Goal: Task Accomplishment & Management: Complete application form

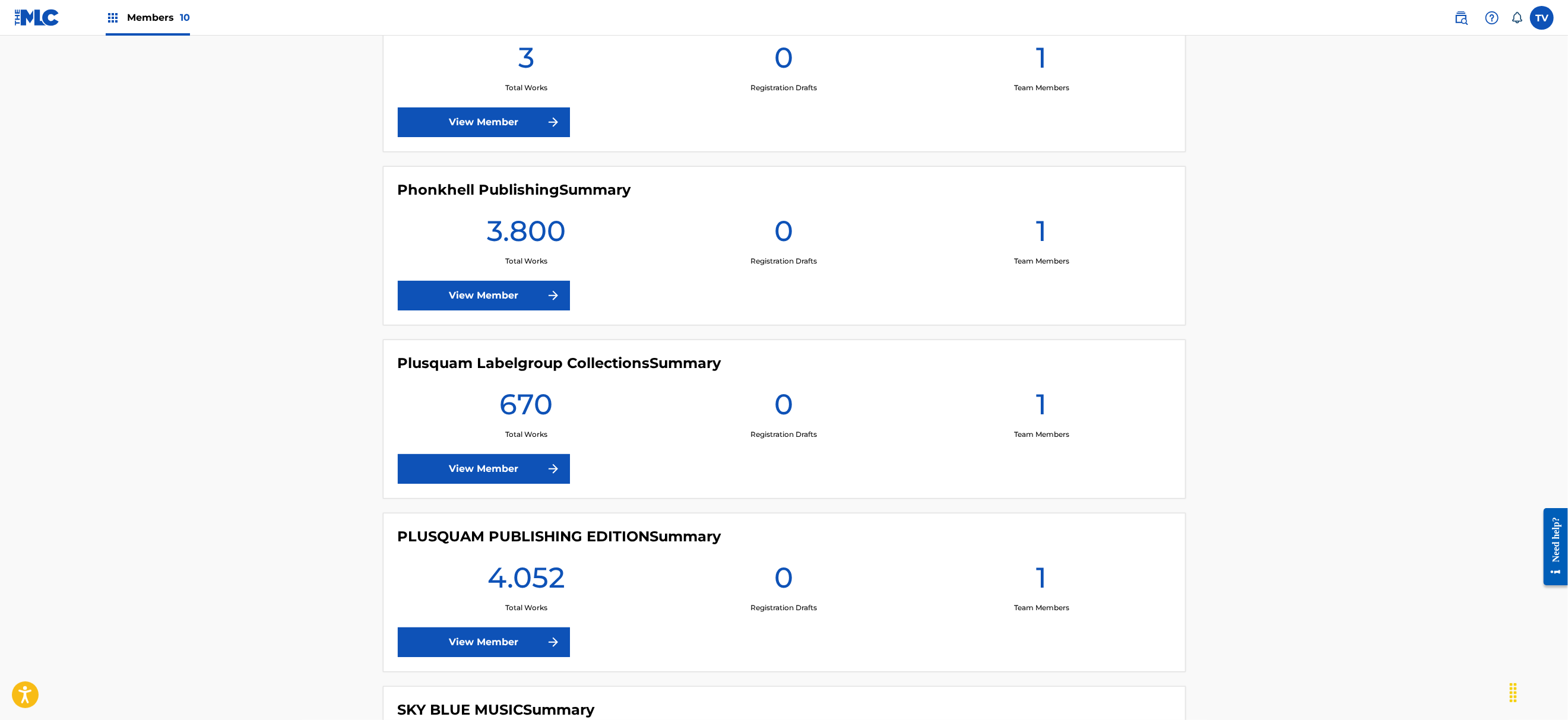
scroll to position [950, 0]
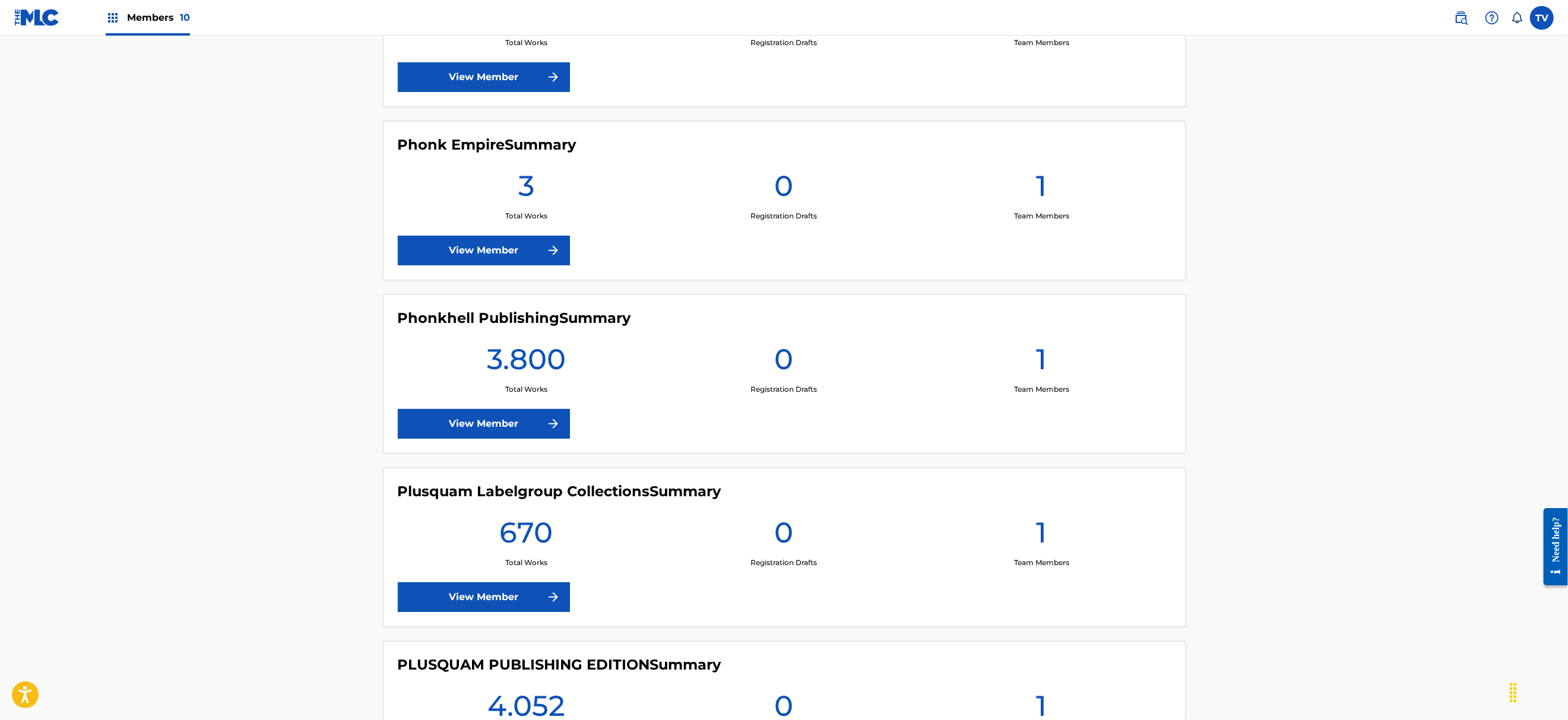
click at [494, 431] on link "View Member" at bounding box center [484, 424] width 172 height 30
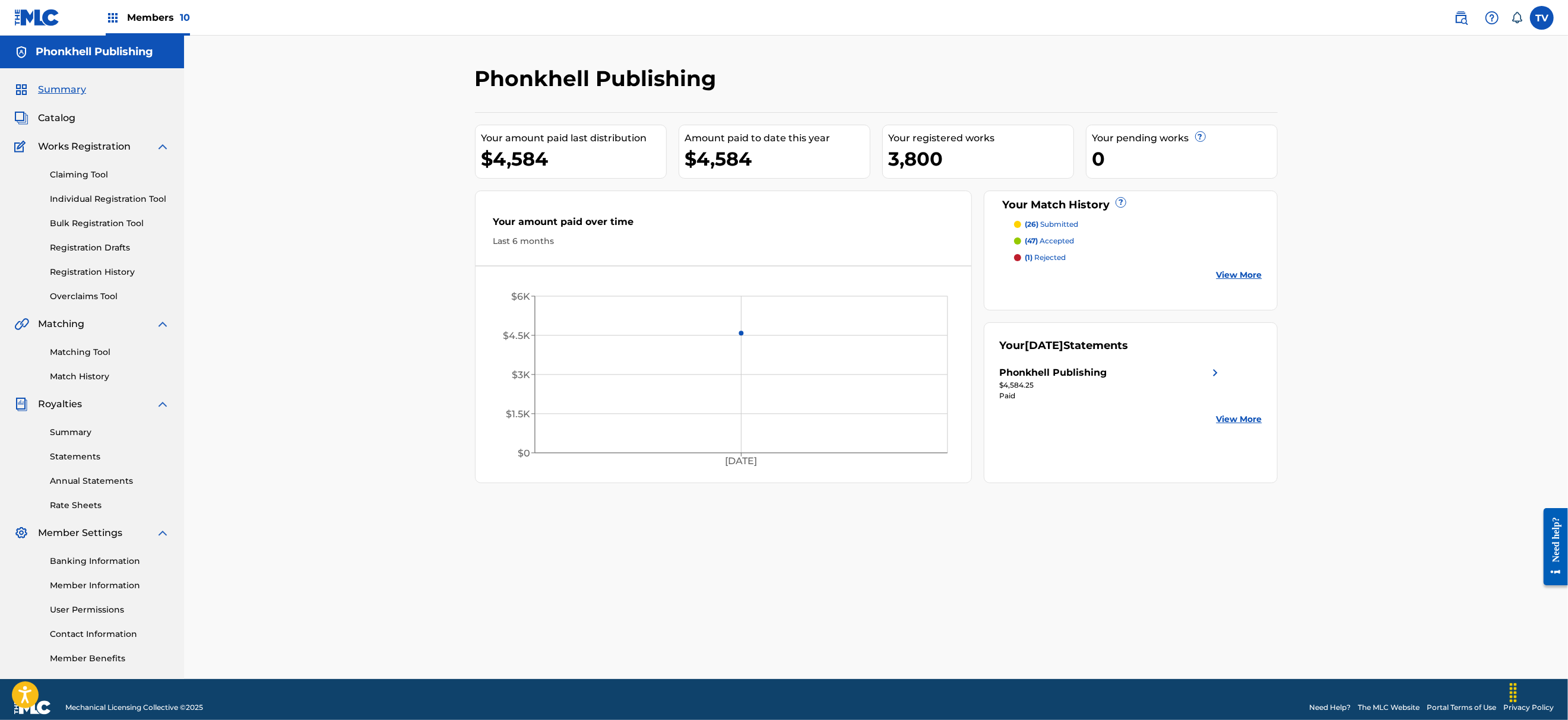
click at [105, 213] on div "Claiming Tool Individual Registration Tool Bulk Registration Tool Registration …" at bounding box center [91, 228] width 156 height 149
click at [115, 219] on link "Bulk Registration Tool" at bounding box center [109, 223] width 120 height 13
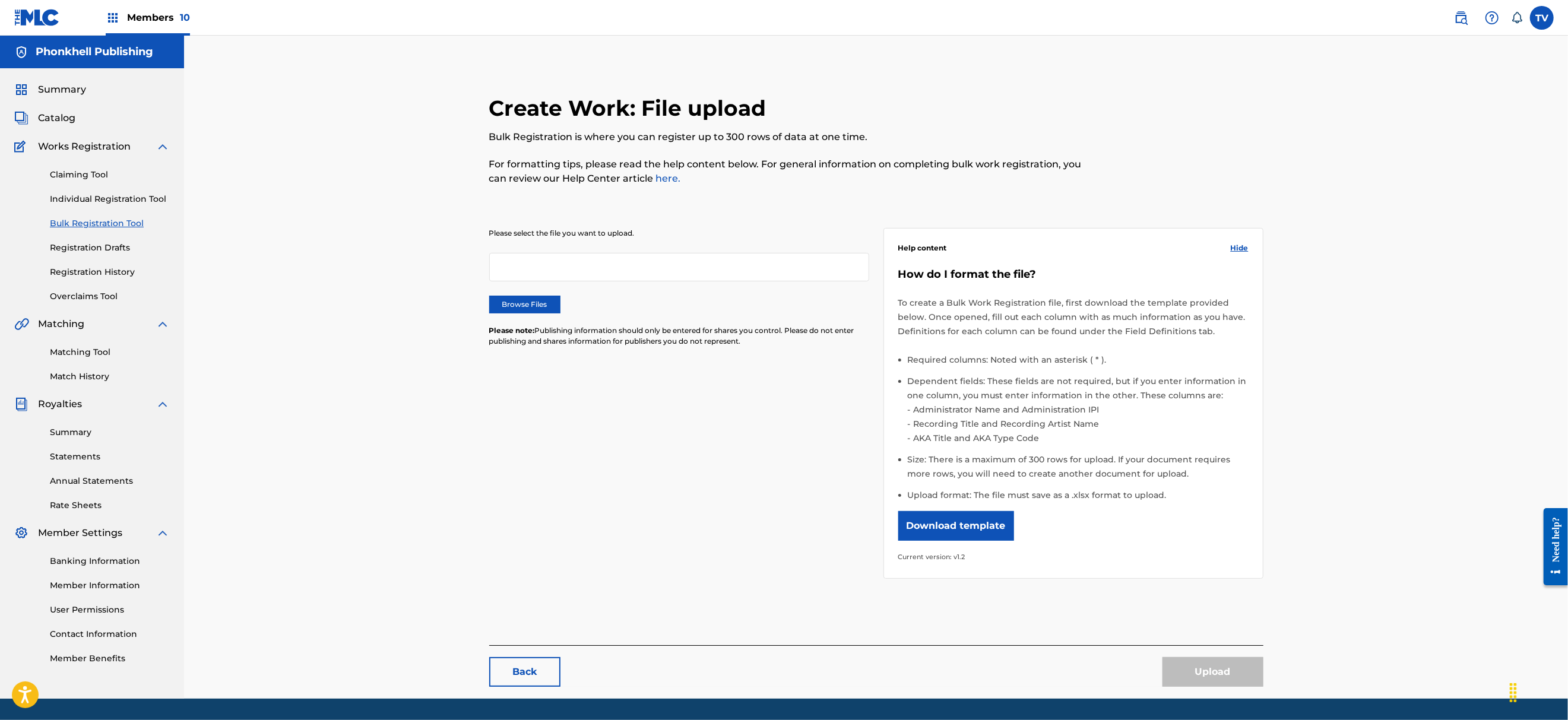
click at [540, 312] on label "Browse Files" at bounding box center [524, 304] width 71 height 18
click at [0, 0] on input "Browse Files" at bounding box center [0, 0] width 0 height 0
click at [1209, 661] on button "Upload" at bounding box center [1213, 672] width 101 height 30
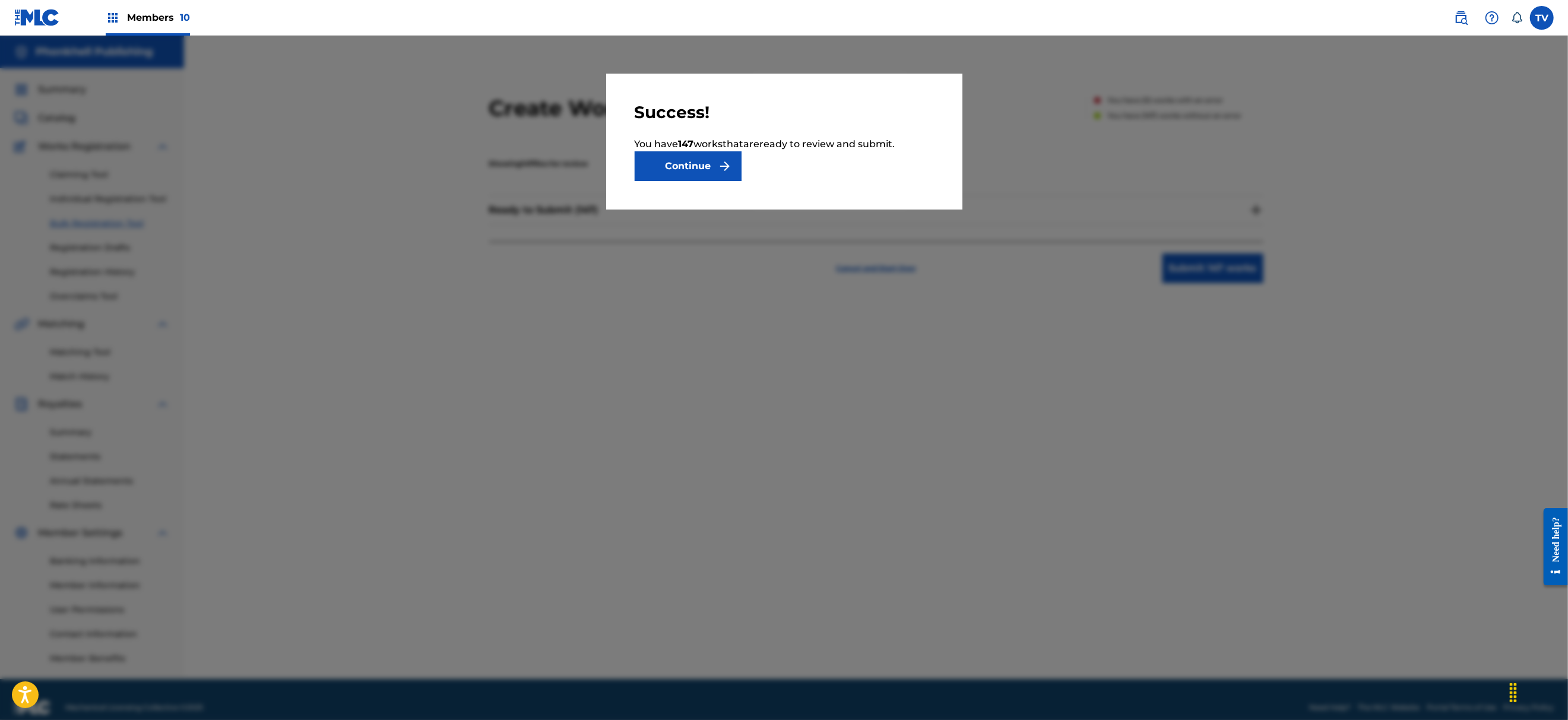
click at [672, 171] on button "Continue" at bounding box center [688, 166] width 107 height 30
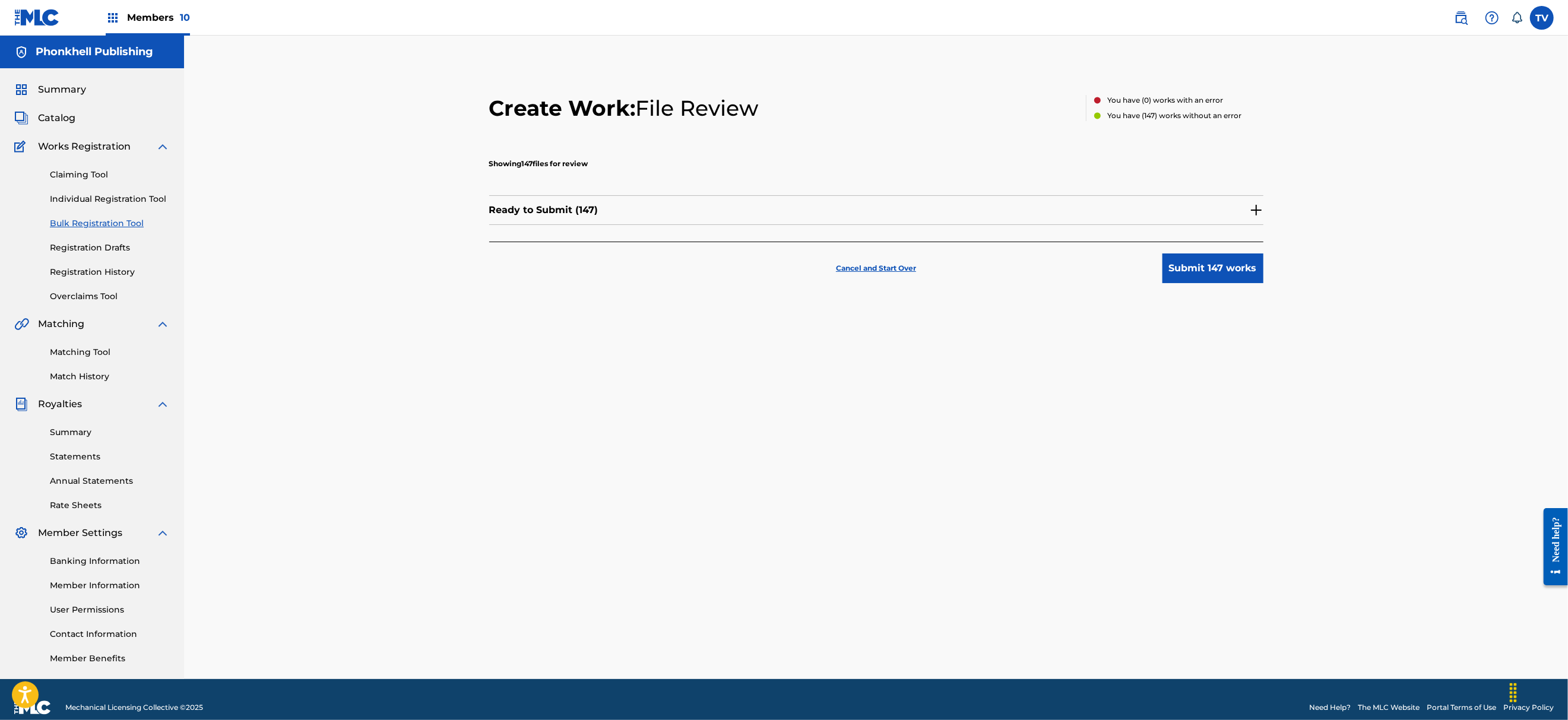
click at [1252, 209] on img at bounding box center [1256, 210] width 14 height 14
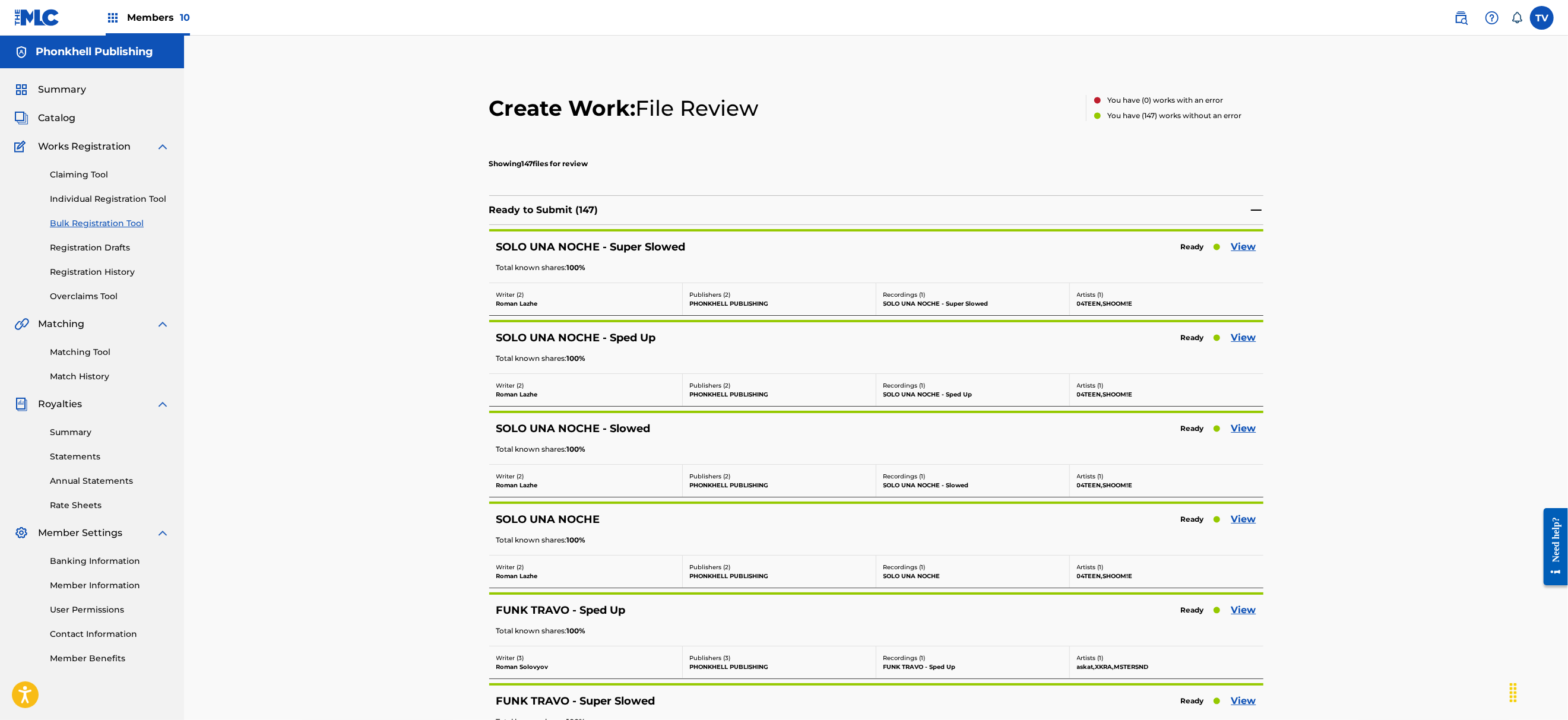
click at [1250, 247] on link "View" at bounding box center [1244, 247] width 25 height 14
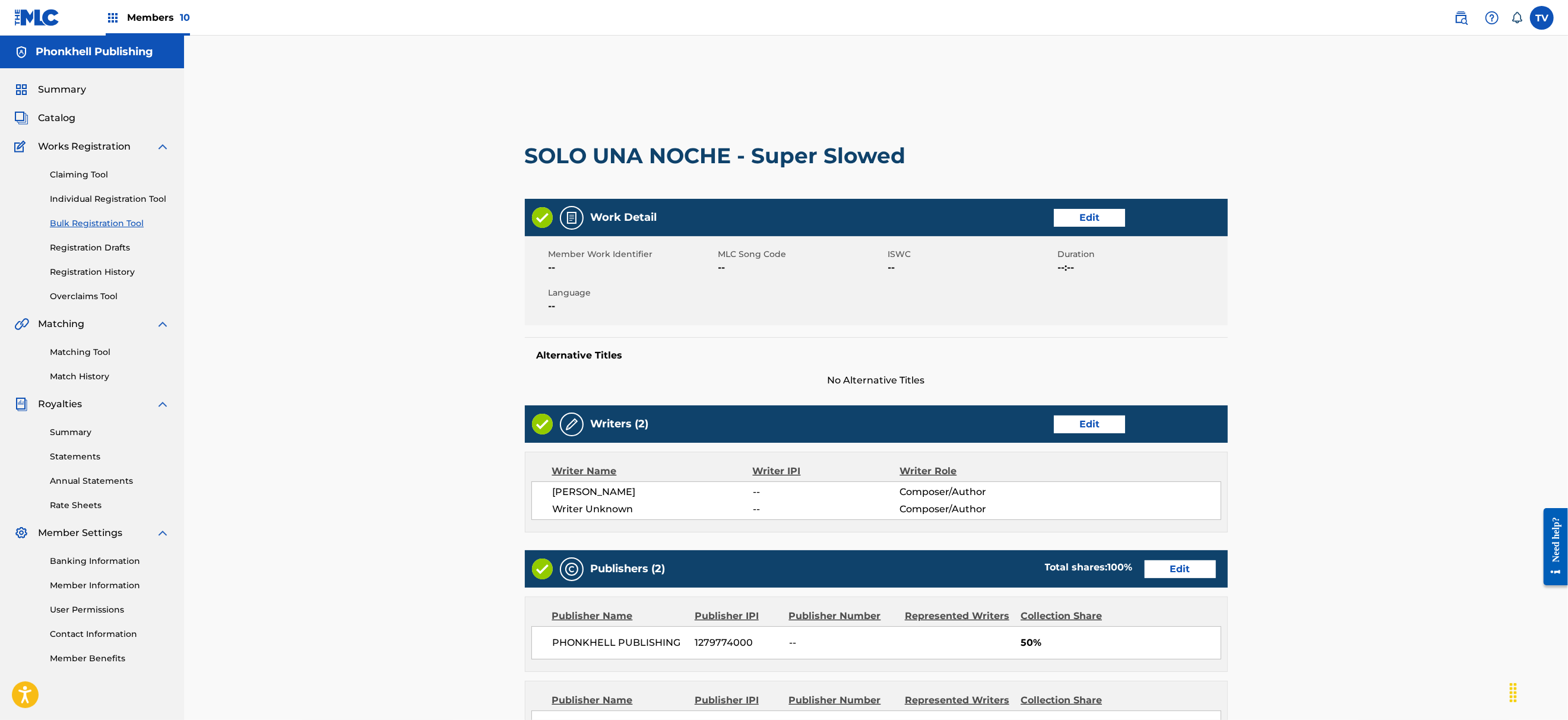
click at [1095, 428] on link "Edit" at bounding box center [1089, 424] width 71 height 18
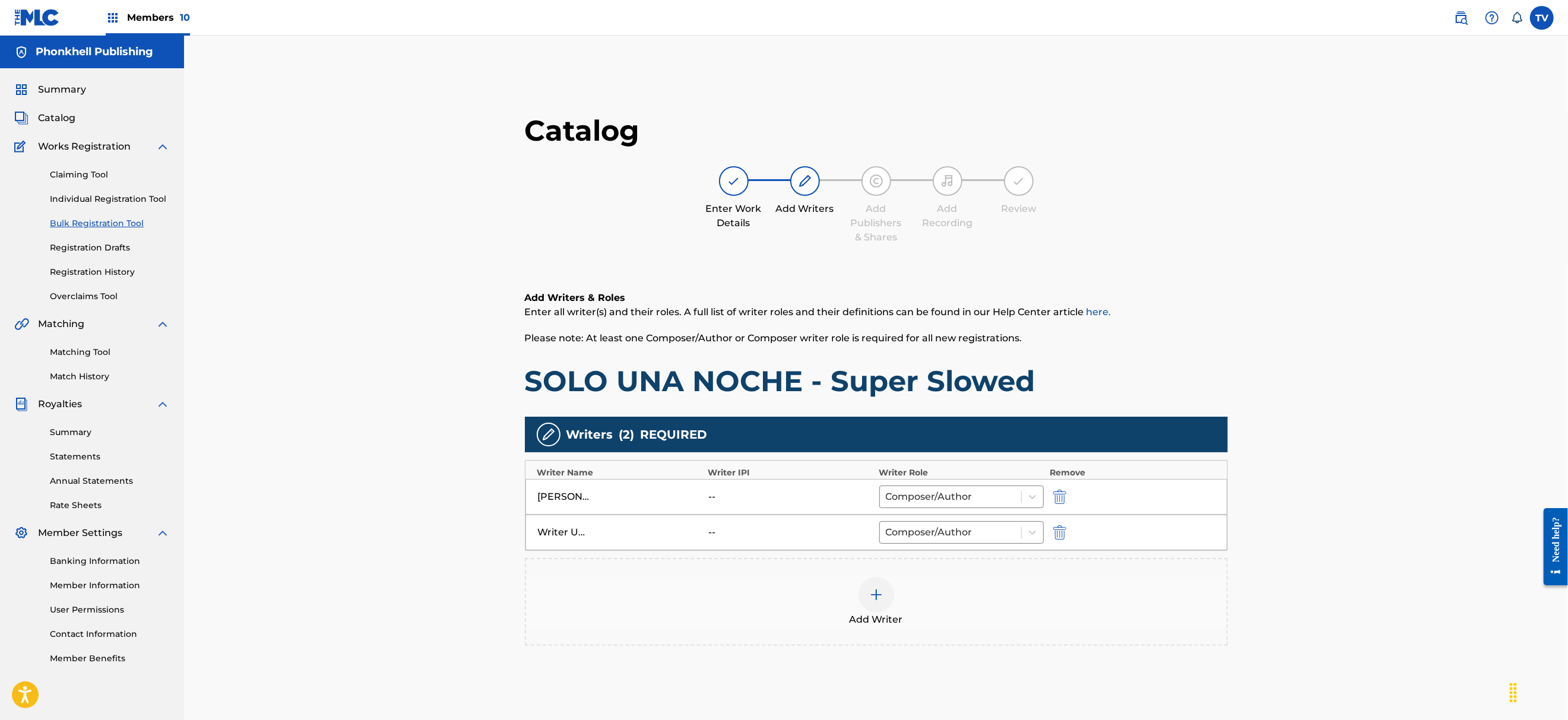
click at [1059, 533] on img "submit" at bounding box center [1059, 532] width 13 height 14
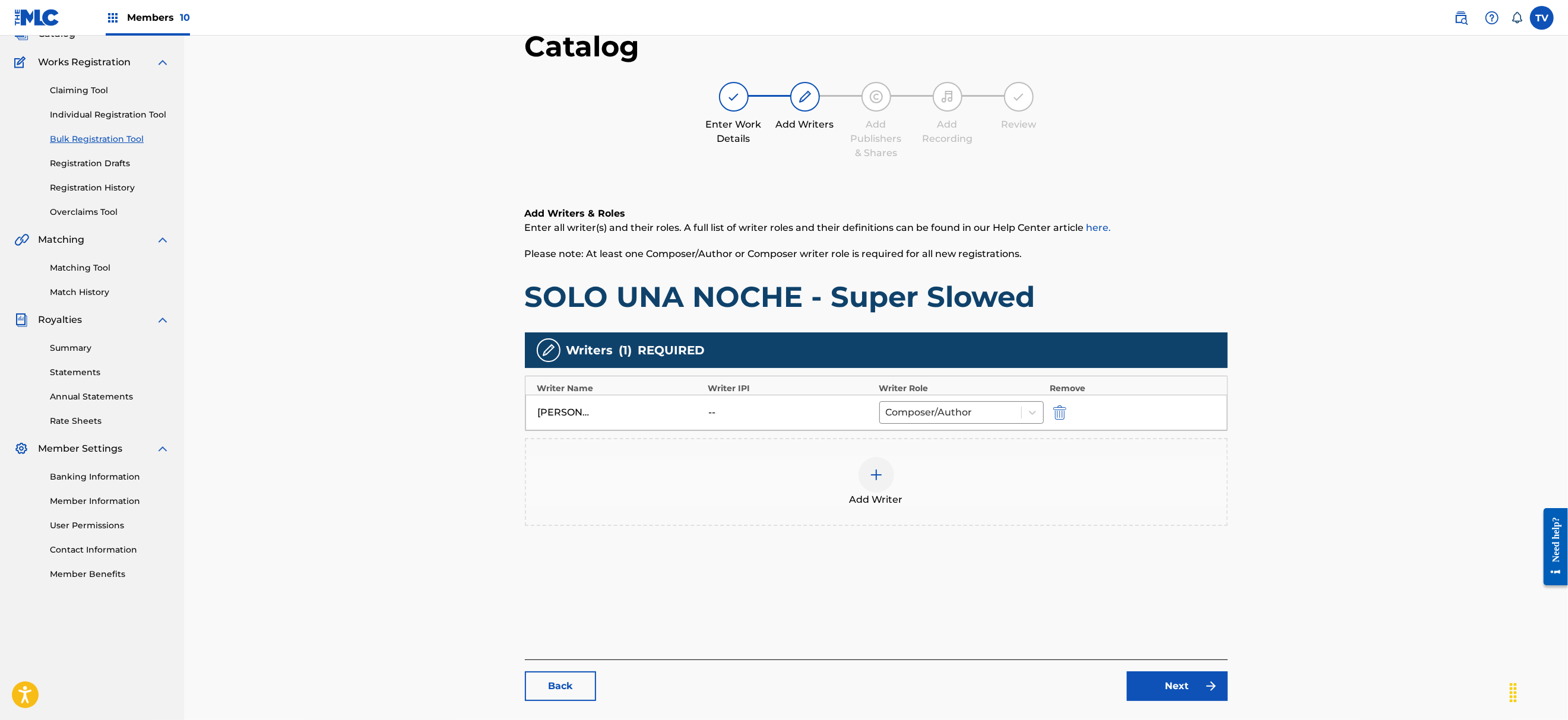
scroll to position [164, 0]
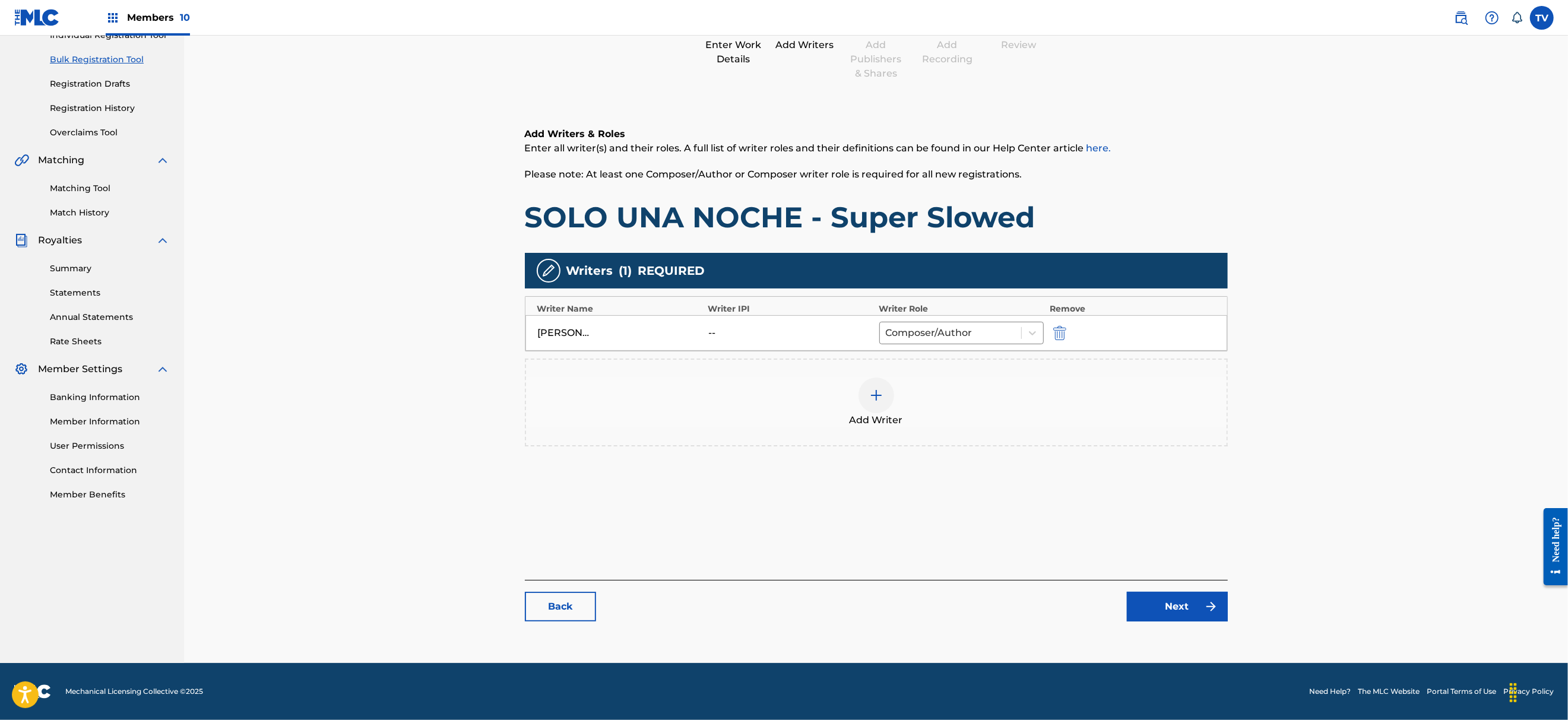
click at [1174, 619] on link "Next" at bounding box center [1177, 607] width 101 height 30
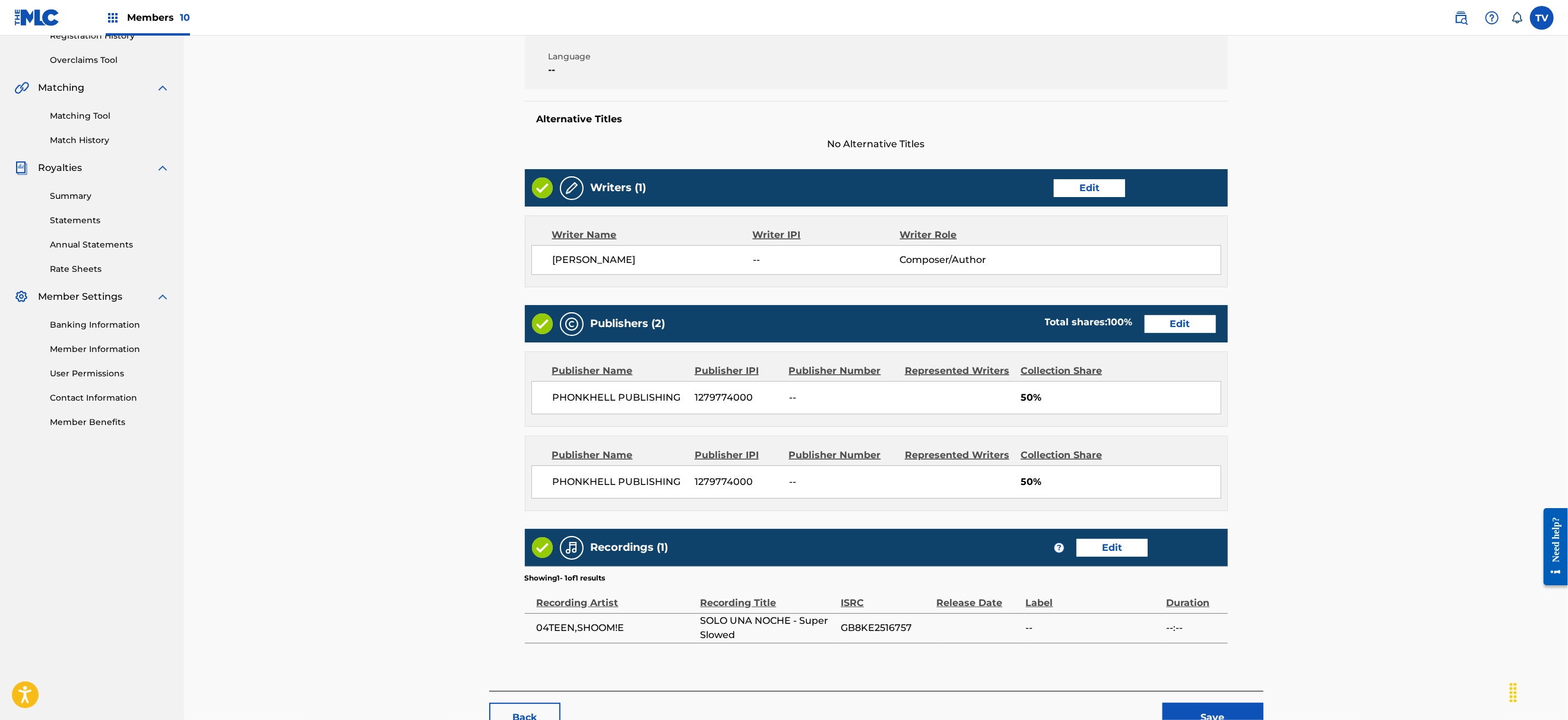
scroll to position [237, 0]
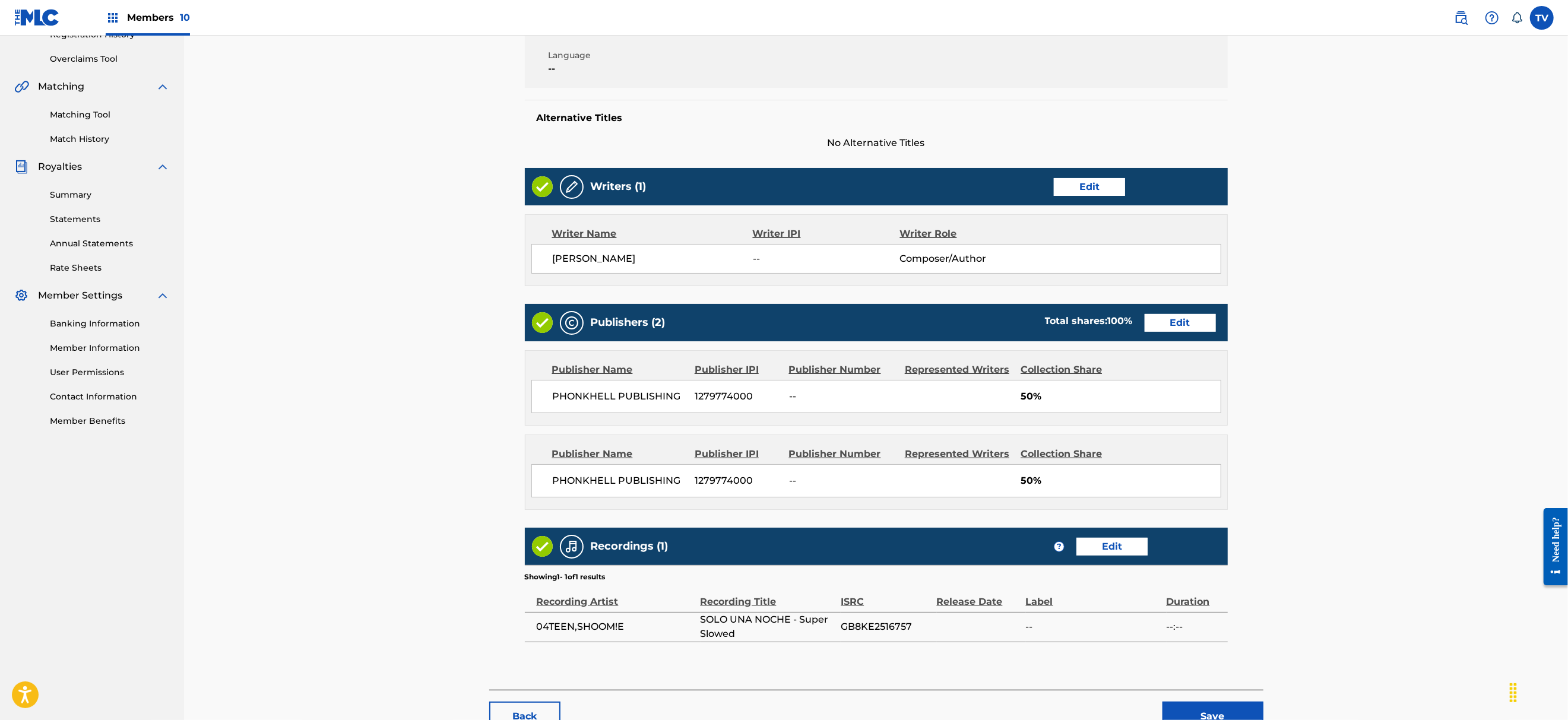
click at [1191, 318] on link "Edit" at bounding box center [1179, 323] width 71 height 18
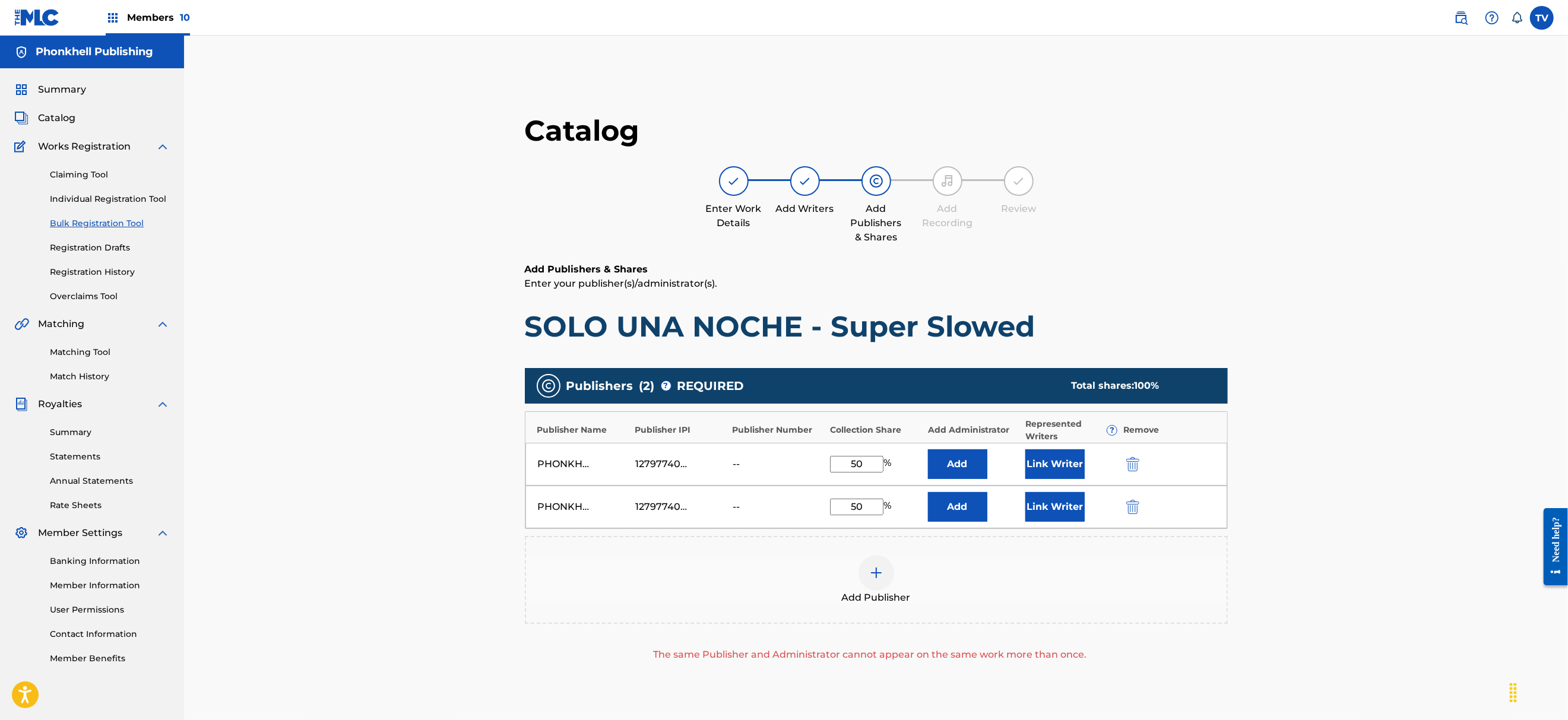
click at [1129, 505] on img "submit" at bounding box center [1133, 507] width 13 height 14
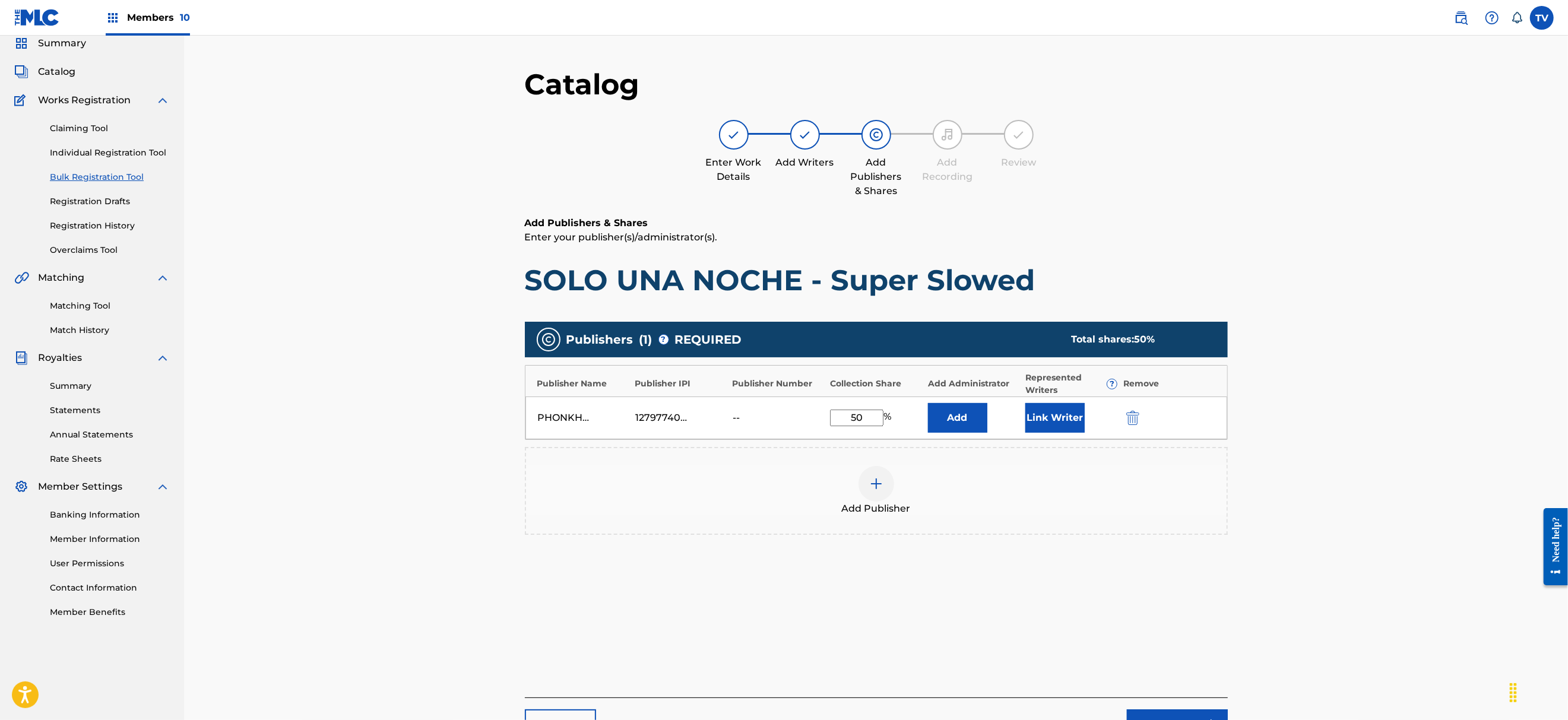
scroll to position [164, 0]
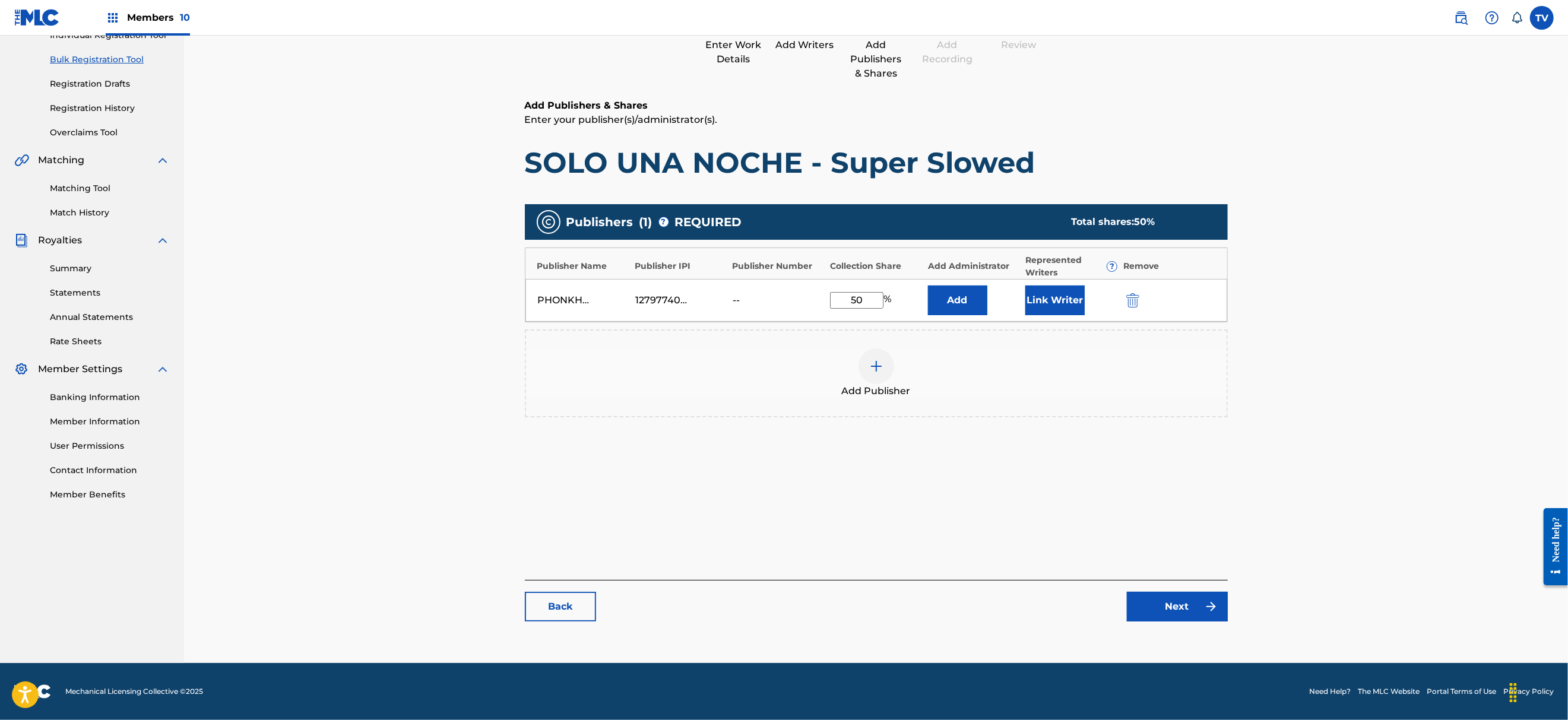
click at [1197, 601] on link "Next" at bounding box center [1177, 607] width 101 height 30
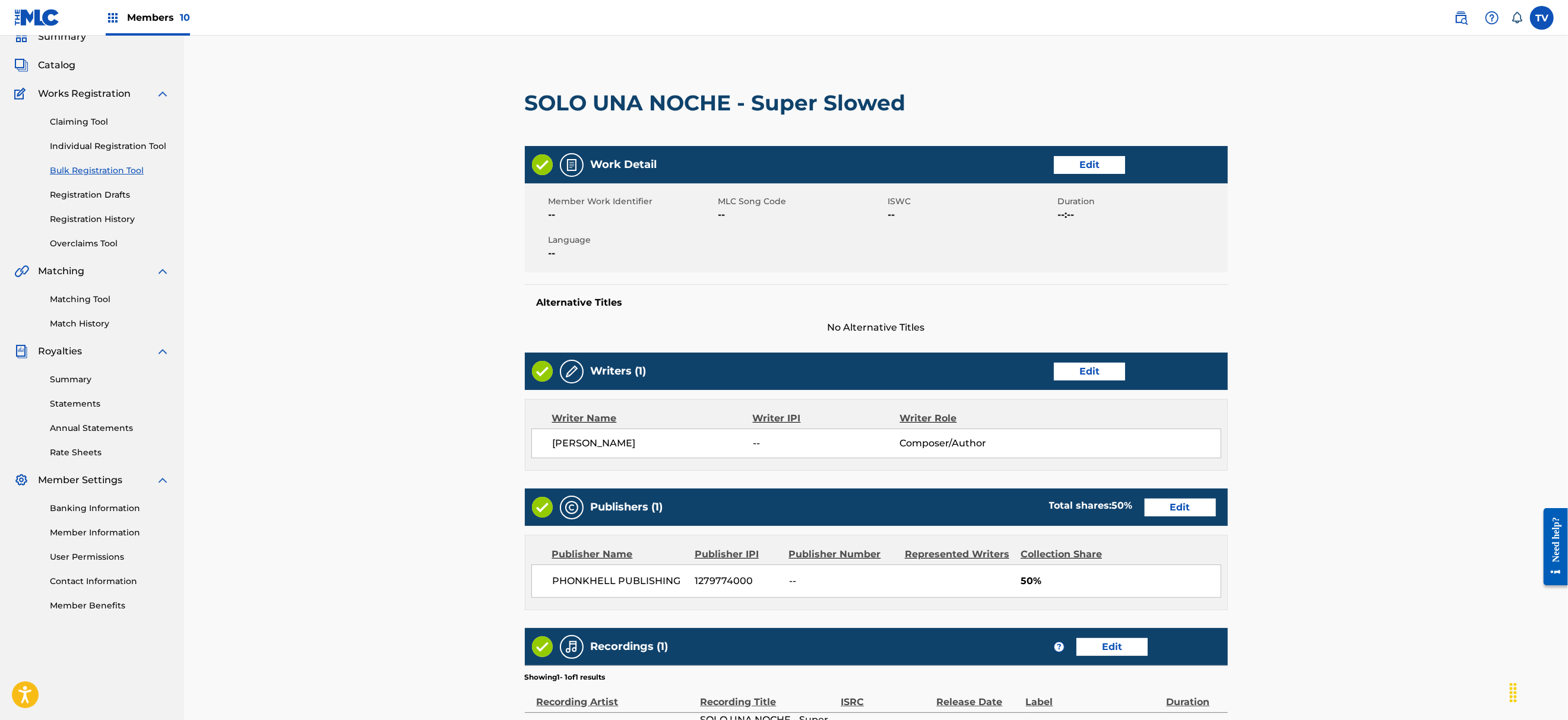
scroll to position [234, 0]
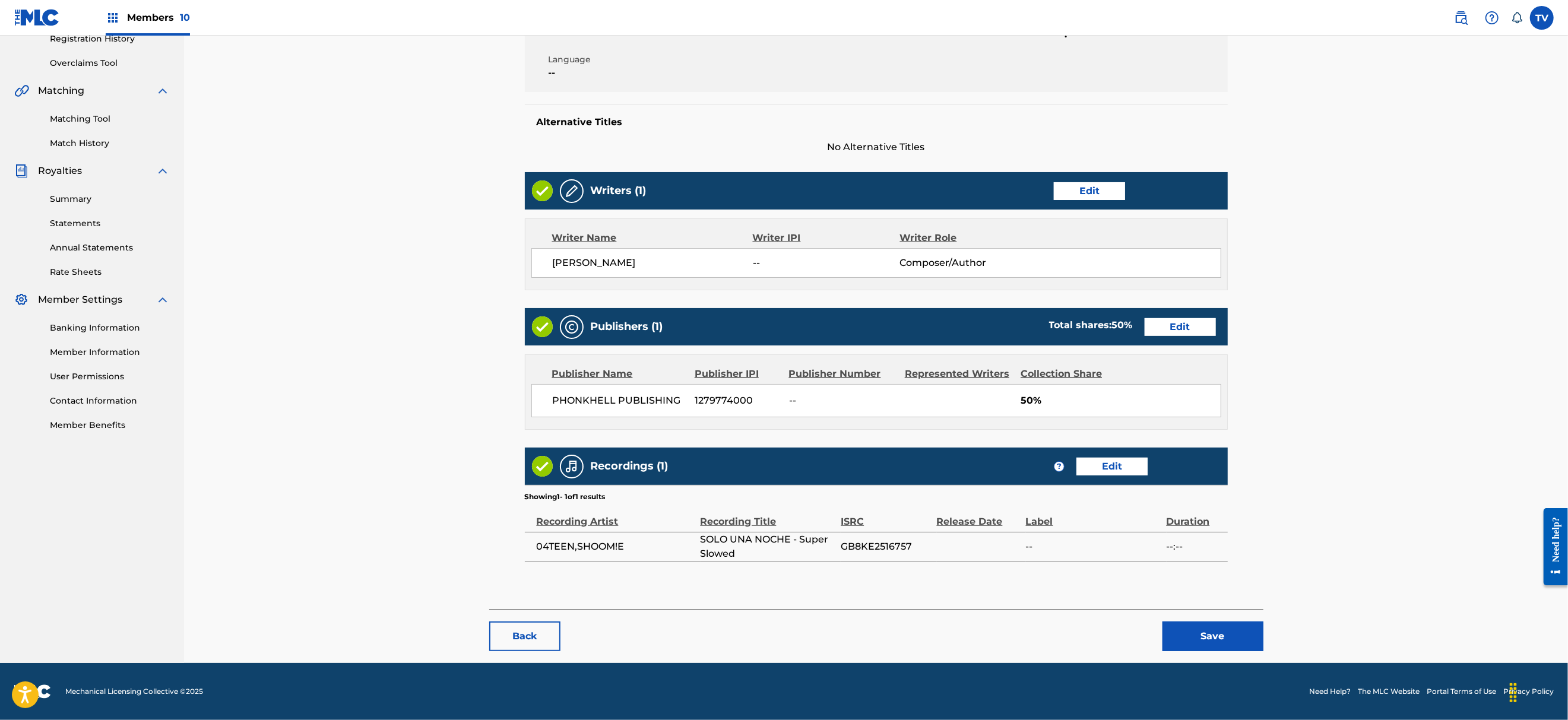
click at [1219, 629] on button "Save" at bounding box center [1213, 636] width 101 height 30
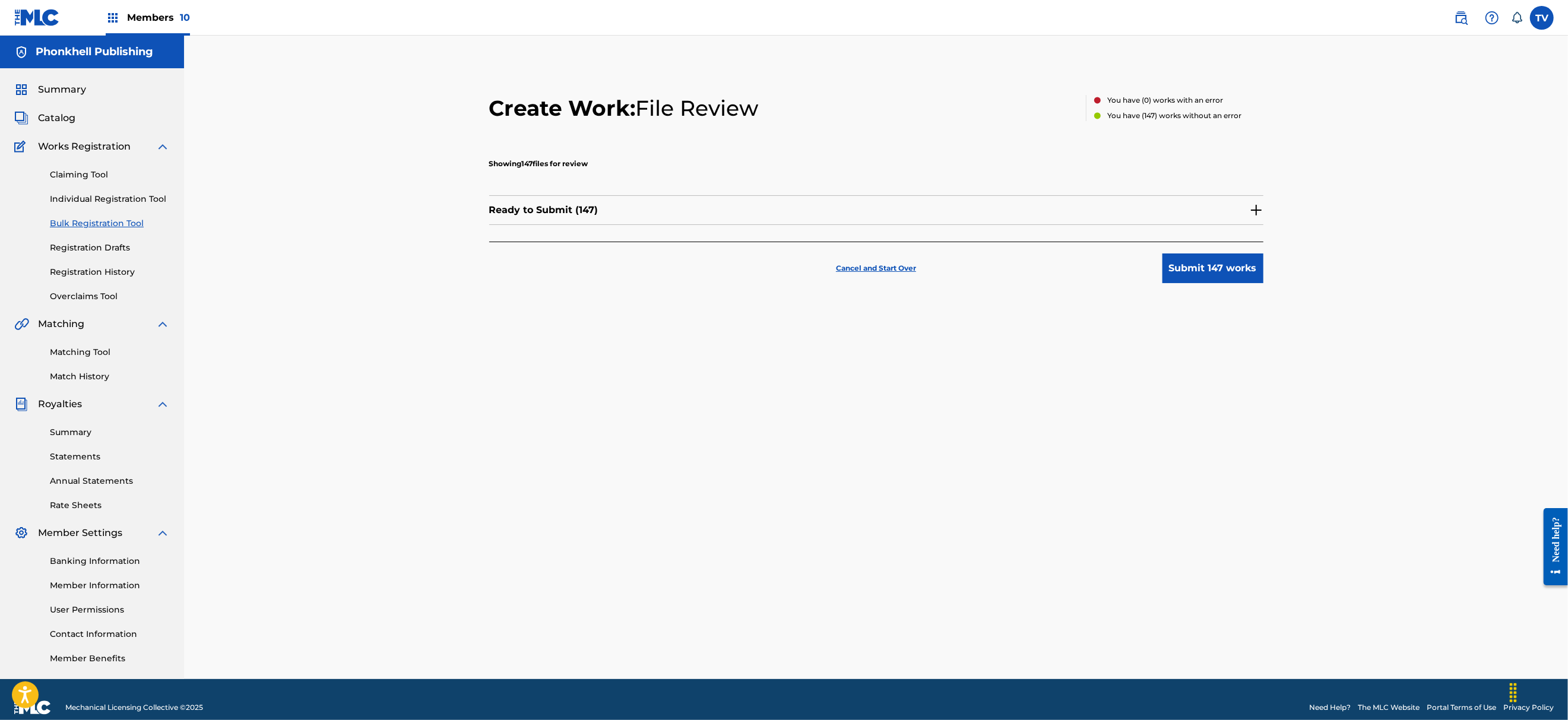
click at [1254, 200] on div "Ready to Submit ( 147 )" at bounding box center [876, 210] width 774 height 30
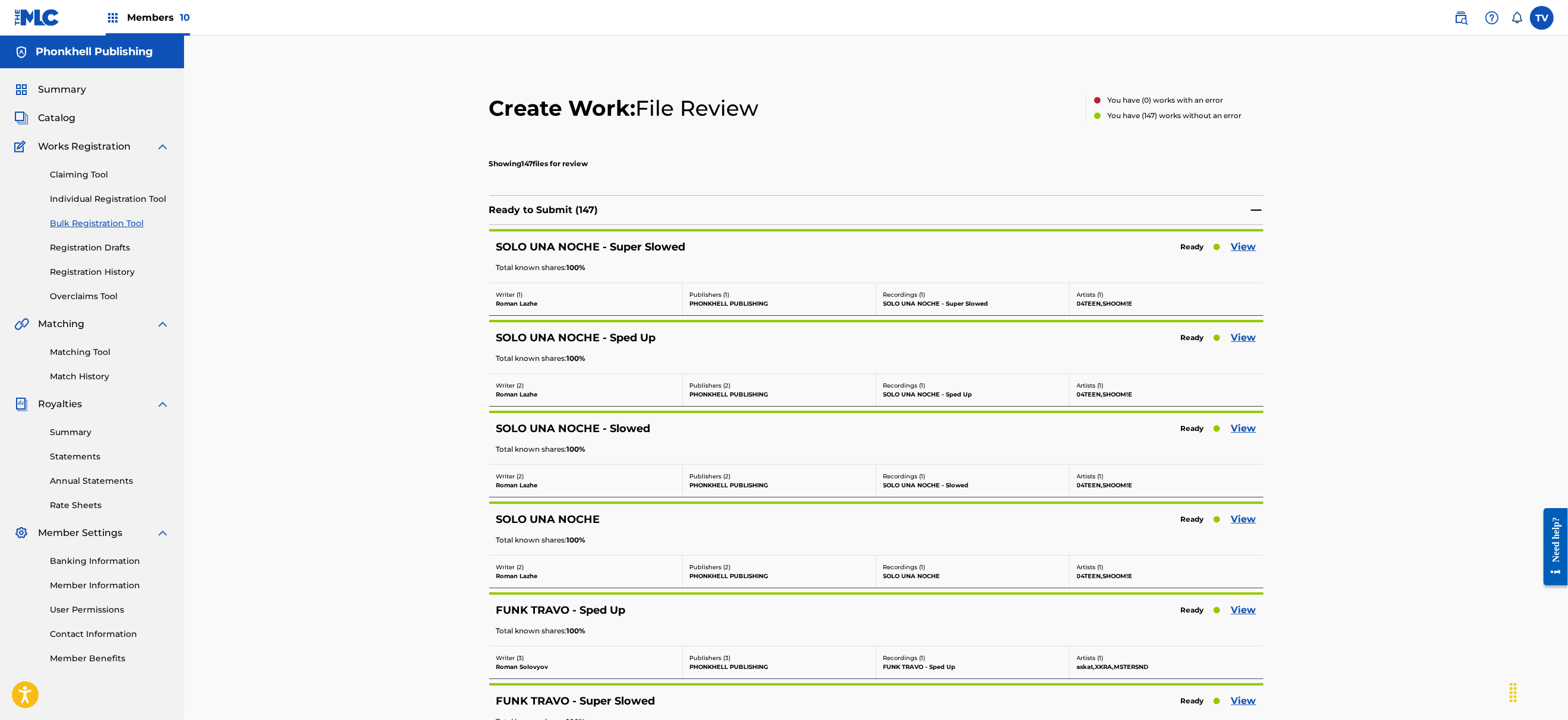
click at [1250, 340] on link "View" at bounding box center [1244, 337] width 25 height 14
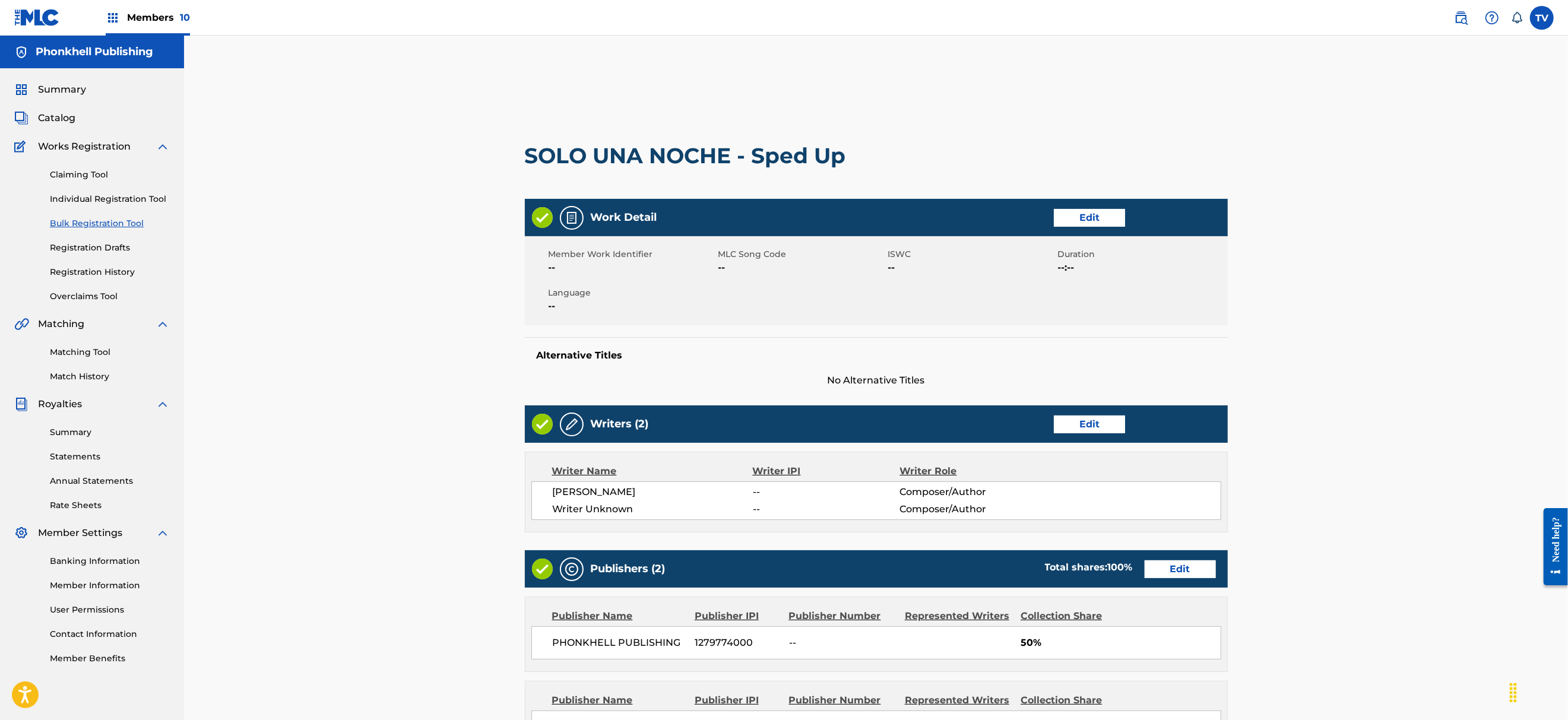
click at [1093, 422] on link "Edit" at bounding box center [1089, 424] width 71 height 18
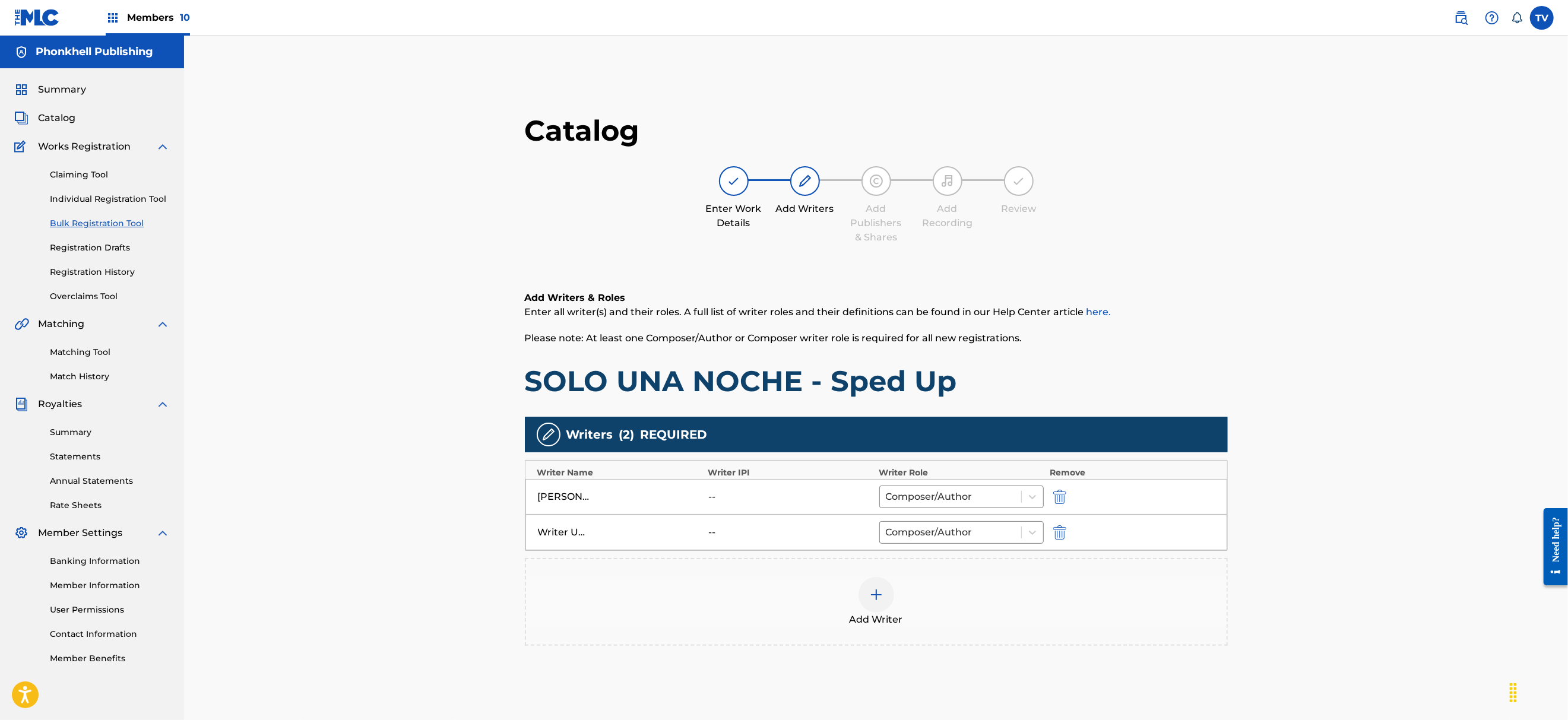
click at [1061, 530] on img "submit" at bounding box center [1059, 532] width 13 height 14
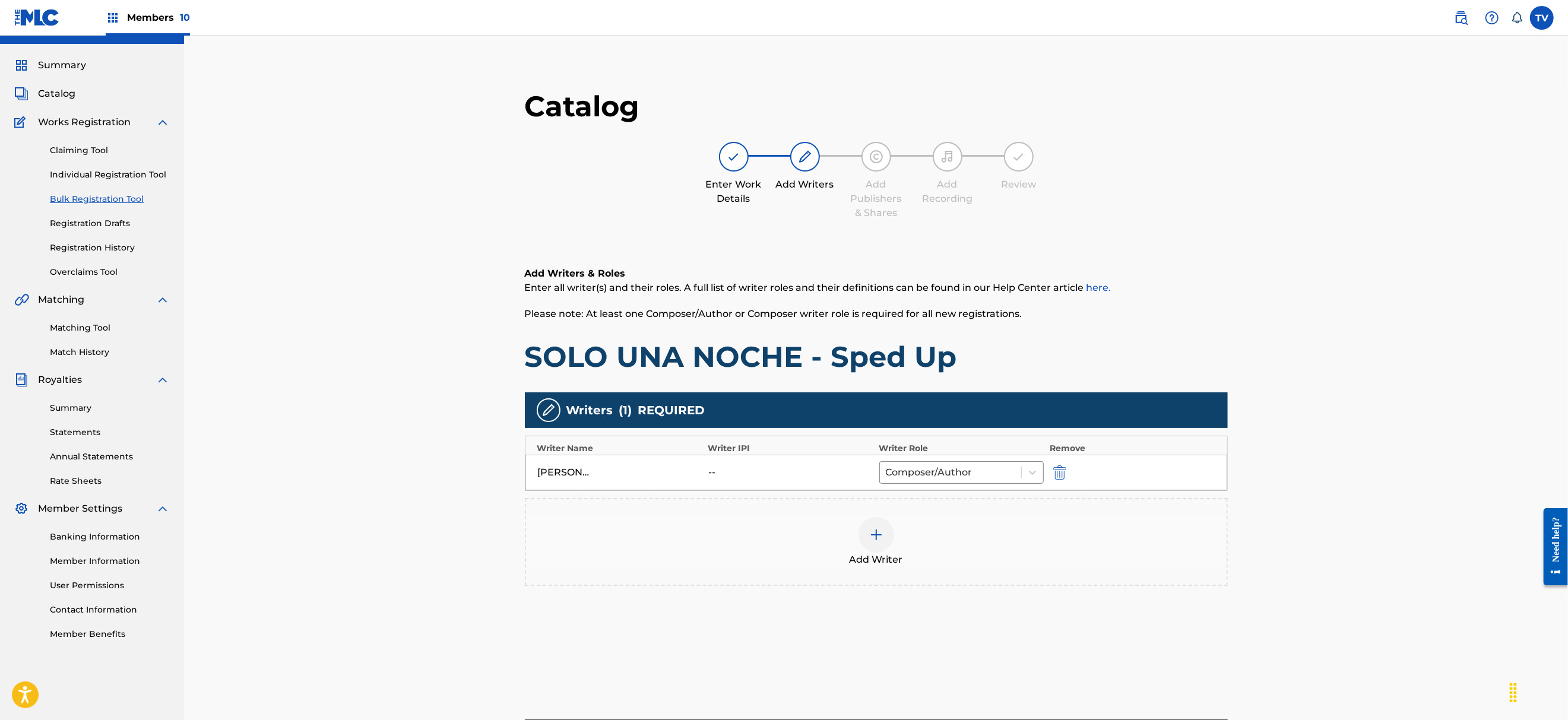
scroll to position [164, 0]
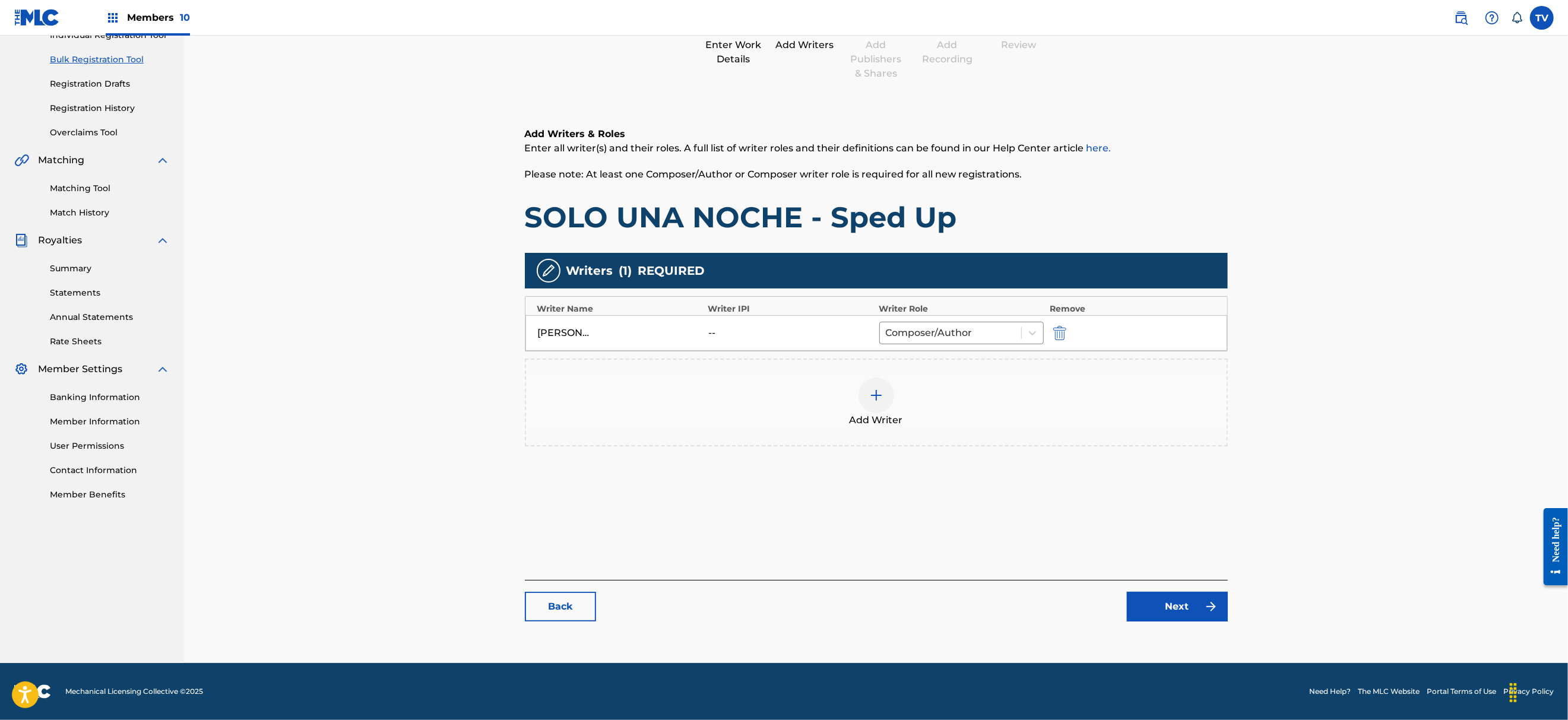
click at [1193, 609] on link "Next" at bounding box center [1177, 607] width 101 height 30
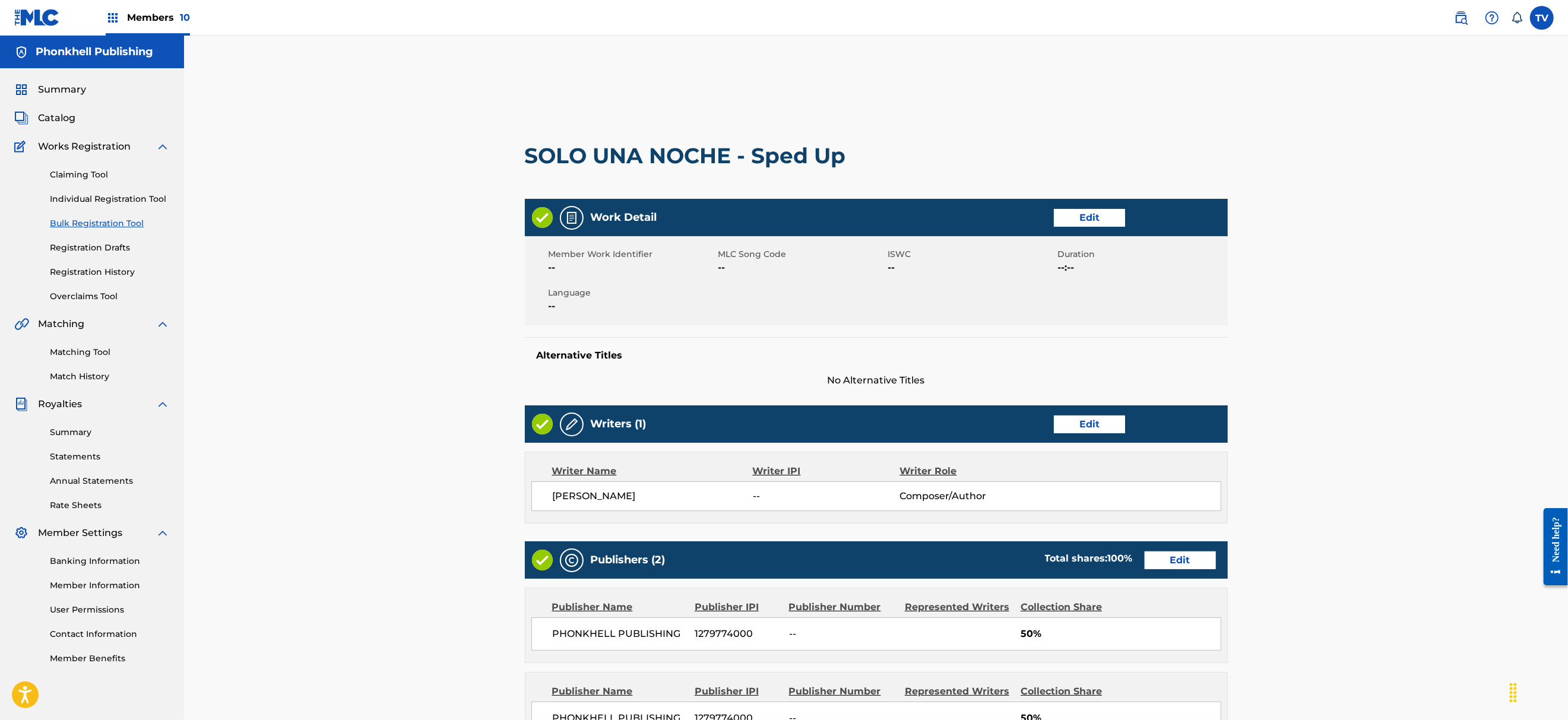
click at [1188, 570] on div "Publishers (2) Total shares: 100 % Edit" at bounding box center [876, 560] width 703 height 37
click at [1143, 566] on div "Total shares: 100 %" at bounding box center [1089, 560] width 111 height 18
click at [1150, 562] on link "Edit" at bounding box center [1179, 560] width 71 height 18
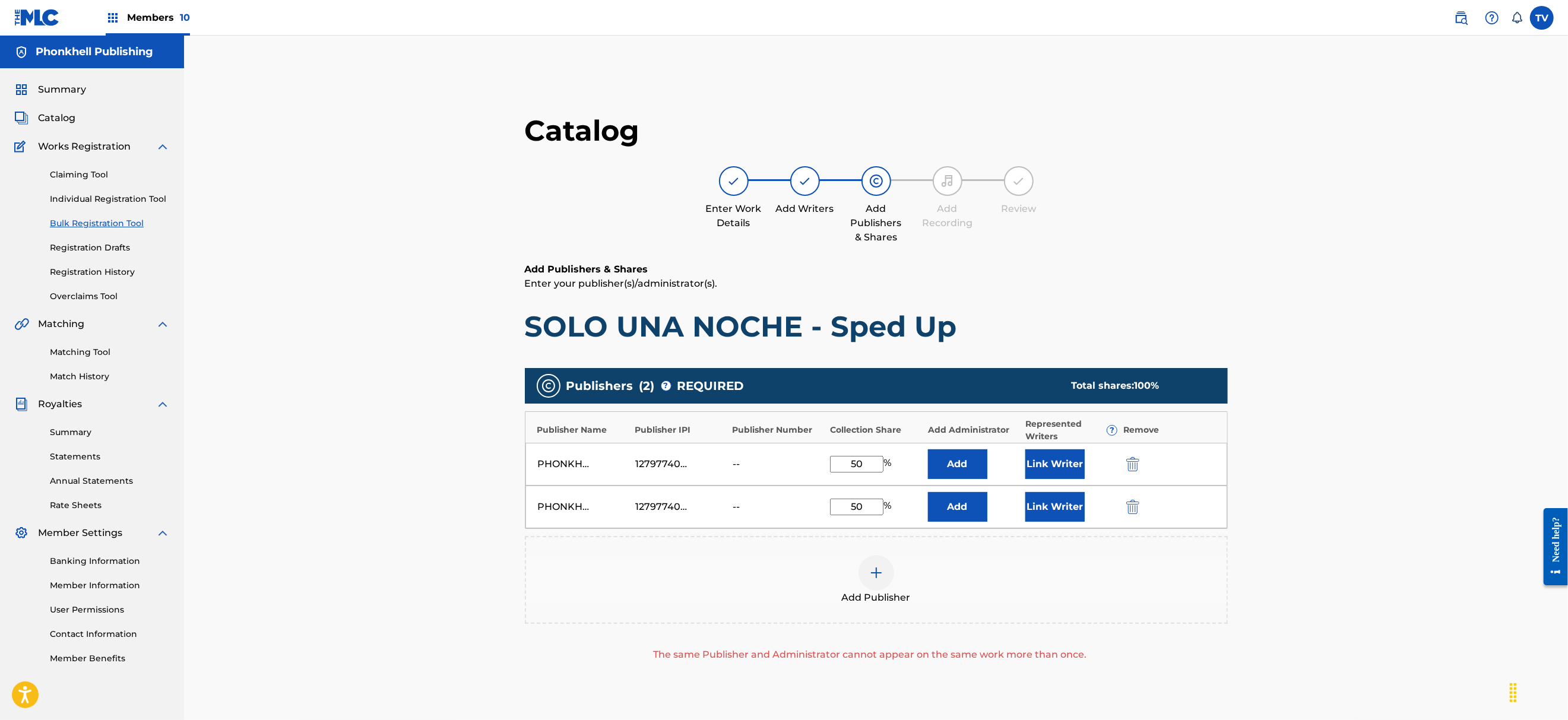
click at [1129, 503] on img "submit" at bounding box center [1133, 507] width 13 height 14
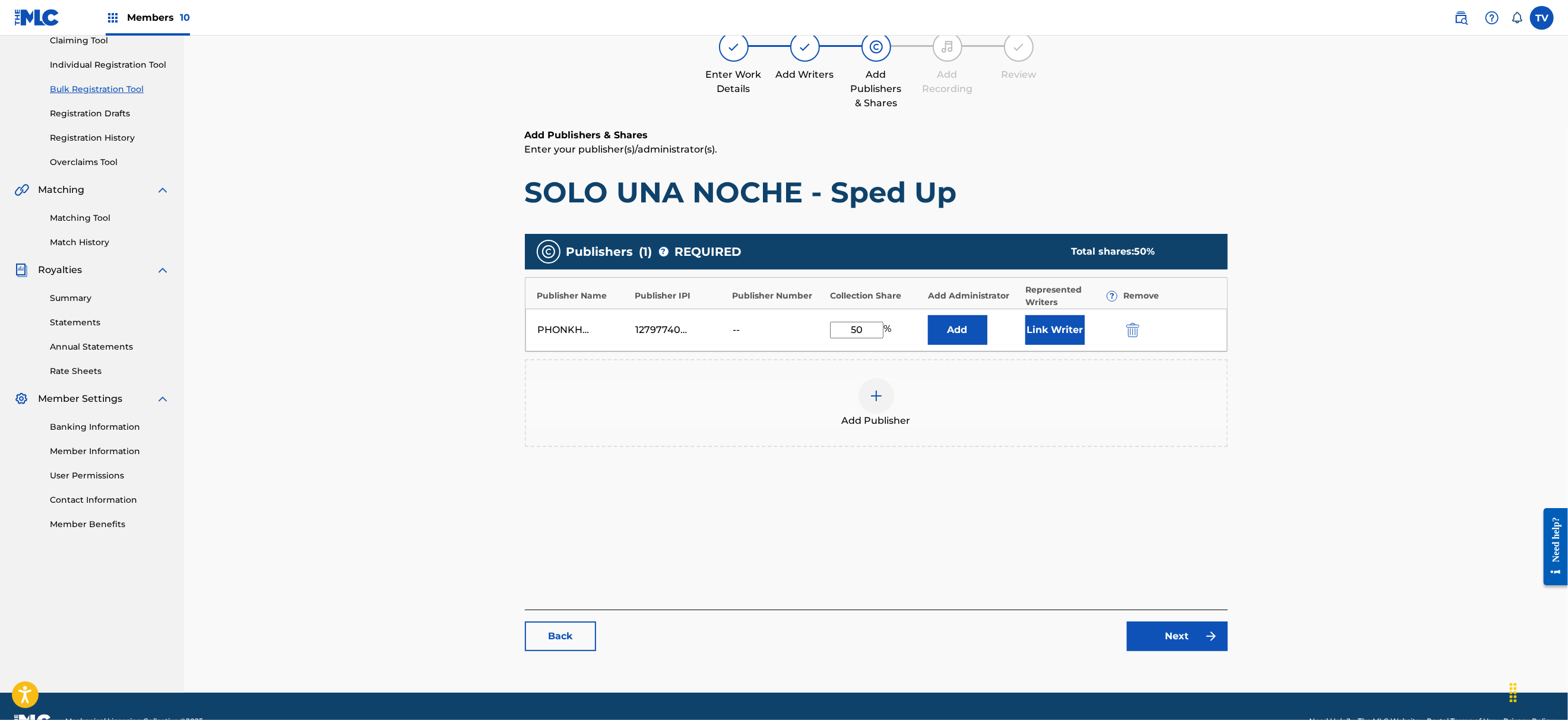
scroll to position [164, 0]
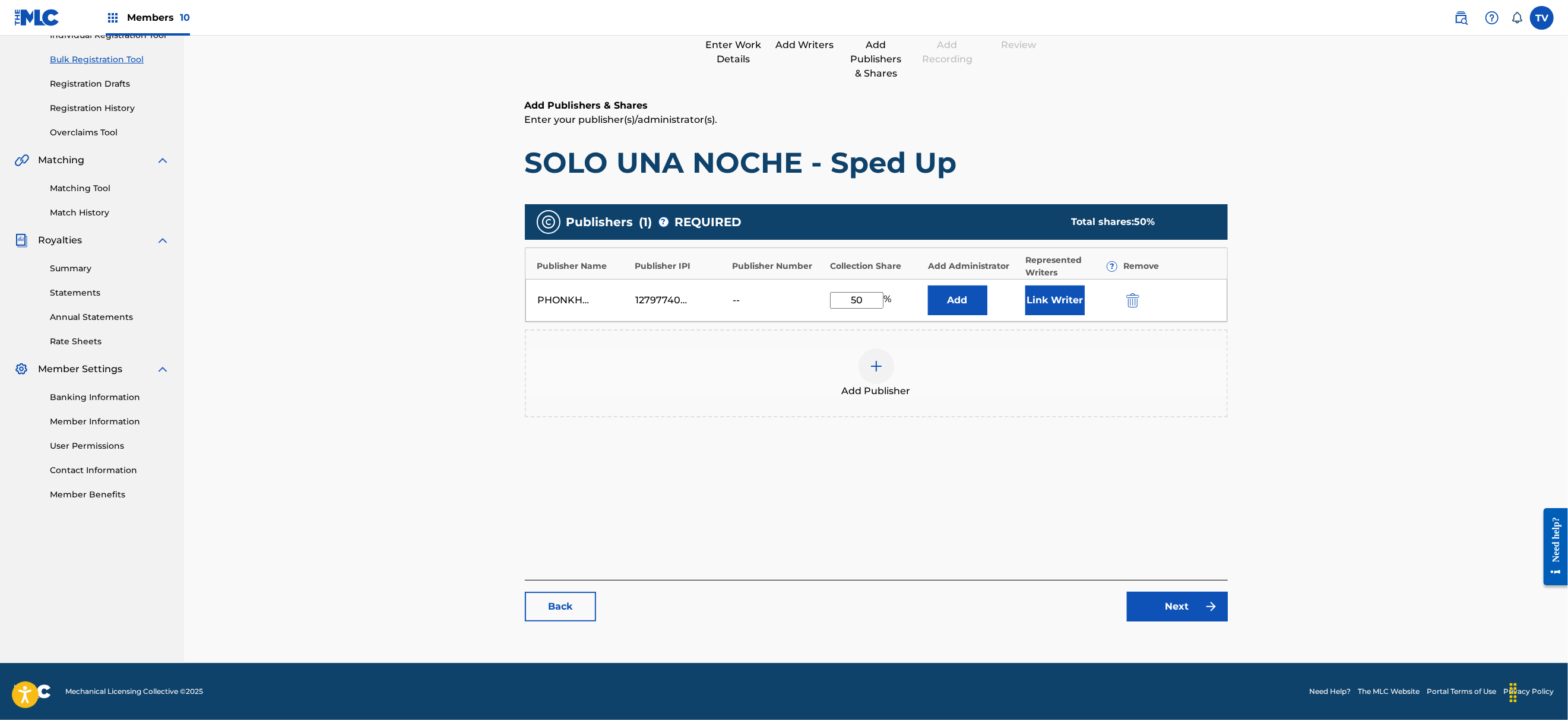
click at [1200, 616] on link "Next" at bounding box center [1177, 607] width 101 height 30
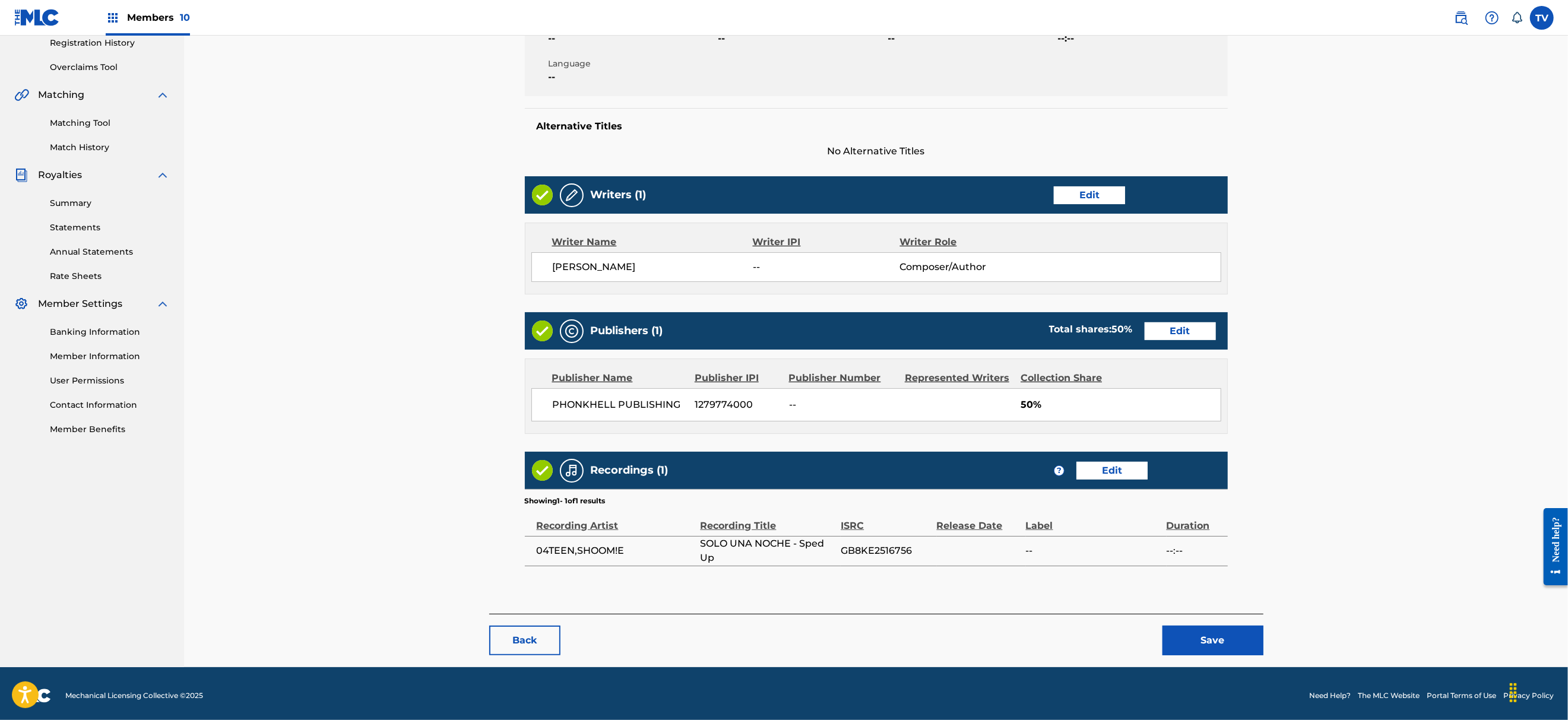
scroll to position [234, 0]
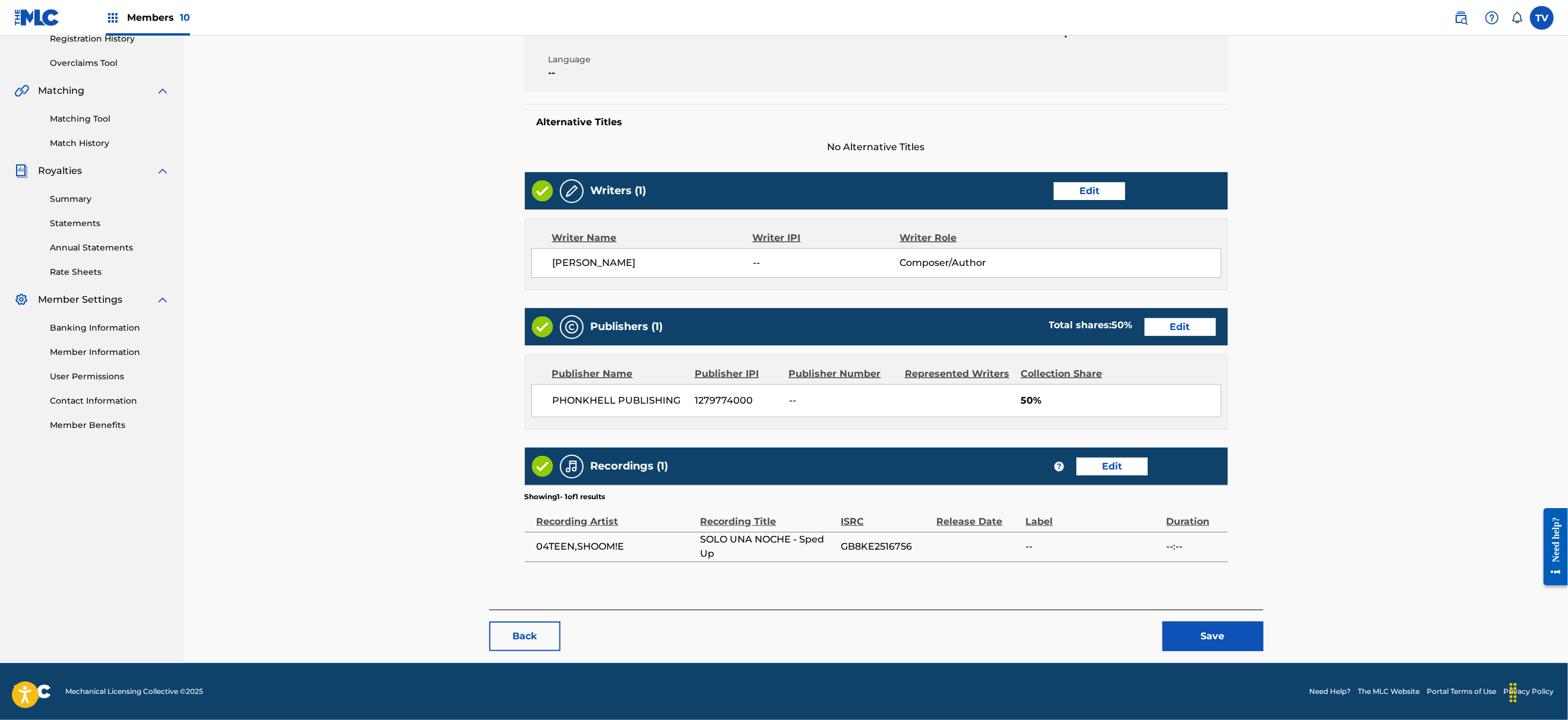
click at [1211, 638] on button "Save" at bounding box center [1213, 636] width 101 height 30
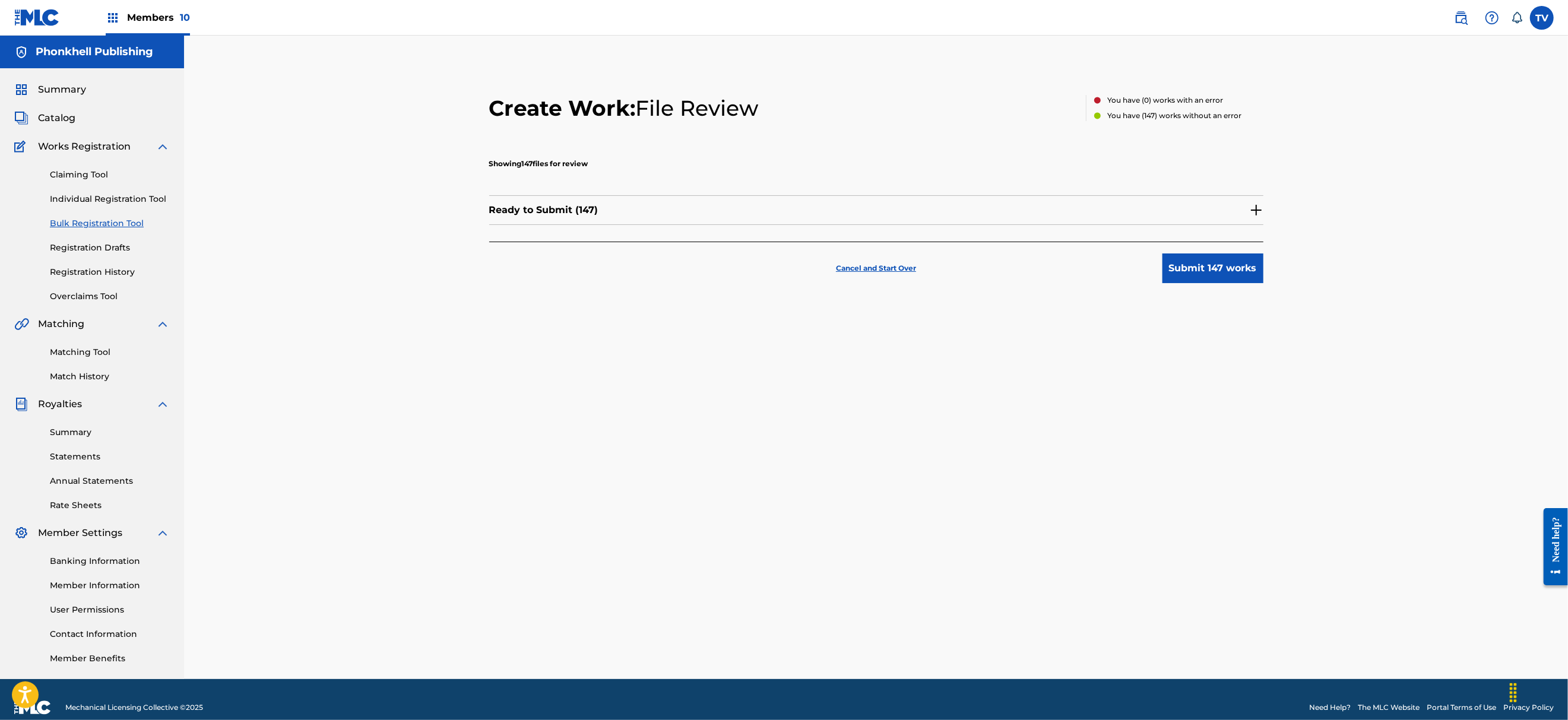
click at [1259, 206] on img at bounding box center [1256, 210] width 14 height 14
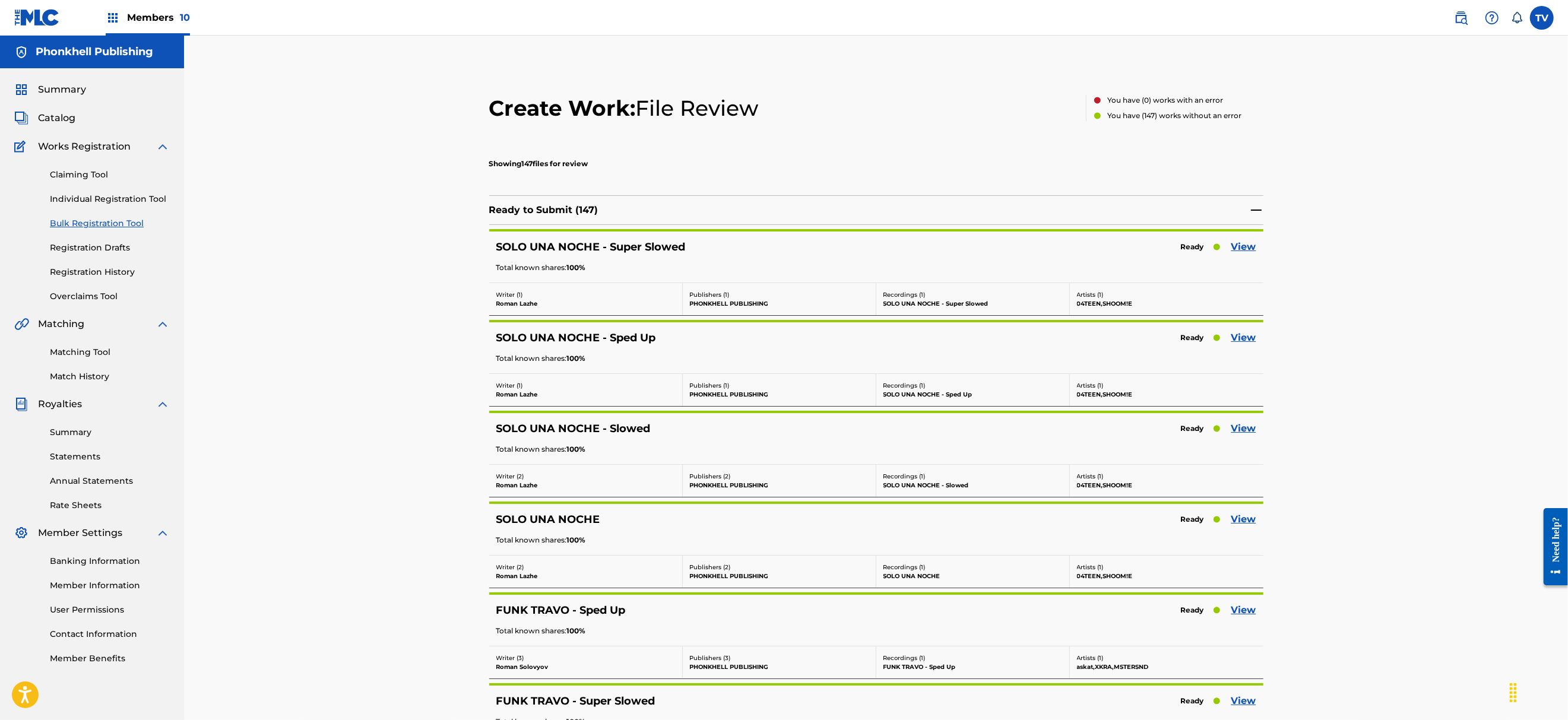
click at [1249, 424] on link "View" at bounding box center [1244, 428] width 25 height 14
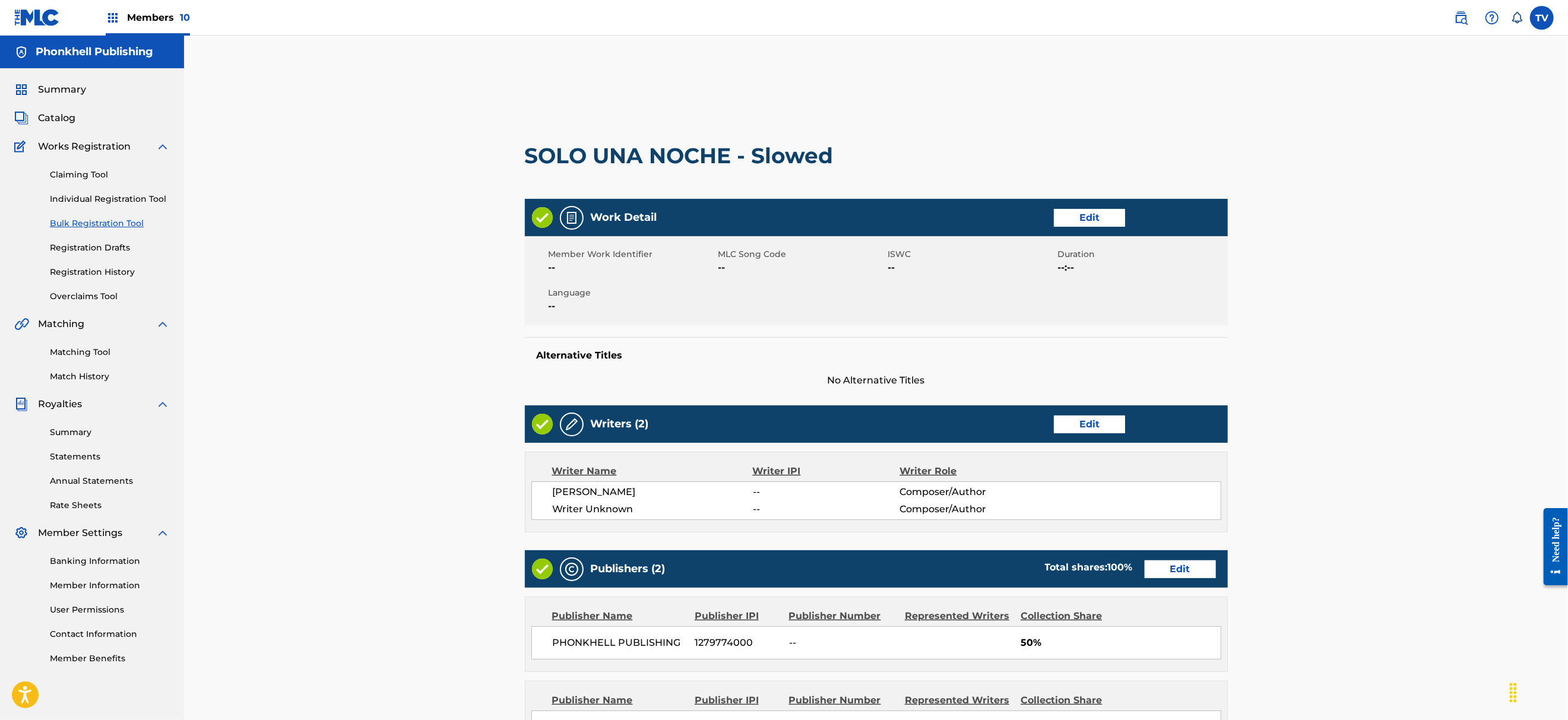
click at [1079, 423] on link "Edit" at bounding box center [1089, 424] width 71 height 18
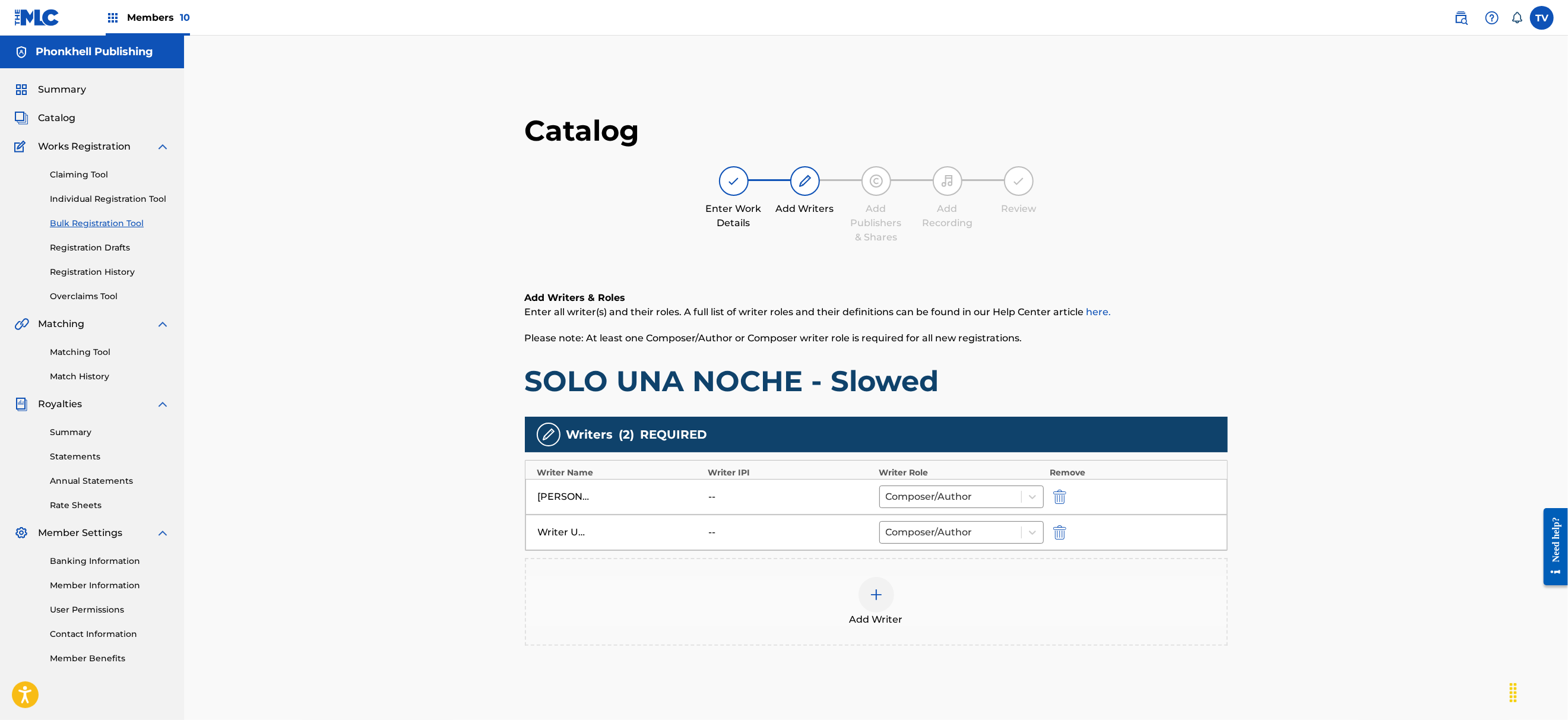
click at [1055, 527] on img "submit" at bounding box center [1059, 532] width 13 height 14
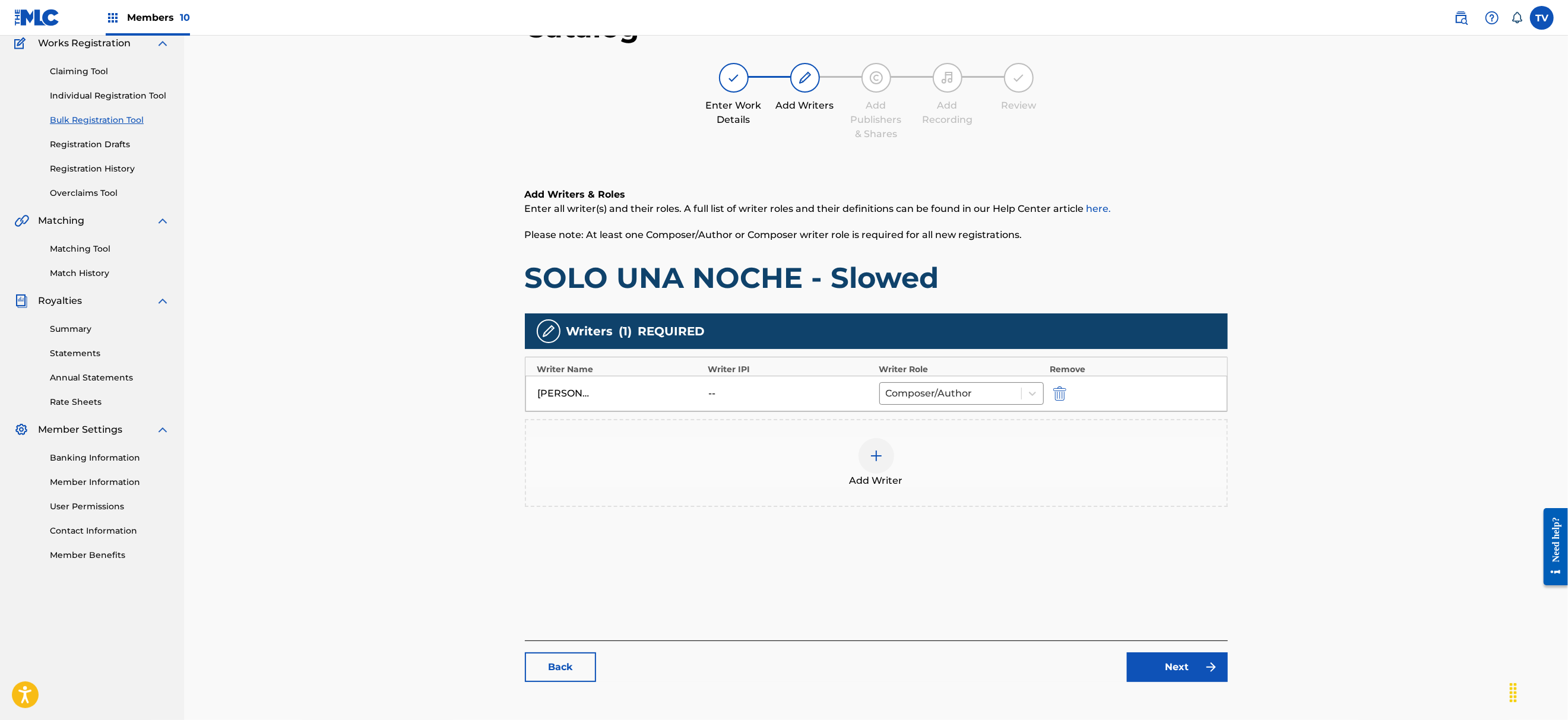
scroll to position [164, 0]
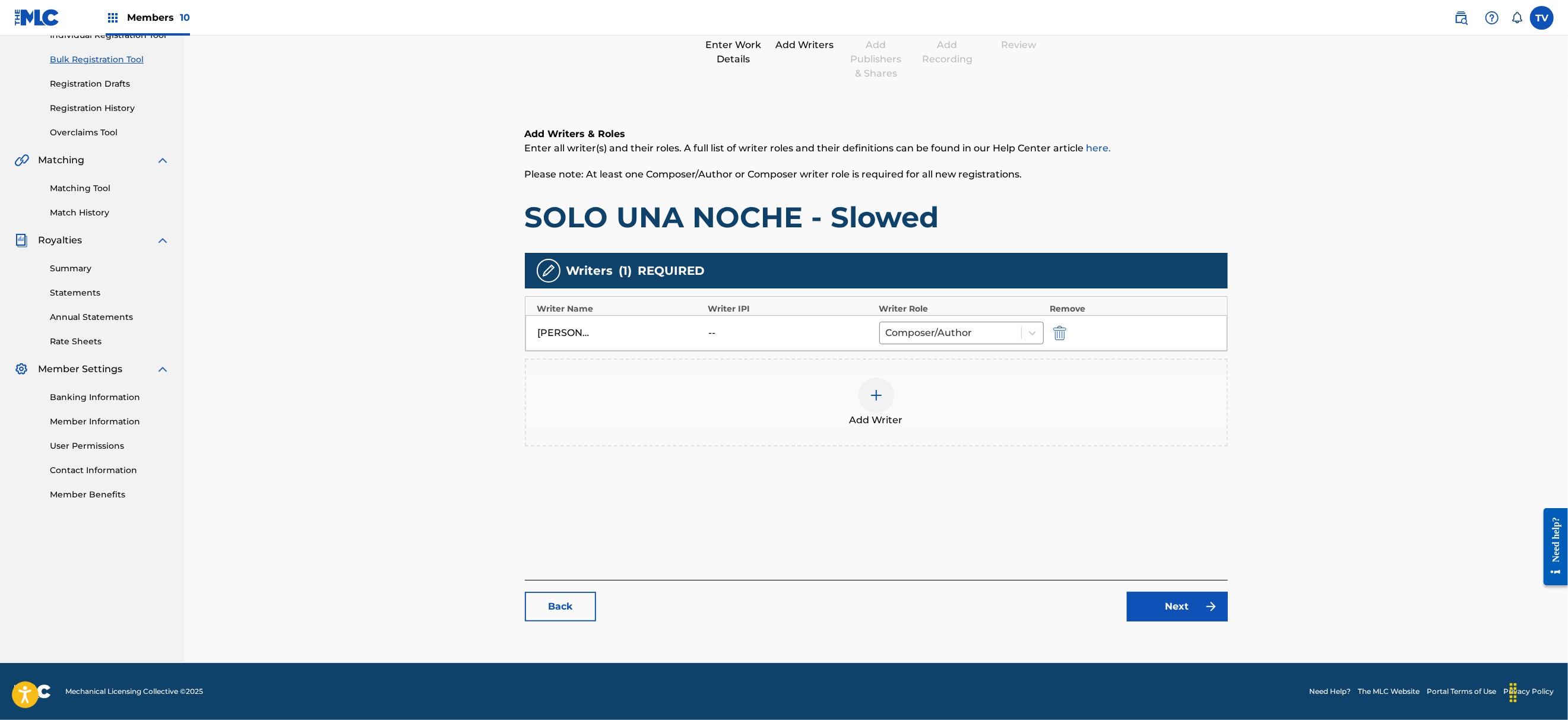
click at [1180, 609] on link "Next" at bounding box center [1177, 607] width 101 height 30
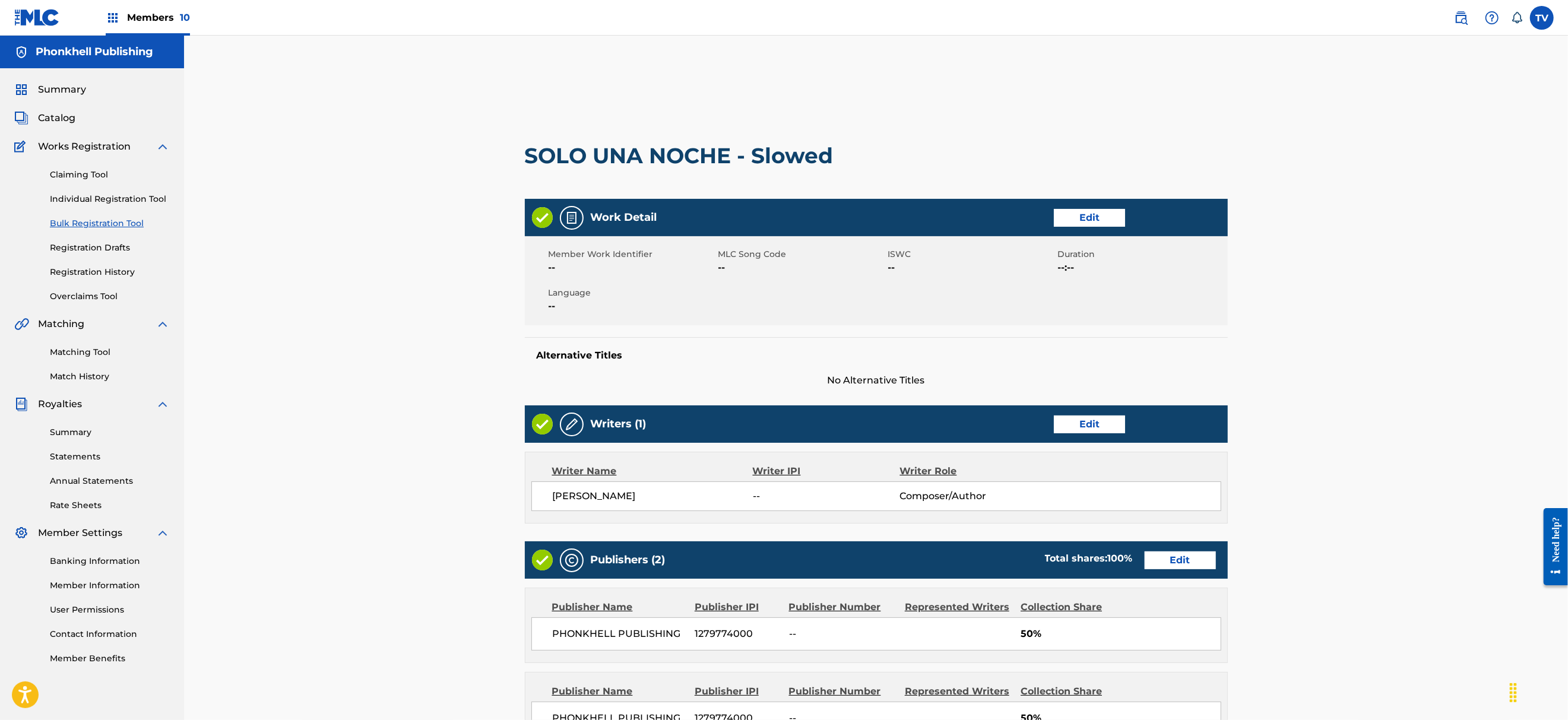
click at [1168, 564] on link "Edit" at bounding box center [1179, 560] width 71 height 18
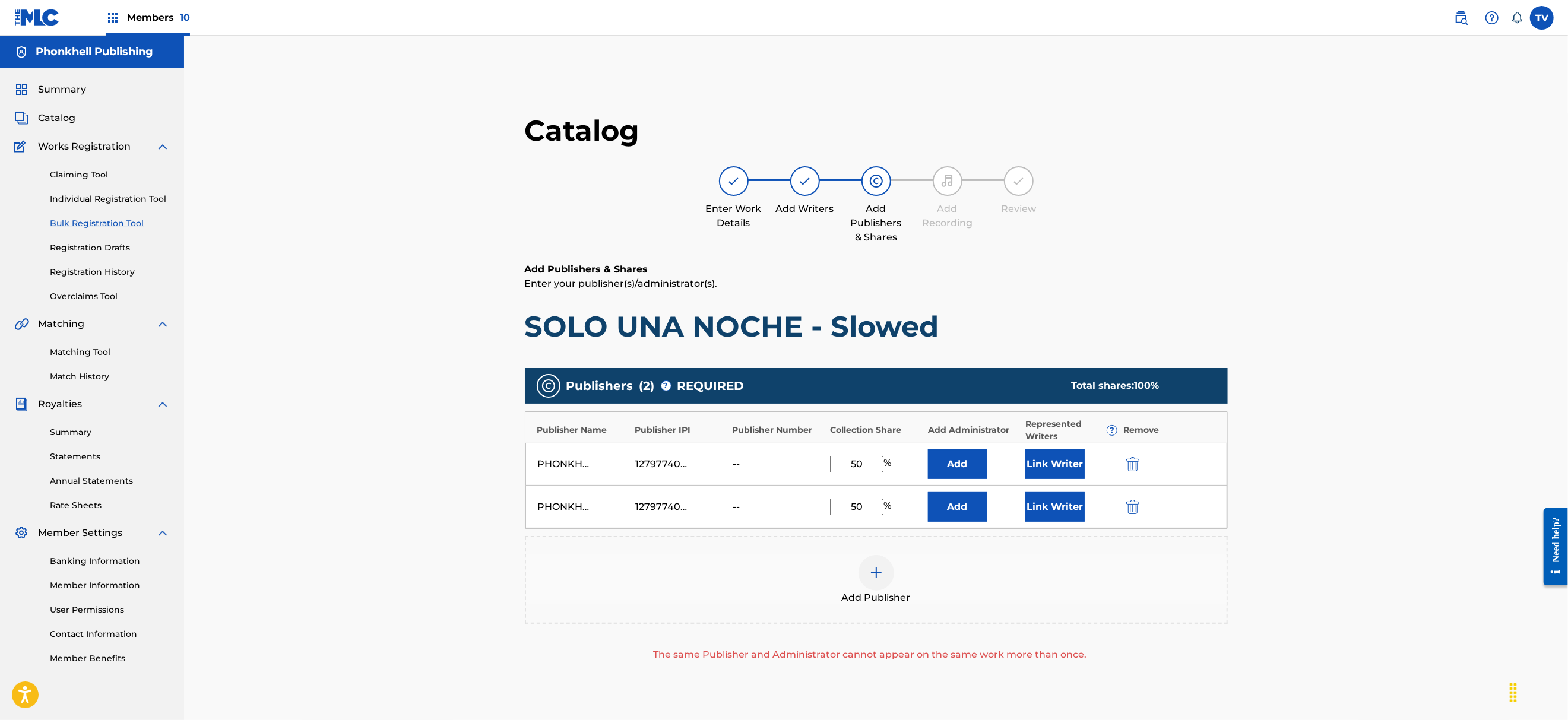
drag, startPoint x: 1131, startPoint y: 507, endPoint x: 1140, endPoint y: 518, distance: 14.2
click at [1130, 507] on img "submit" at bounding box center [1133, 507] width 13 height 14
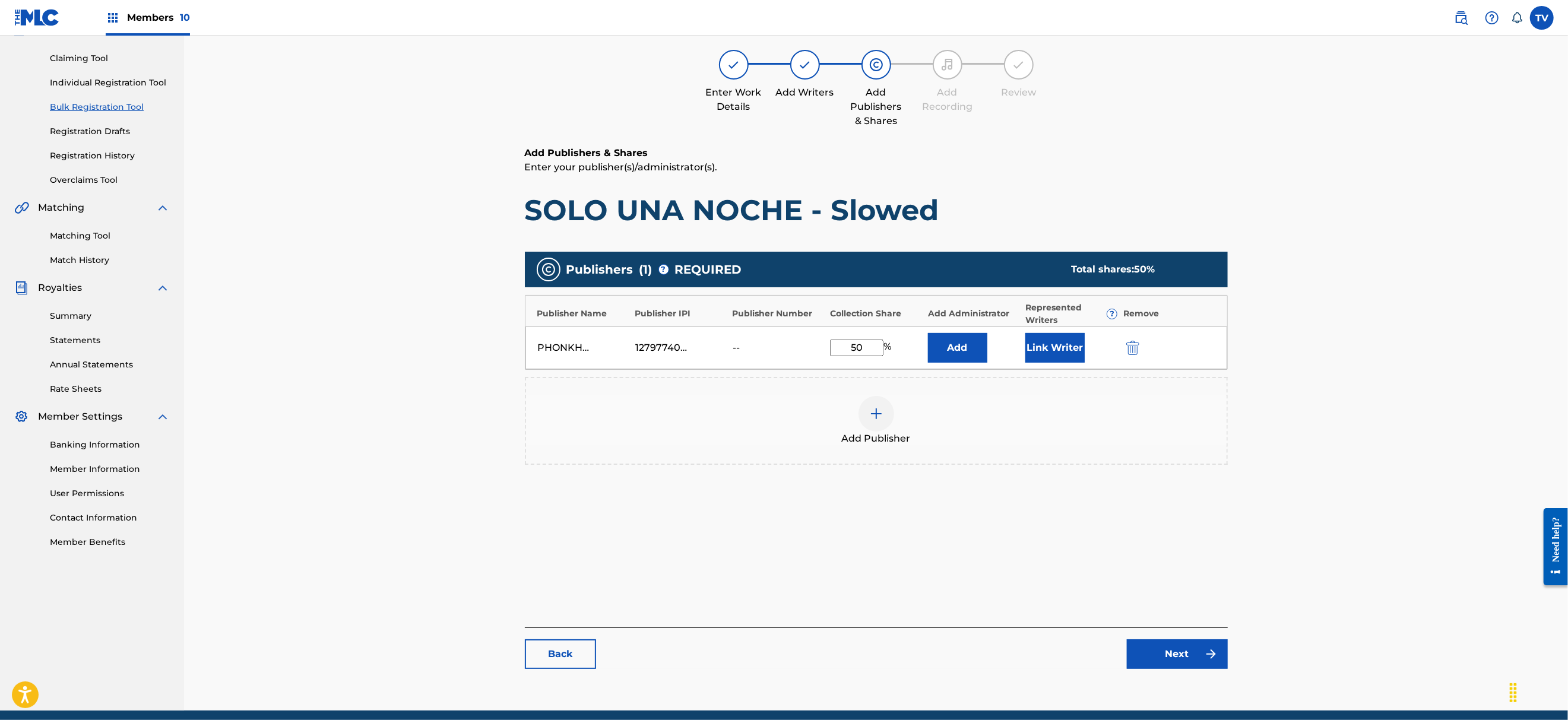
scroll to position [164, 0]
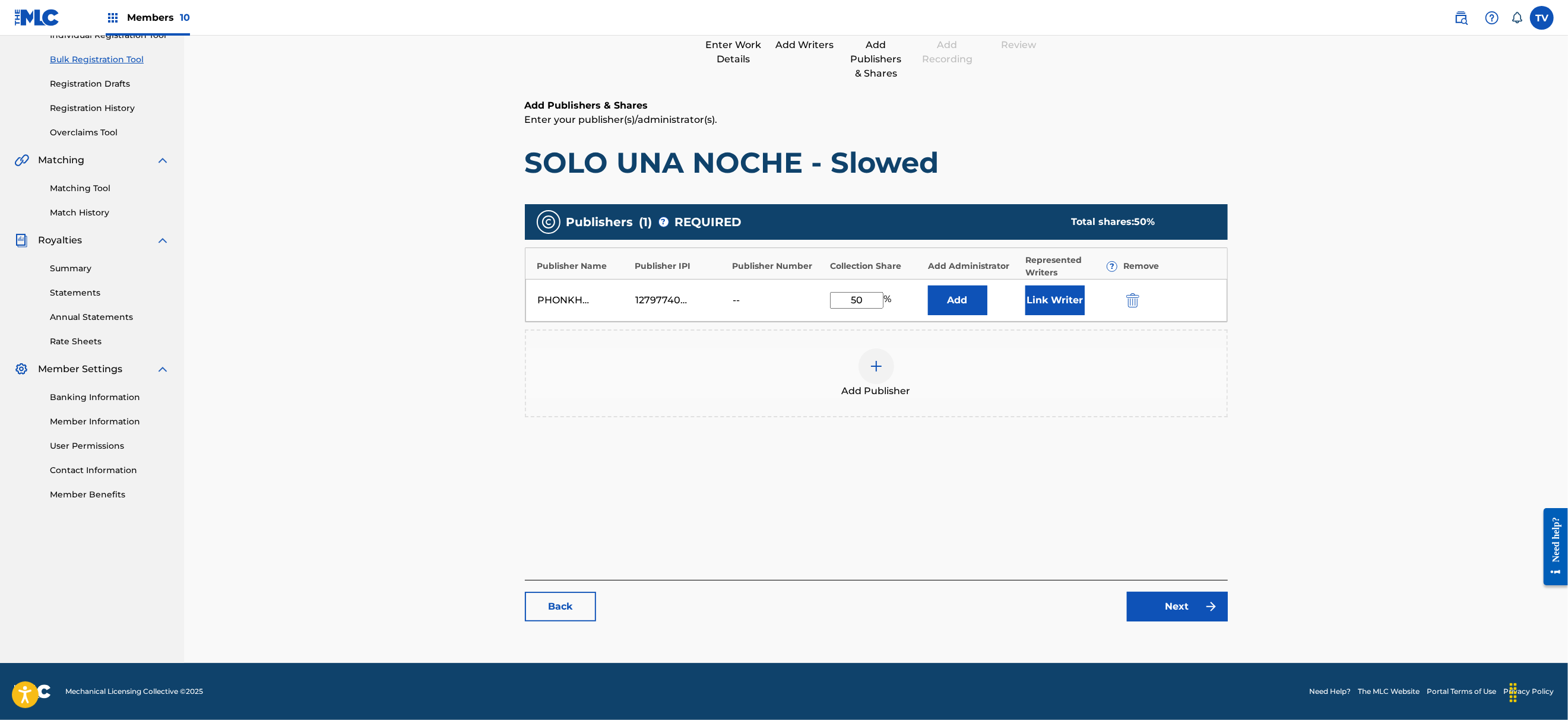
click at [1177, 618] on link "Next" at bounding box center [1177, 607] width 101 height 30
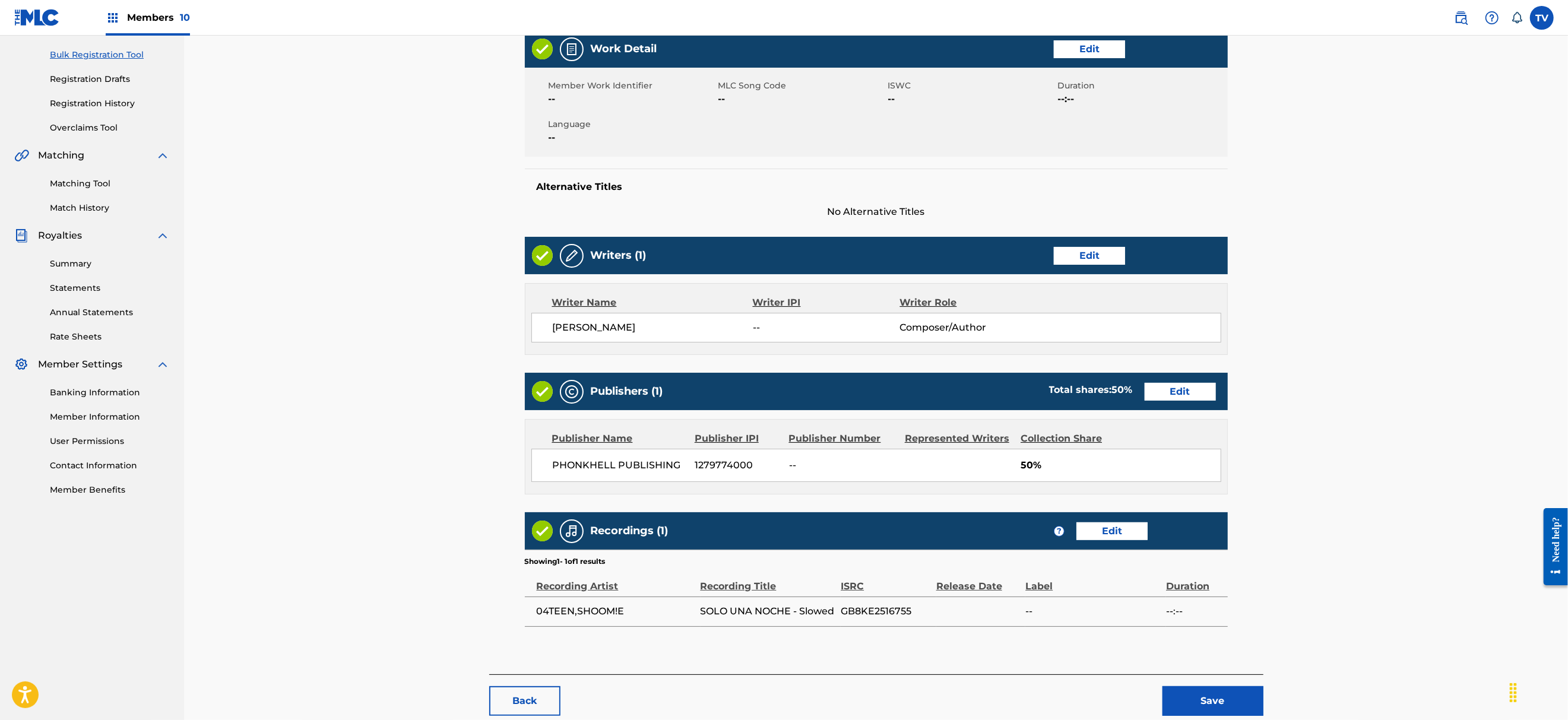
scroll to position [234, 0]
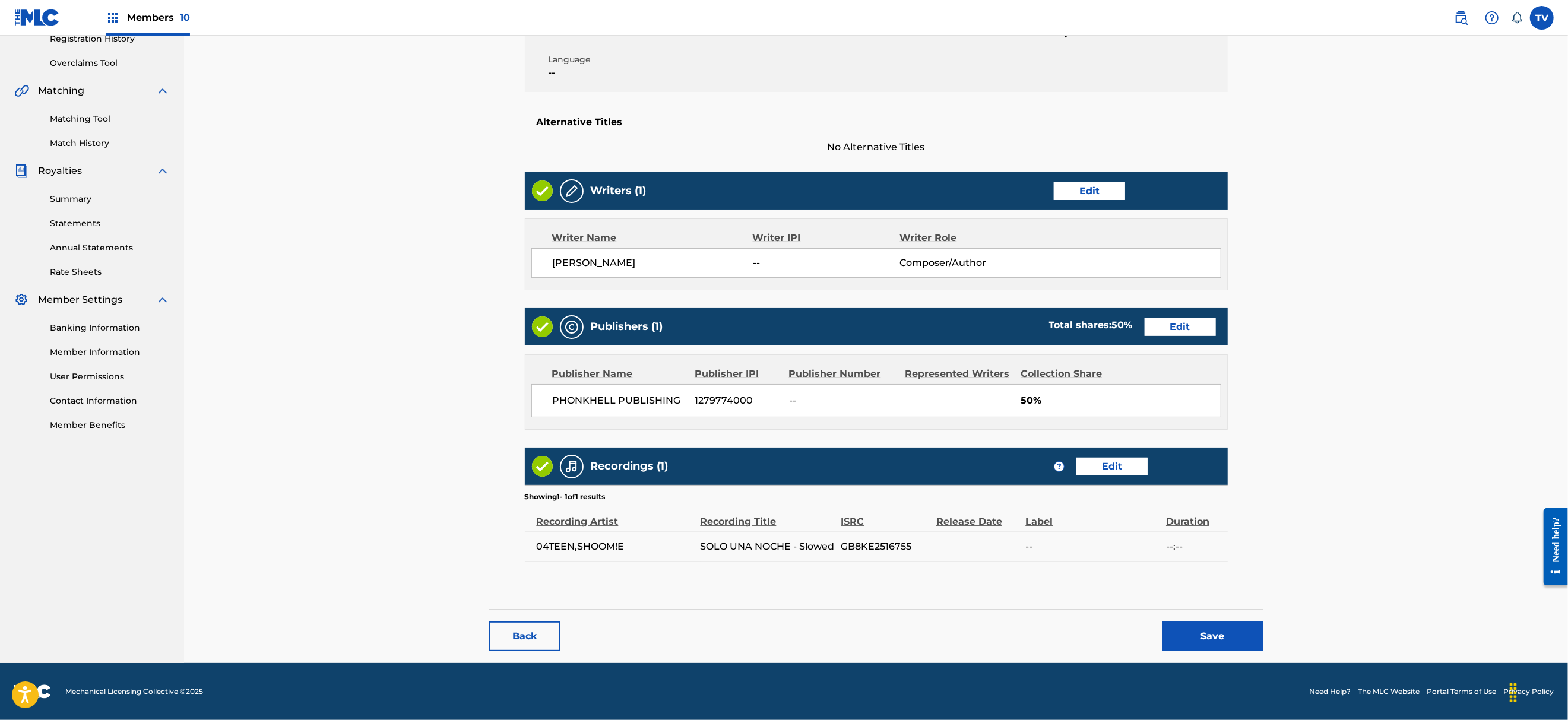
click at [1207, 625] on button "Save" at bounding box center [1213, 636] width 101 height 30
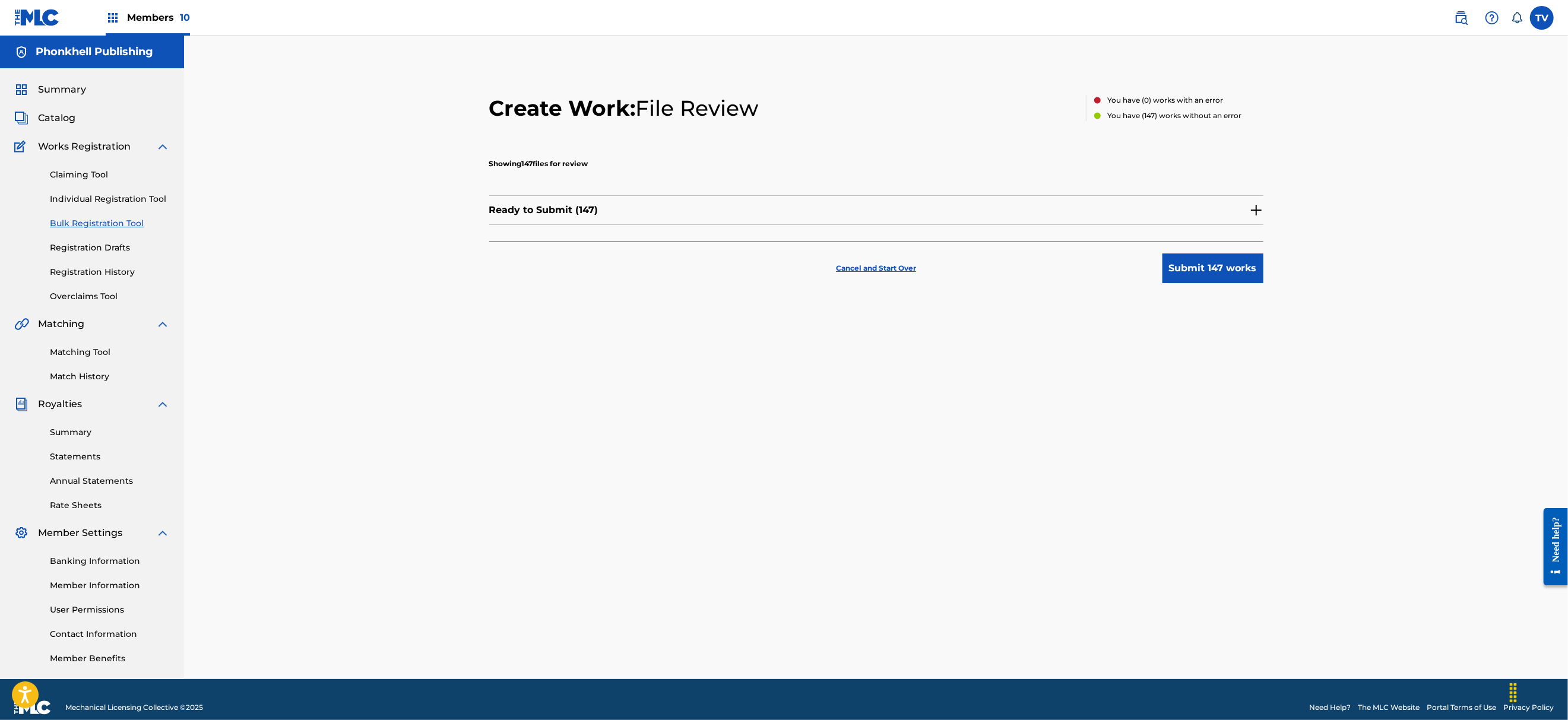
click at [1254, 210] on img at bounding box center [1256, 210] width 14 height 14
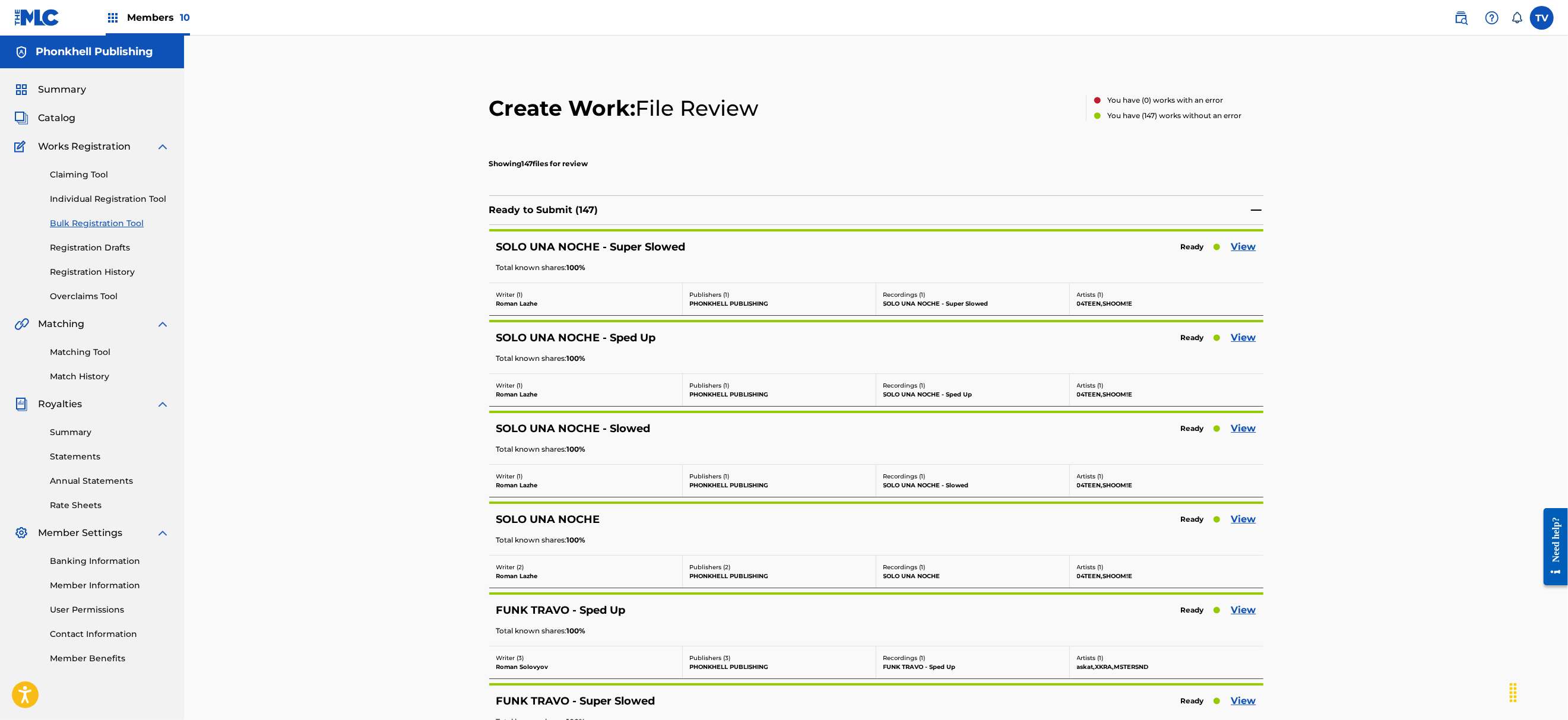
click at [1245, 521] on link "View" at bounding box center [1244, 519] width 25 height 14
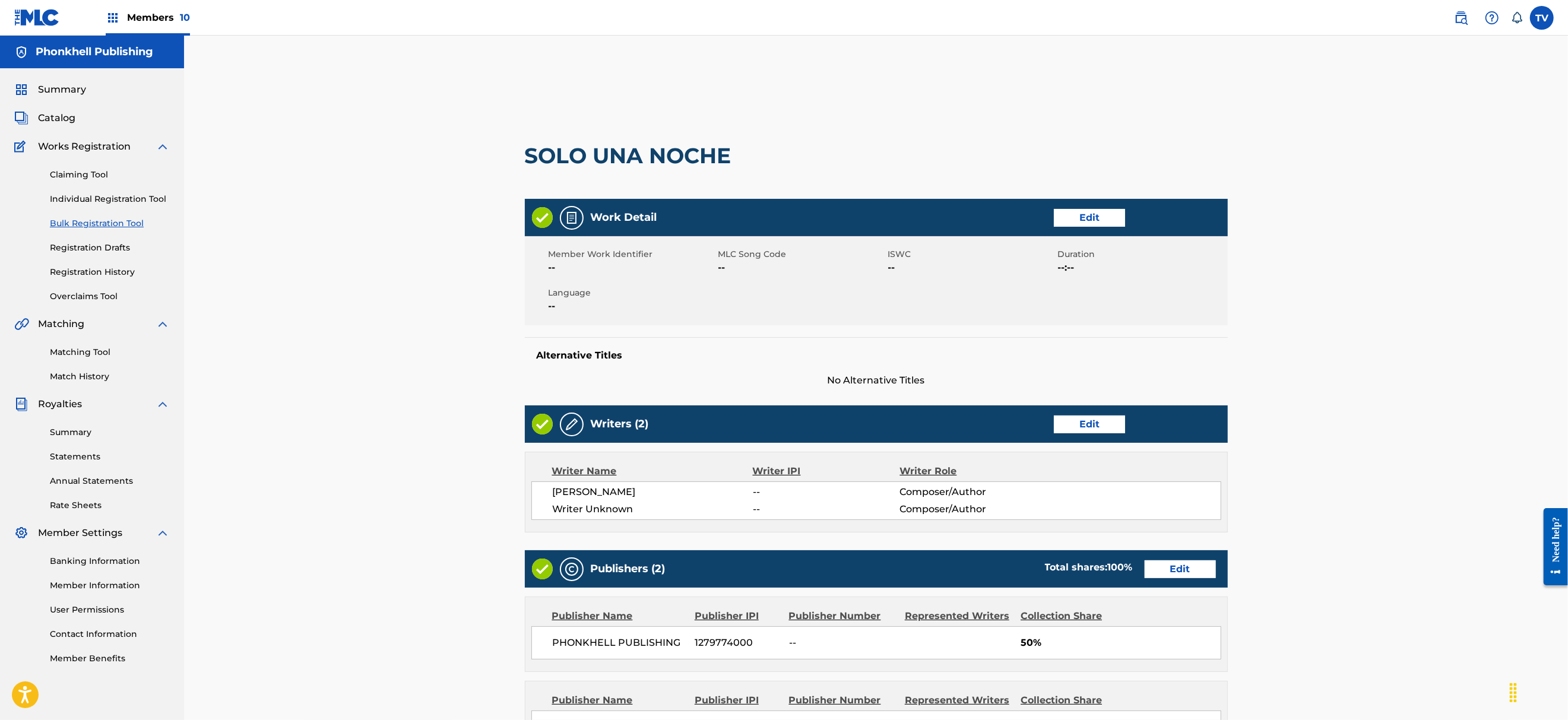
click at [1100, 430] on link "Edit" at bounding box center [1089, 424] width 71 height 18
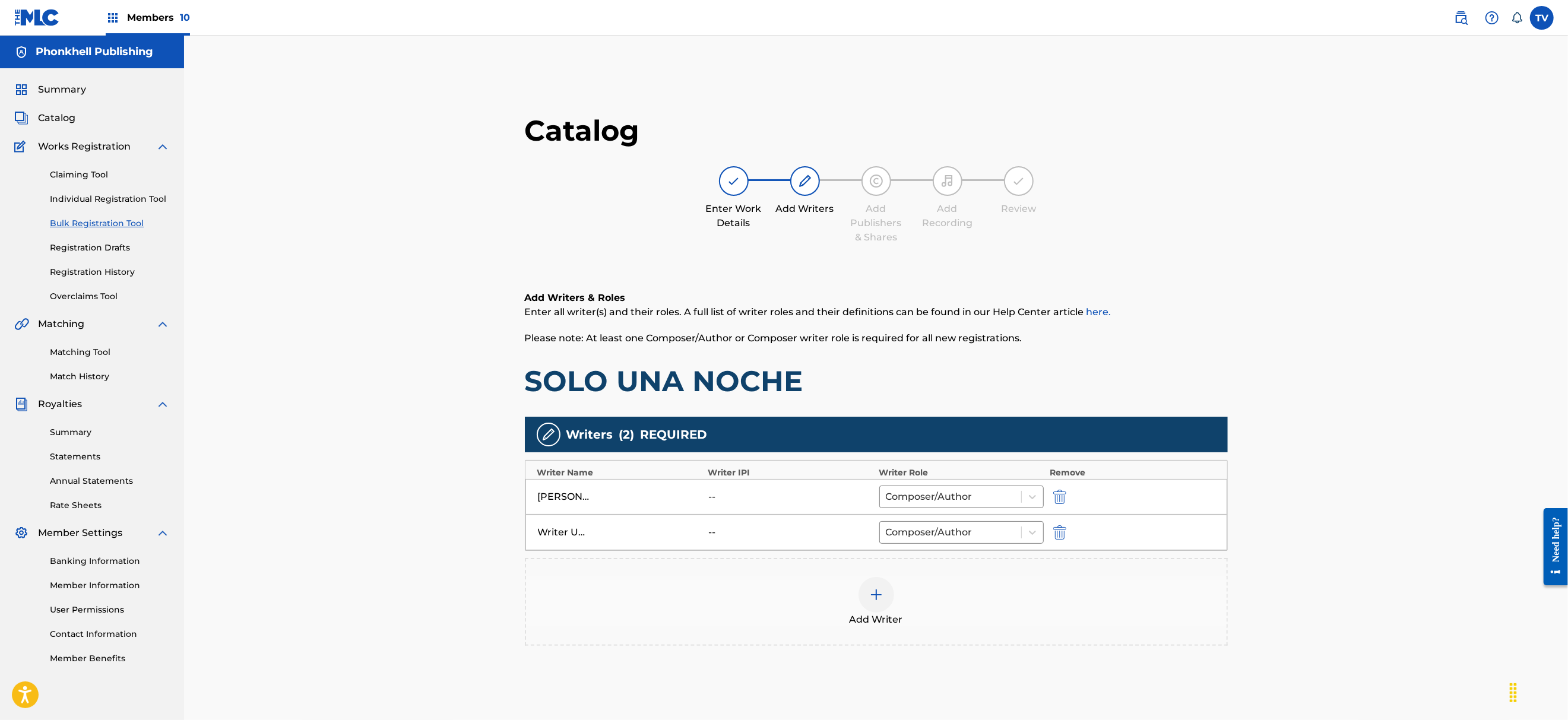
click at [1055, 532] on img "submit" at bounding box center [1059, 532] width 13 height 14
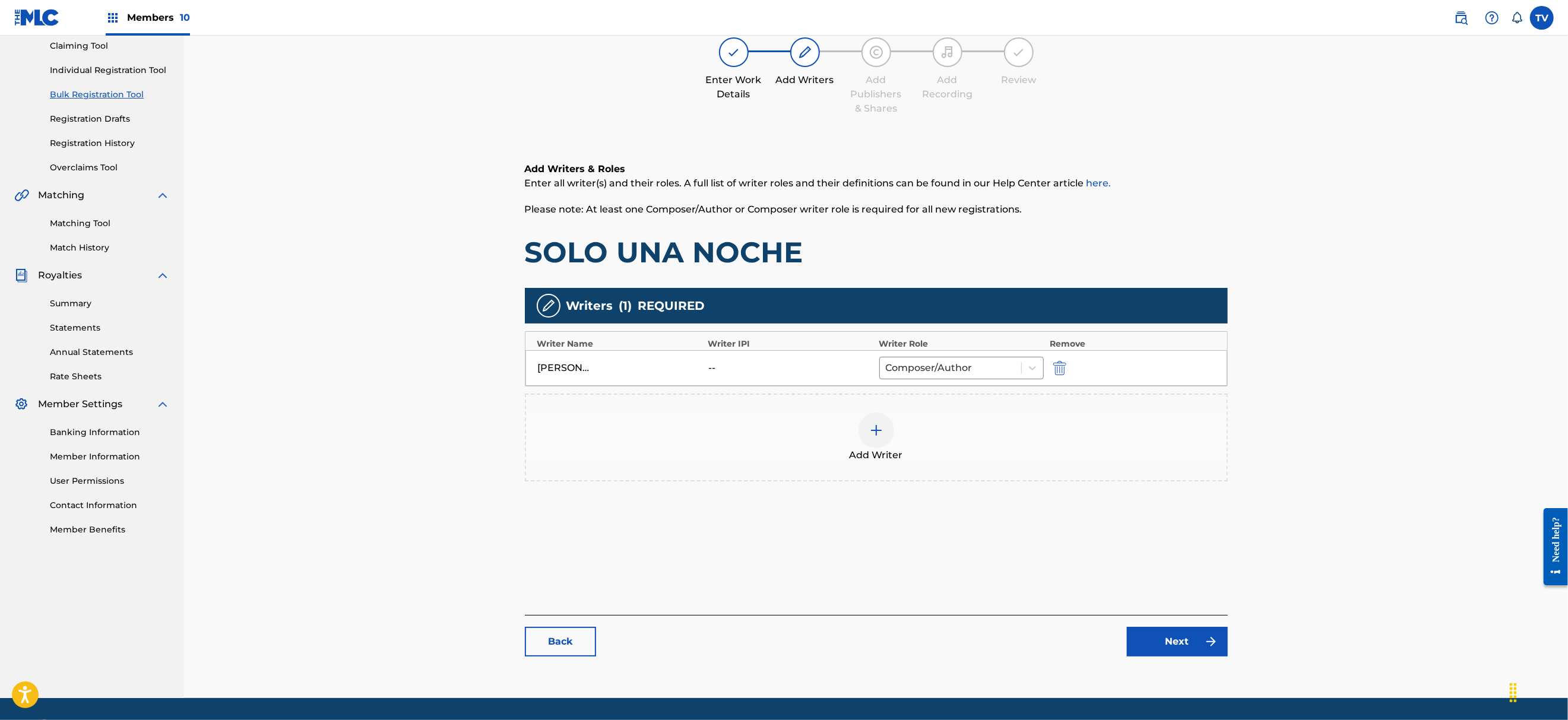
scroll to position [164, 0]
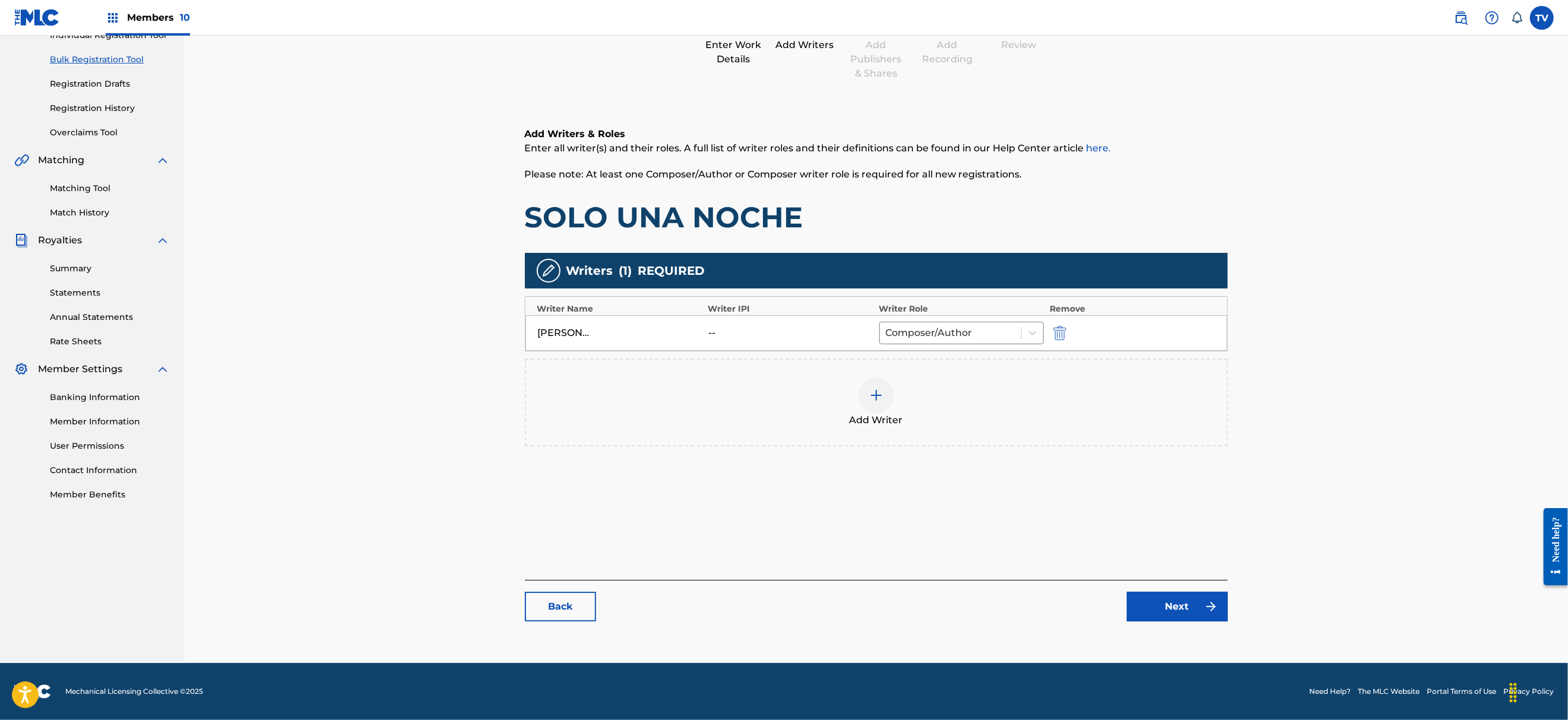
click at [1217, 599] on img at bounding box center [1211, 606] width 14 height 14
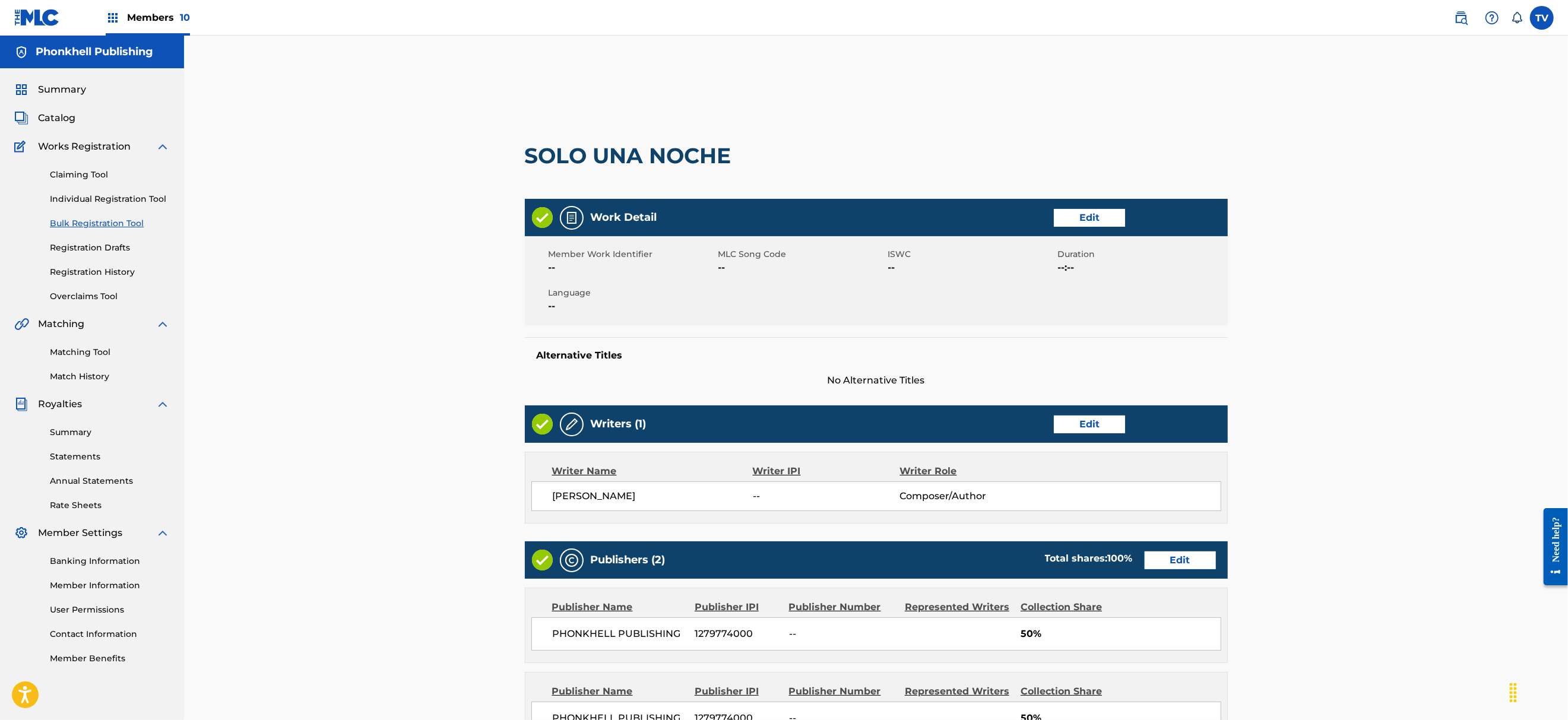
click at [1191, 556] on link "Edit" at bounding box center [1179, 560] width 71 height 18
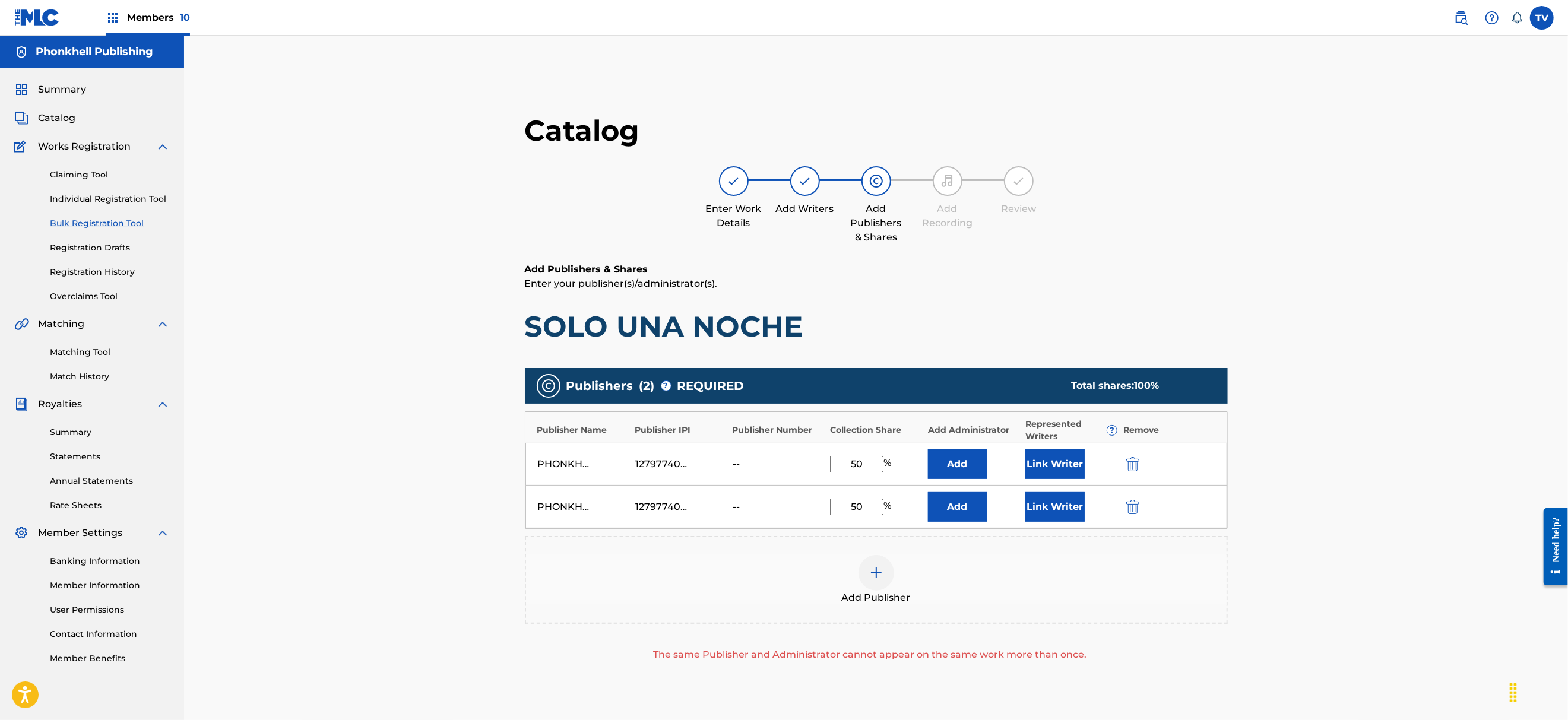
click at [1136, 507] on img "submit" at bounding box center [1133, 507] width 13 height 14
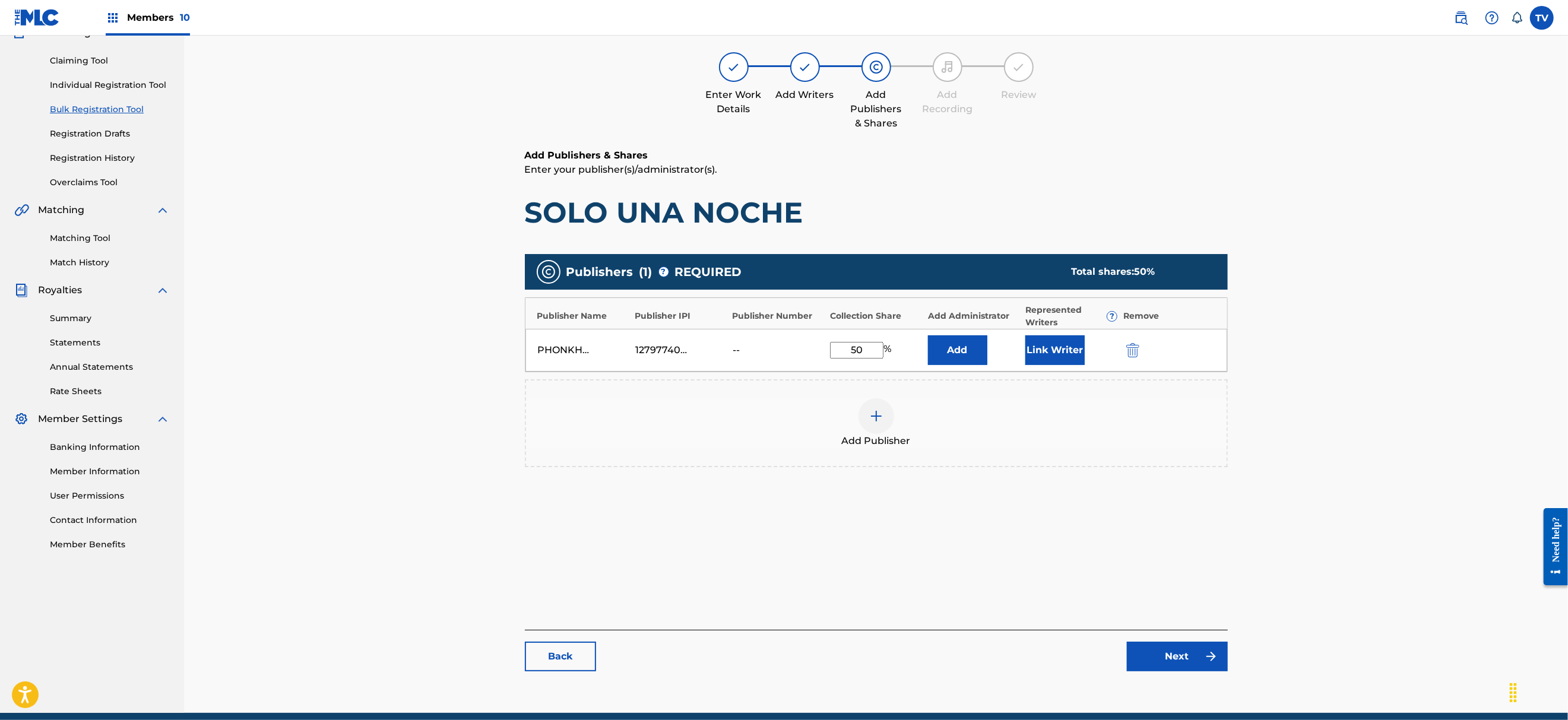
scroll to position [164, 0]
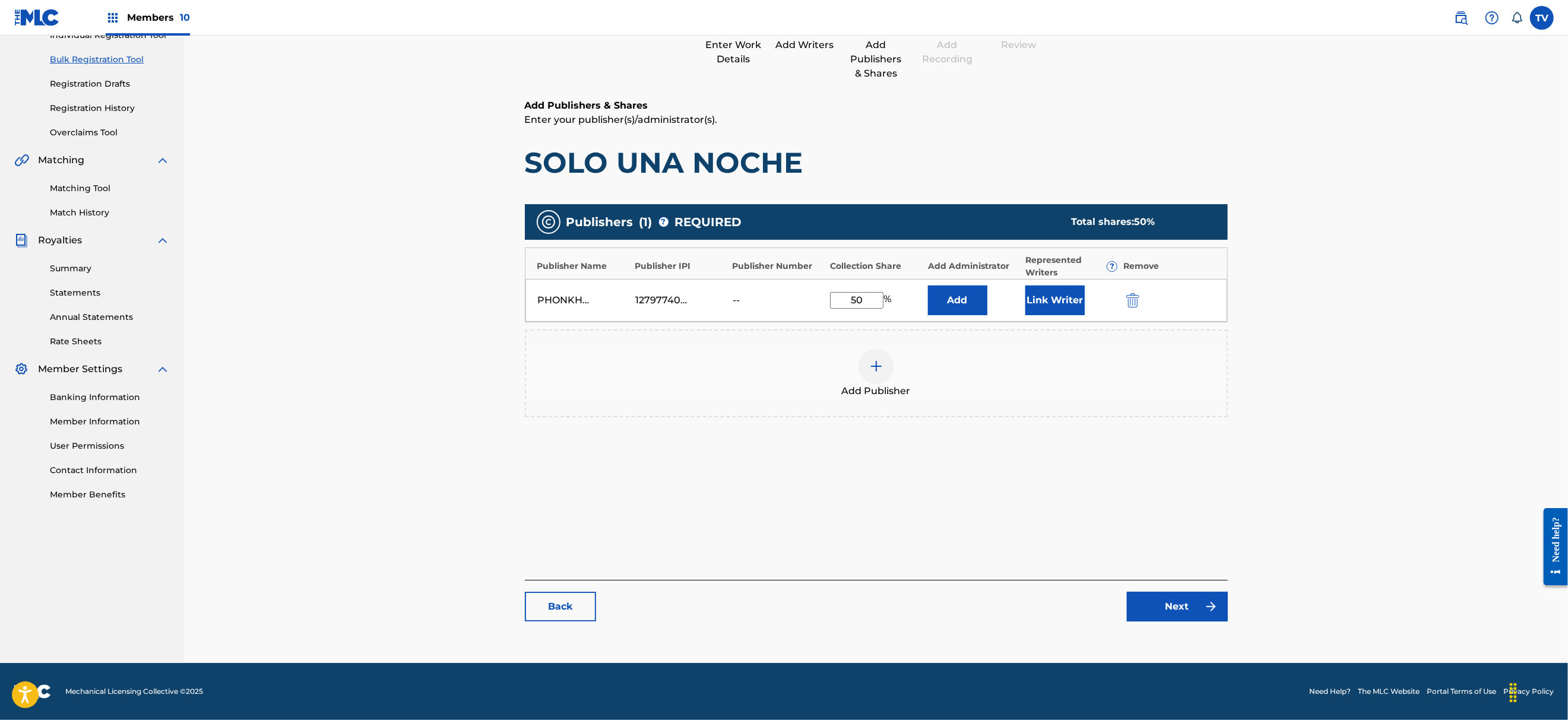
click at [1188, 611] on link "Next" at bounding box center [1177, 607] width 101 height 30
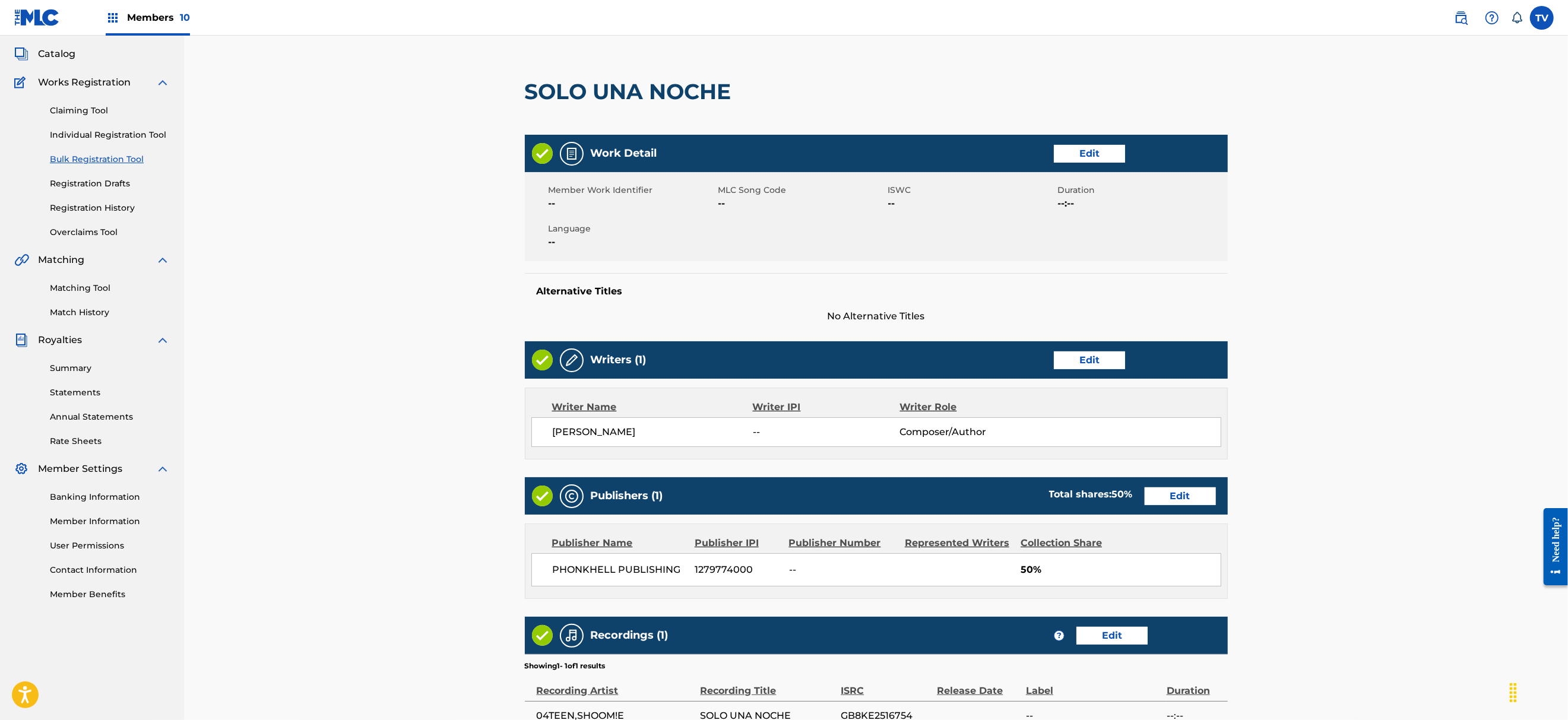
scroll to position [234, 0]
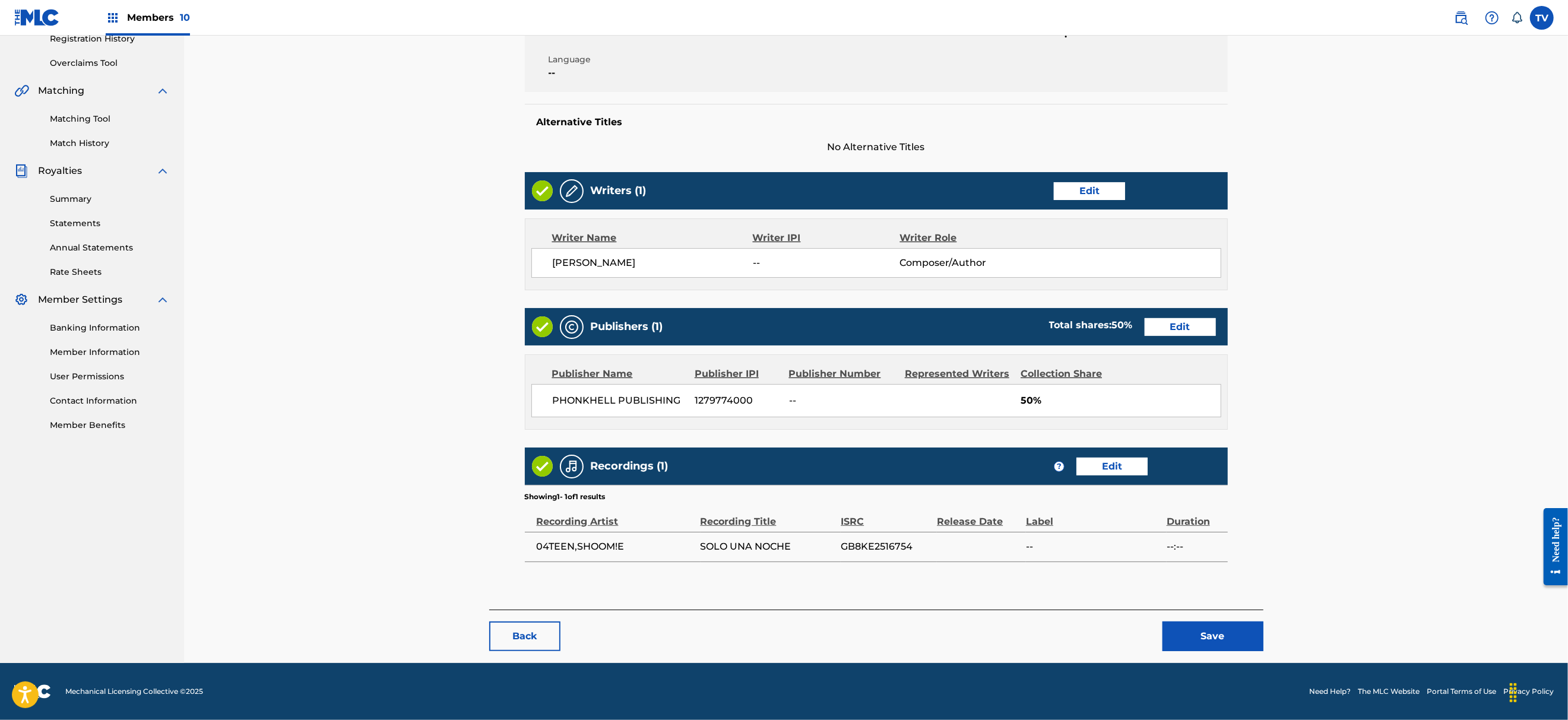
click at [1195, 623] on button "Save" at bounding box center [1213, 636] width 101 height 30
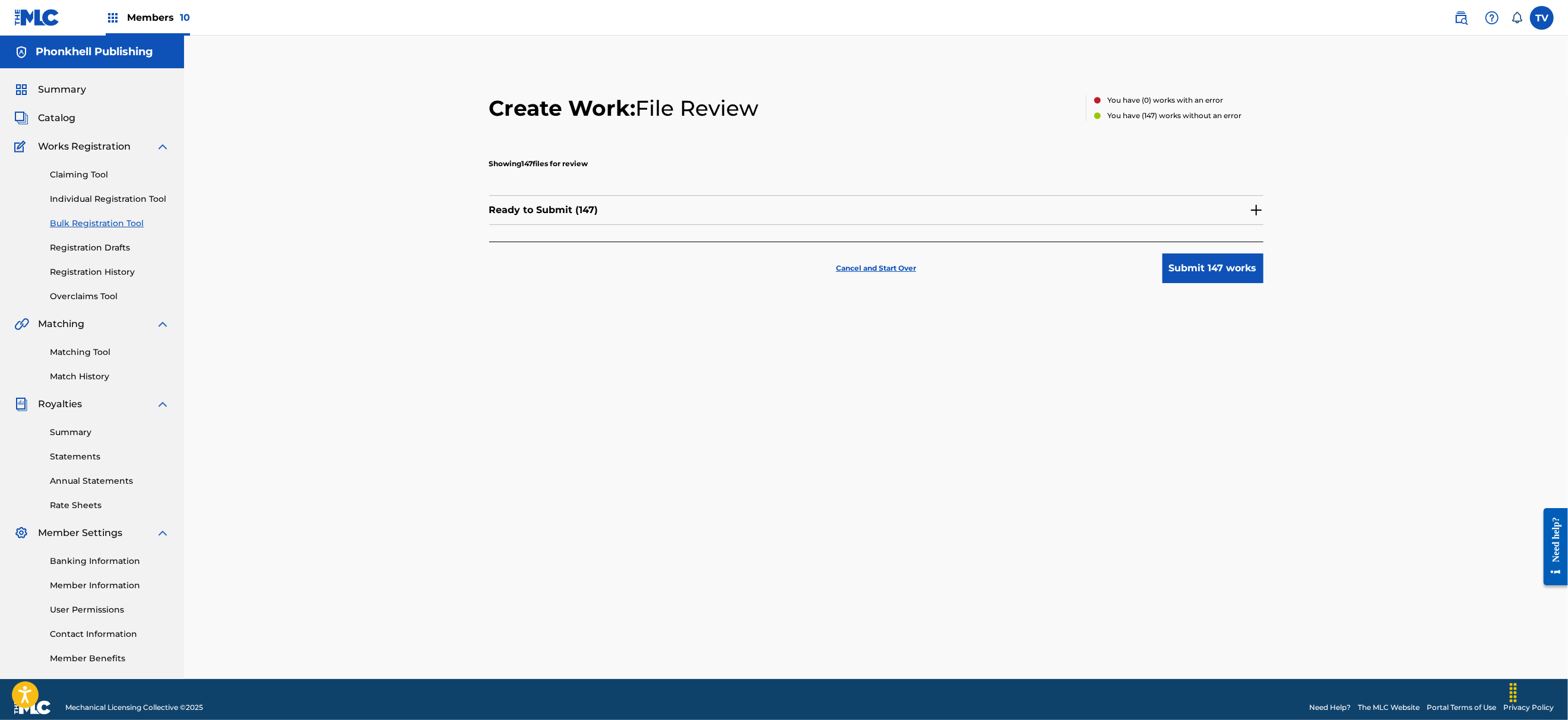
click at [1251, 203] on img at bounding box center [1256, 210] width 14 height 14
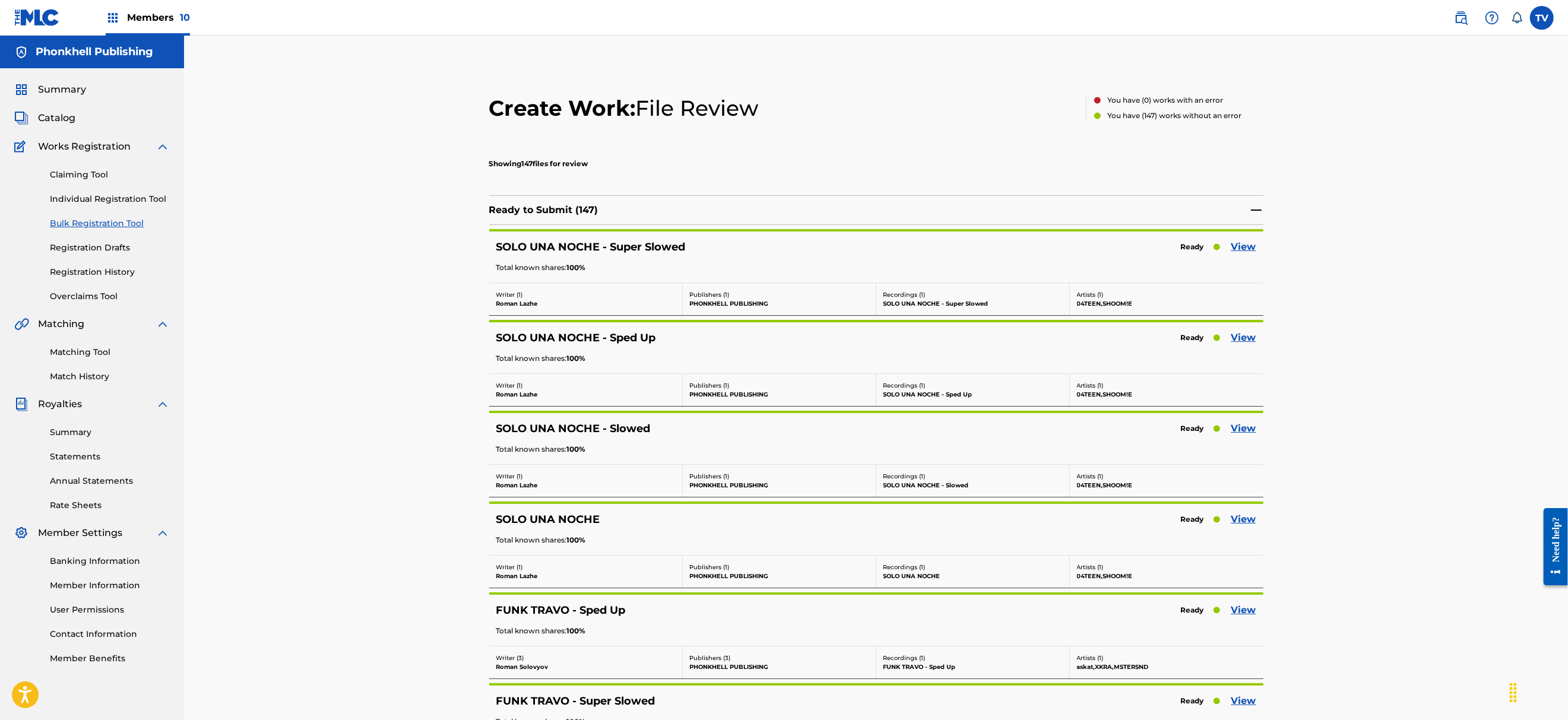
click at [1248, 615] on link "View" at bounding box center [1244, 610] width 25 height 14
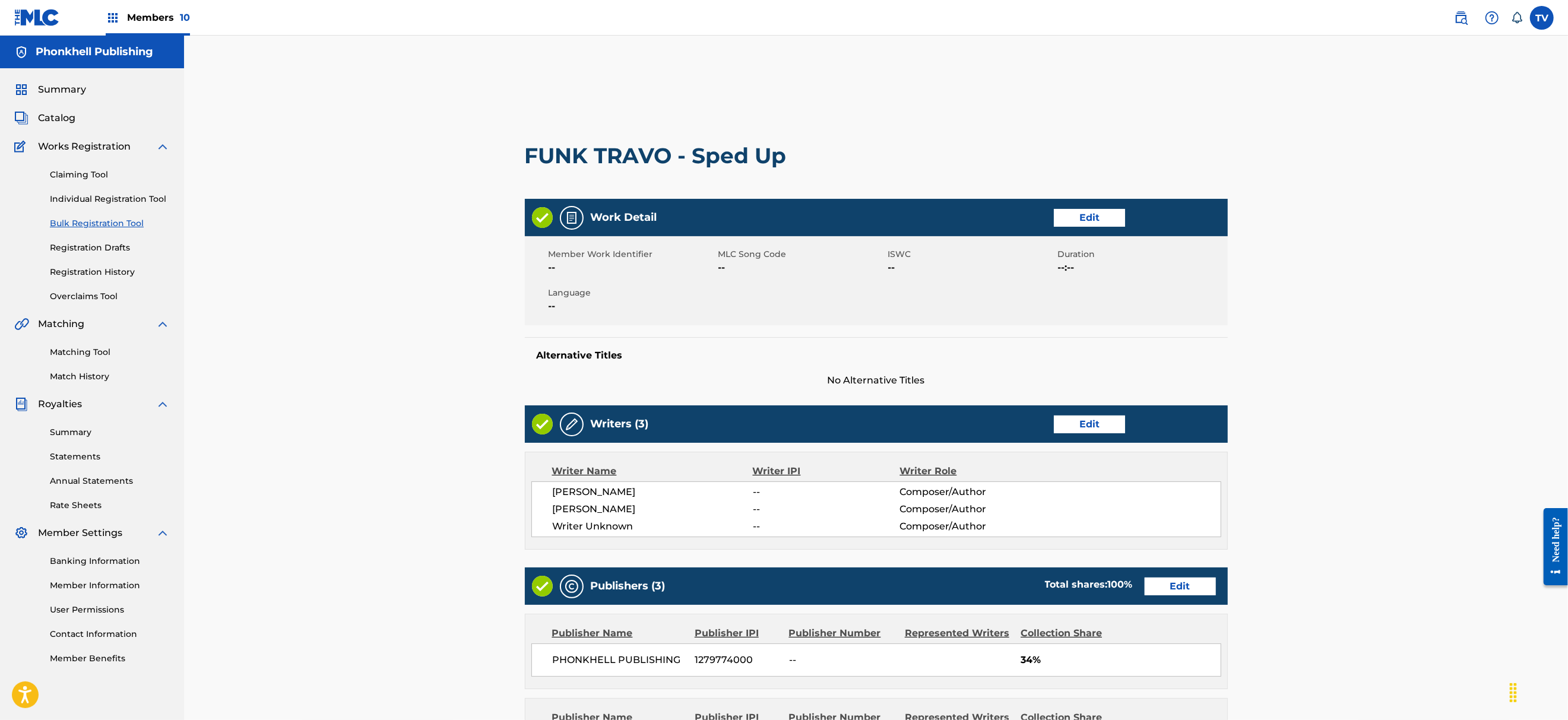
click at [1096, 426] on link "Edit" at bounding box center [1089, 424] width 71 height 18
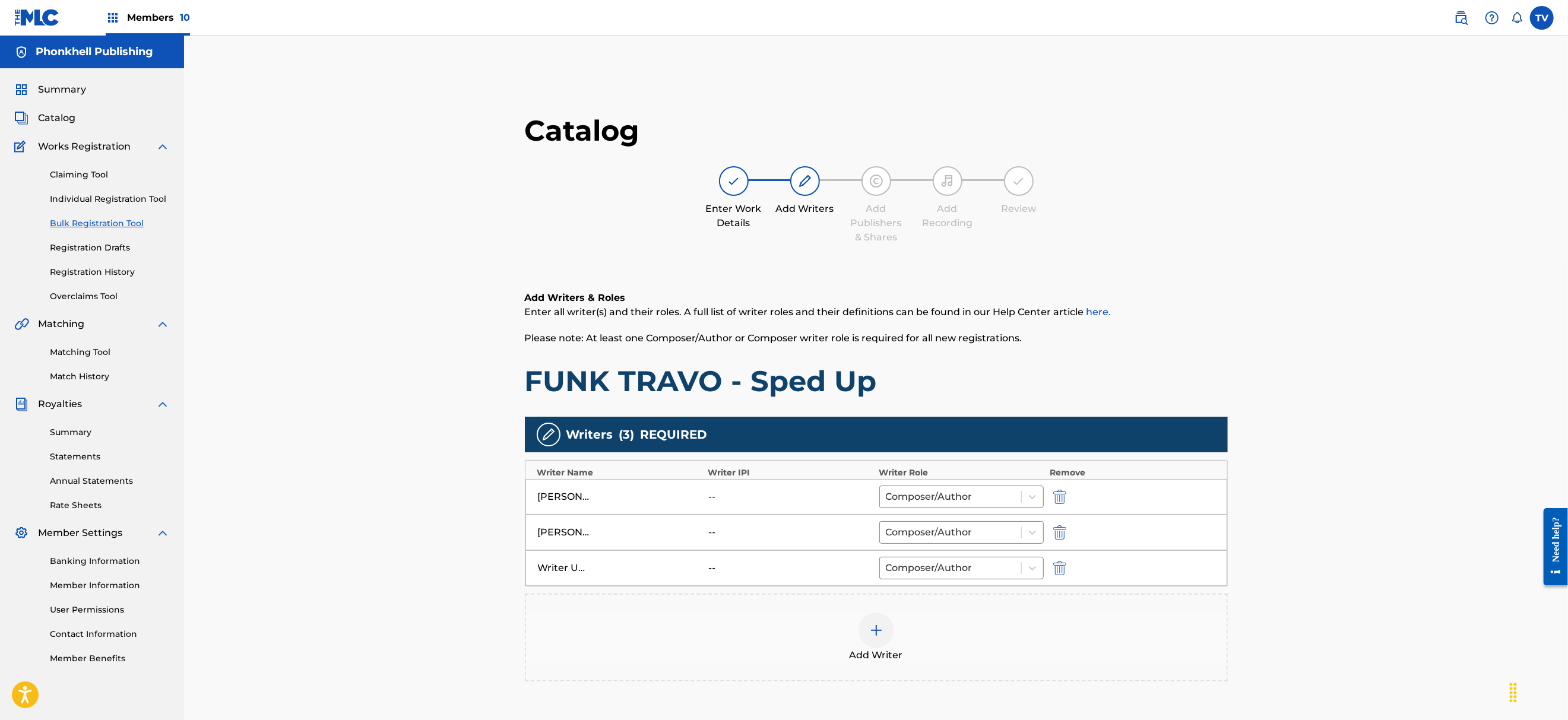
click at [1063, 566] on img "submit" at bounding box center [1059, 568] width 13 height 14
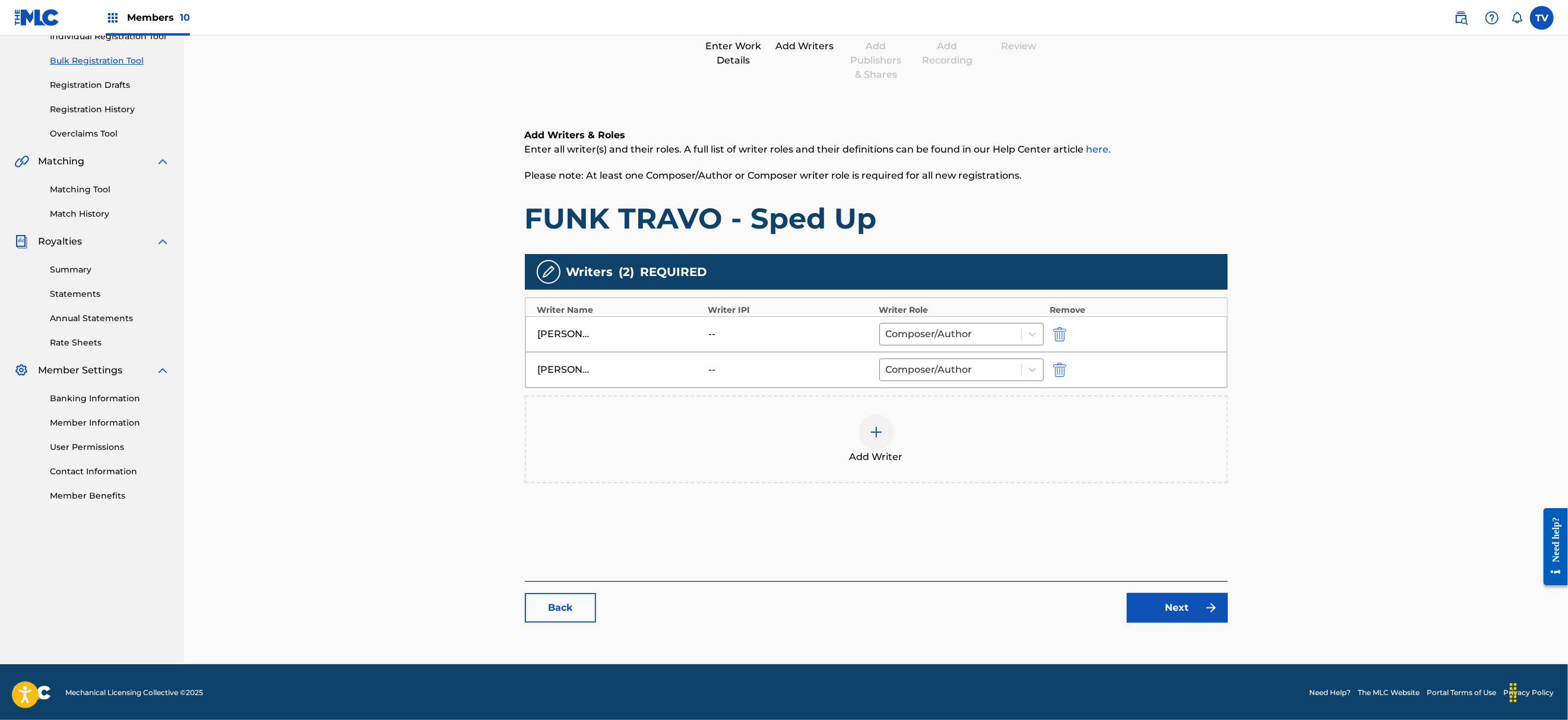
scroll to position [164, 0]
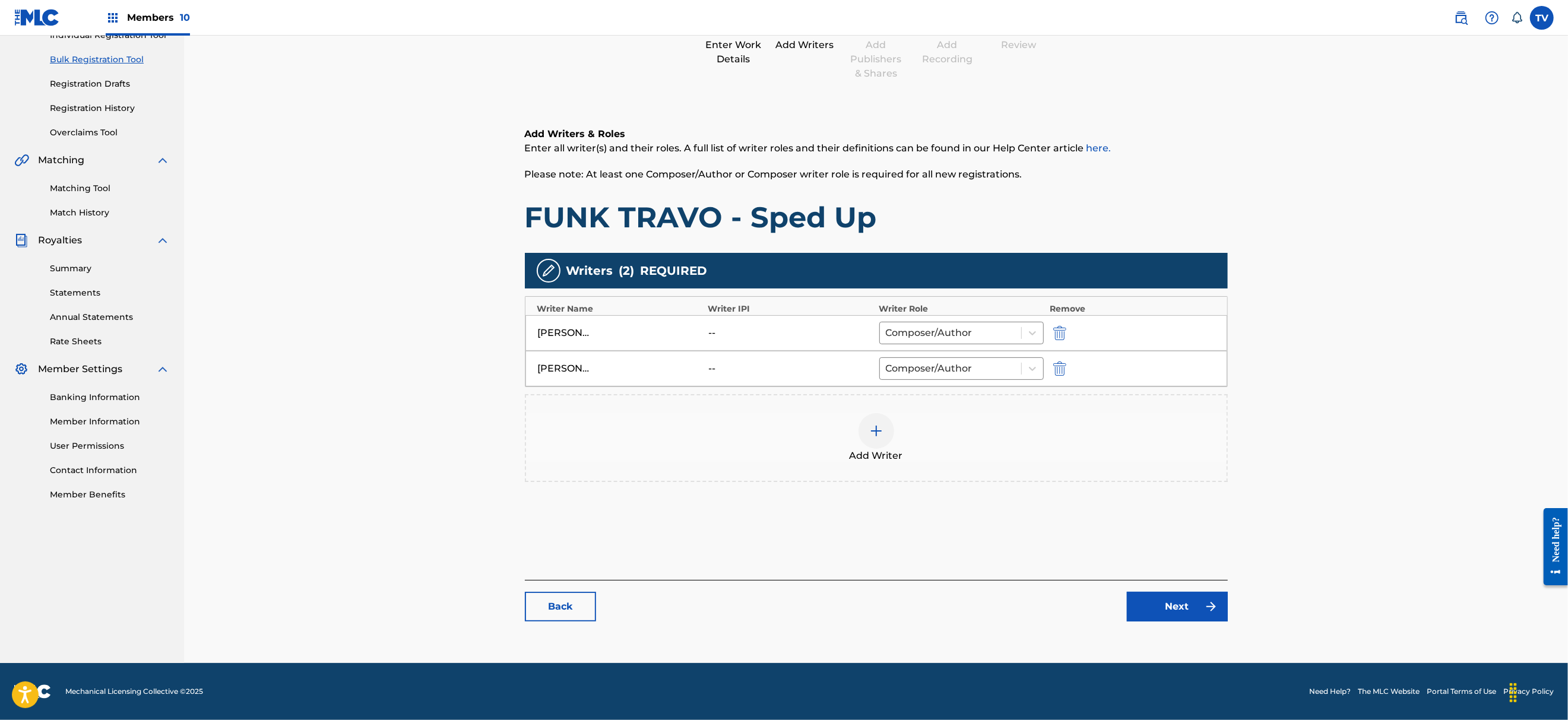
click at [1181, 610] on link "Next" at bounding box center [1177, 607] width 101 height 30
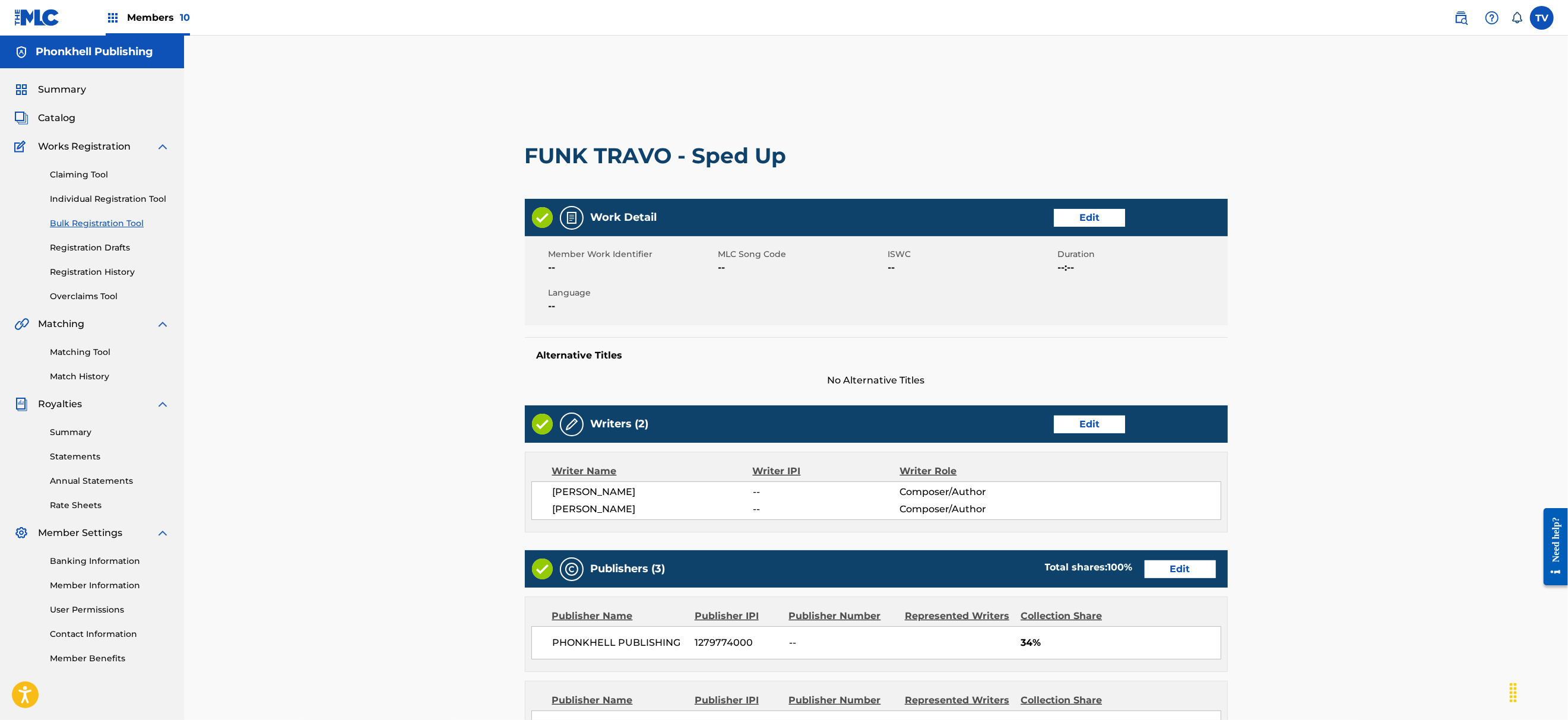
click at [1181, 575] on link "Edit" at bounding box center [1179, 569] width 71 height 18
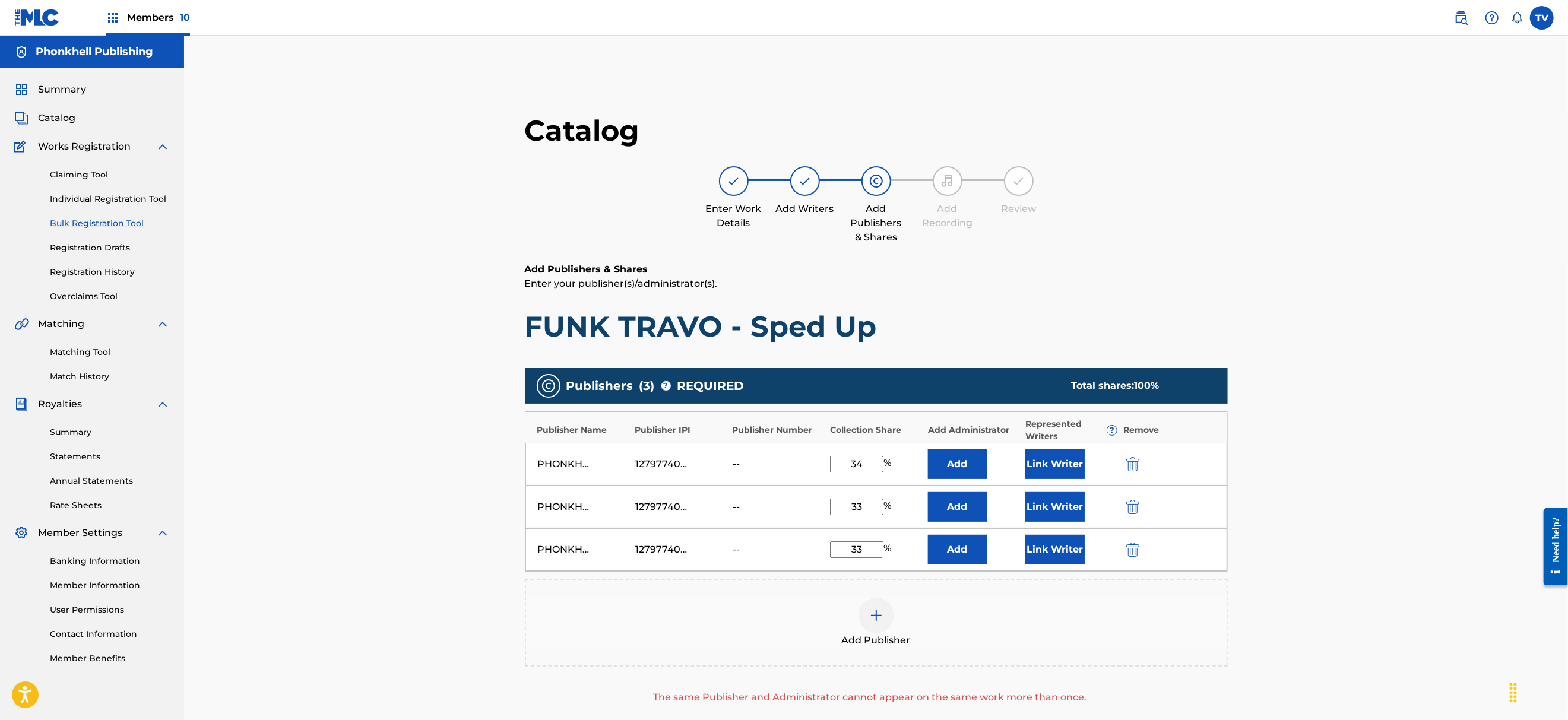
drag, startPoint x: 865, startPoint y: 461, endPoint x: 830, endPoint y: 464, distance: 35.1
click at [830, 464] on input "34" at bounding box center [857, 464] width 54 height 17
type input "67"
click at [1133, 499] on div "PHONKHELL PUBLISHING 1279774000 -- 33 % Add Link Writer" at bounding box center [876, 507] width 701 height 42
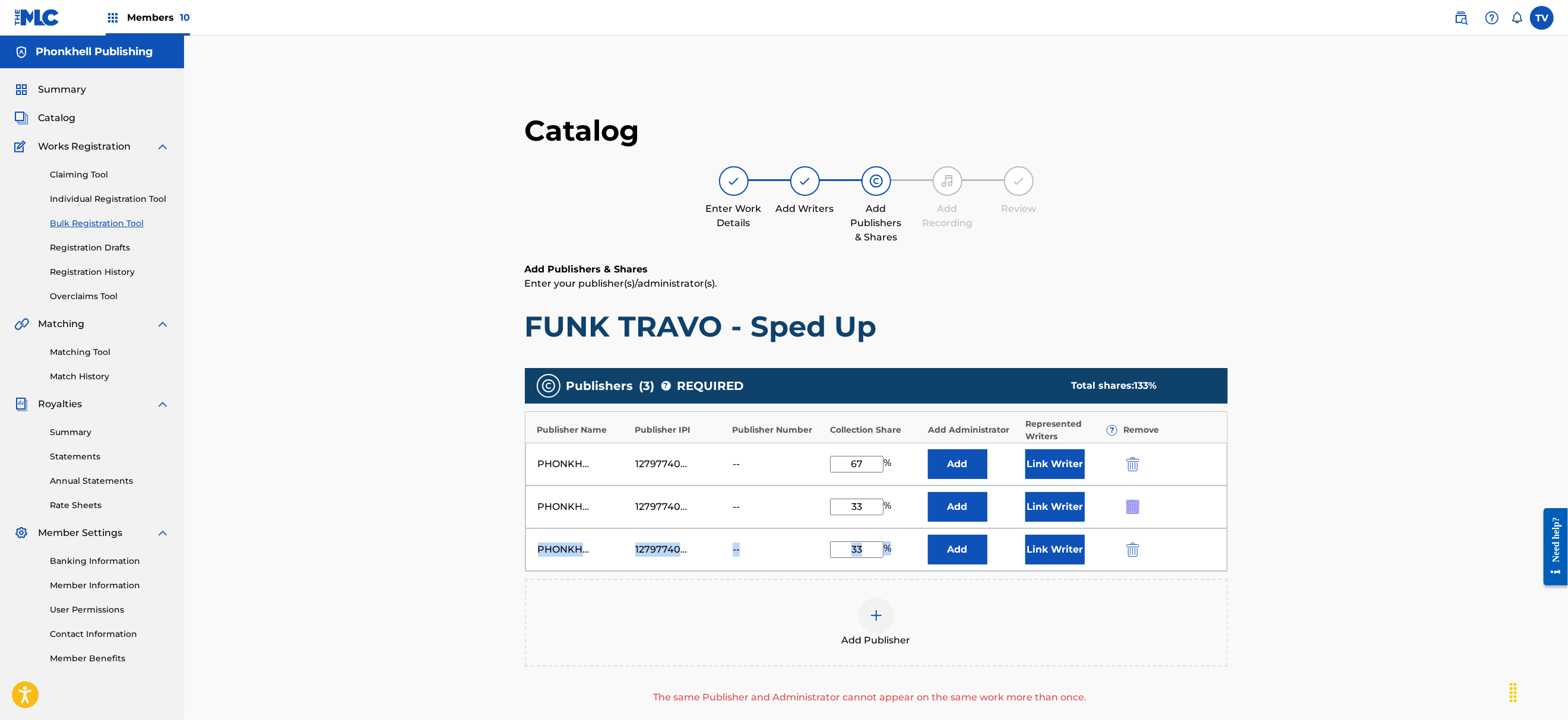
click at [1134, 502] on img "submit" at bounding box center [1133, 507] width 13 height 14
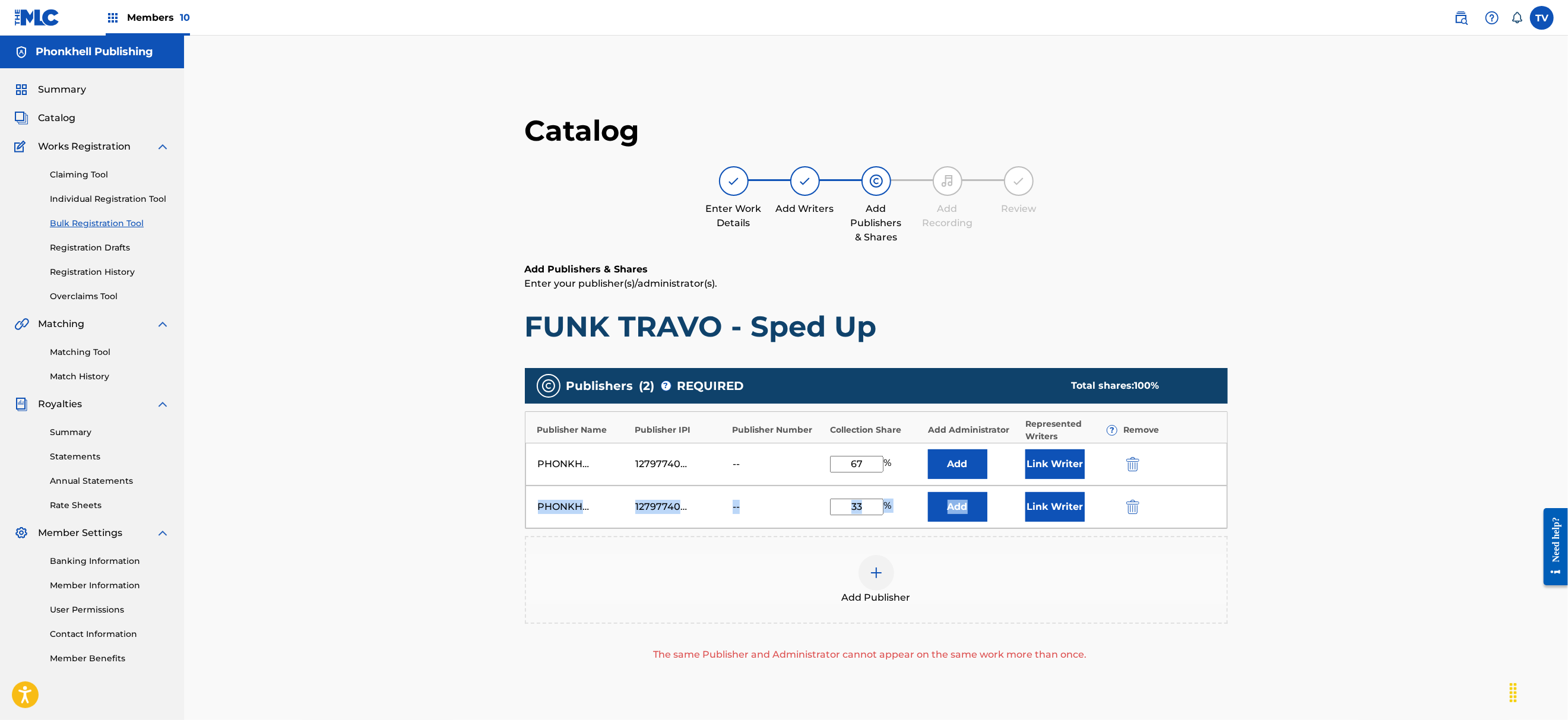
click at [1134, 502] on img "submit" at bounding box center [1133, 507] width 13 height 14
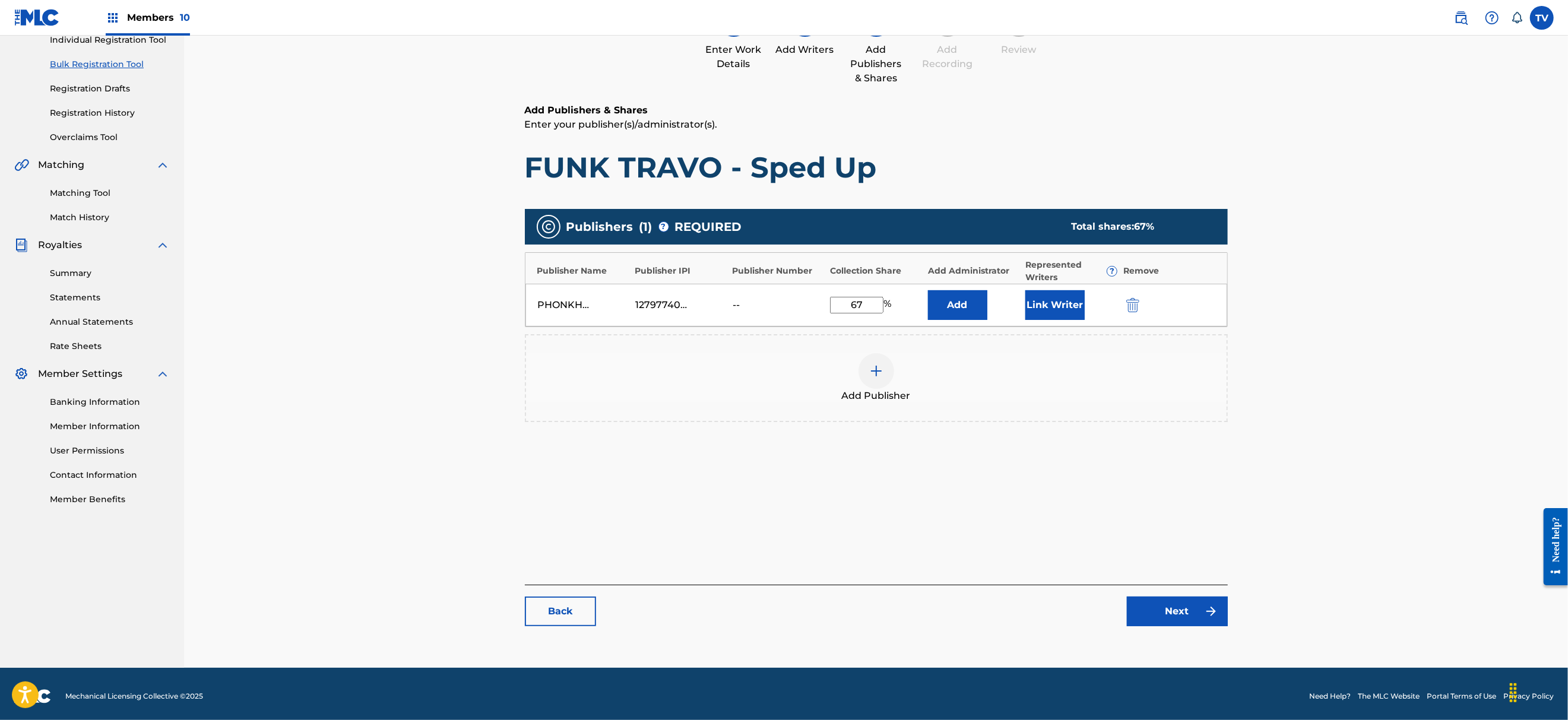
scroll to position [164, 0]
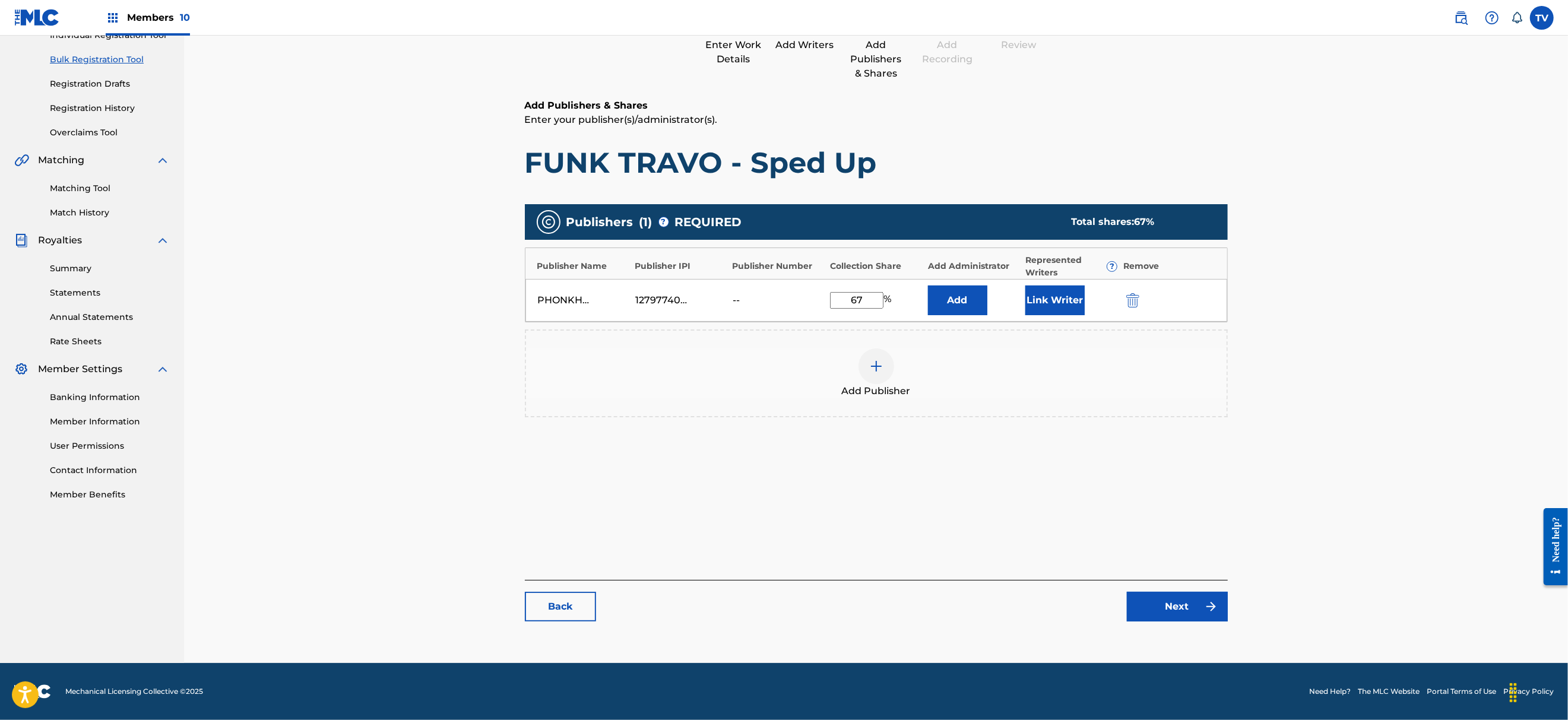
click at [1161, 602] on link "Next" at bounding box center [1177, 607] width 101 height 30
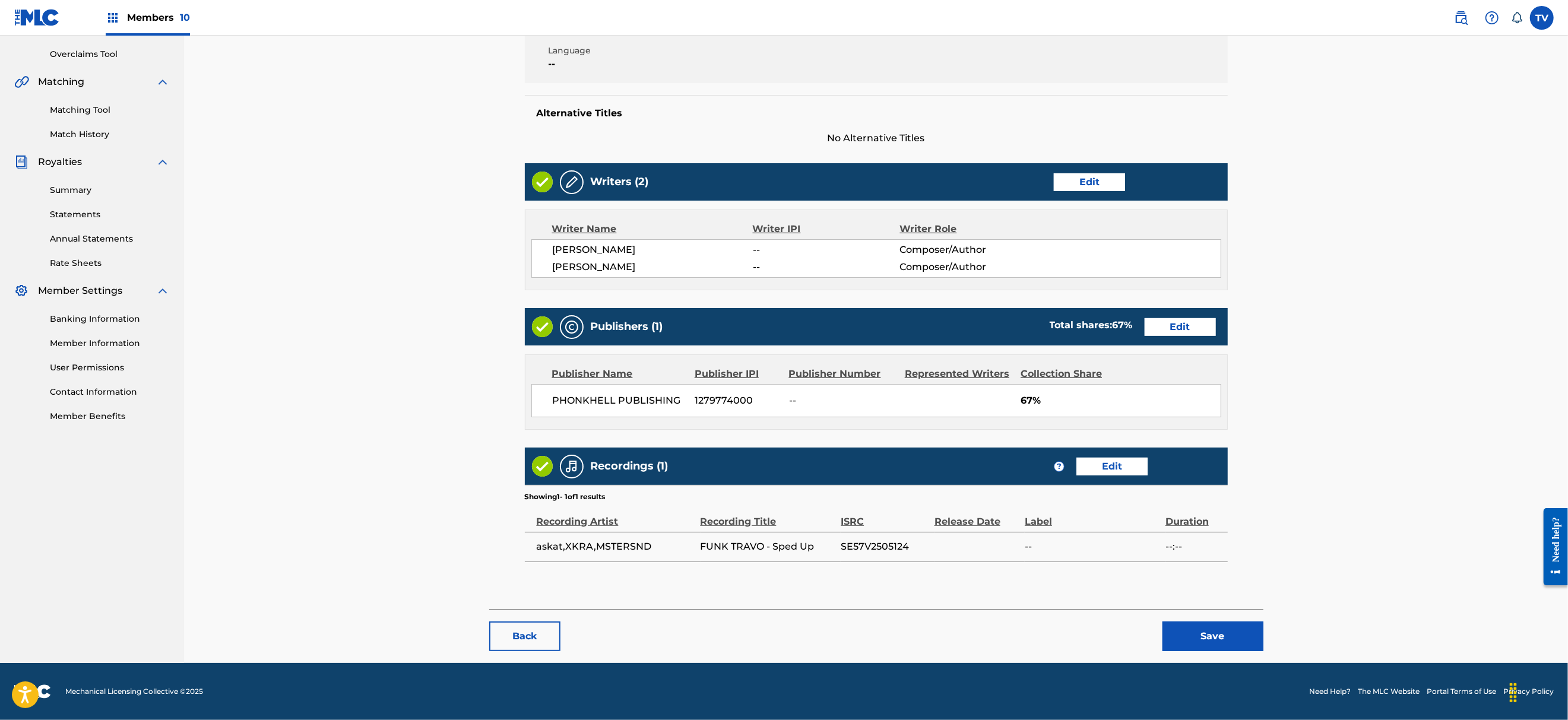
click at [1183, 635] on button "Save" at bounding box center [1213, 636] width 101 height 30
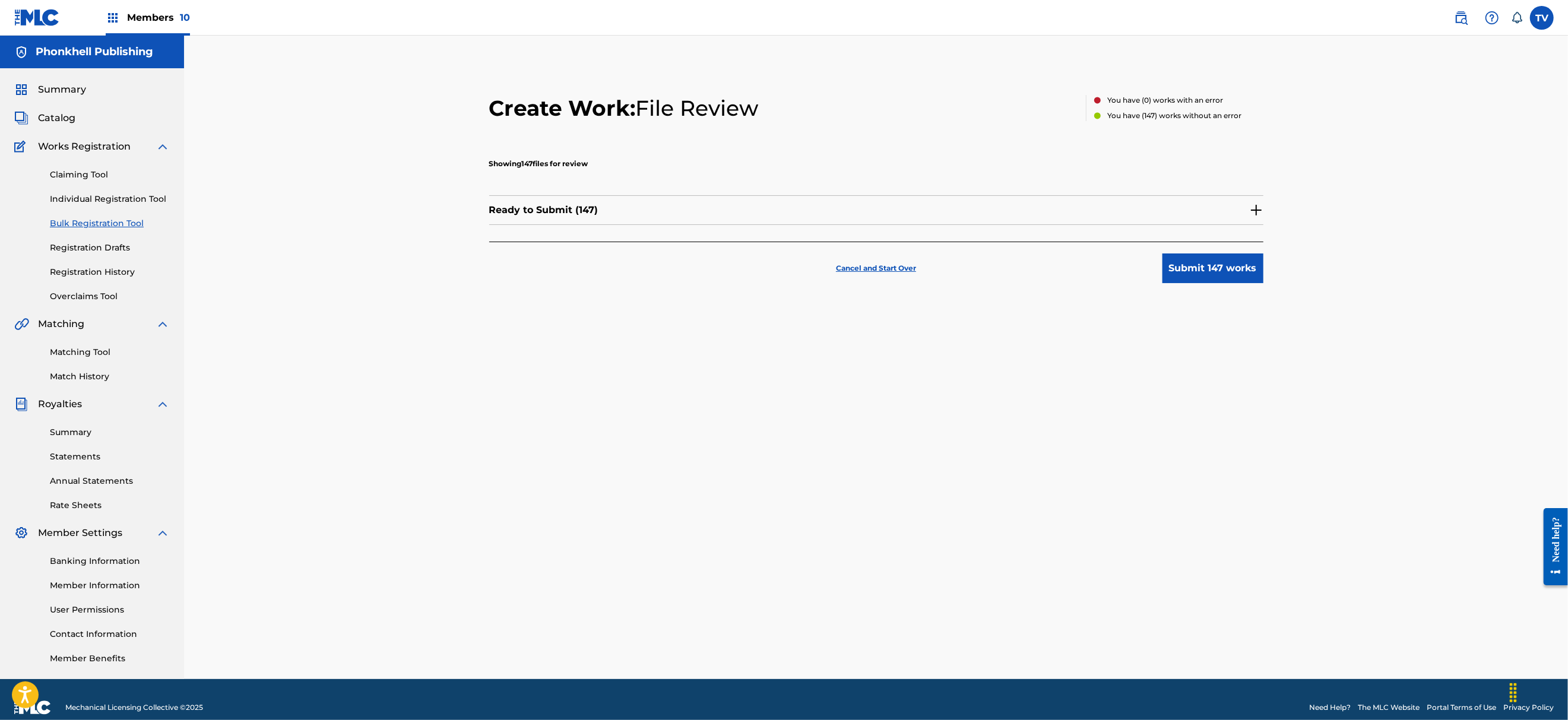
click at [1257, 206] on img at bounding box center [1256, 210] width 14 height 14
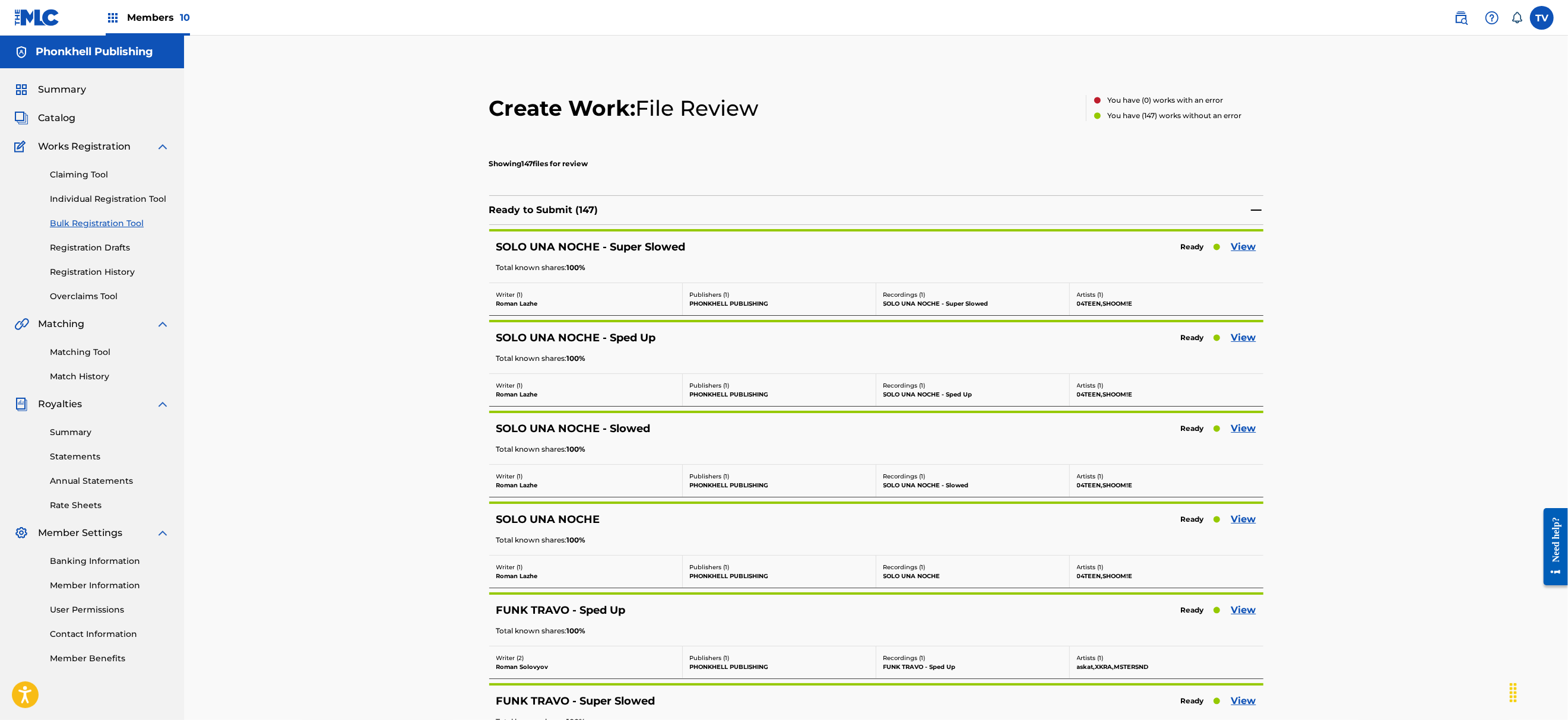
click at [1246, 701] on link "View" at bounding box center [1244, 701] width 25 height 14
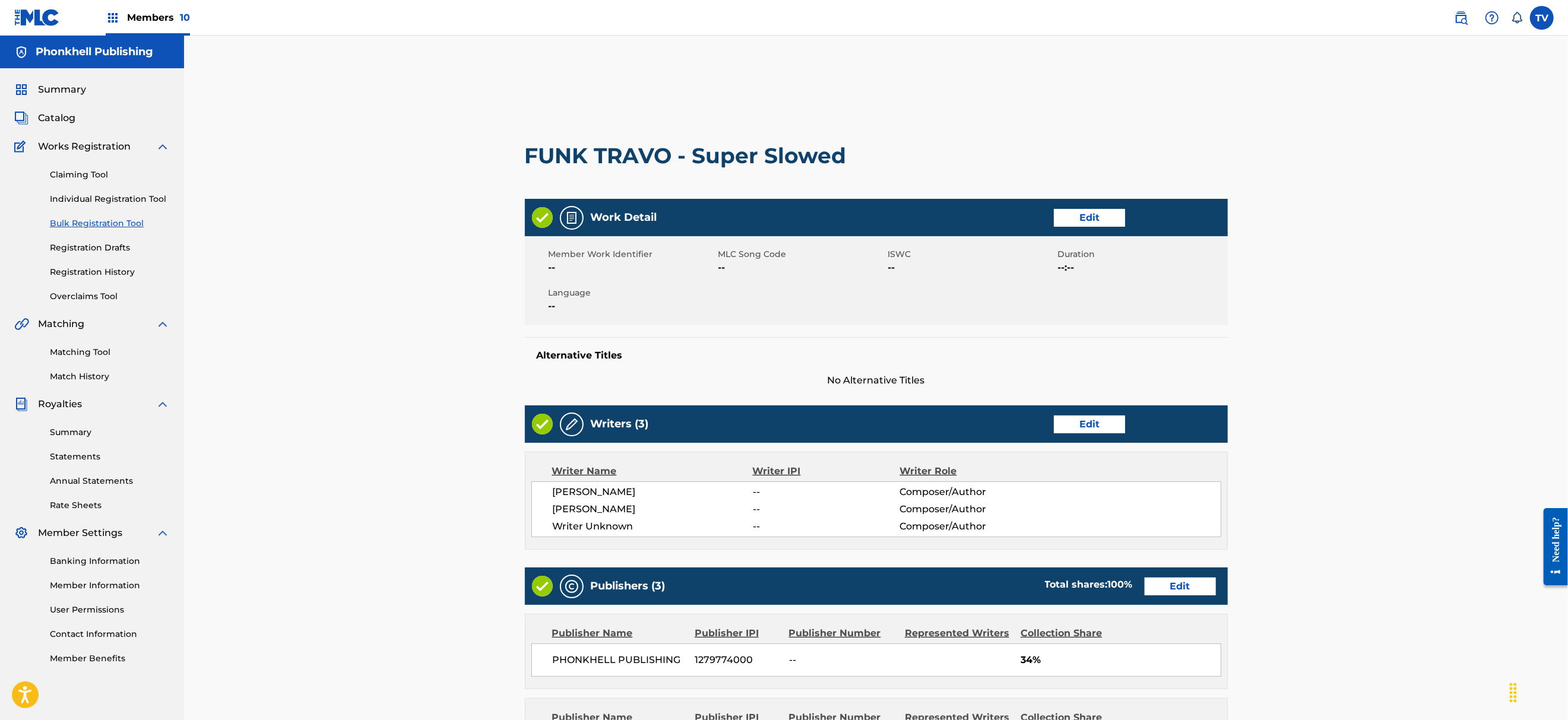
click at [1102, 430] on link "Edit" at bounding box center [1089, 424] width 71 height 18
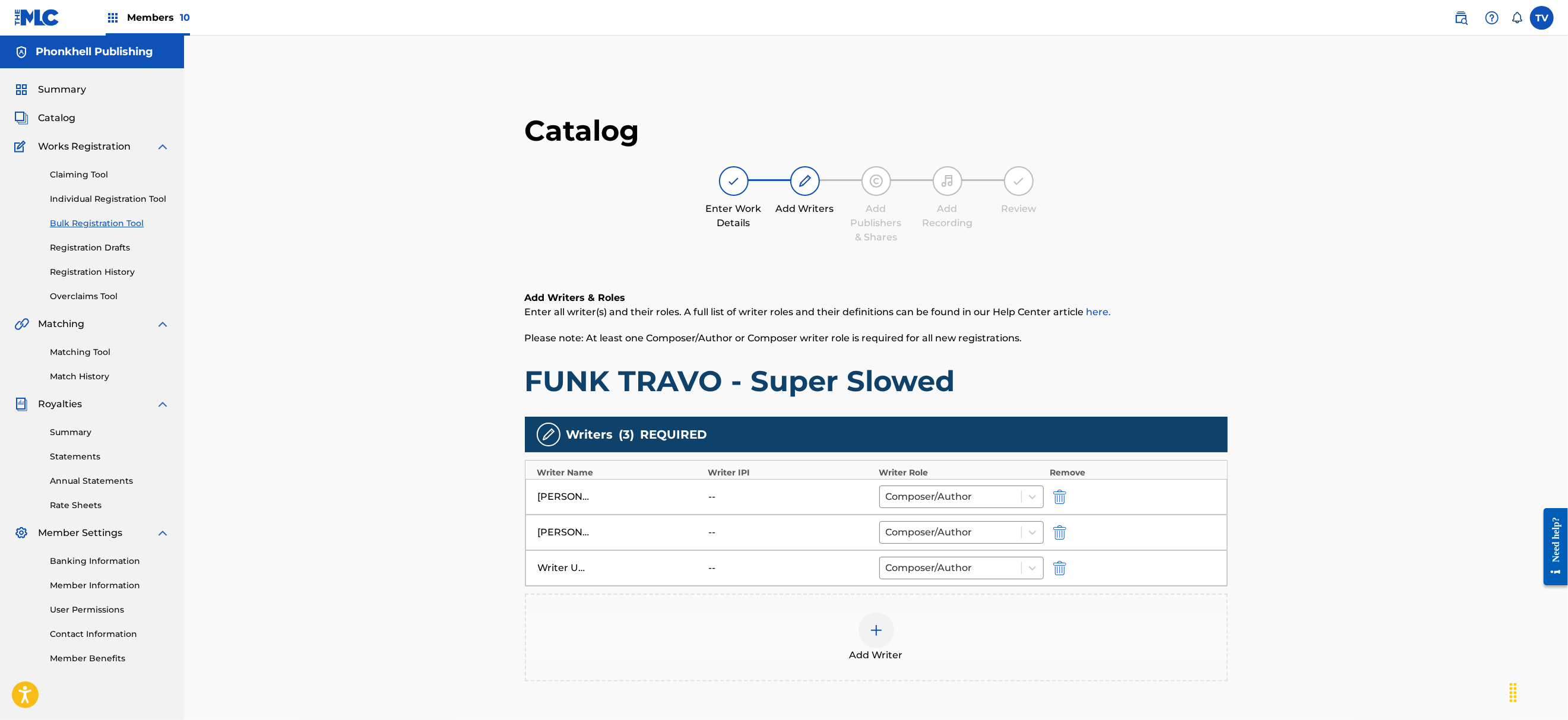
click at [1053, 573] on img "submit" at bounding box center [1059, 568] width 13 height 14
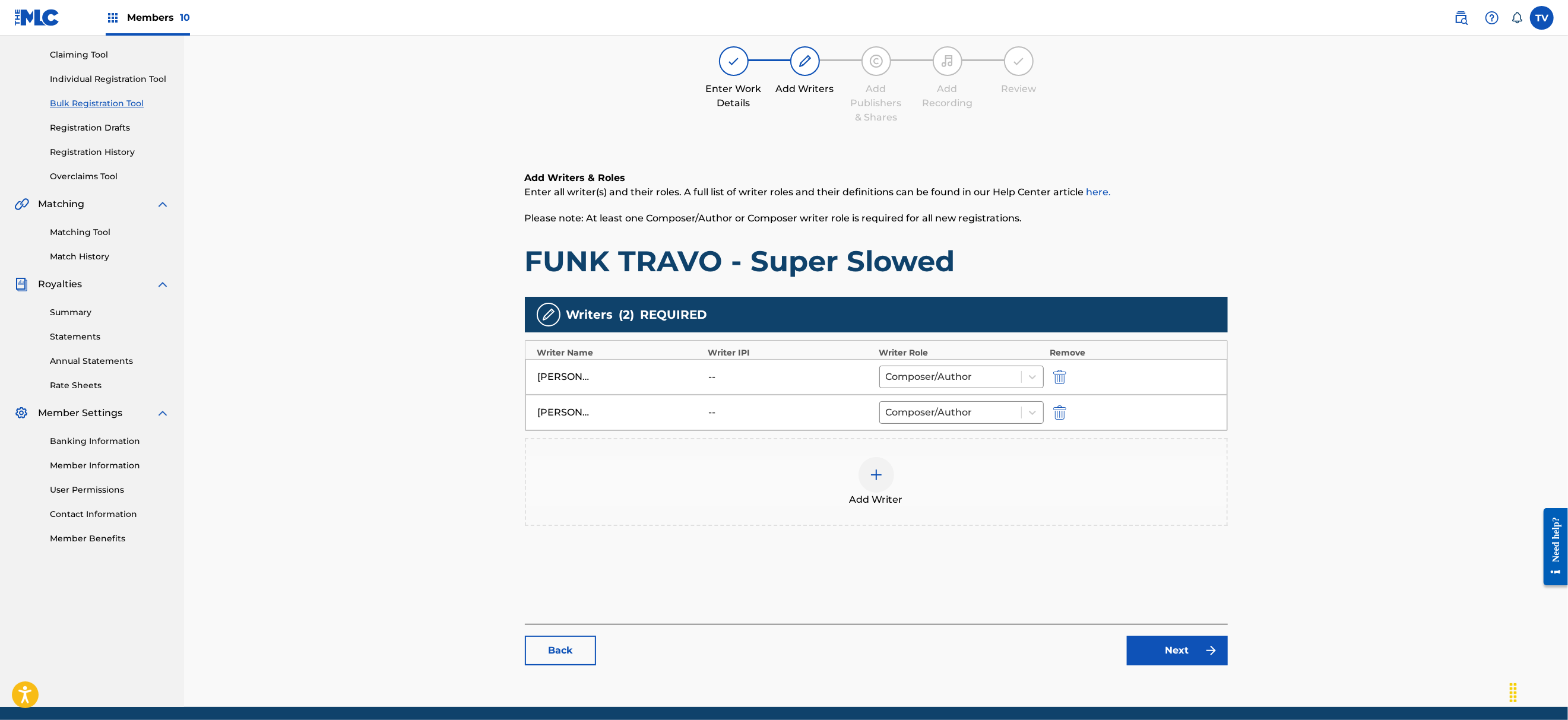
scroll to position [164, 0]
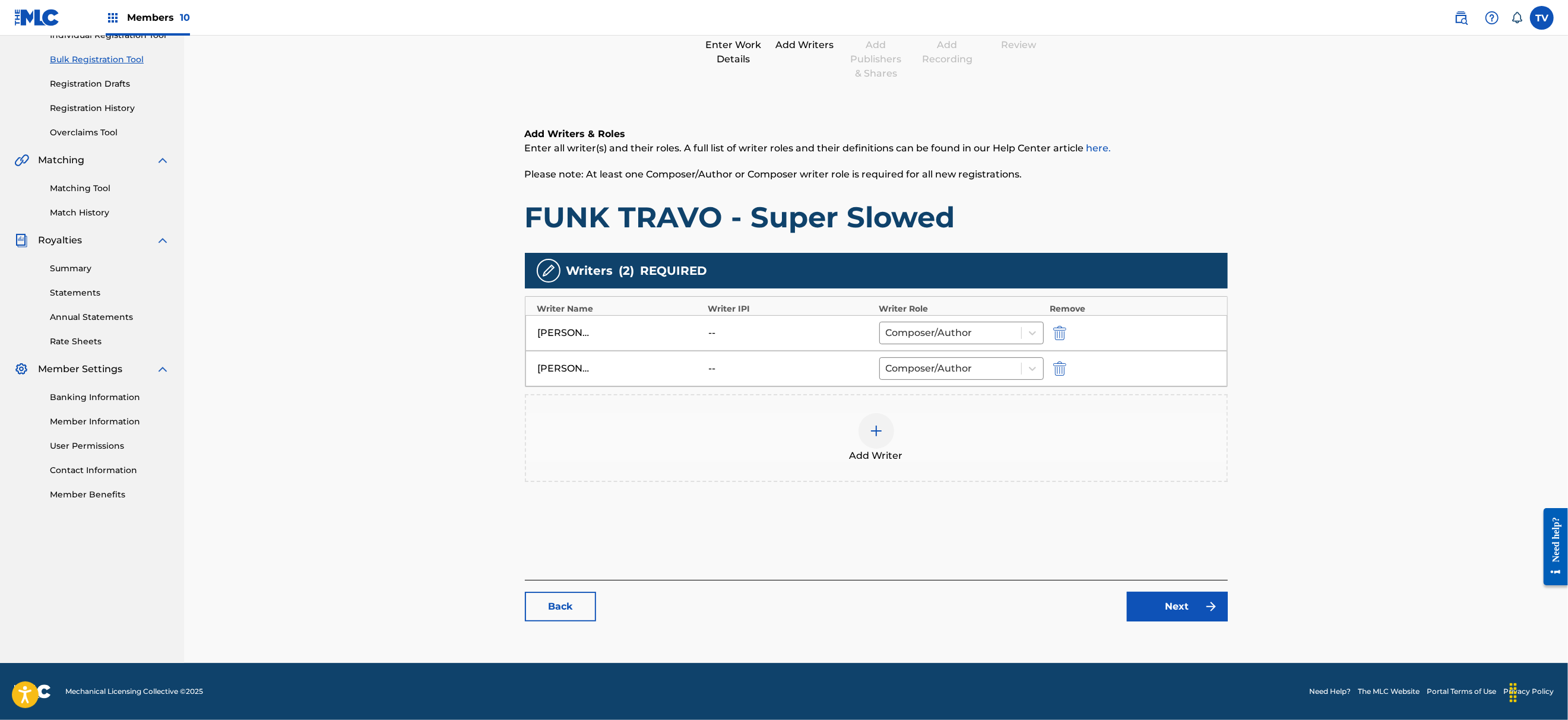
click at [1161, 605] on link "Next" at bounding box center [1177, 607] width 101 height 30
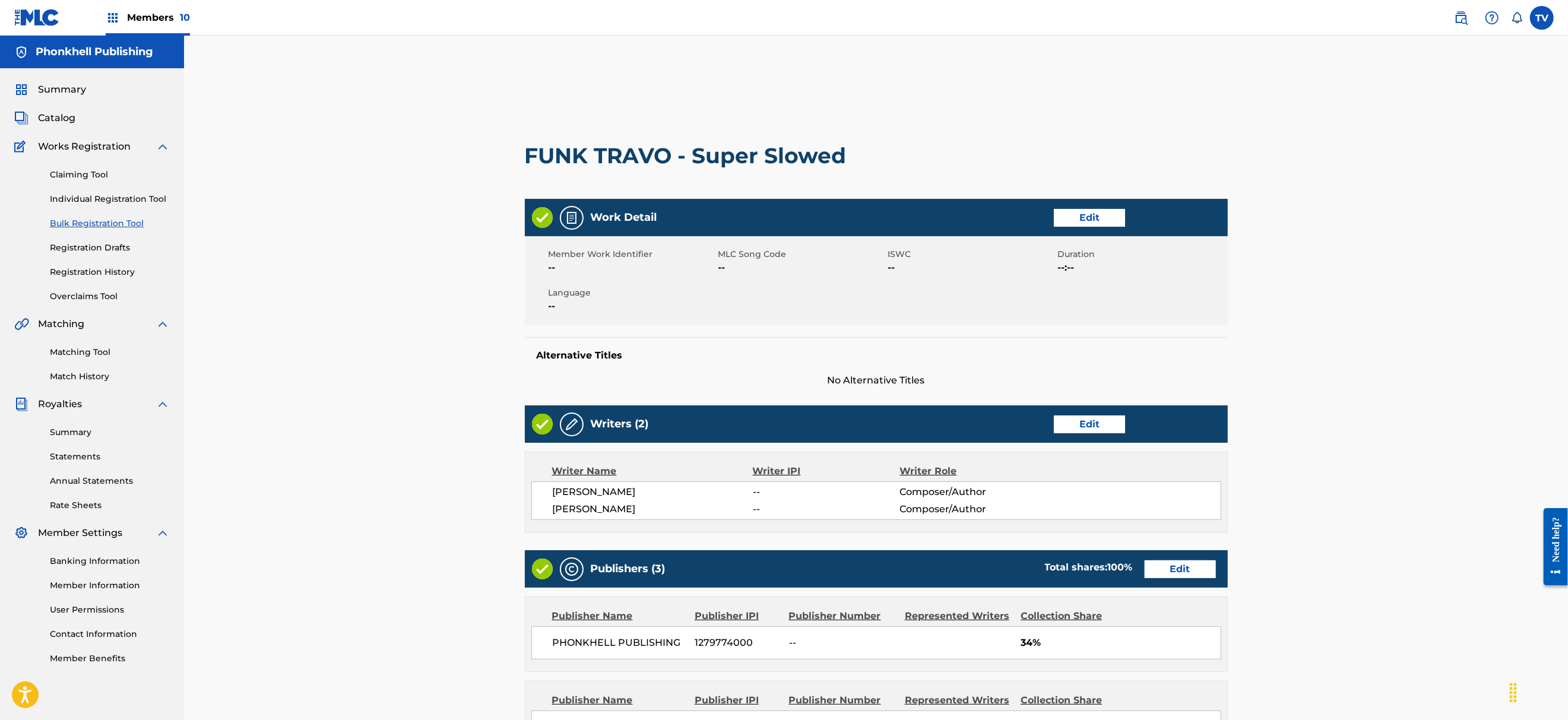
click at [1170, 575] on link "Edit" at bounding box center [1179, 569] width 71 height 18
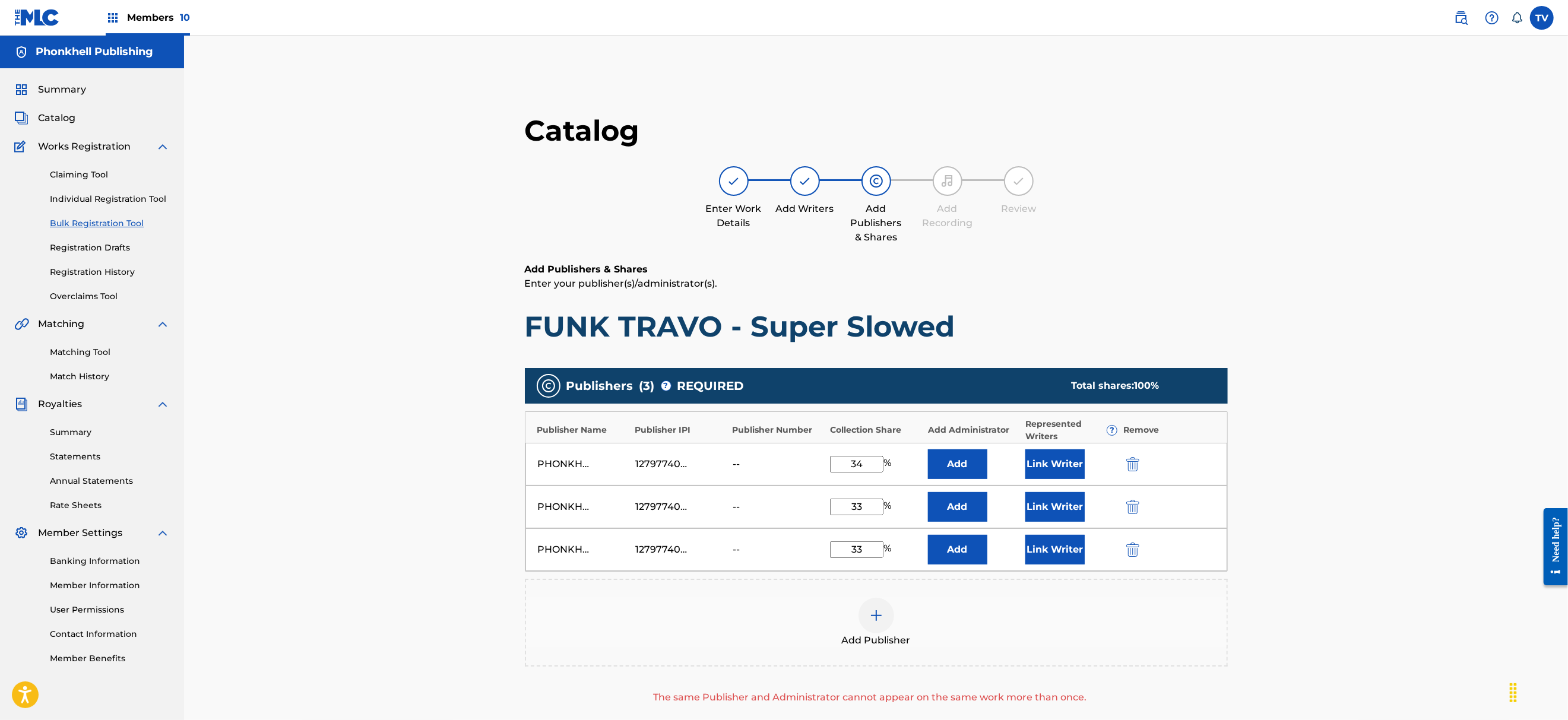
click at [1134, 508] on img "submit" at bounding box center [1133, 507] width 13 height 14
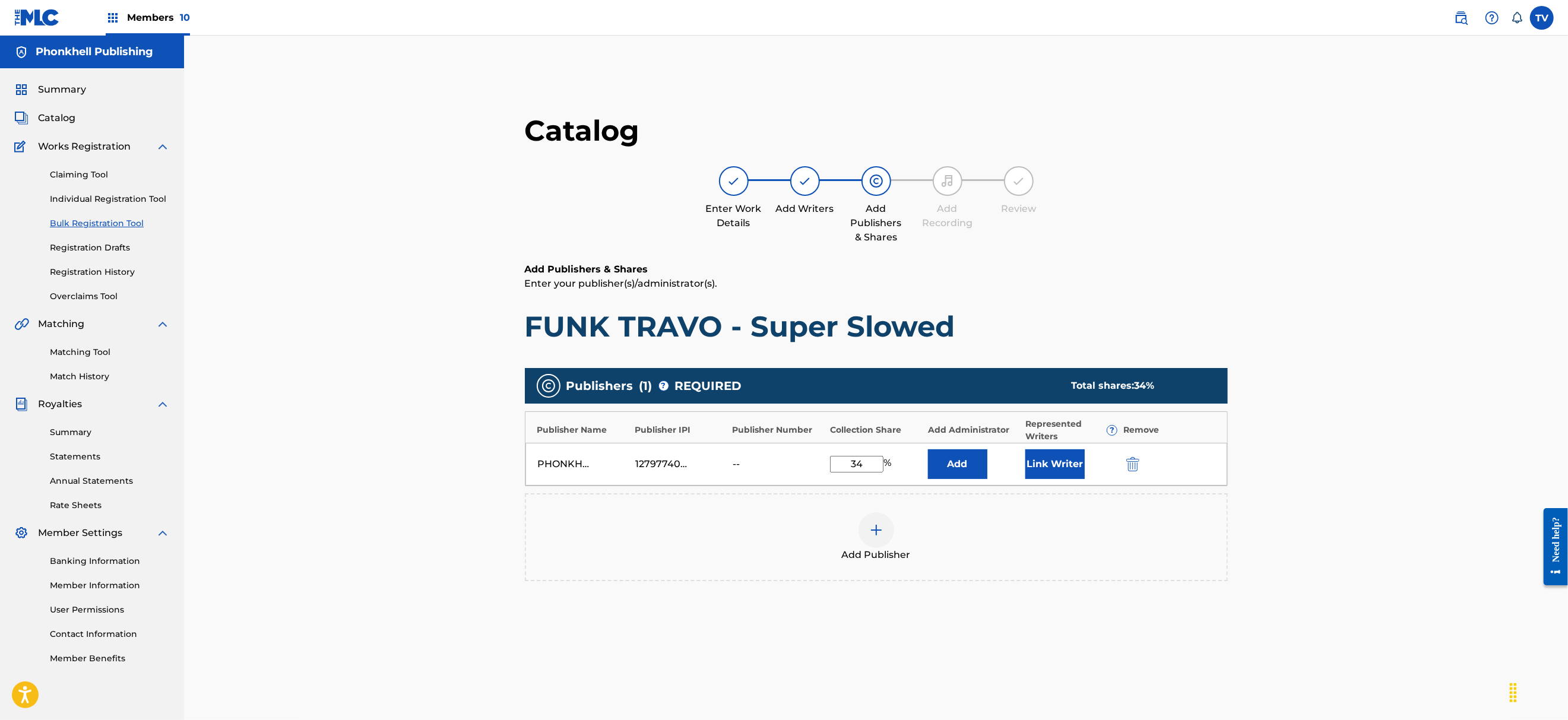
drag, startPoint x: 867, startPoint y: 464, endPoint x: 794, endPoint y: 467, distance: 73.1
click at [794, 467] on div "PHONKHELL PUBLISHING 1279774000 -- 34 % Add Link Writer" at bounding box center [876, 464] width 701 height 42
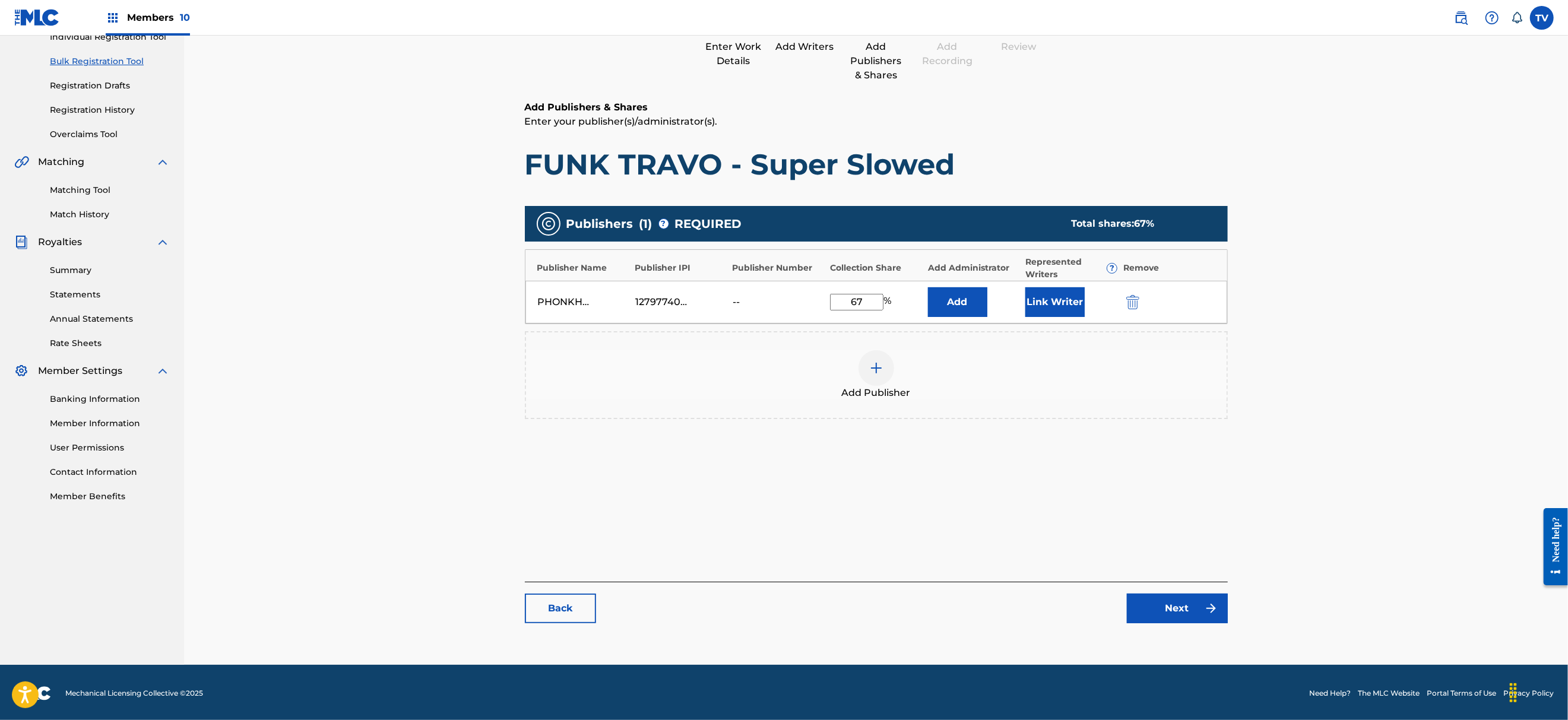
scroll to position [164, 0]
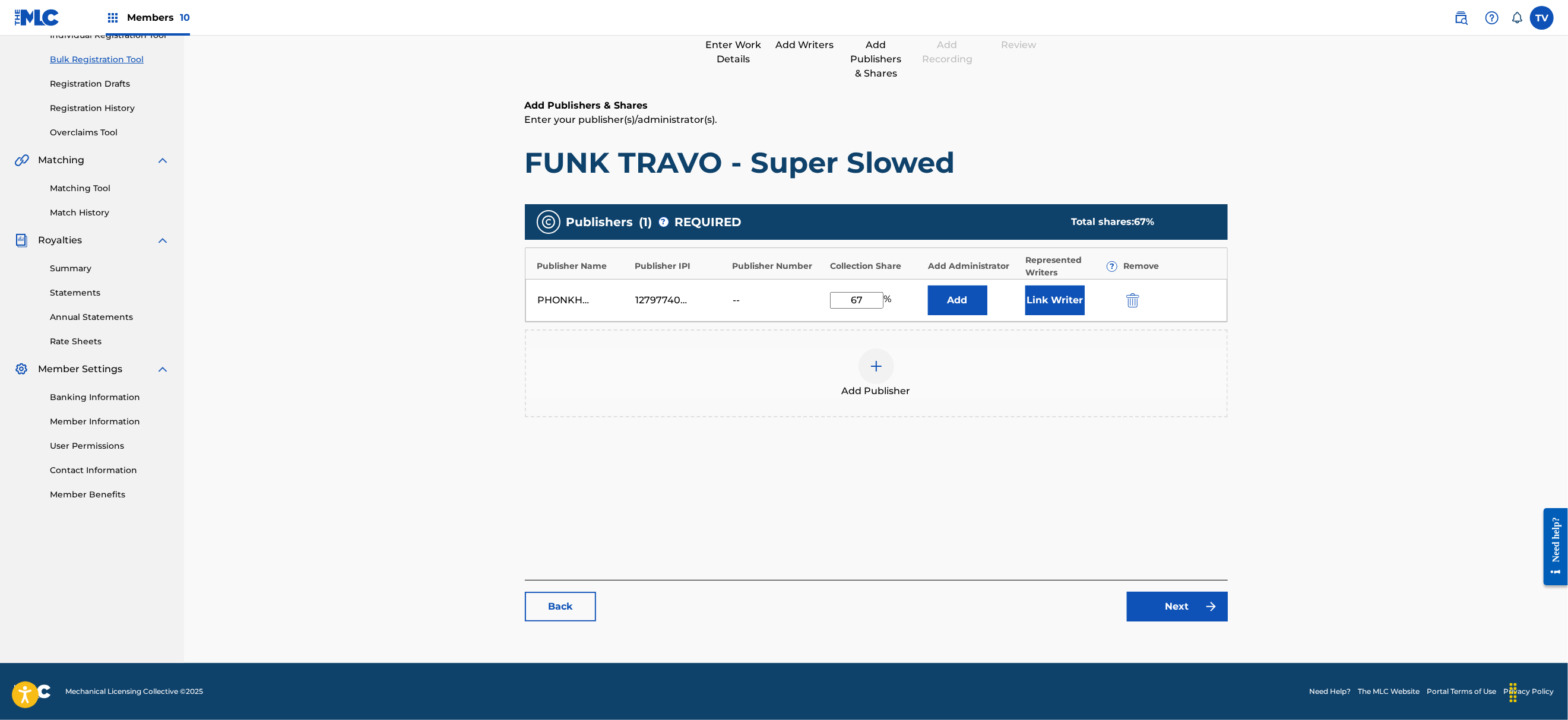
type input "67"
click at [1152, 609] on link "Next" at bounding box center [1177, 607] width 101 height 30
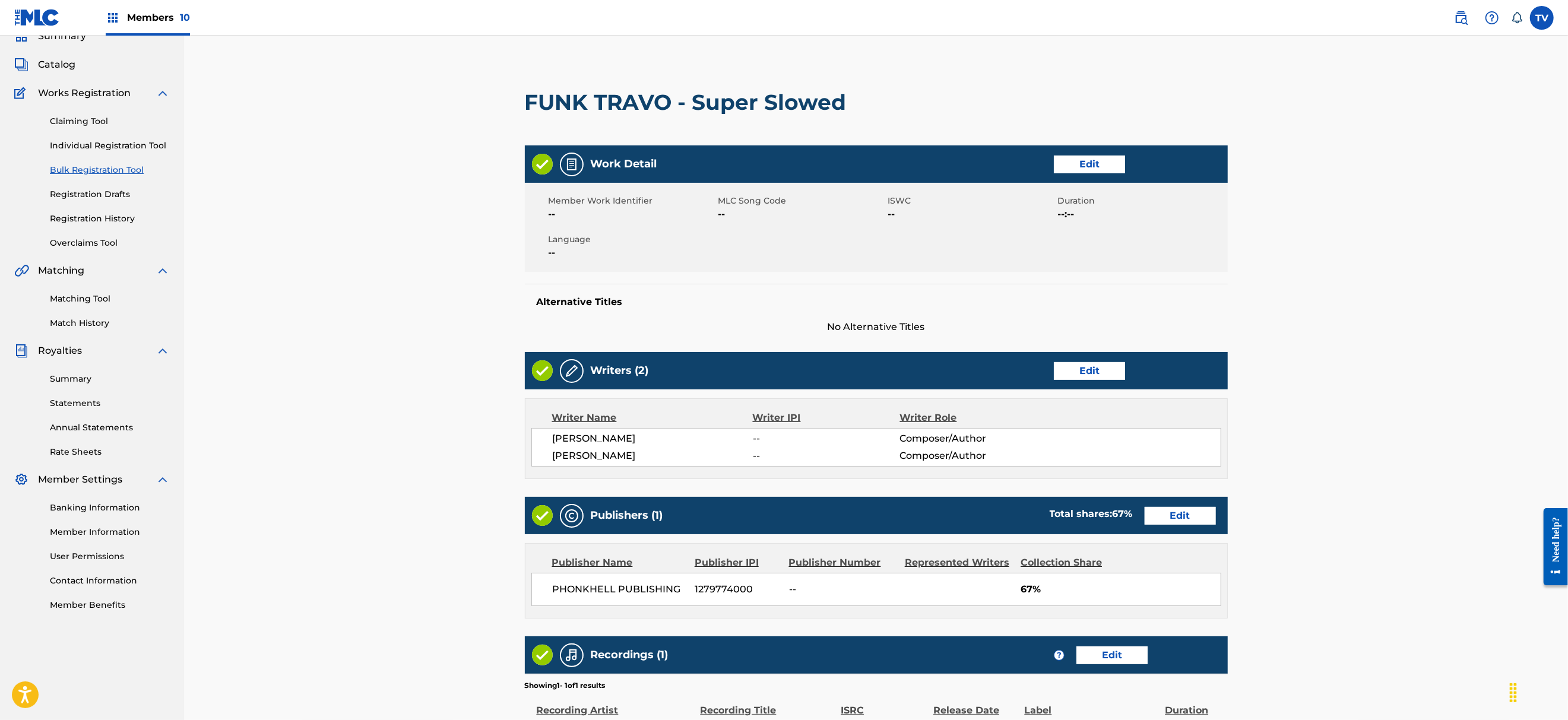
scroll to position [243, 0]
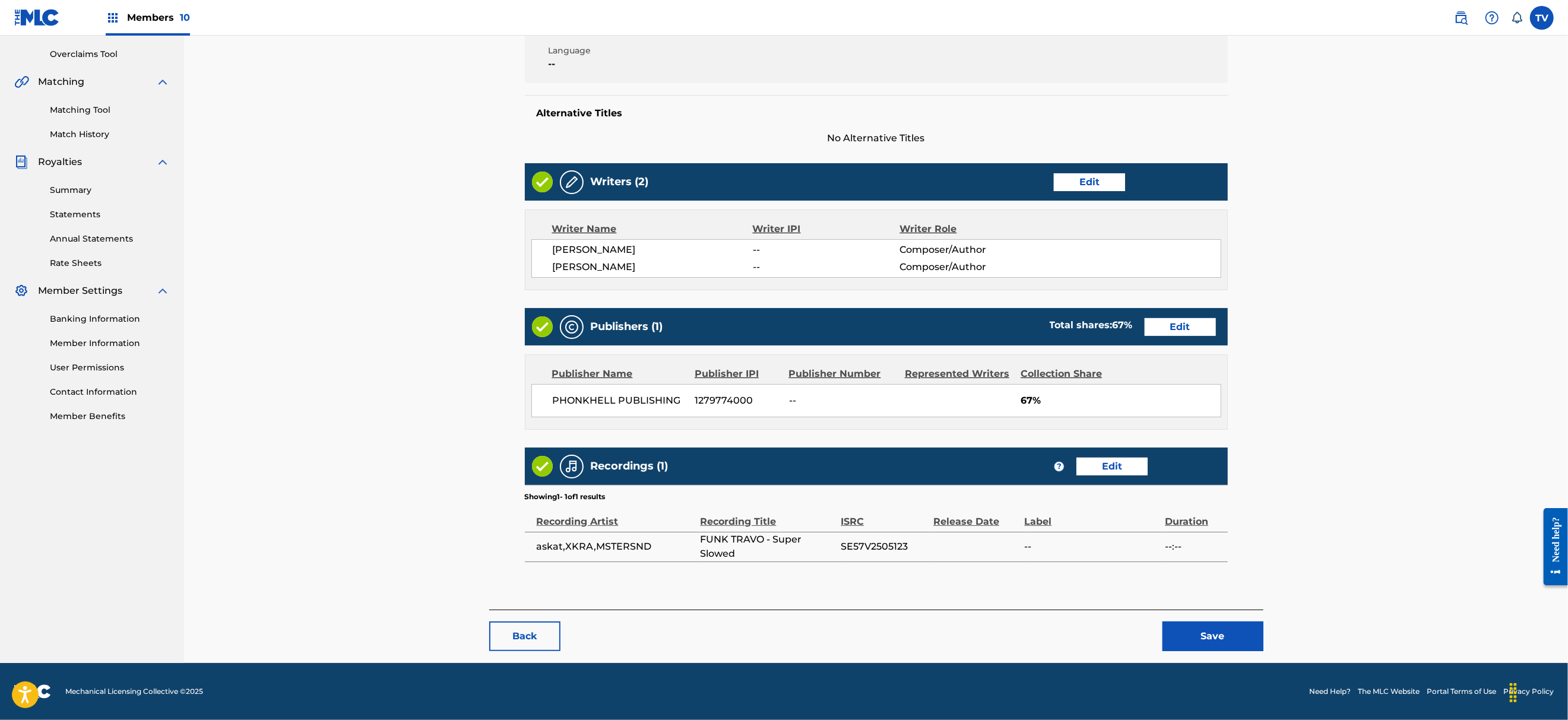
click at [1207, 629] on button "Save" at bounding box center [1213, 636] width 101 height 30
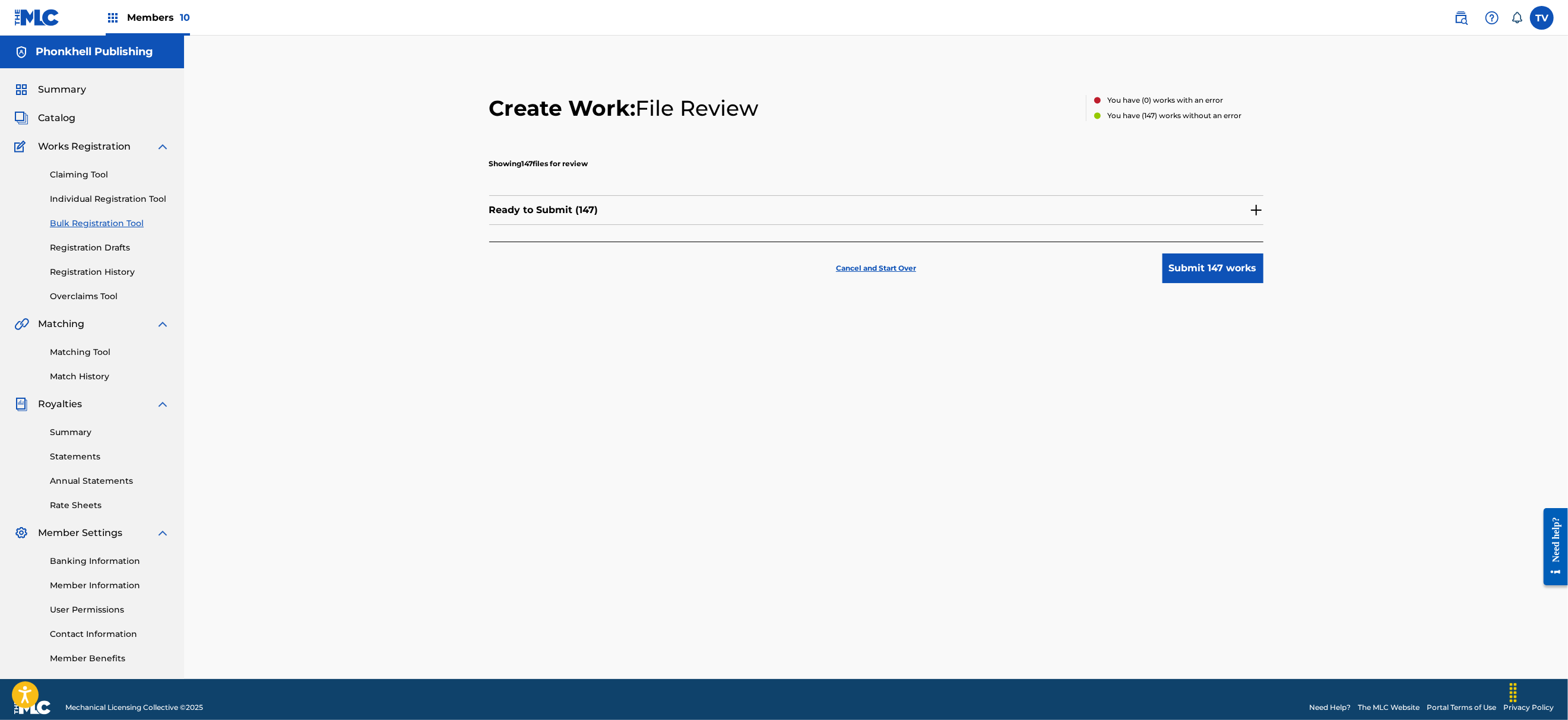
click at [1257, 210] on img at bounding box center [1256, 210] width 14 height 14
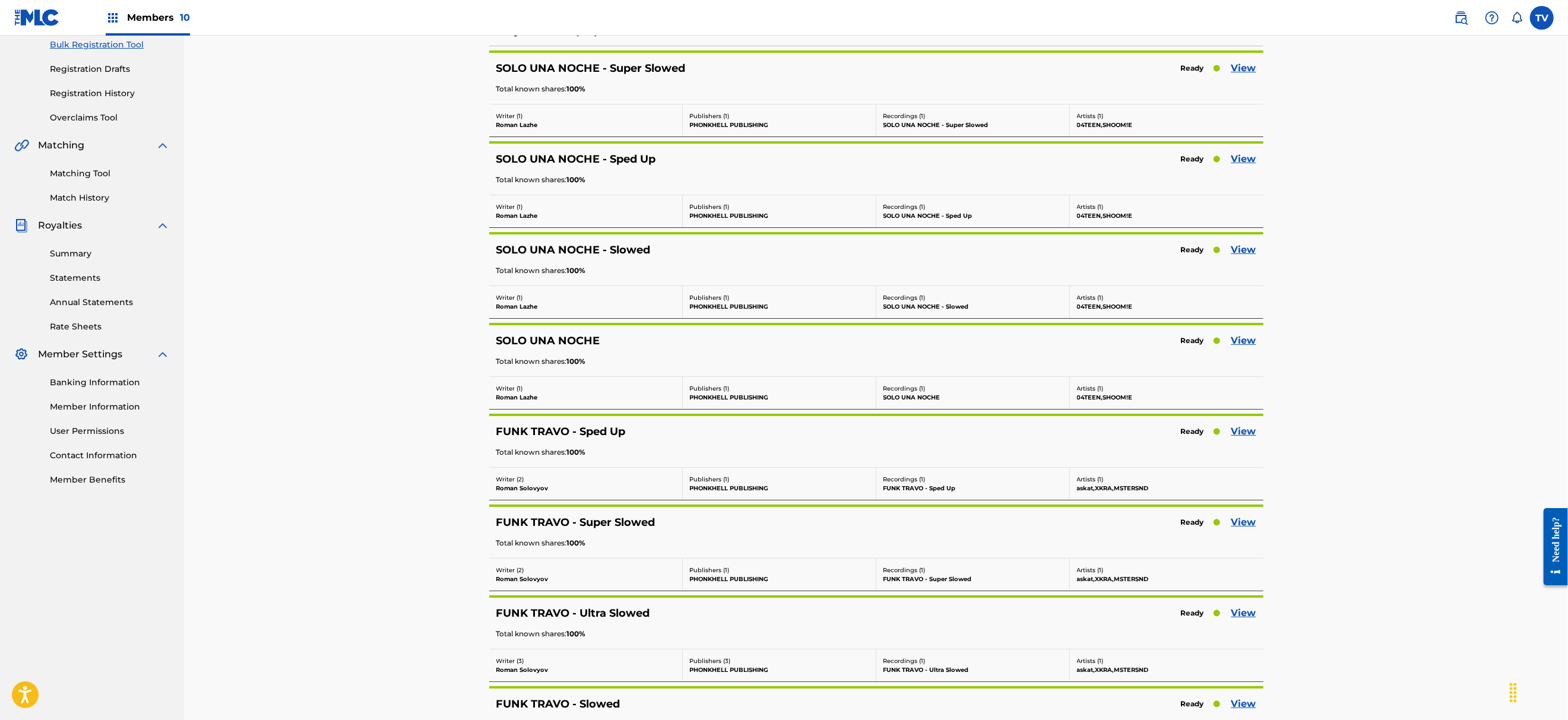
scroll to position [237, 0]
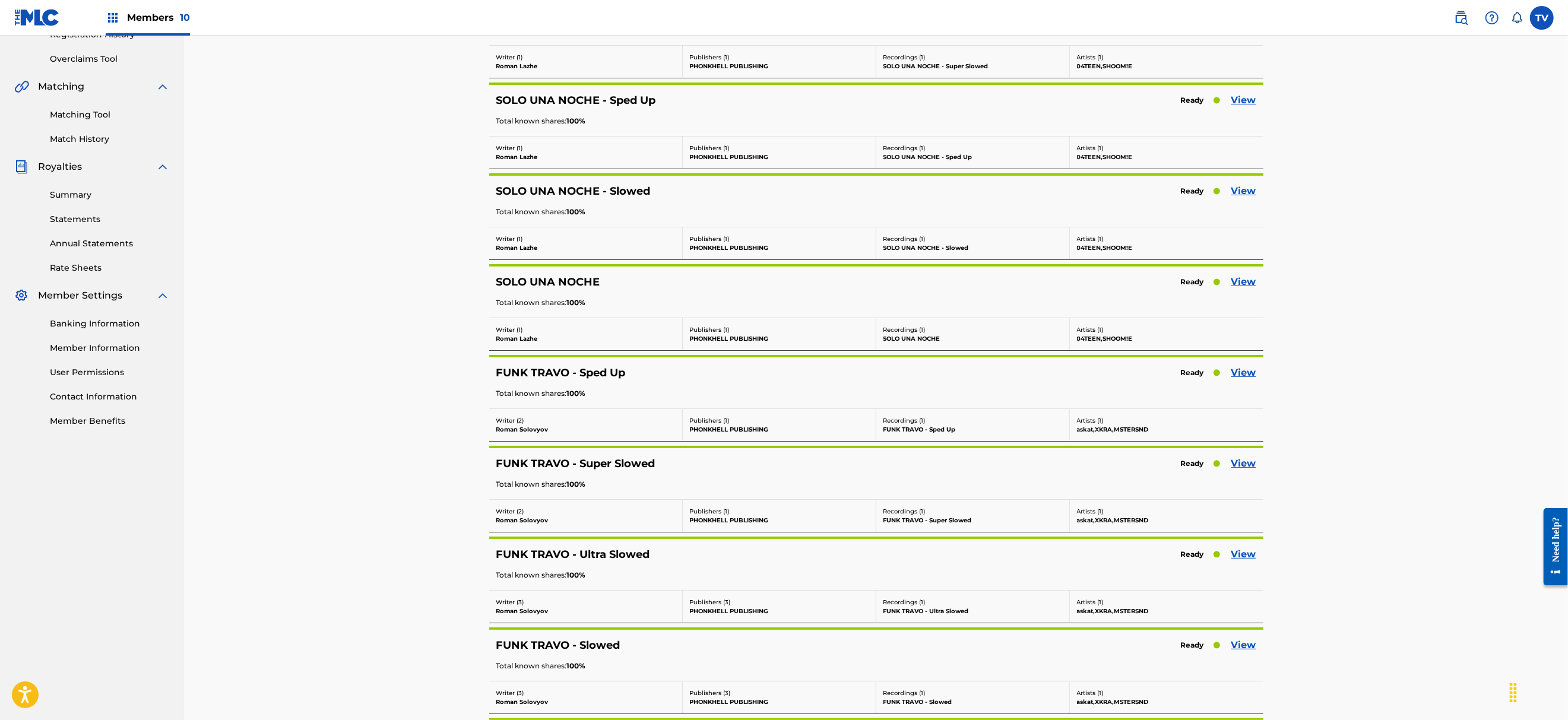
click at [1242, 552] on link "View" at bounding box center [1244, 554] width 25 height 14
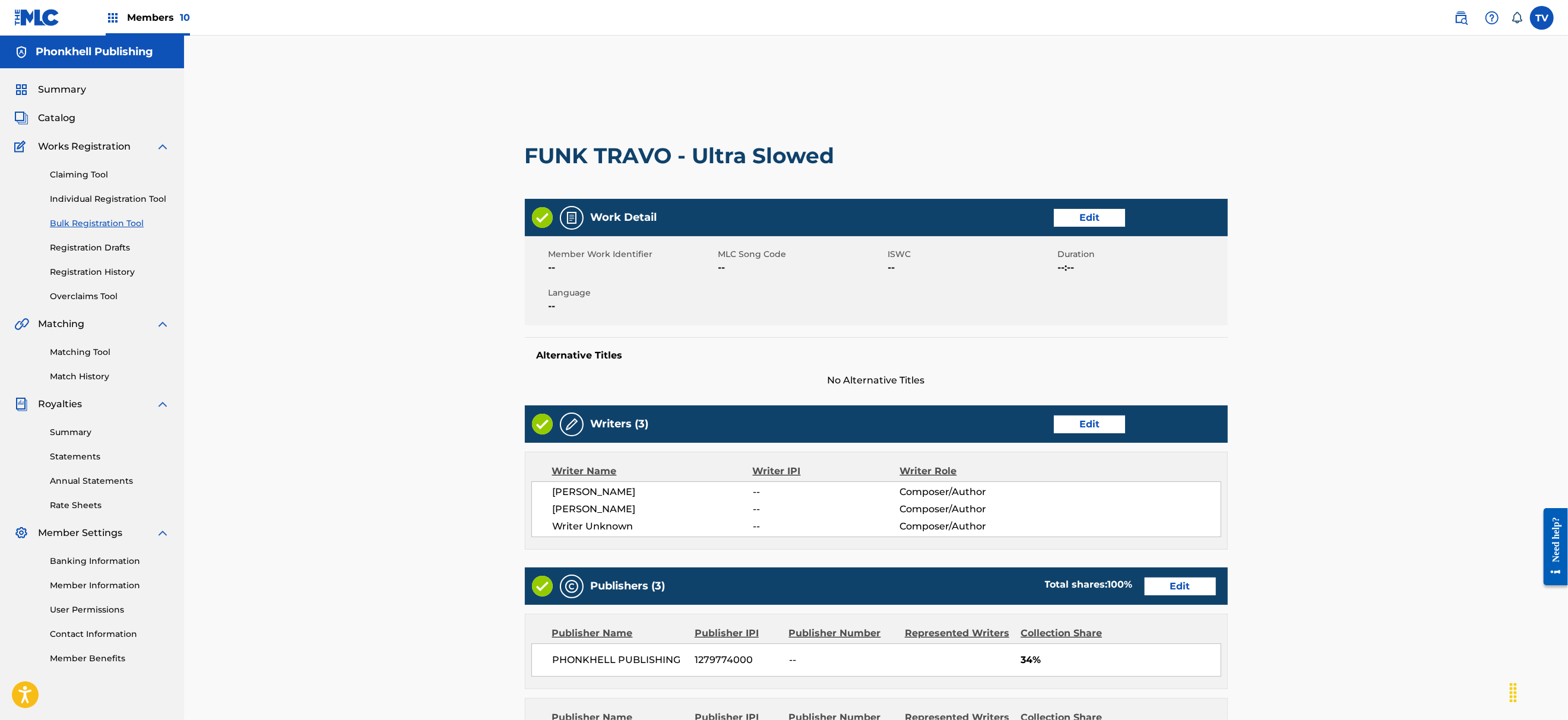
drag, startPoint x: 1066, startPoint y: 400, endPoint x: 1069, endPoint y: 406, distance: 6.7
click at [1067, 402] on div "Work Detail Edit Member Work Identifier -- MLC Song Code -- ISWC -- Duration --…" at bounding box center [876, 603] width 703 height 809
click at [1075, 418] on link "Edit" at bounding box center [1089, 424] width 71 height 18
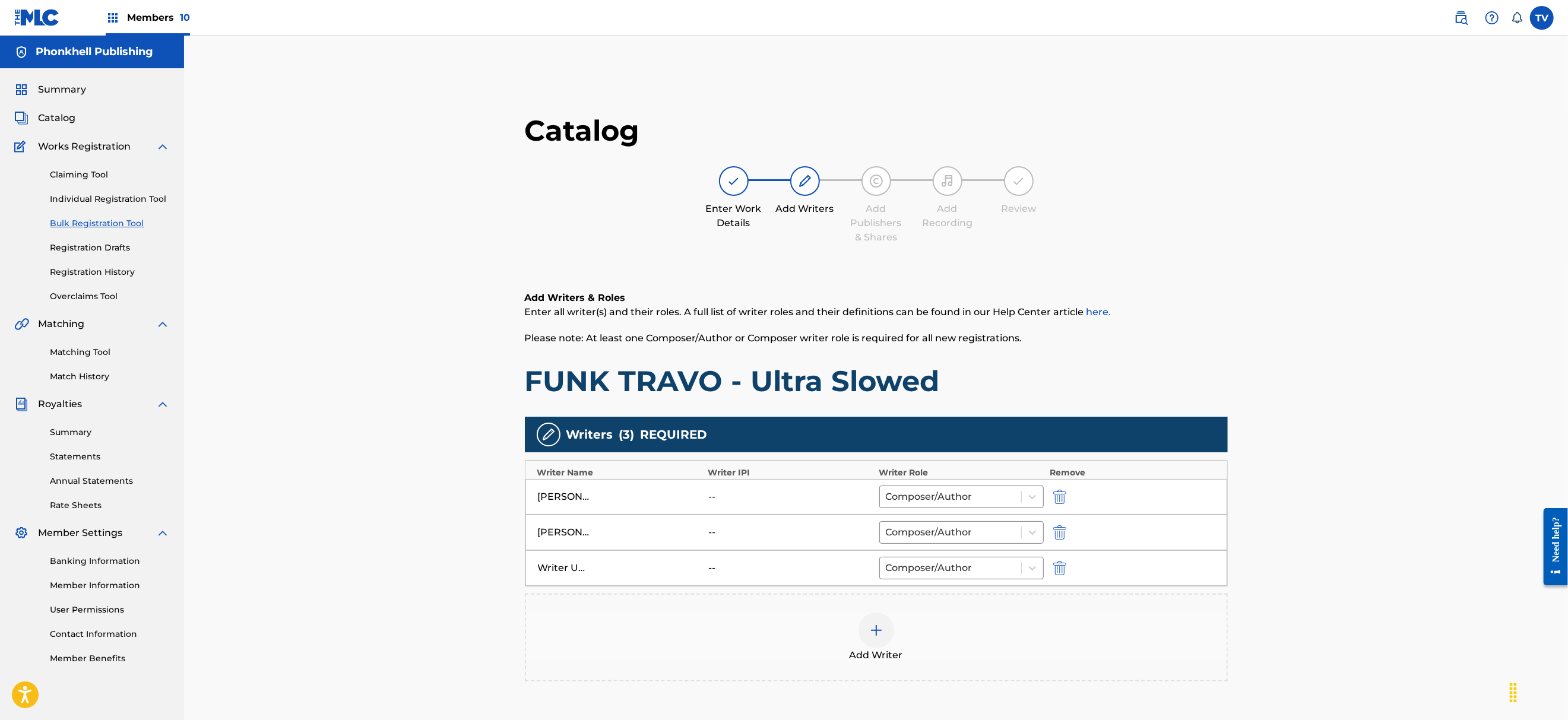
drag, startPoint x: 1058, startPoint y: 566, endPoint x: 1083, endPoint y: 566, distance: 25.0
click at [1057, 566] on img "submit" at bounding box center [1059, 568] width 13 height 14
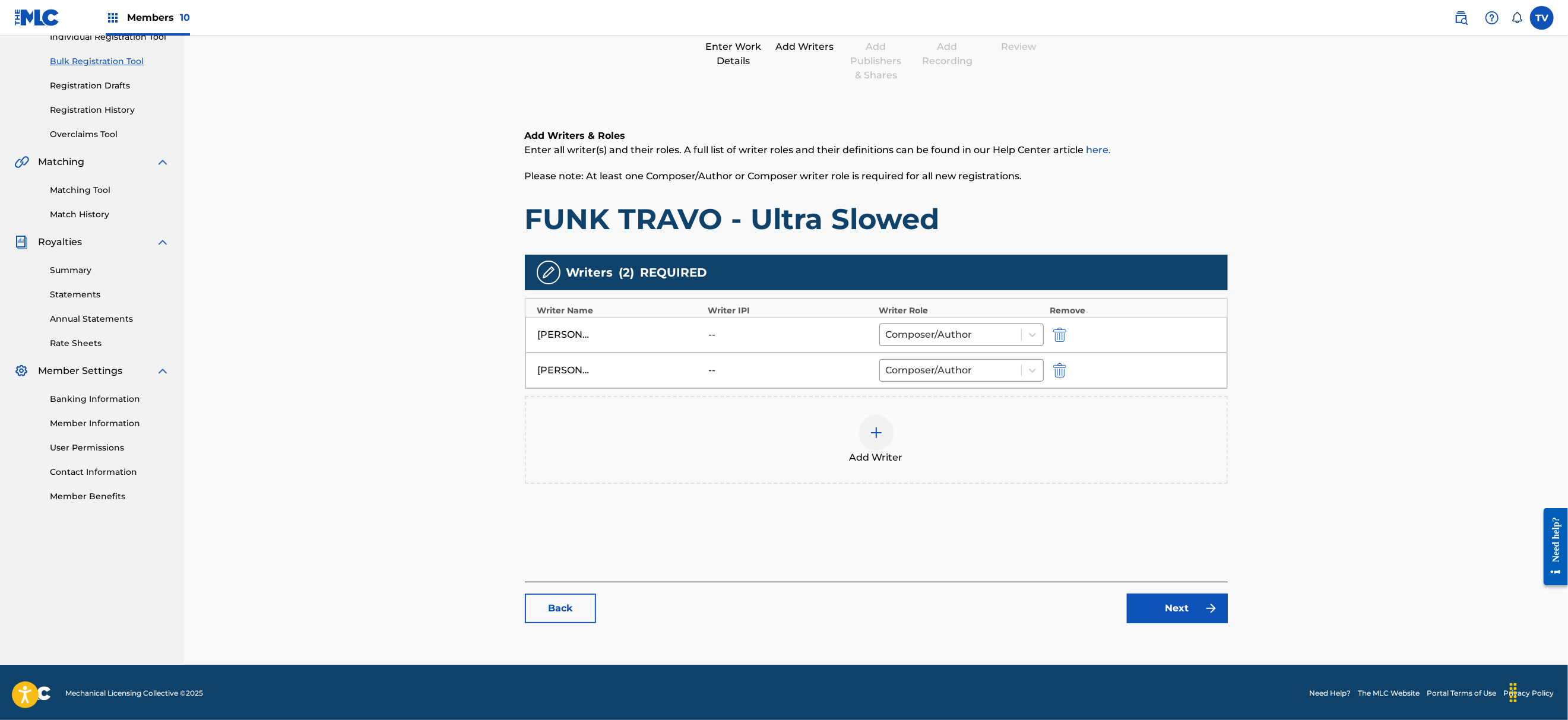
scroll to position [164, 0]
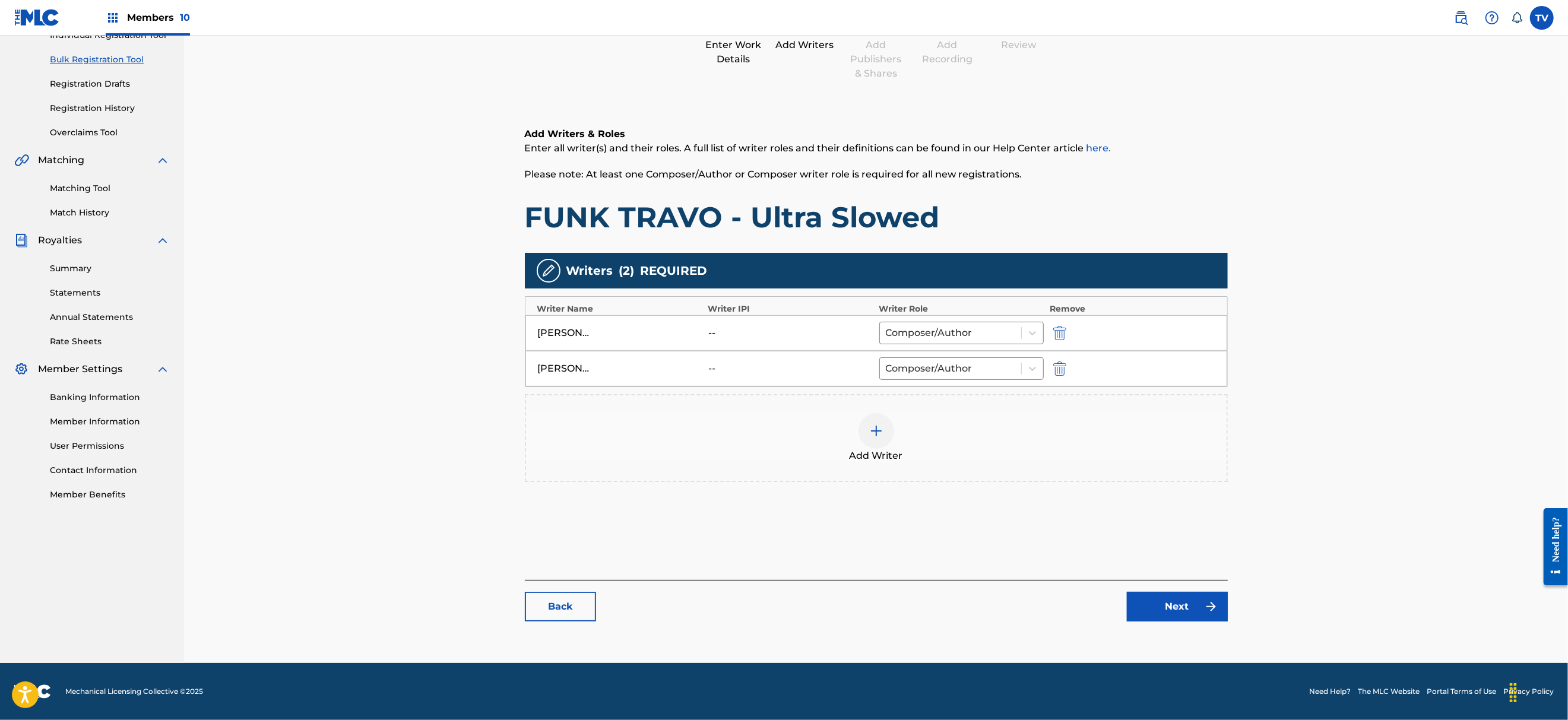
click at [1202, 606] on link "Next" at bounding box center [1177, 607] width 101 height 30
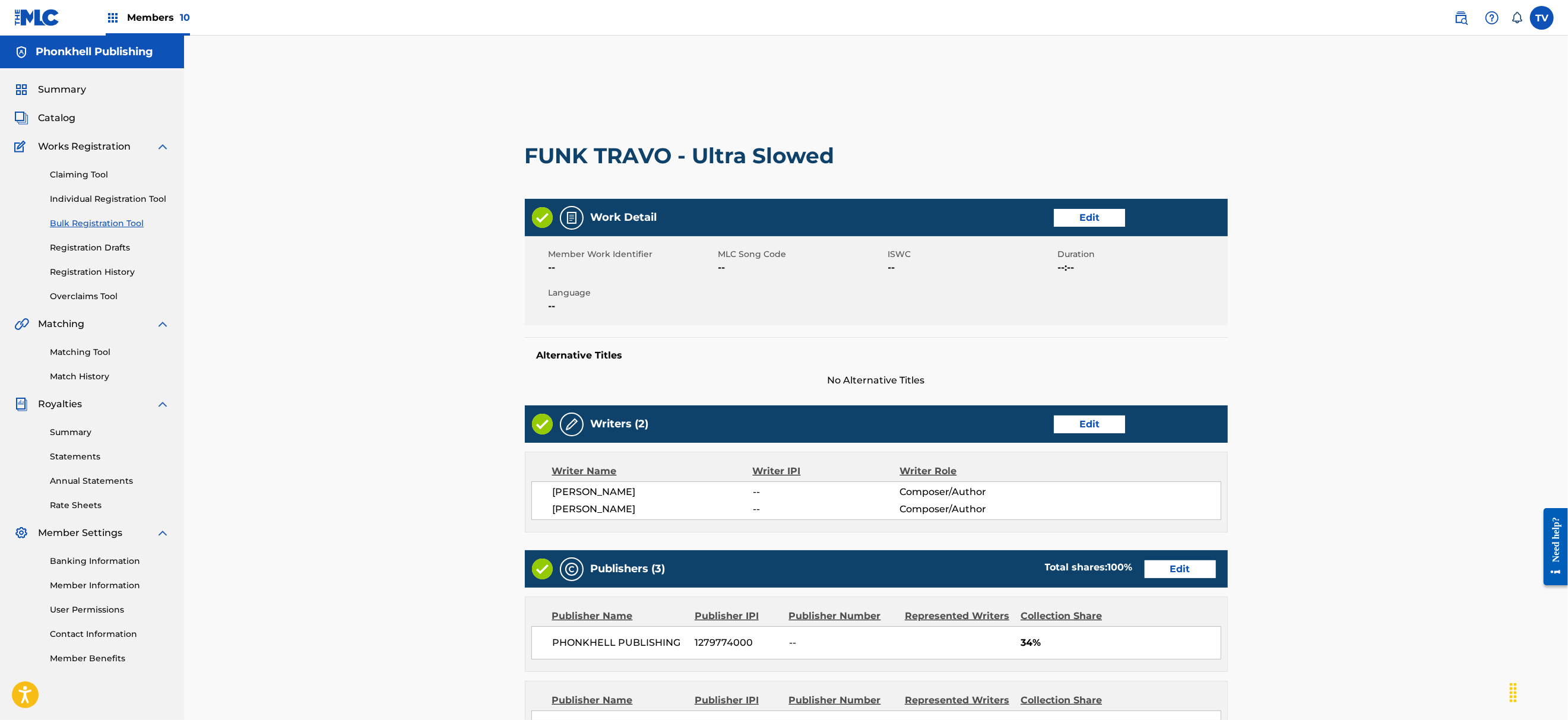
click at [1189, 571] on link "Edit" at bounding box center [1179, 569] width 71 height 18
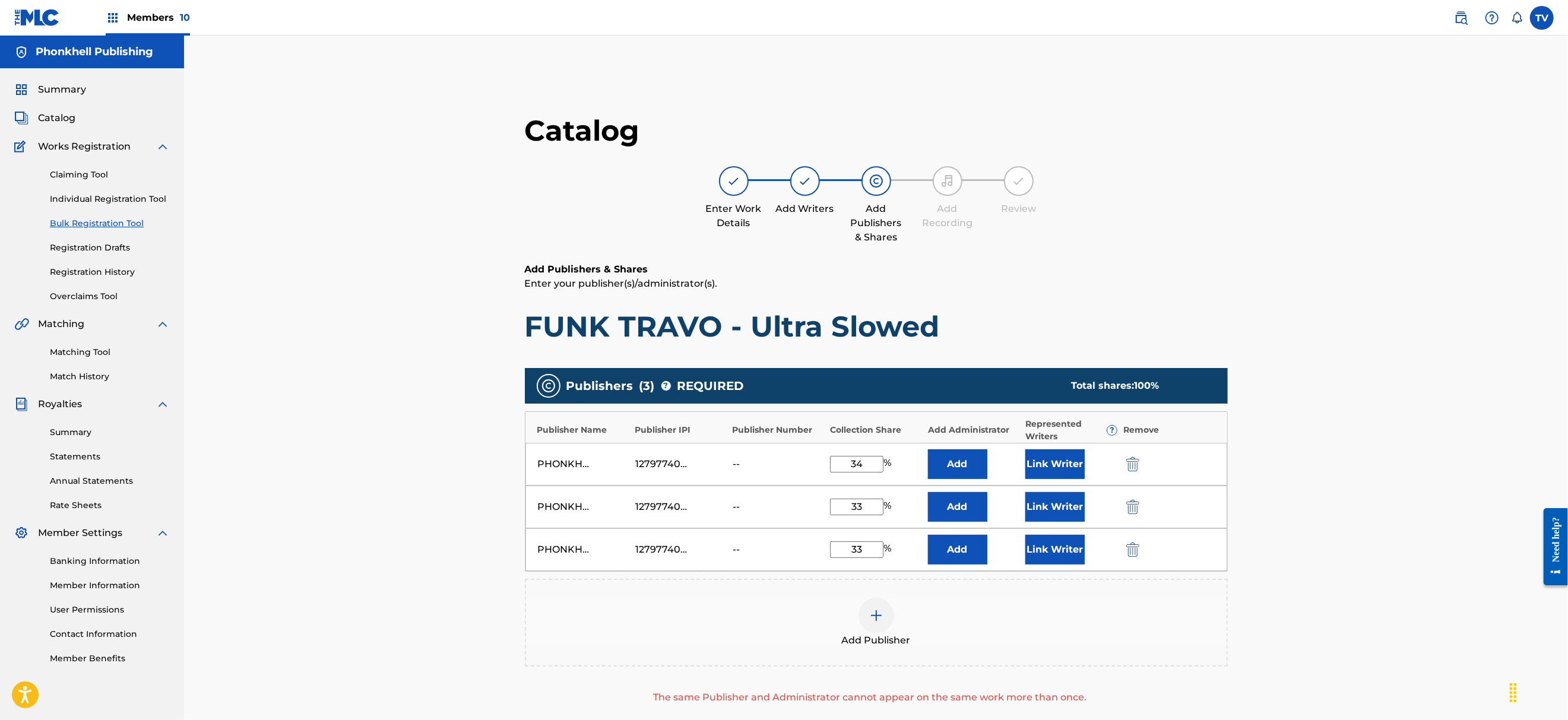
click at [1124, 512] on button "submit" at bounding box center [1131, 507] width 18 height 14
click at [1124, 511] on button "submit" at bounding box center [1131, 507] width 18 height 14
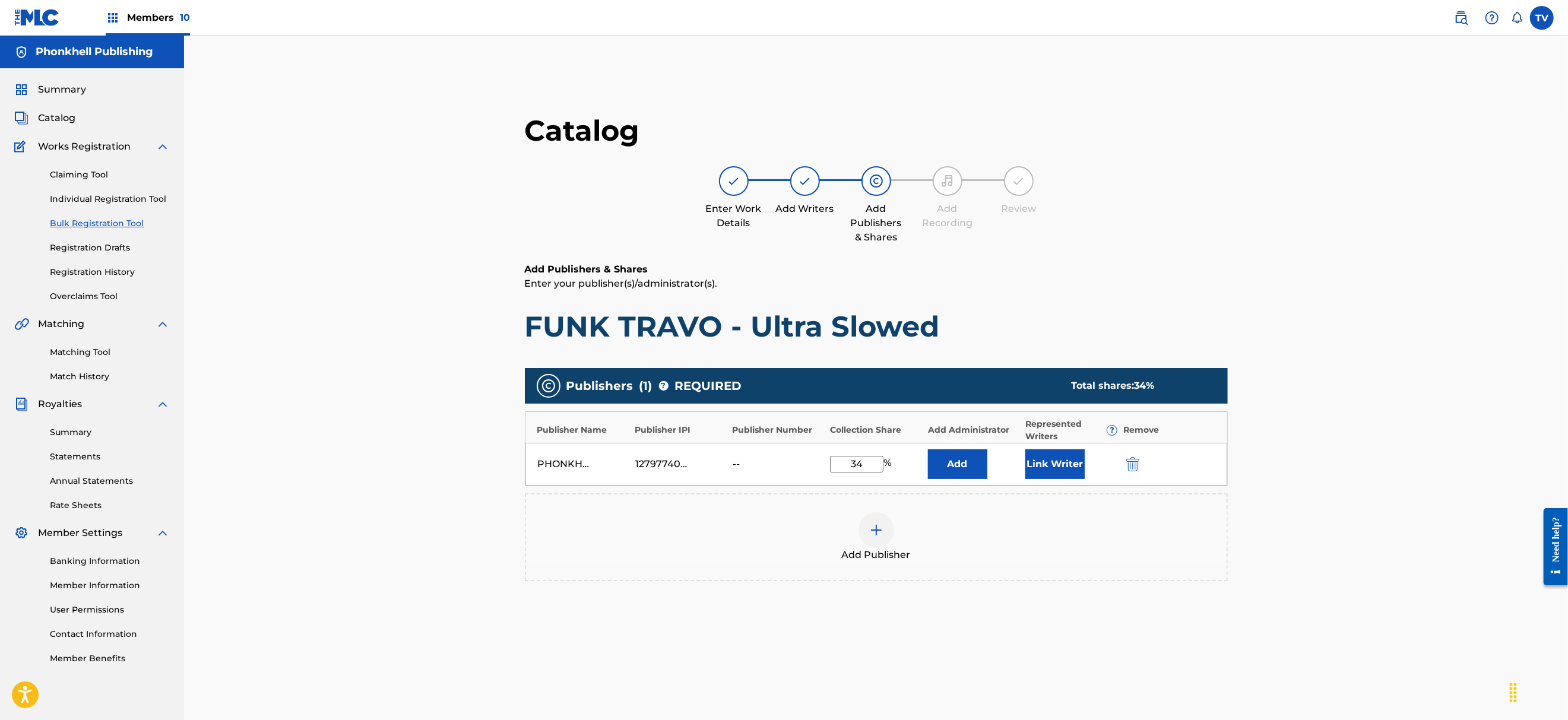
drag, startPoint x: 867, startPoint y: 464, endPoint x: 740, endPoint y: 476, distance: 127.6
click at [740, 476] on div "PHONKHELL PUBLISHING 1279774000 -- 34 % Add Link Writer" at bounding box center [876, 464] width 701 height 42
type input "67"
click at [981, 281] on p "Enter your publisher(s)/administrator(s)." at bounding box center [876, 283] width 703 height 14
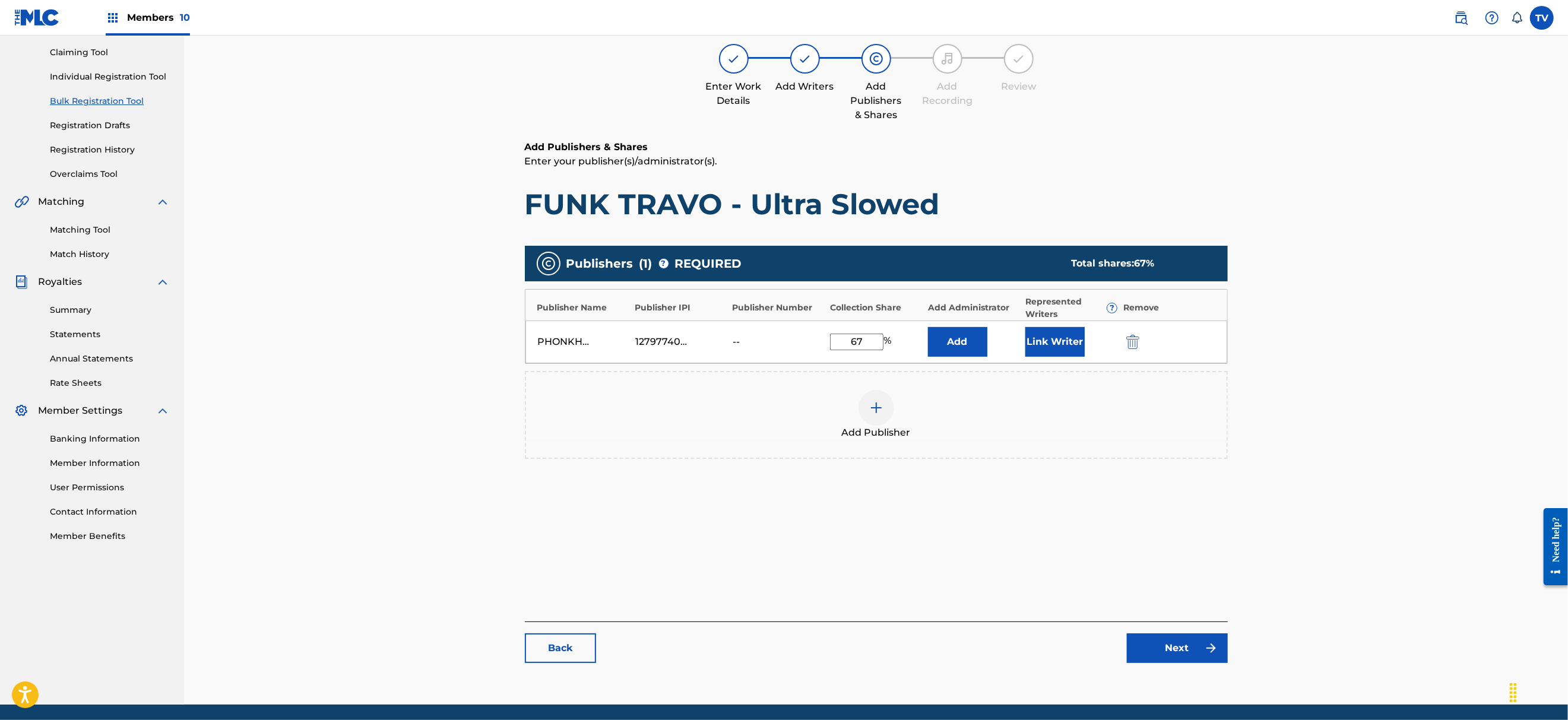
scroll to position [164, 0]
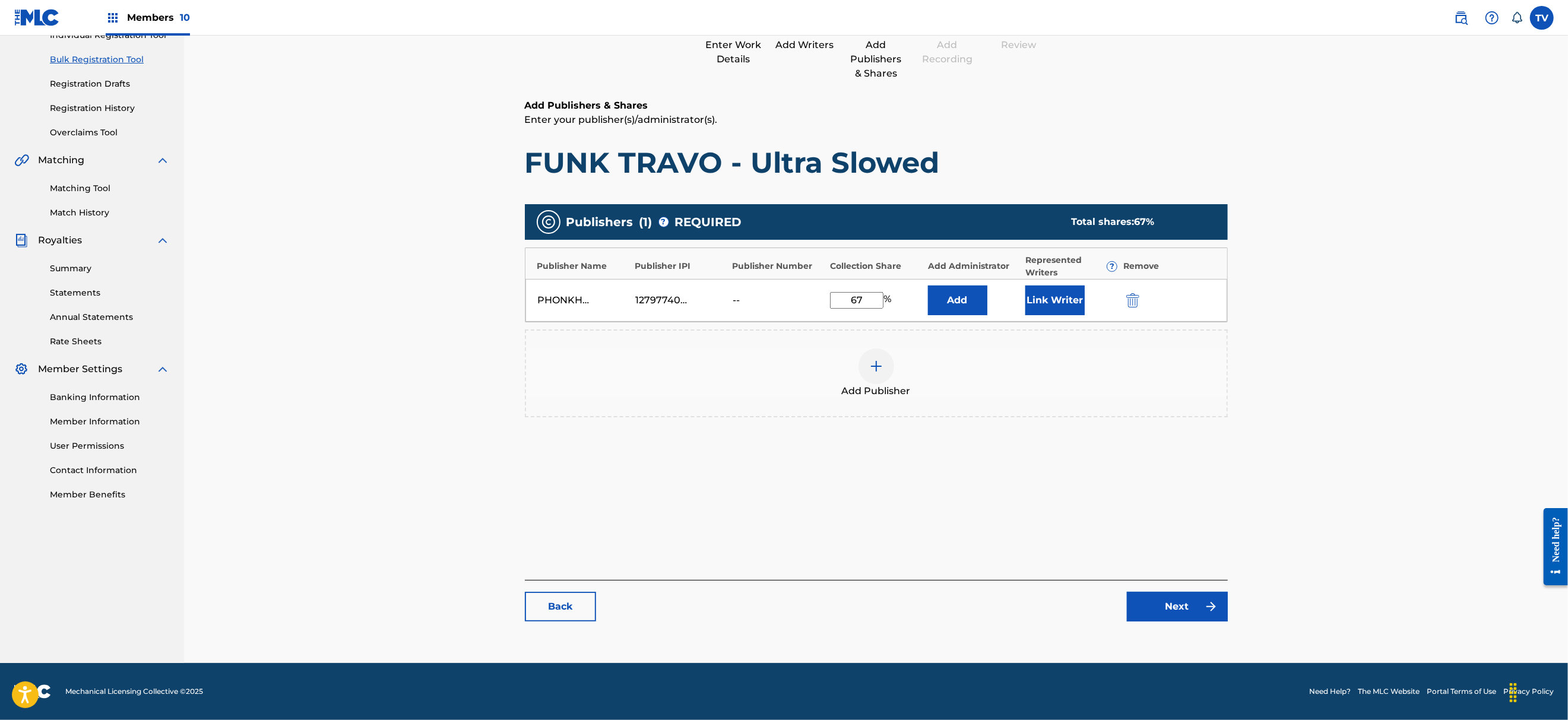
click at [599, 610] on div "Back Next" at bounding box center [876, 601] width 703 height 42
click at [575, 616] on link "Back" at bounding box center [560, 607] width 71 height 30
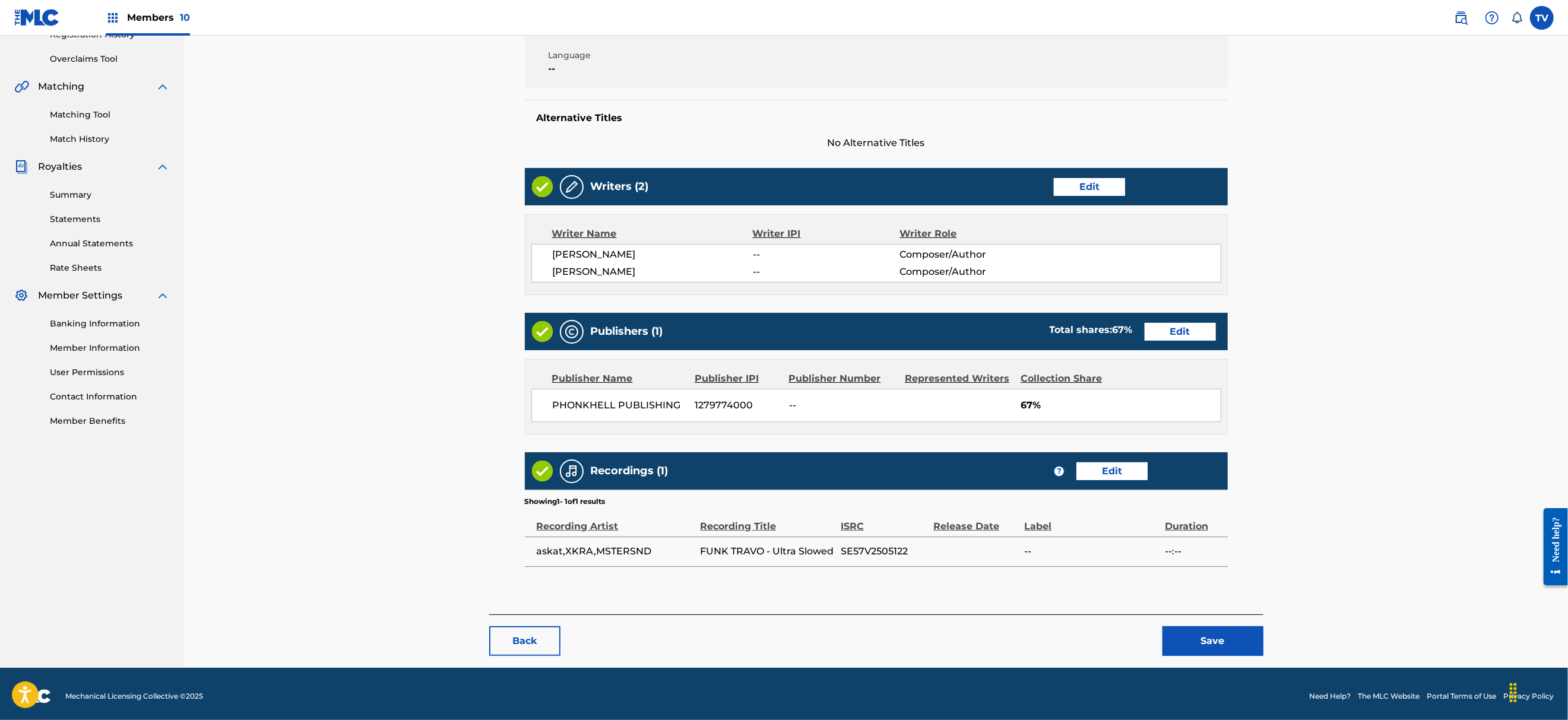
scroll to position [243, 0]
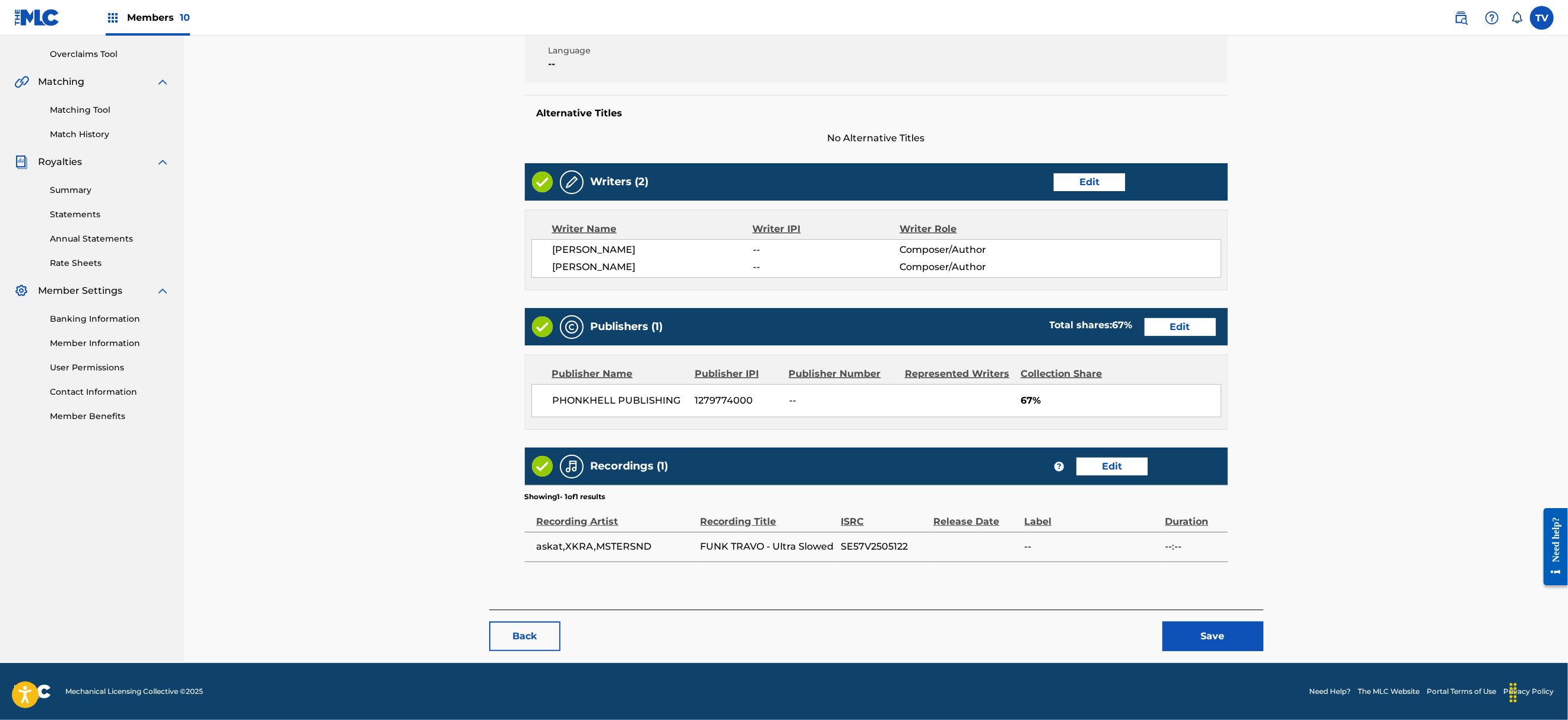
click at [512, 630] on button "Back" at bounding box center [524, 636] width 71 height 30
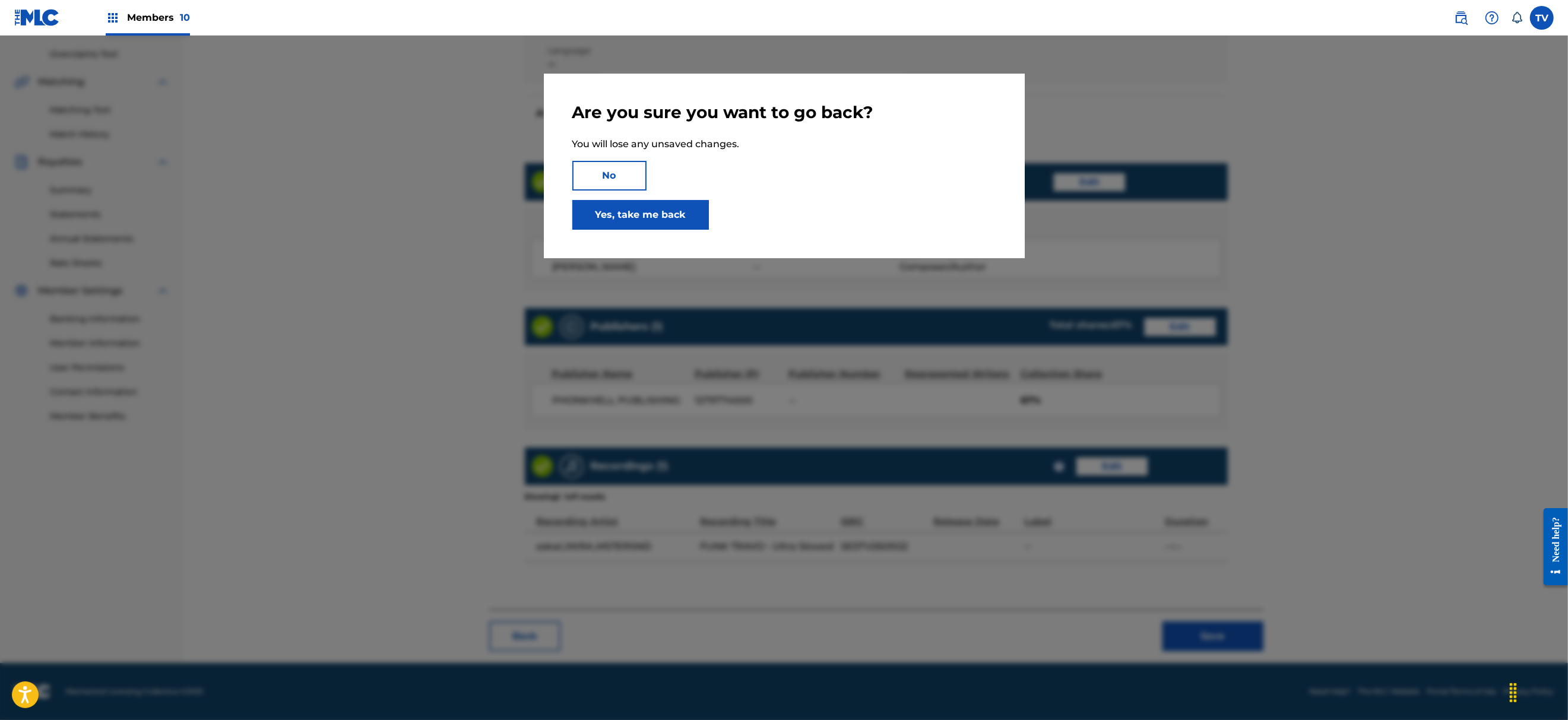
click at [623, 209] on link "Yes, take me back" at bounding box center [640, 215] width 137 height 30
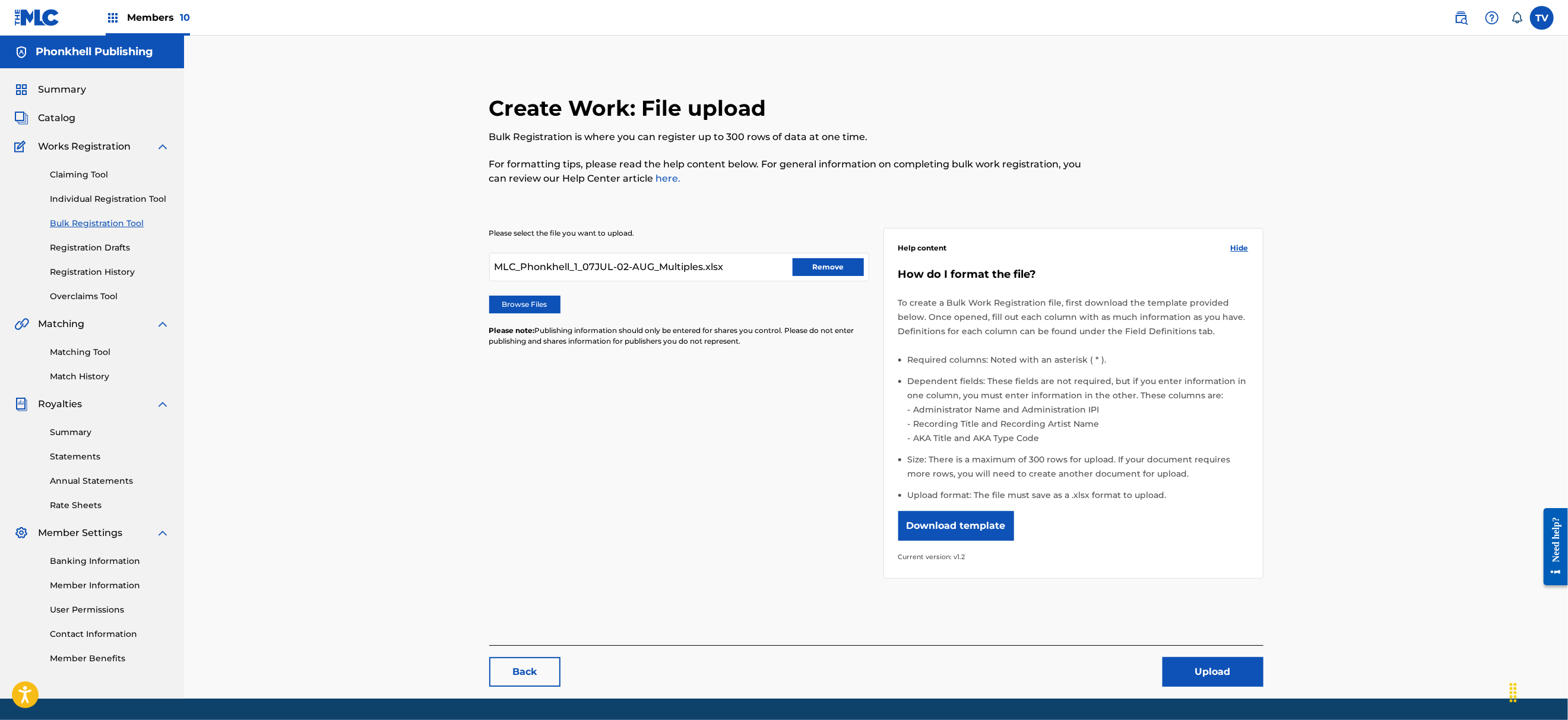
click at [788, 271] on div "MLC_Phonkhell_1_07JUL-02-AUG_Multiples.xlsx Remove" at bounding box center [679, 267] width 380 height 29
click at [813, 266] on button "Remove" at bounding box center [827, 267] width 71 height 18
click at [822, 400] on div "Please select the file you want to upload. Browse Files Please note: Publishing…" at bounding box center [876, 396] width 774 height 394
click at [527, 324] on div "Please select the file you want to upload. Browse Files Please note: Publishing…" at bounding box center [679, 294] width 380 height 133
click at [528, 316] on div "Please select the file you want to upload. Browse Files Please note: Publishing…" at bounding box center [679, 294] width 380 height 133
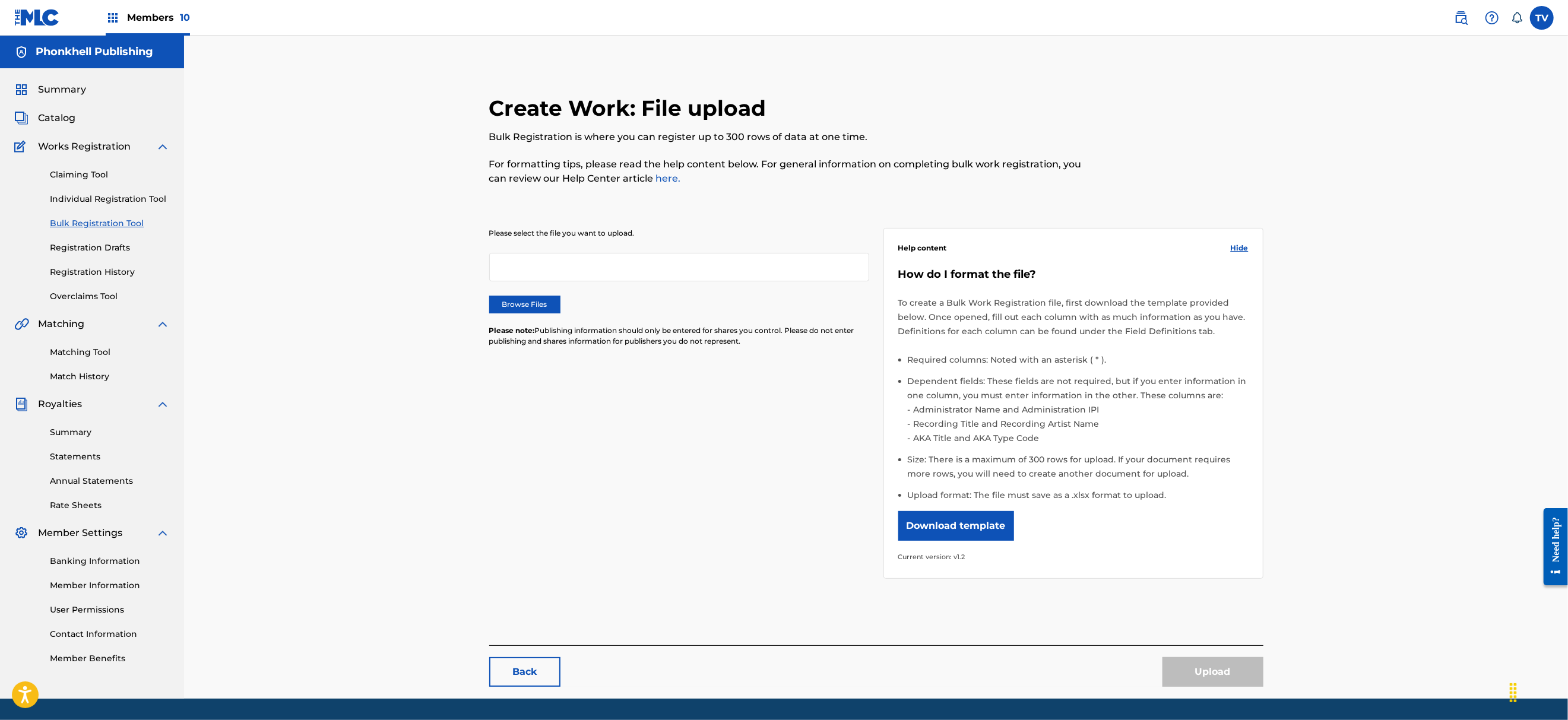
click at [530, 312] on label "Browse Files" at bounding box center [524, 304] width 71 height 18
click at [0, 0] on input "Browse Files" at bounding box center [0, 0] width 0 height 0
click at [1214, 670] on button "Upload" at bounding box center [1213, 672] width 101 height 30
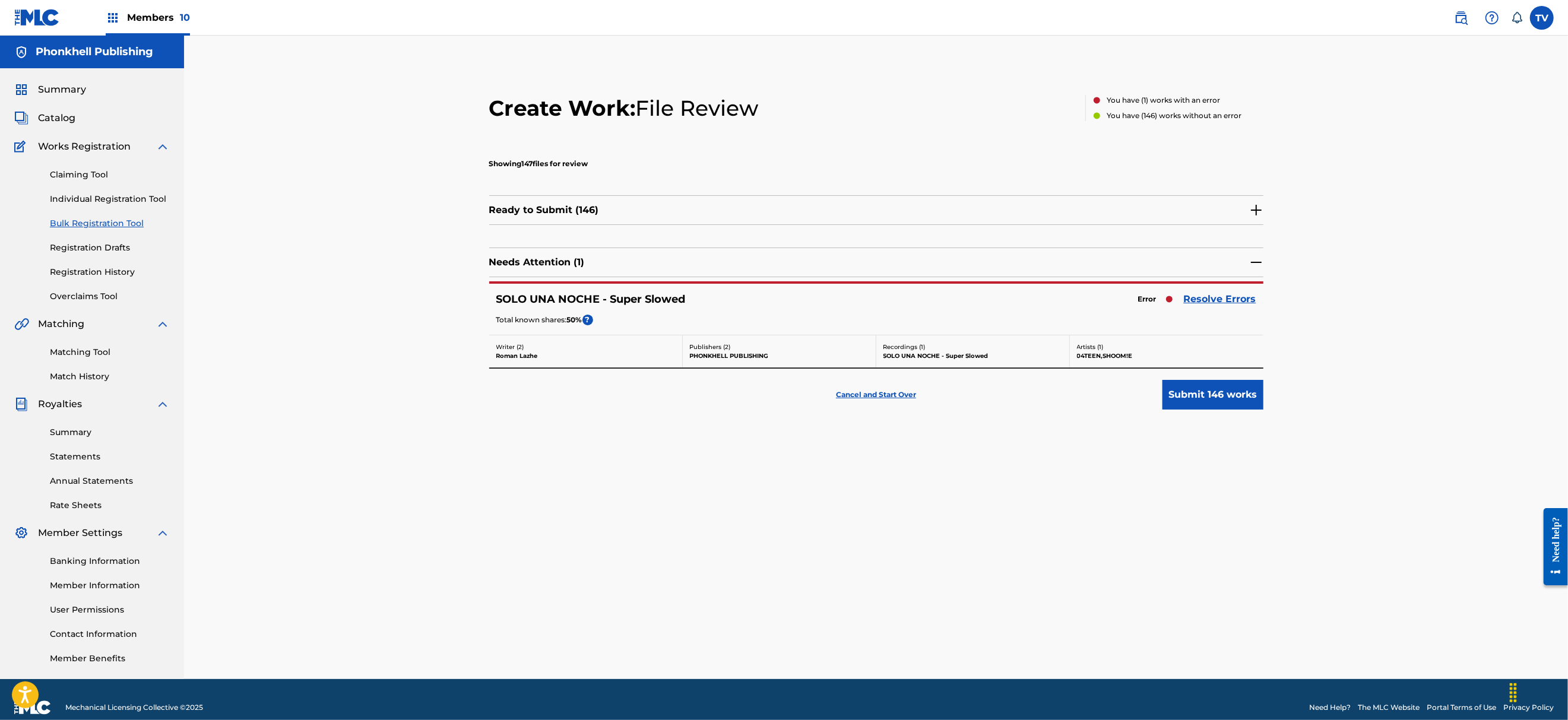
click at [1238, 302] on link "Resolve Errors" at bounding box center [1219, 299] width 72 height 14
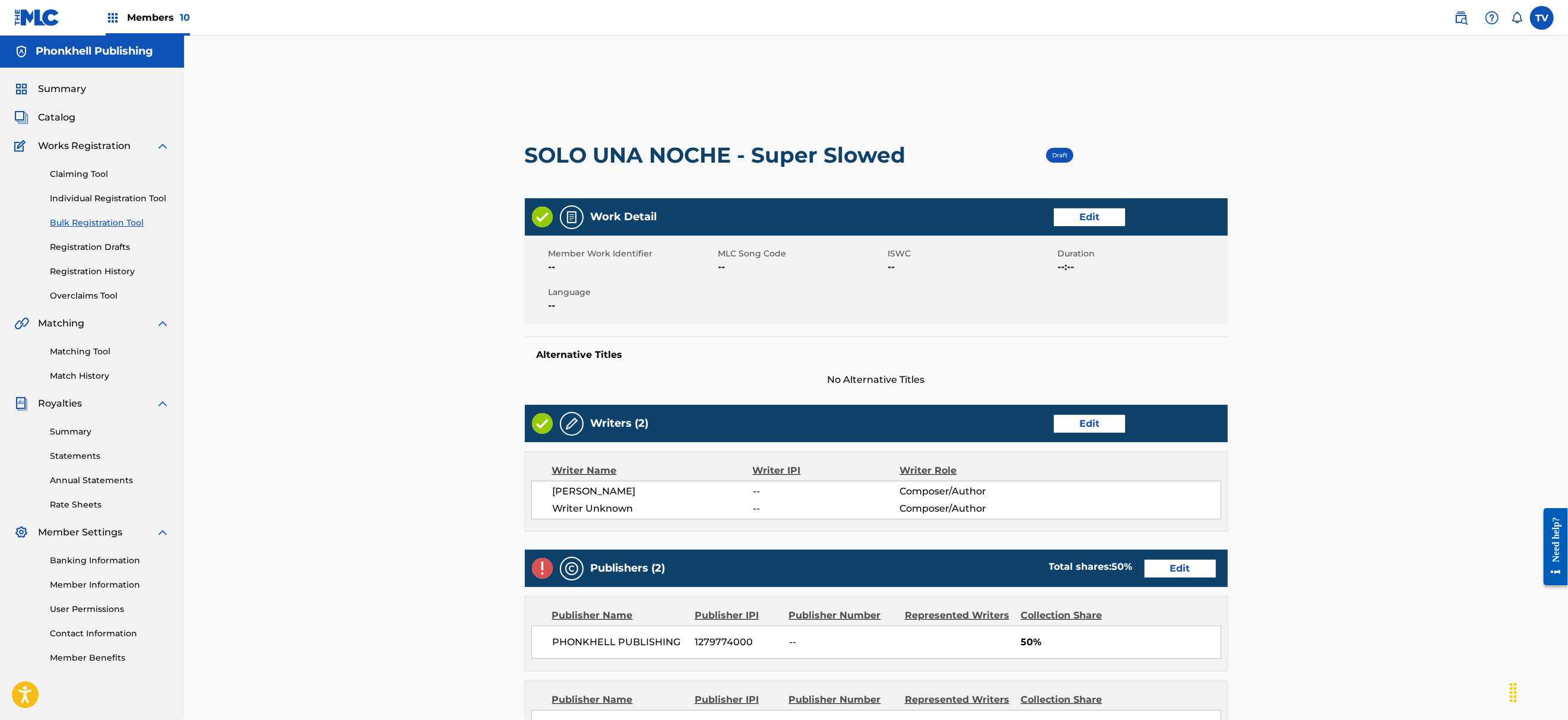
scroll to position [79, 0]
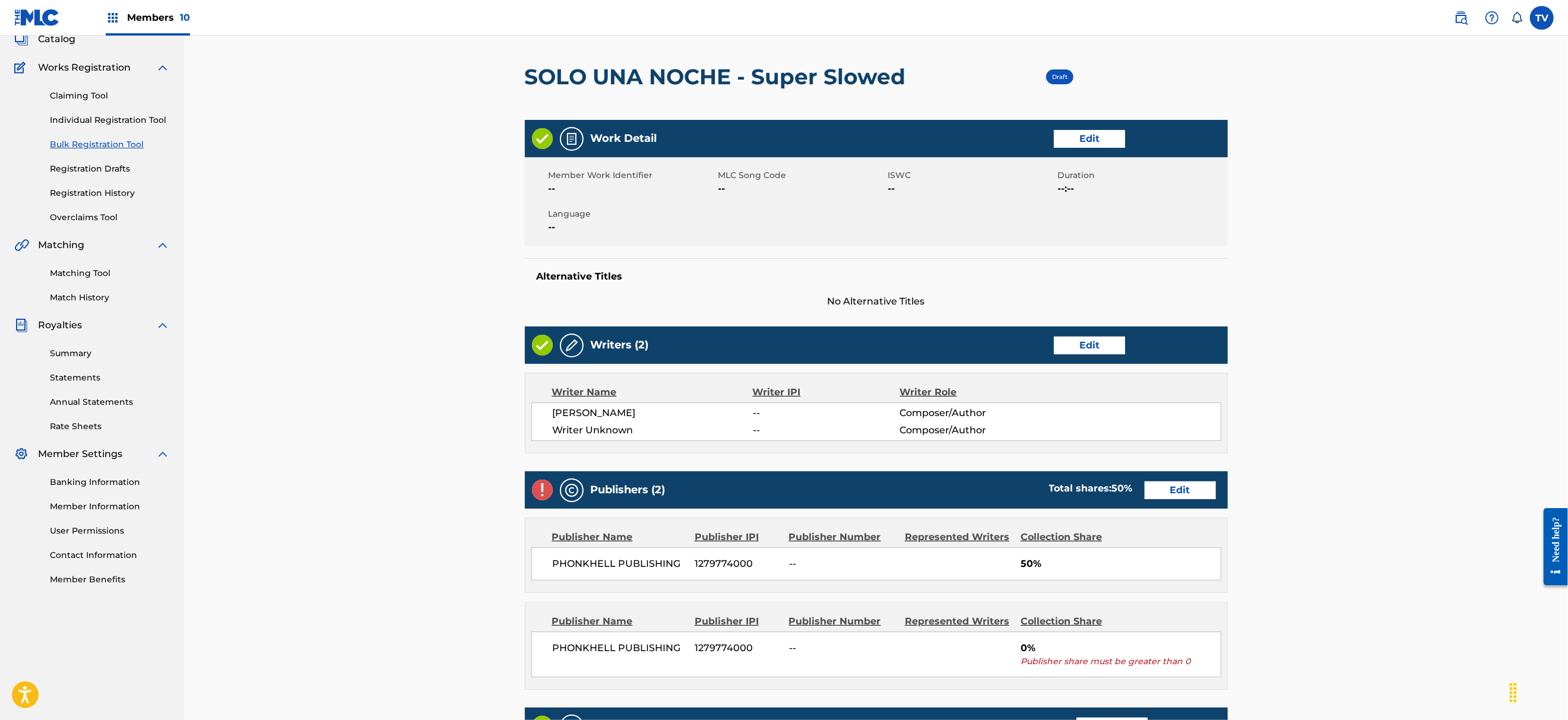
click at [1095, 351] on link "Edit" at bounding box center [1089, 345] width 71 height 18
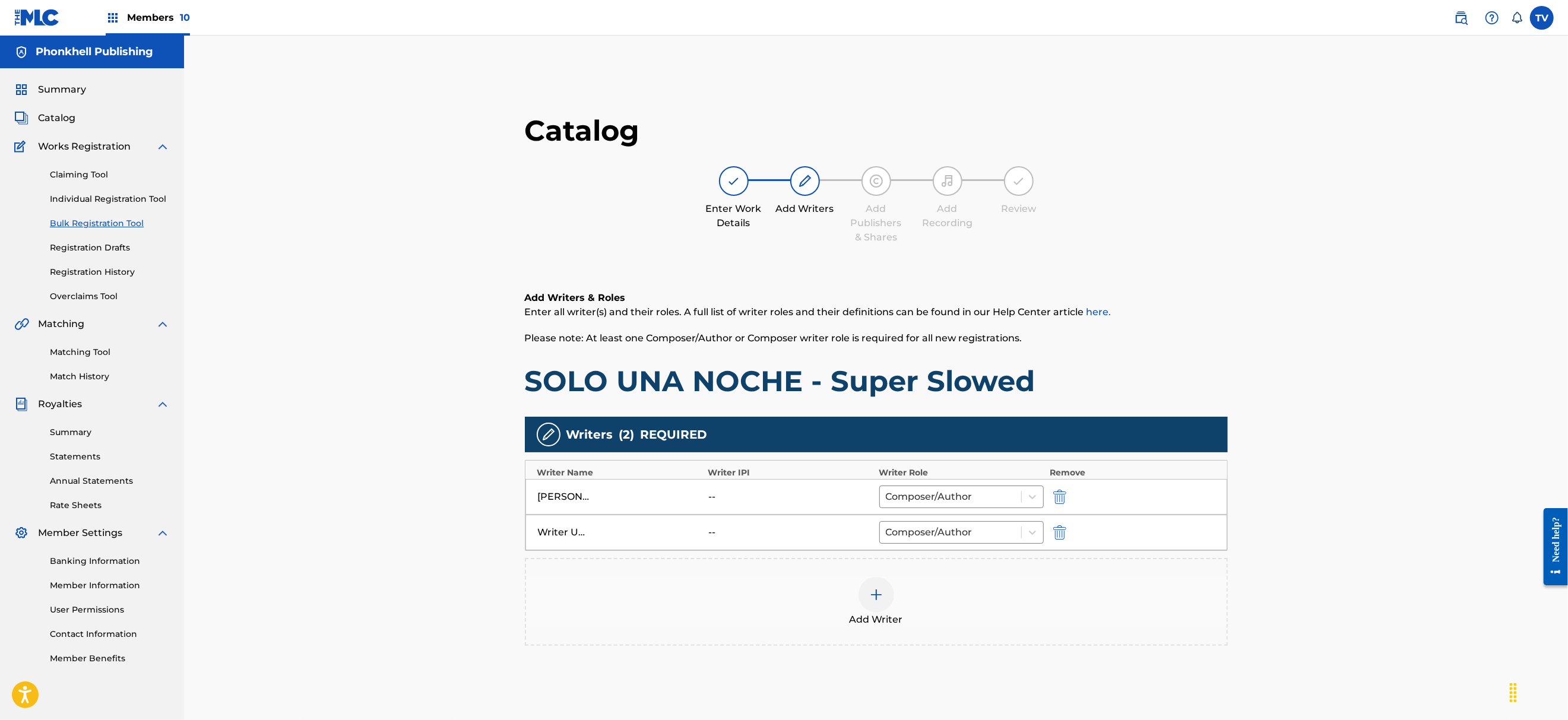
click at [1055, 530] on img "submit" at bounding box center [1059, 532] width 13 height 14
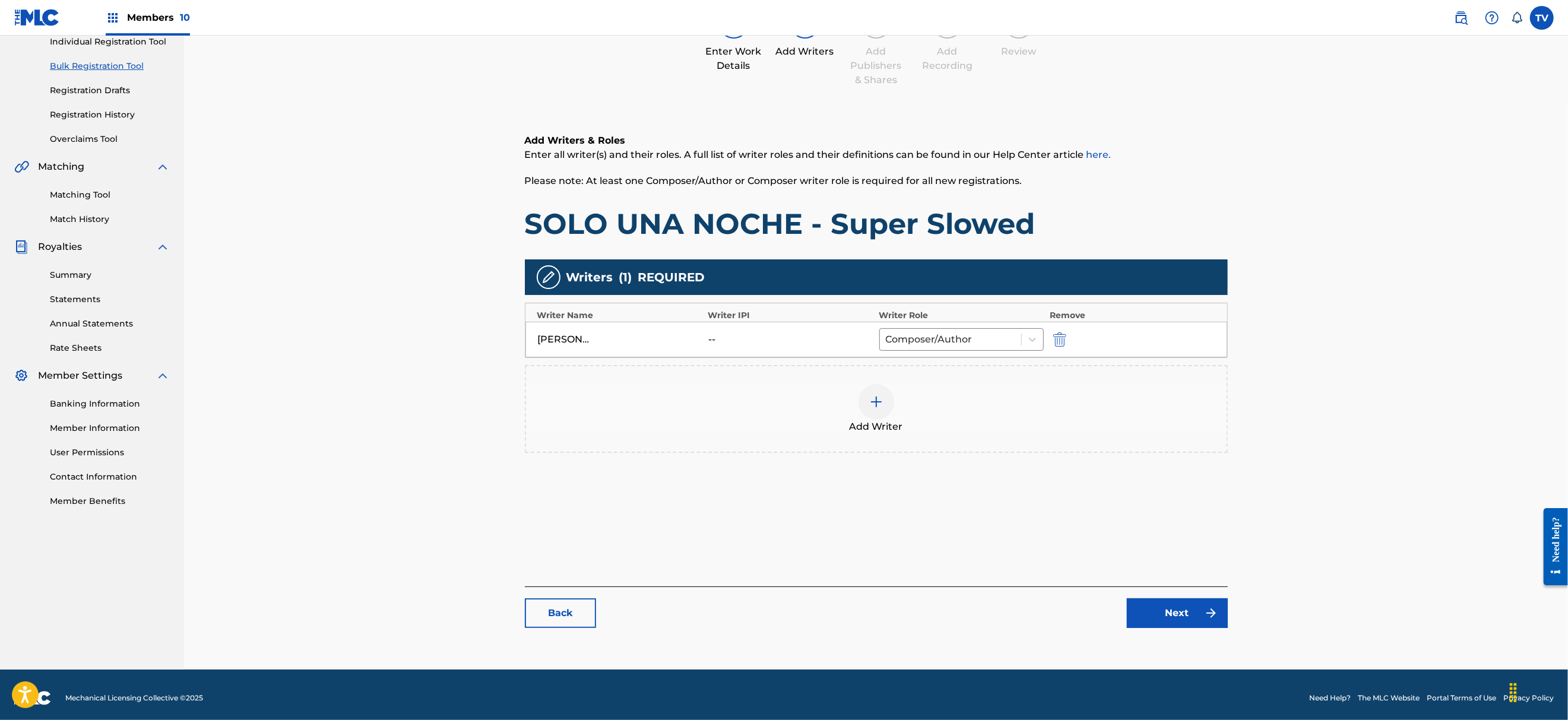
scroll to position [164, 0]
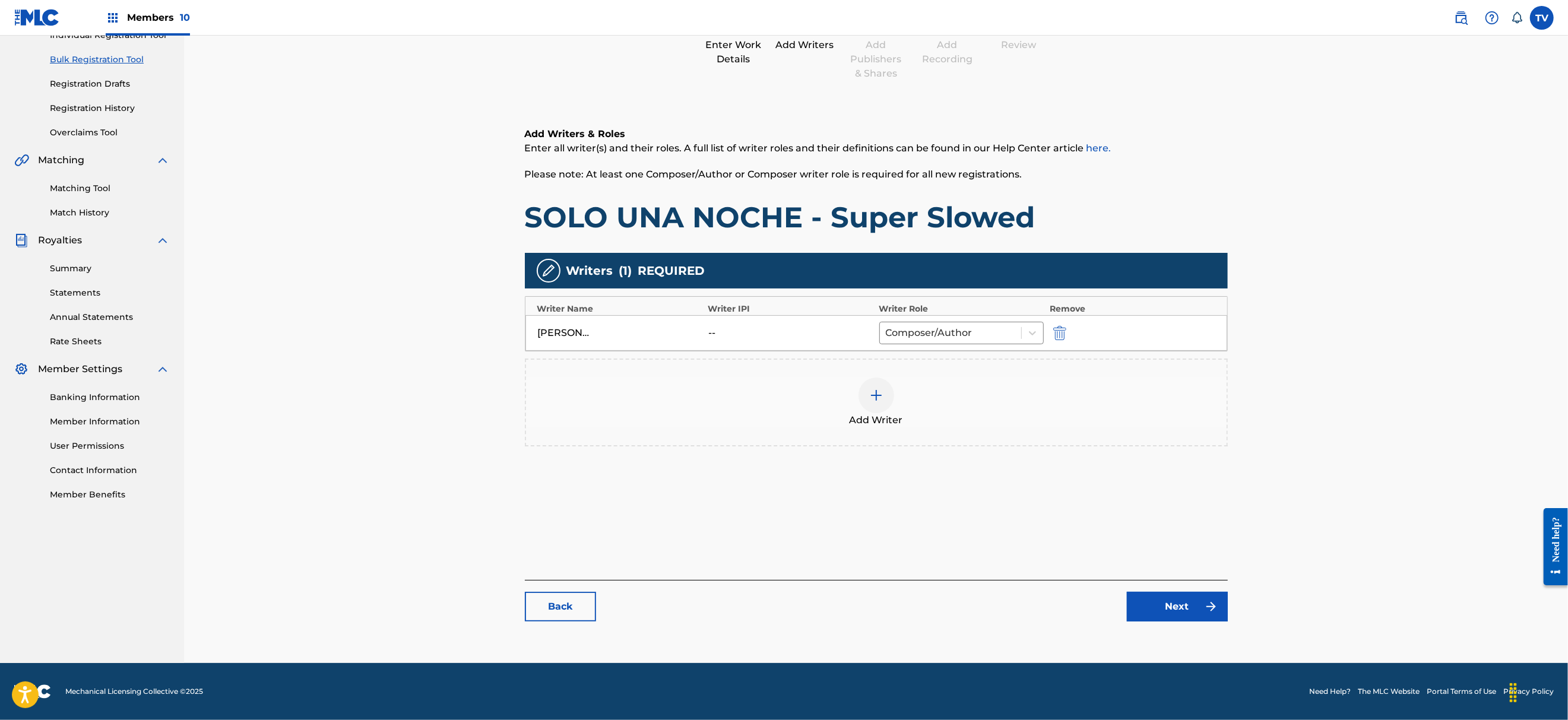
click at [1181, 604] on link "Next" at bounding box center [1177, 607] width 101 height 30
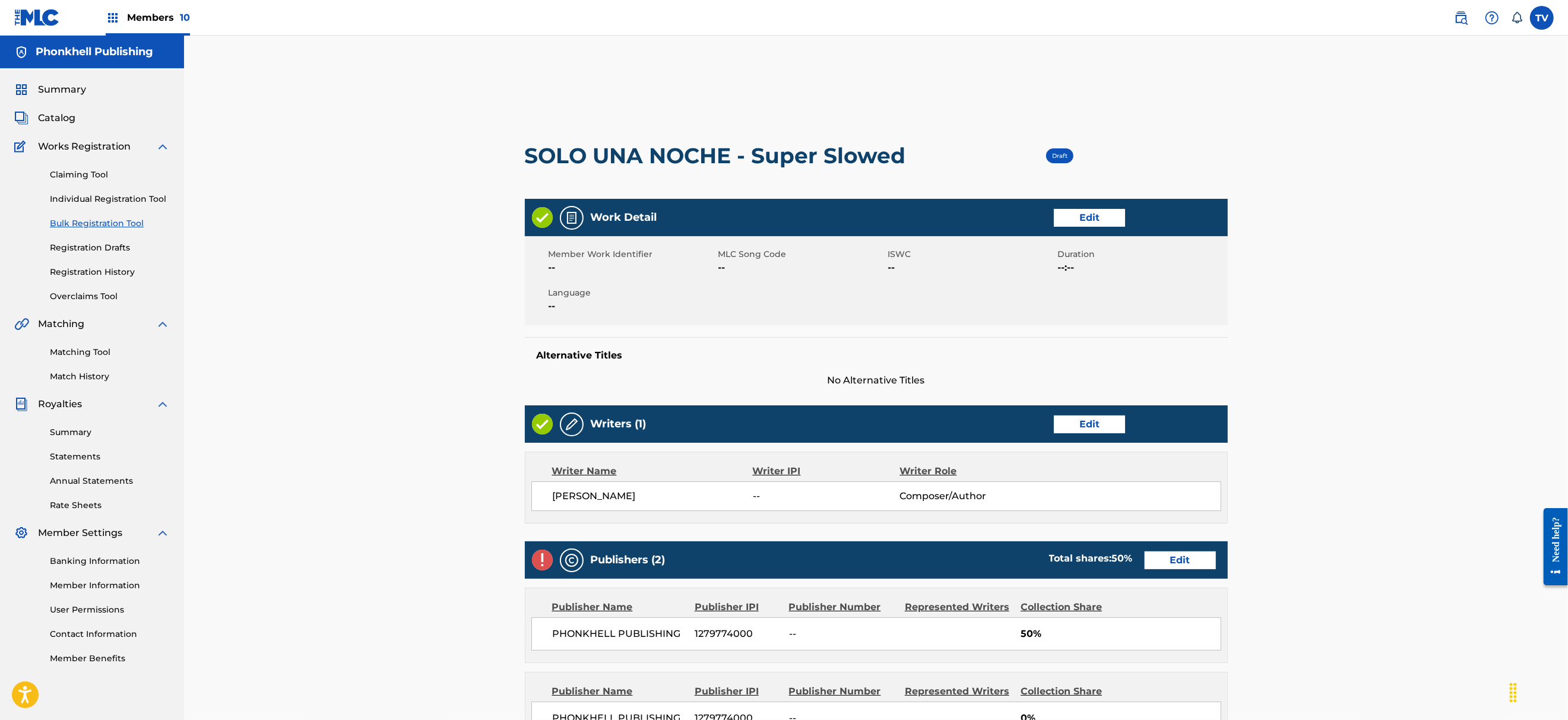
click at [1173, 564] on link "Edit" at bounding box center [1179, 560] width 71 height 18
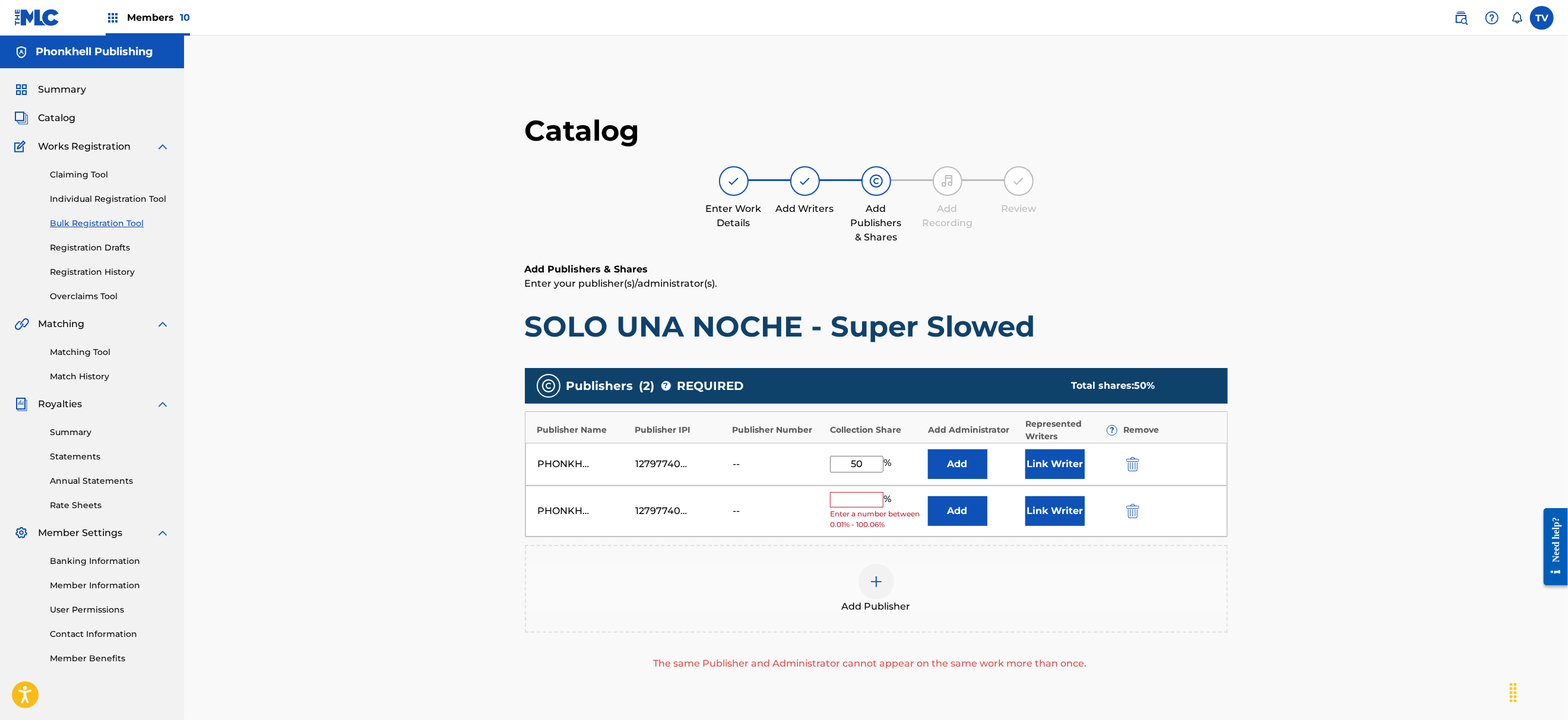
click at [1132, 511] on img "submit" at bounding box center [1133, 510] width 13 height 14
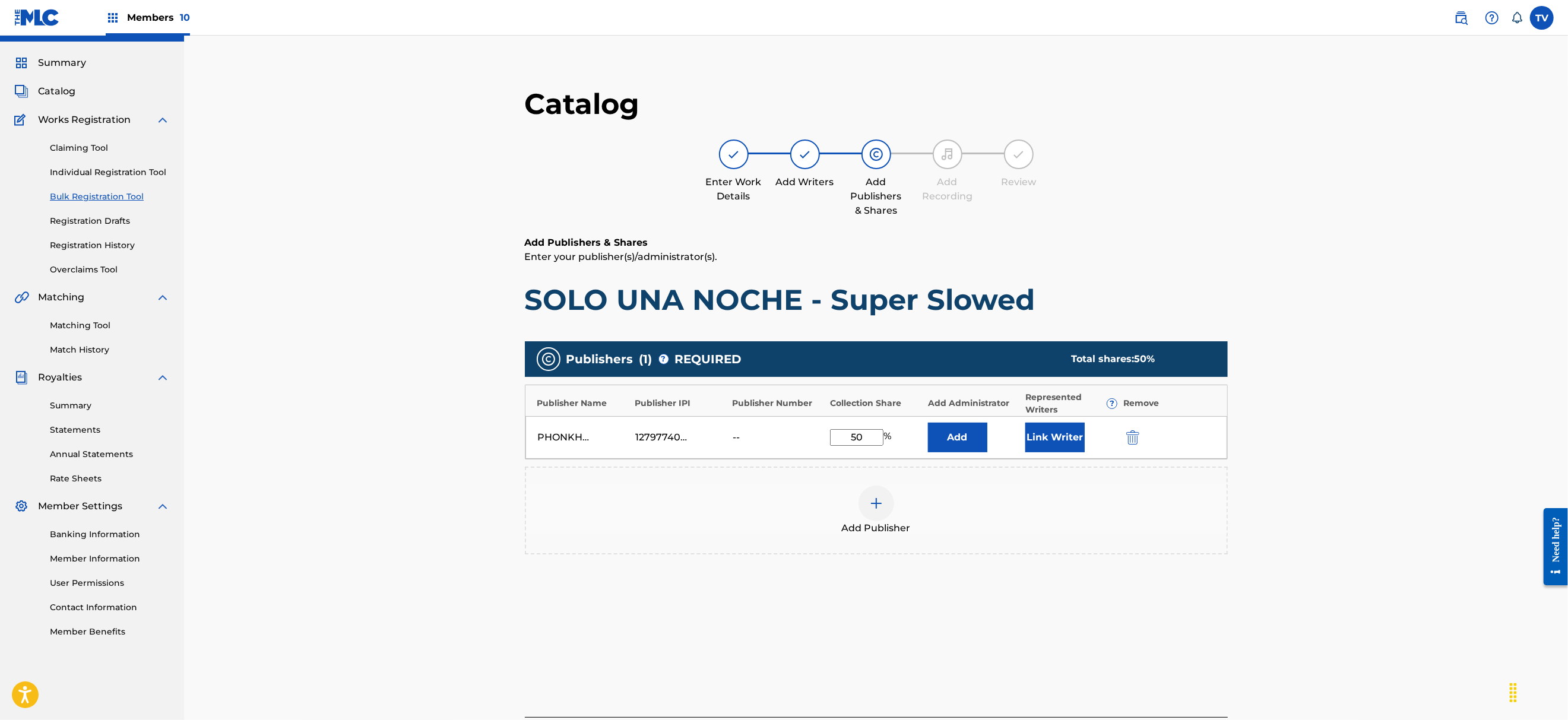
scroll to position [164, 0]
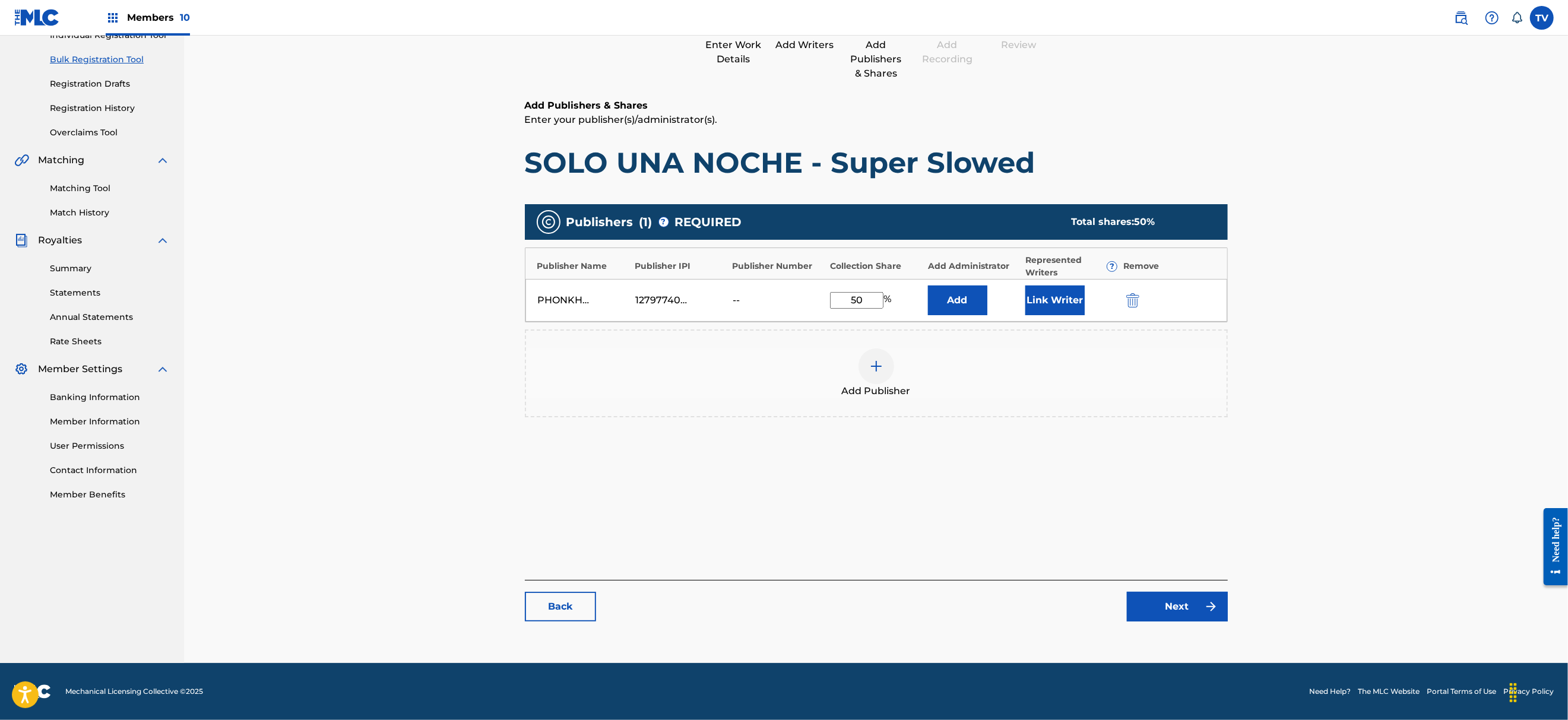
click at [1188, 601] on link "Next" at bounding box center [1177, 607] width 101 height 30
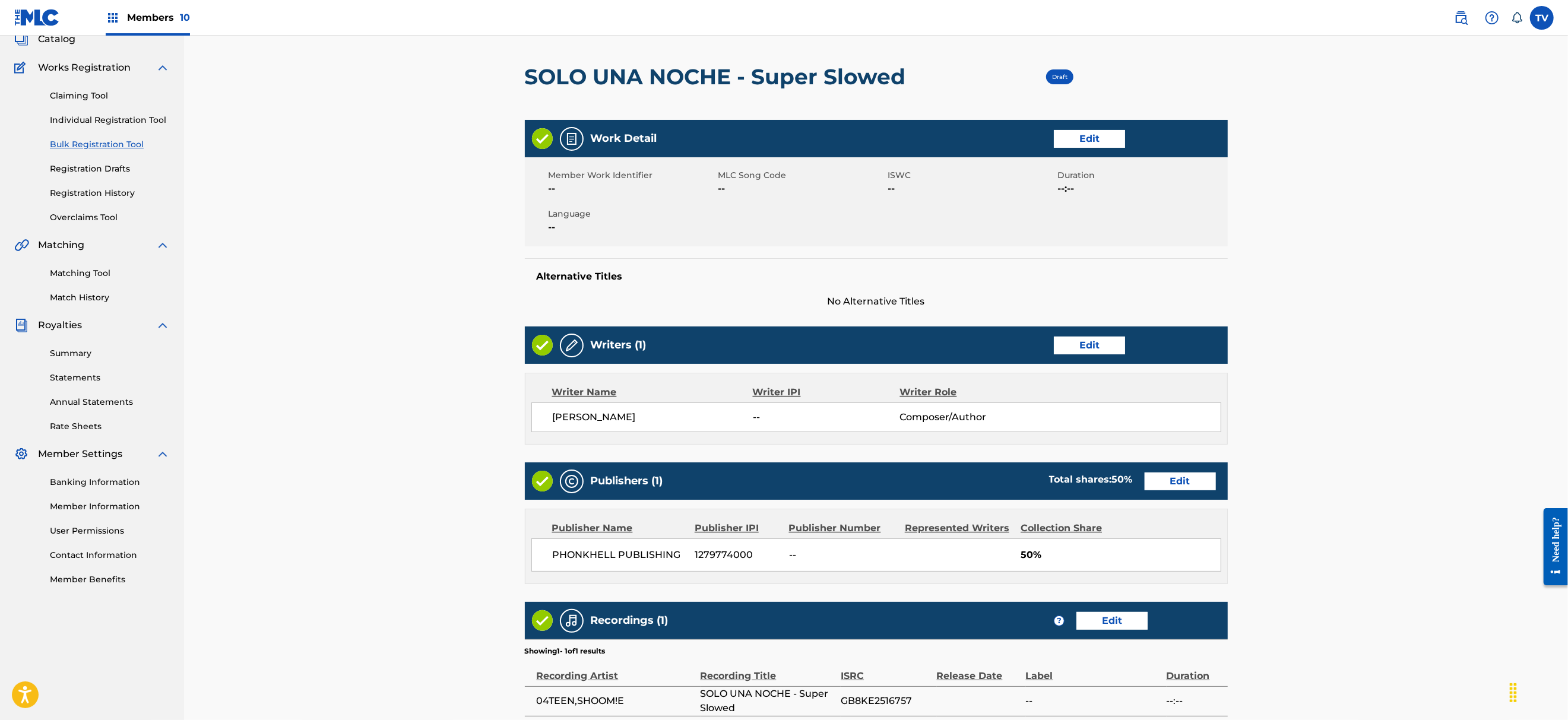
scroll to position [234, 0]
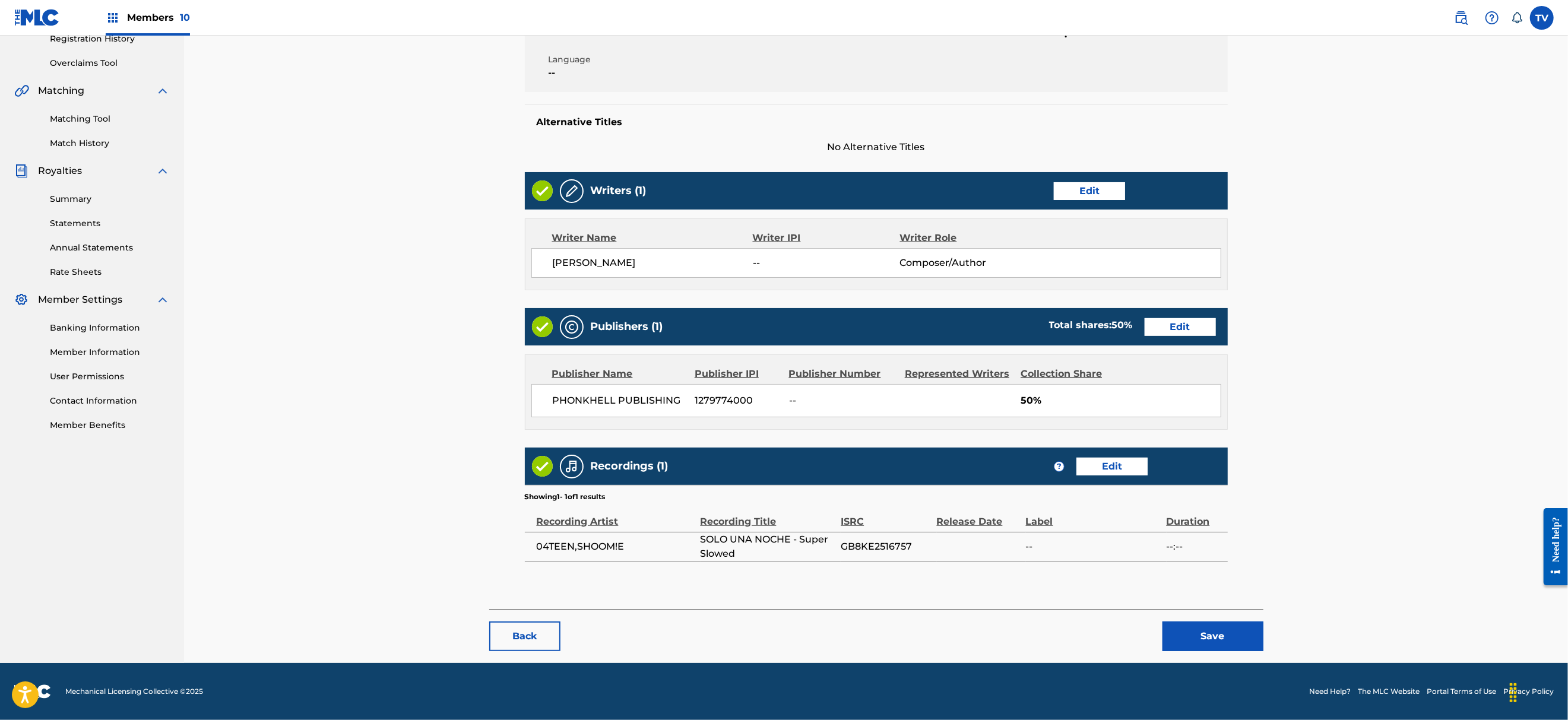
click at [524, 642] on button "Back" at bounding box center [524, 636] width 71 height 30
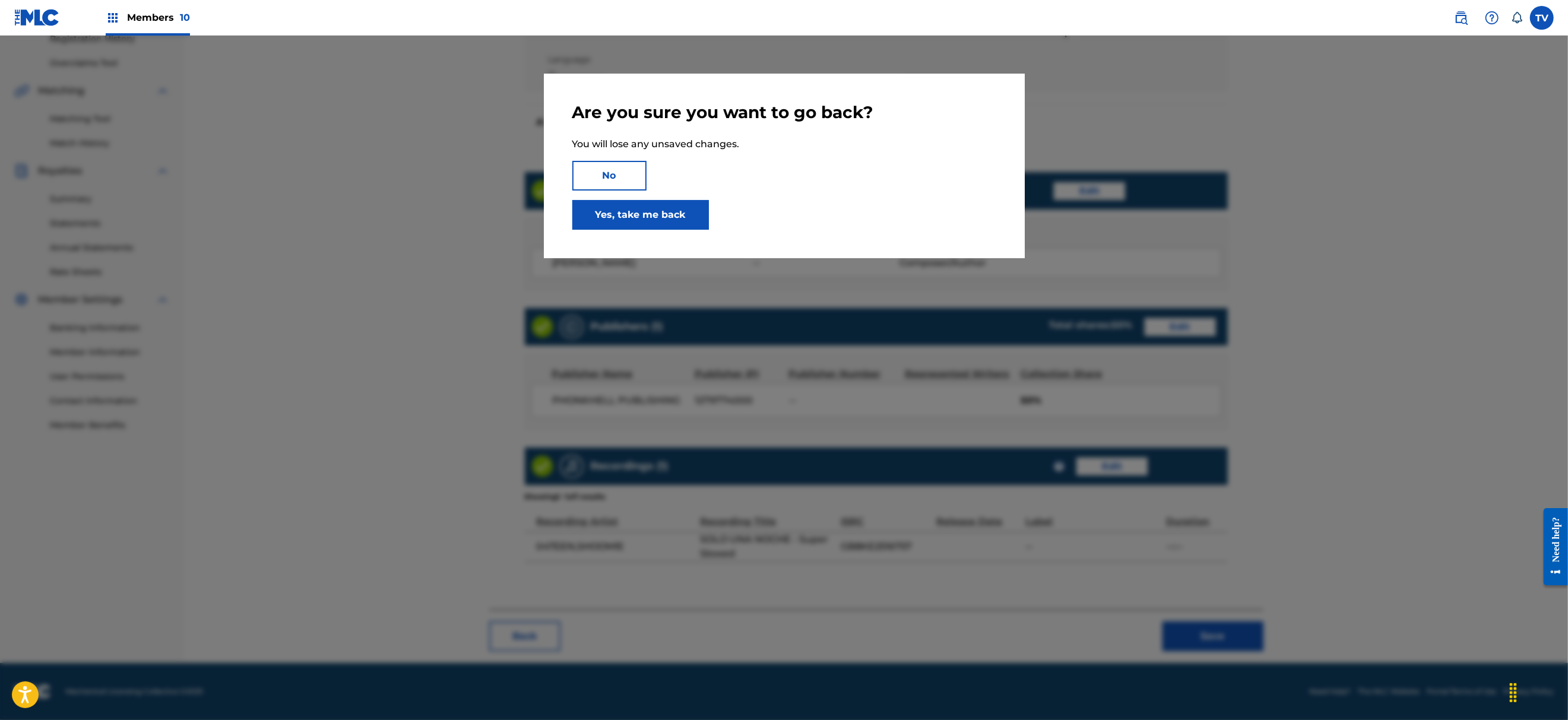
click at [611, 213] on link "Yes, take me back" at bounding box center [640, 215] width 137 height 30
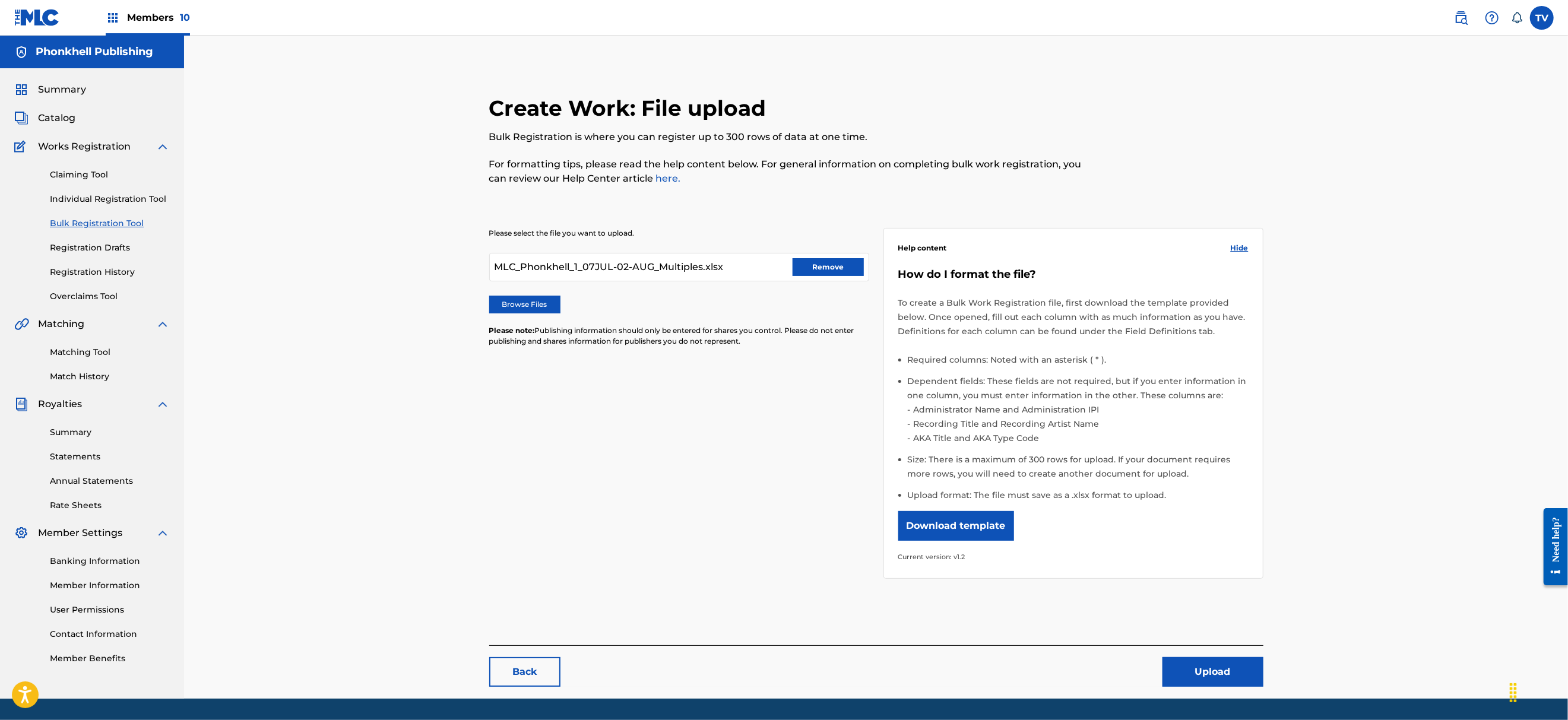
click at [823, 265] on button "Remove" at bounding box center [827, 267] width 71 height 18
click at [779, 340] on p "Please note: Publishing information should only be entered for shares you contr…" at bounding box center [679, 336] width 380 height 21
click at [523, 298] on label "Browse Files" at bounding box center [524, 304] width 71 height 18
click at [0, 0] on input "Browse Files" at bounding box center [0, 0] width 0 height 0
click at [1200, 676] on button "Upload" at bounding box center [1213, 672] width 101 height 30
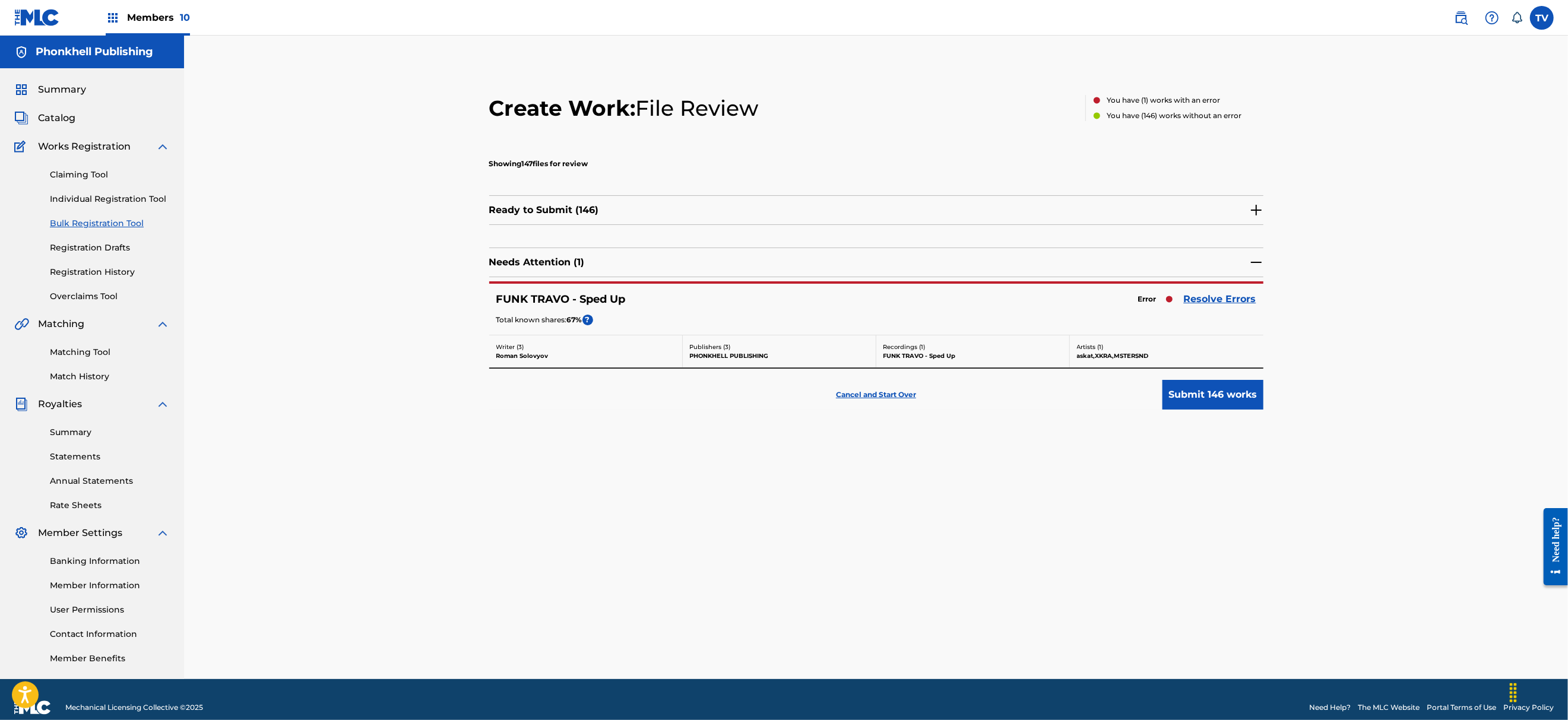
click at [1242, 296] on link "Resolve Errors" at bounding box center [1219, 299] width 72 height 14
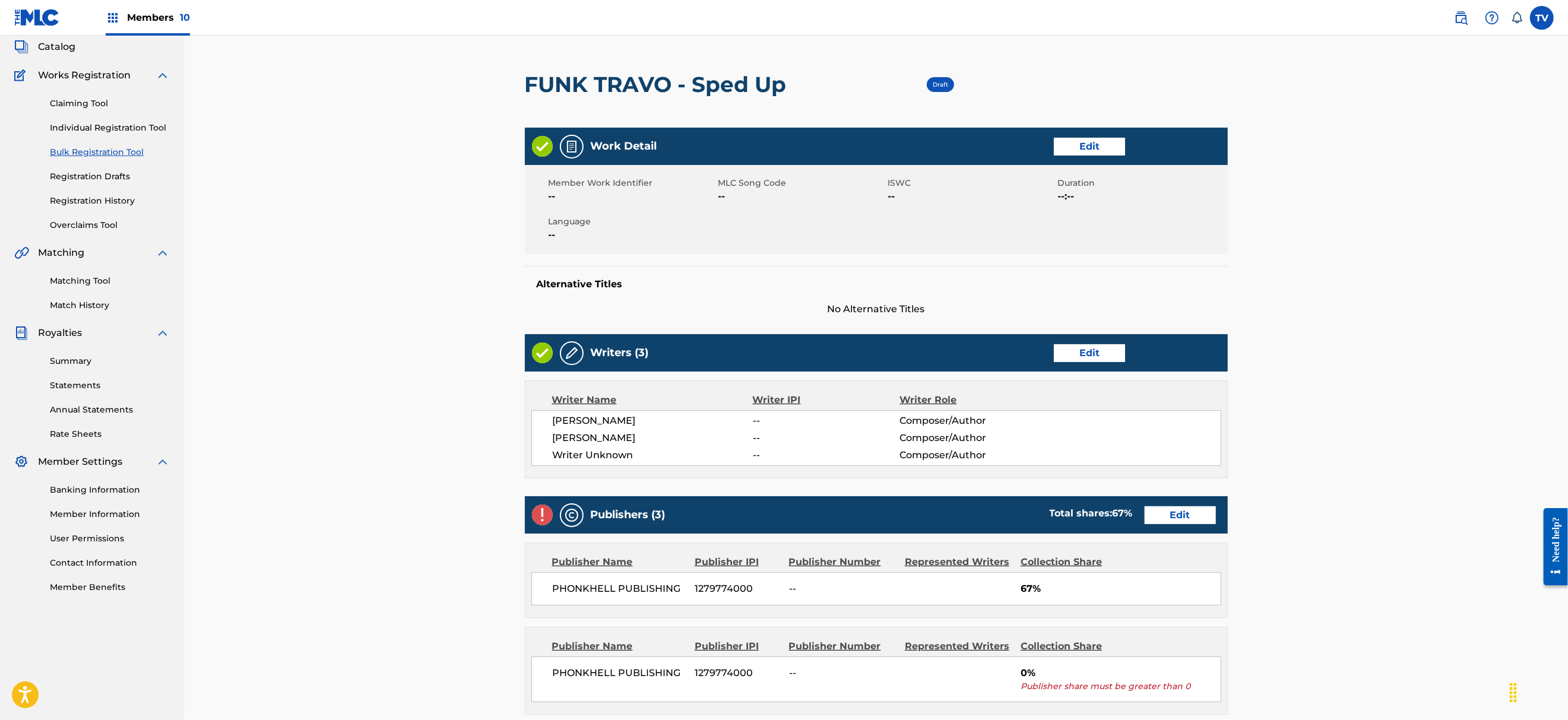
scroll to position [456, 0]
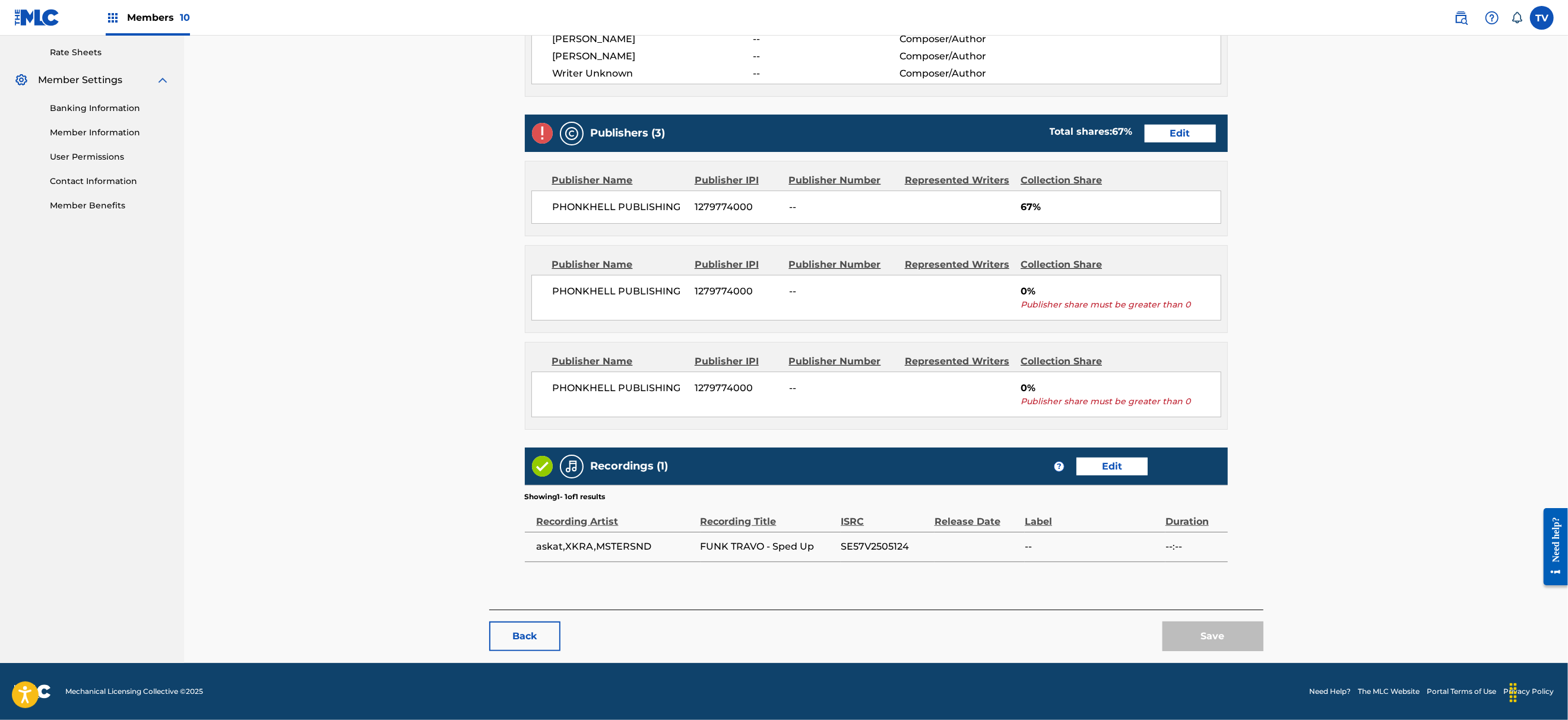
click at [532, 640] on button "Back" at bounding box center [524, 636] width 71 height 30
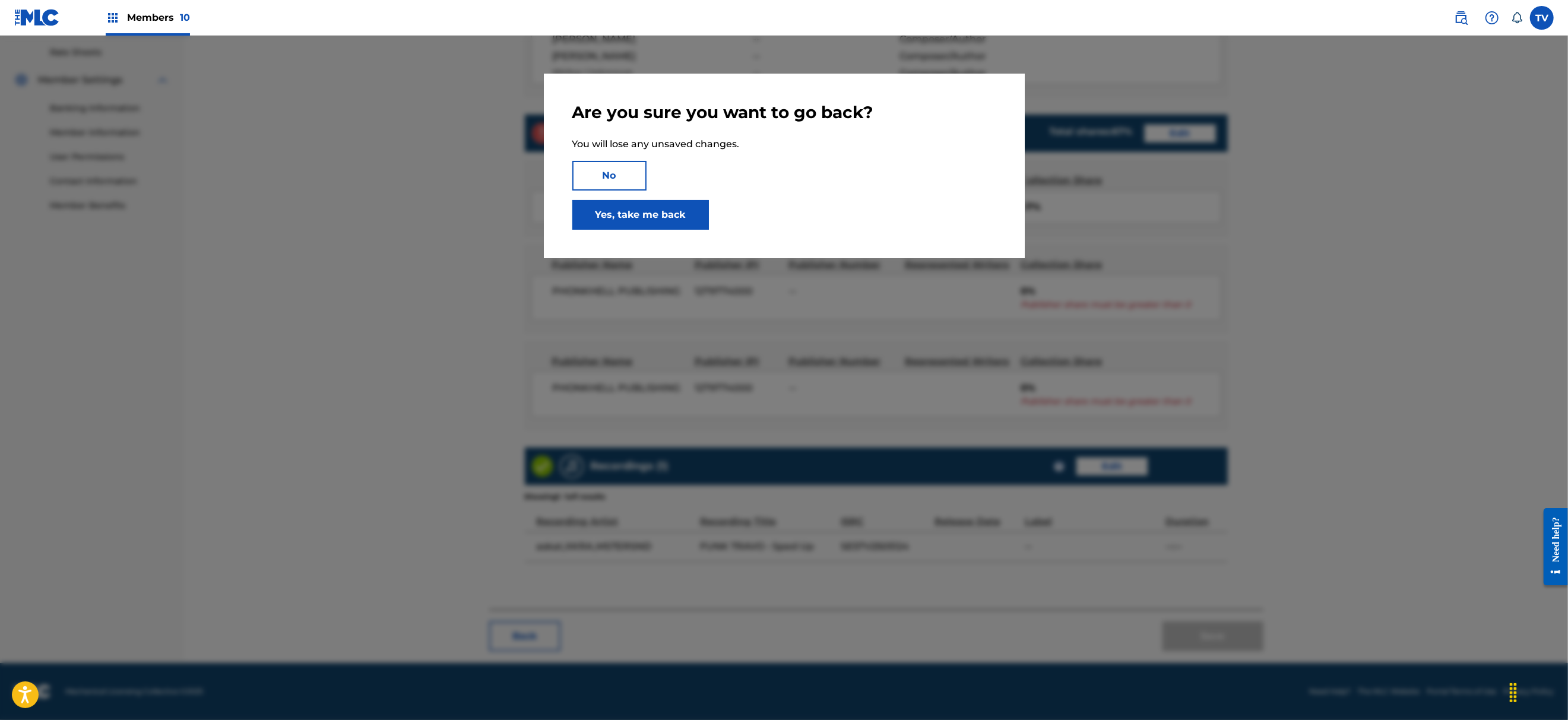
click at [625, 208] on link "Yes, take me back" at bounding box center [640, 215] width 137 height 30
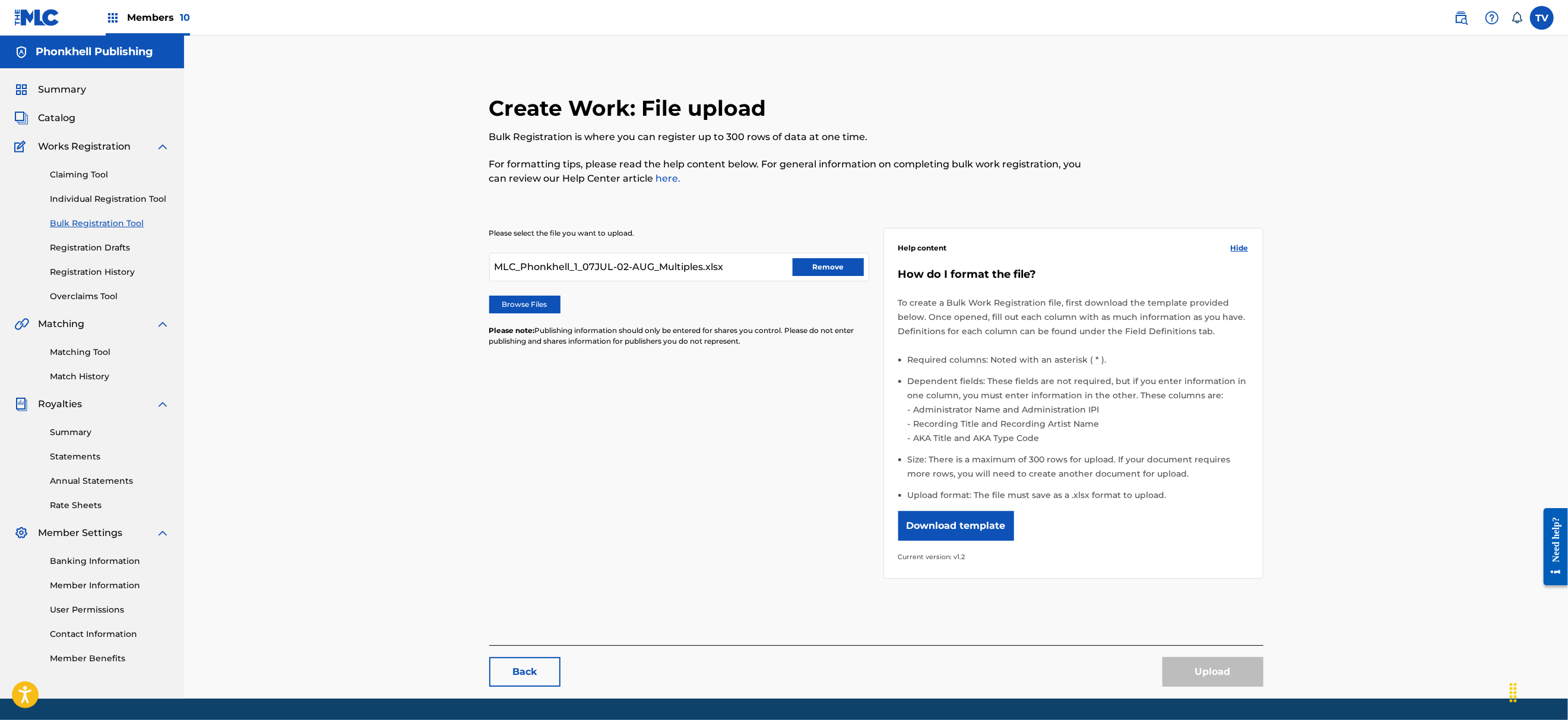
click at [806, 258] on button "Remove" at bounding box center [827, 267] width 71 height 18
click at [811, 310] on div "Browse Files" at bounding box center [679, 304] width 380 height 18
click at [553, 309] on label "Browse Files" at bounding box center [524, 304] width 71 height 18
click at [0, 0] on input "Browse Files" at bounding box center [0, 0] width 0 height 0
click at [1226, 675] on button "Upload" at bounding box center [1213, 672] width 101 height 30
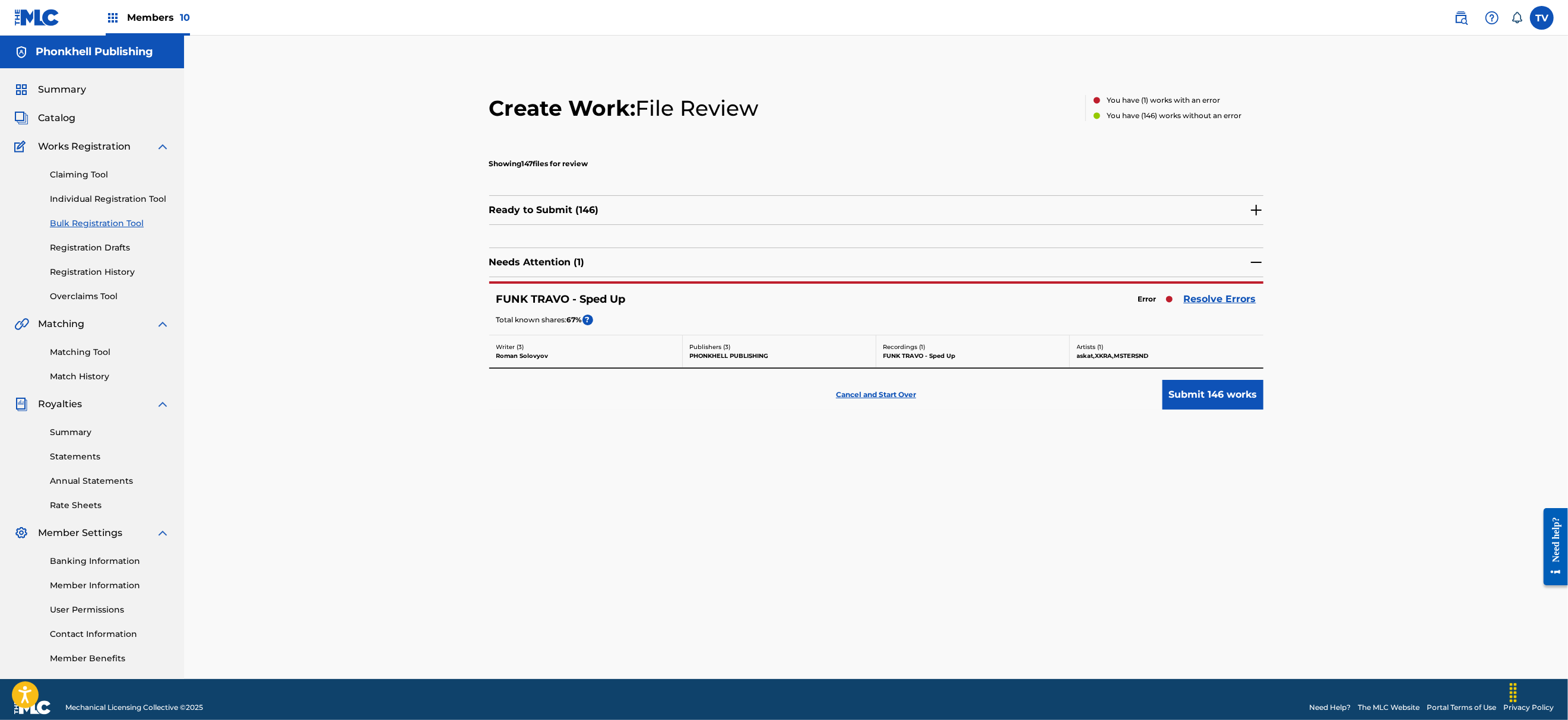
click at [1242, 297] on link "Resolve Errors" at bounding box center [1219, 299] width 72 height 14
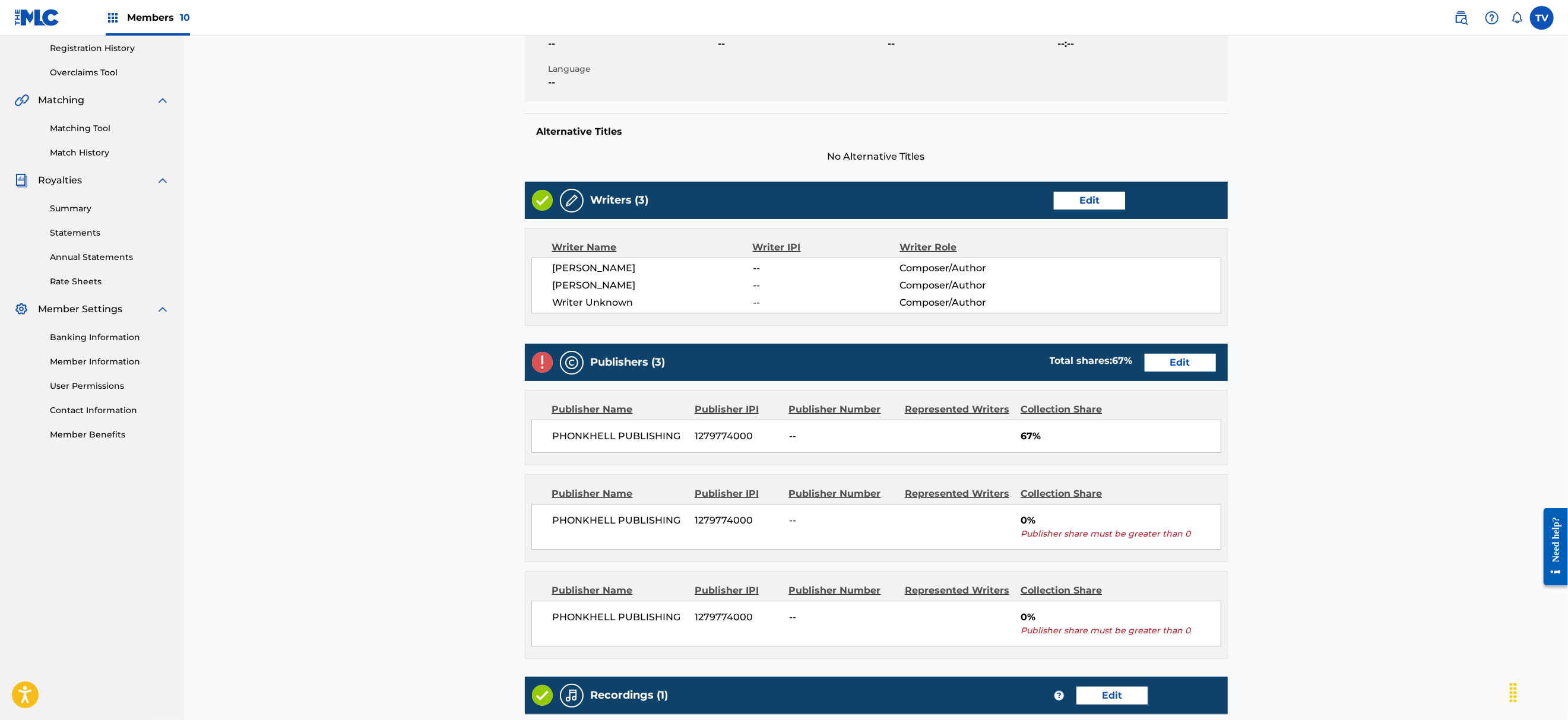
scroll to position [456, 0]
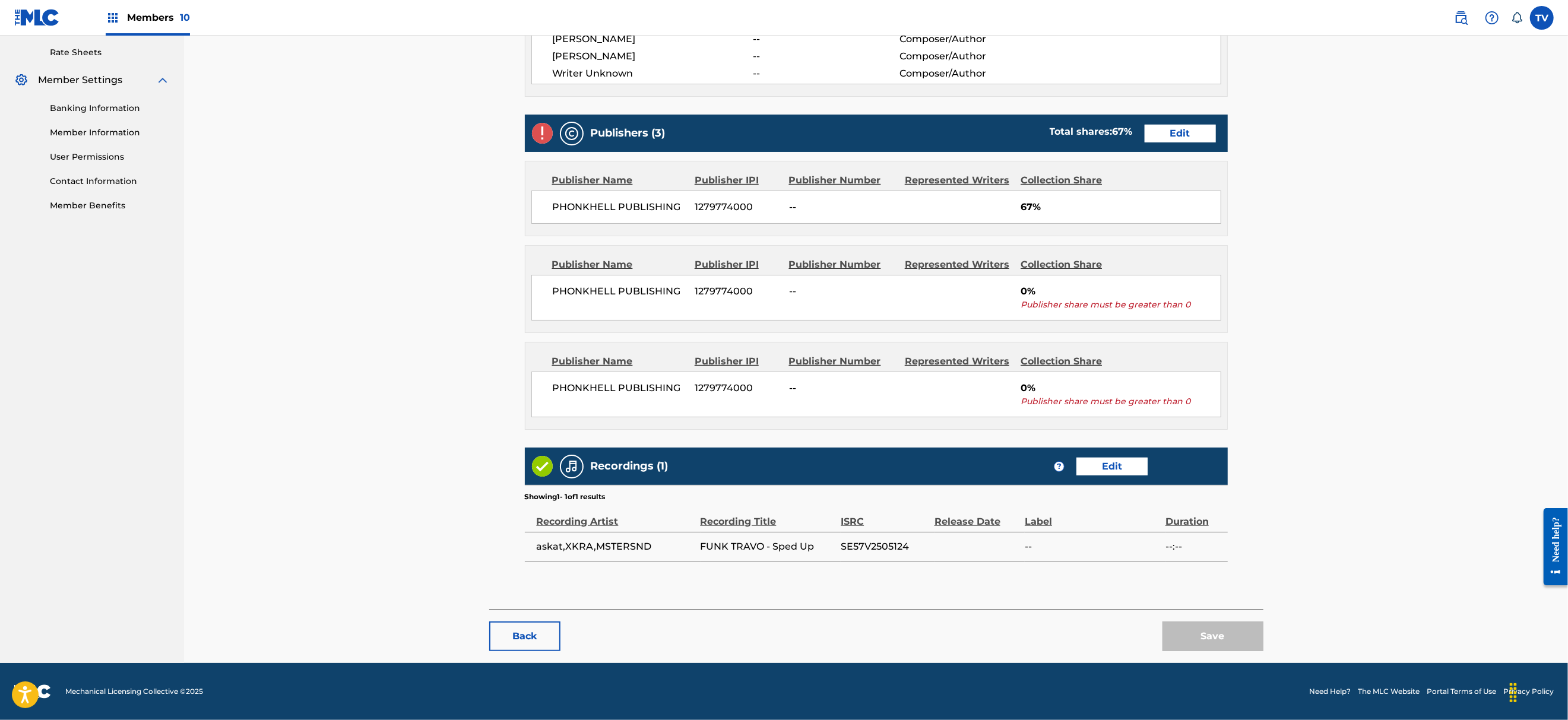
click at [533, 625] on button "Back" at bounding box center [524, 636] width 71 height 30
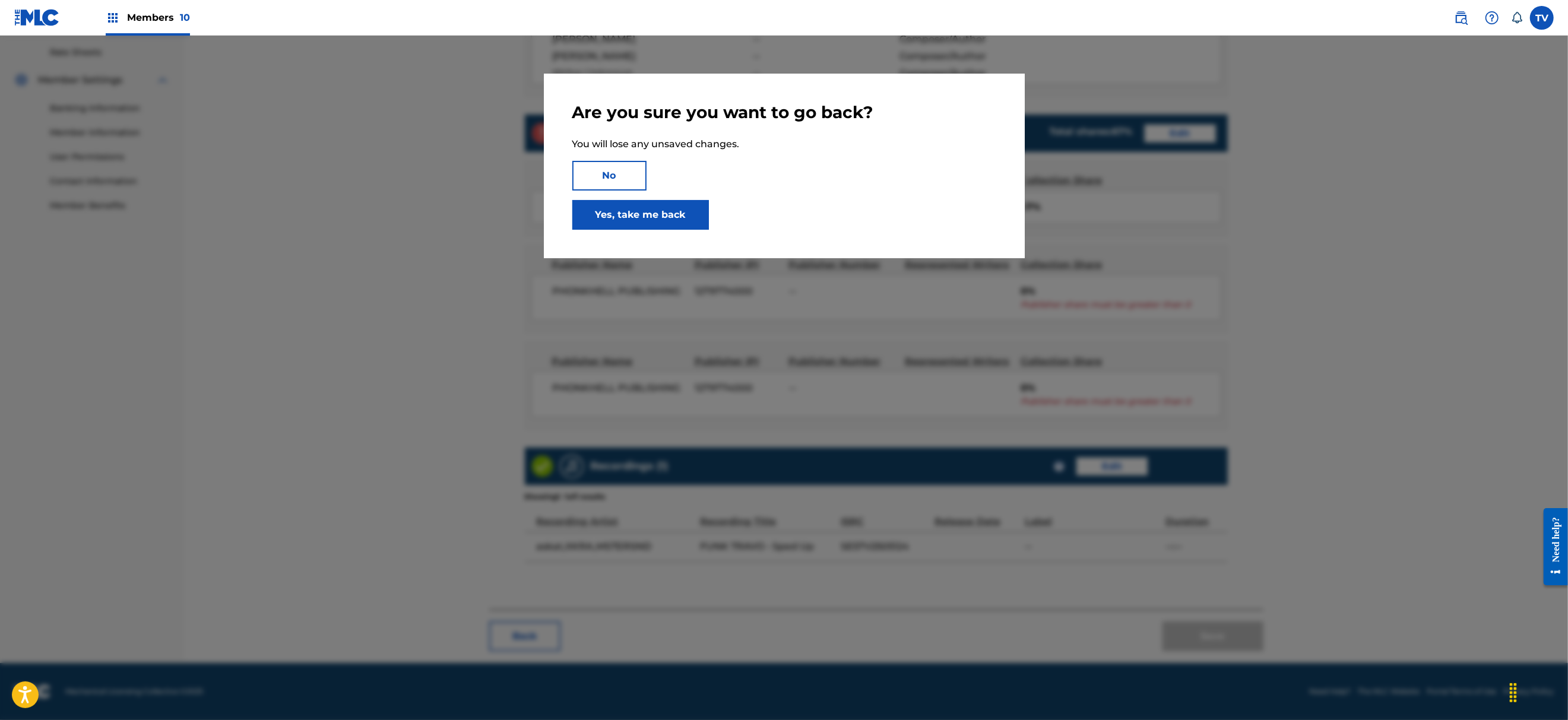
click at [634, 207] on link "Yes, take me back" at bounding box center [640, 215] width 137 height 30
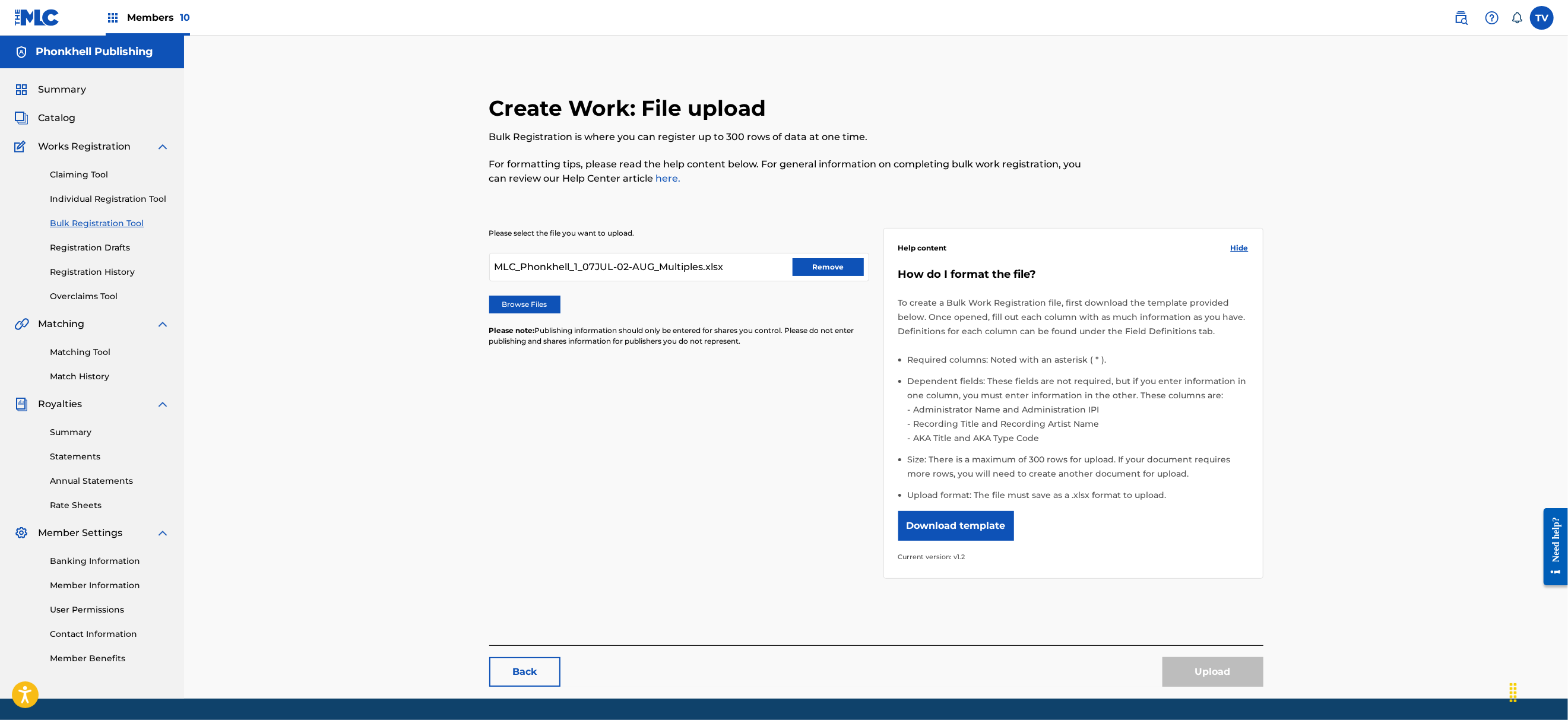
click at [824, 264] on button "Remove" at bounding box center [827, 267] width 71 height 18
click at [808, 350] on div "Please select the file you want to upload. Browse Files Please note: Publishing…" at bounding box center [679, 294] width 380 height 133
click at [538, 292] on div "Please select the file you want to upload. Browse Files Please note: Publishing…" at bounding box center [679, 294] width 380 height 133
click at [539, 312] on label "Browse Files" at bounding box center [524, 304] width 71 height 18
click at [0, 0] on input "Browse Files" at bounding box center [0, 0] width 0 height 0
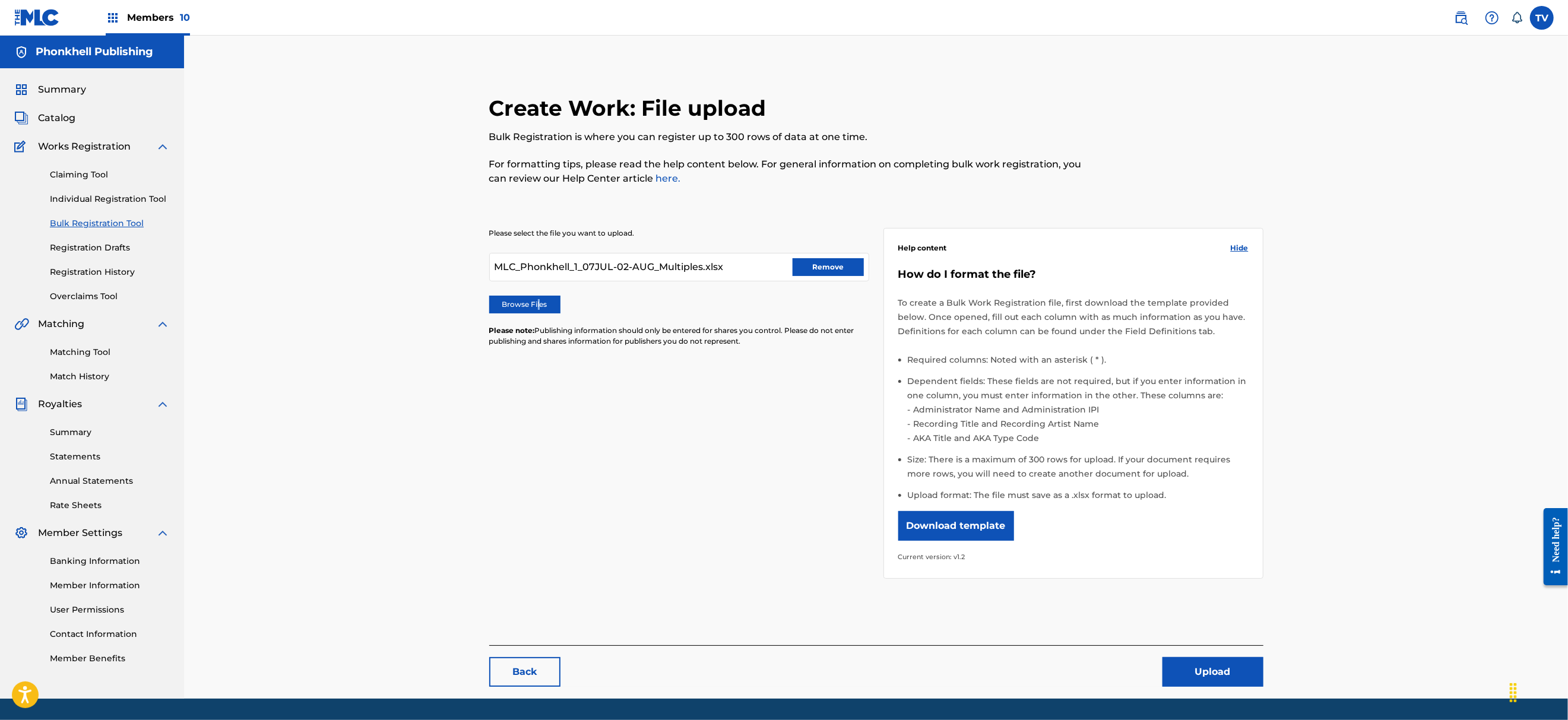
click at [1217, 664] on button "Upload" at bounding box center [1213, 672] width 101 height 30
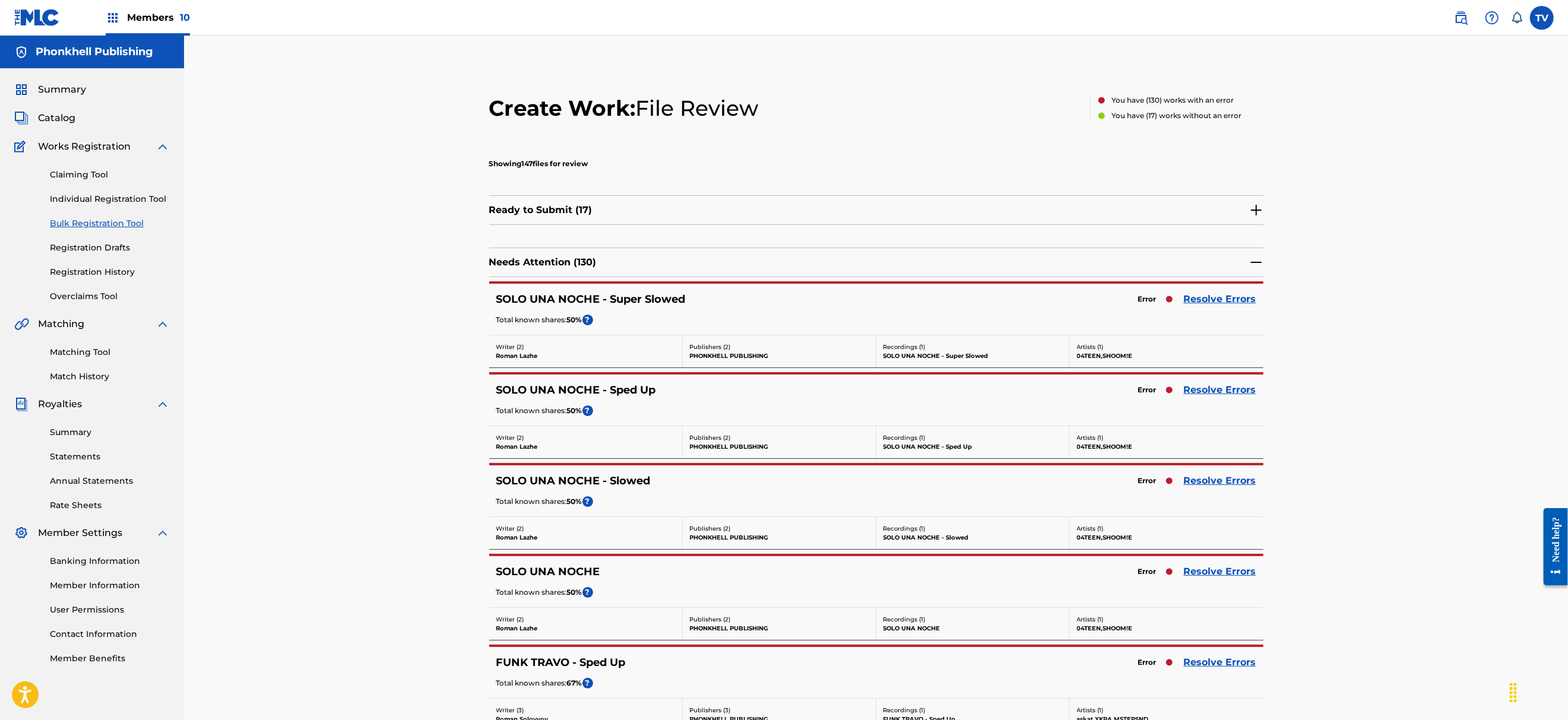
click at [1255, 210] on img at bounding box center [1256, 210] width 14 height 14
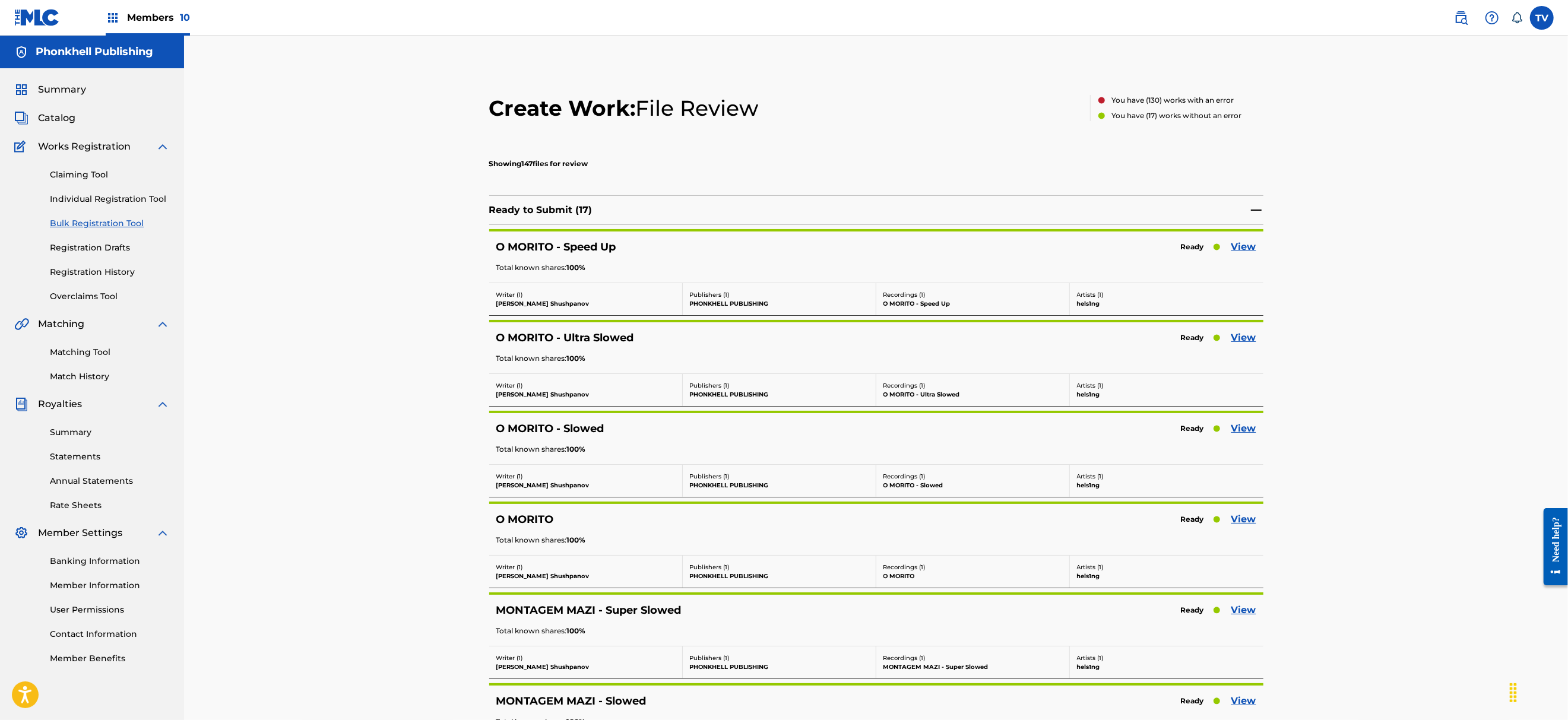
click at [1255, 207] on img at bounding box center [1256, 210] width 14 height 14
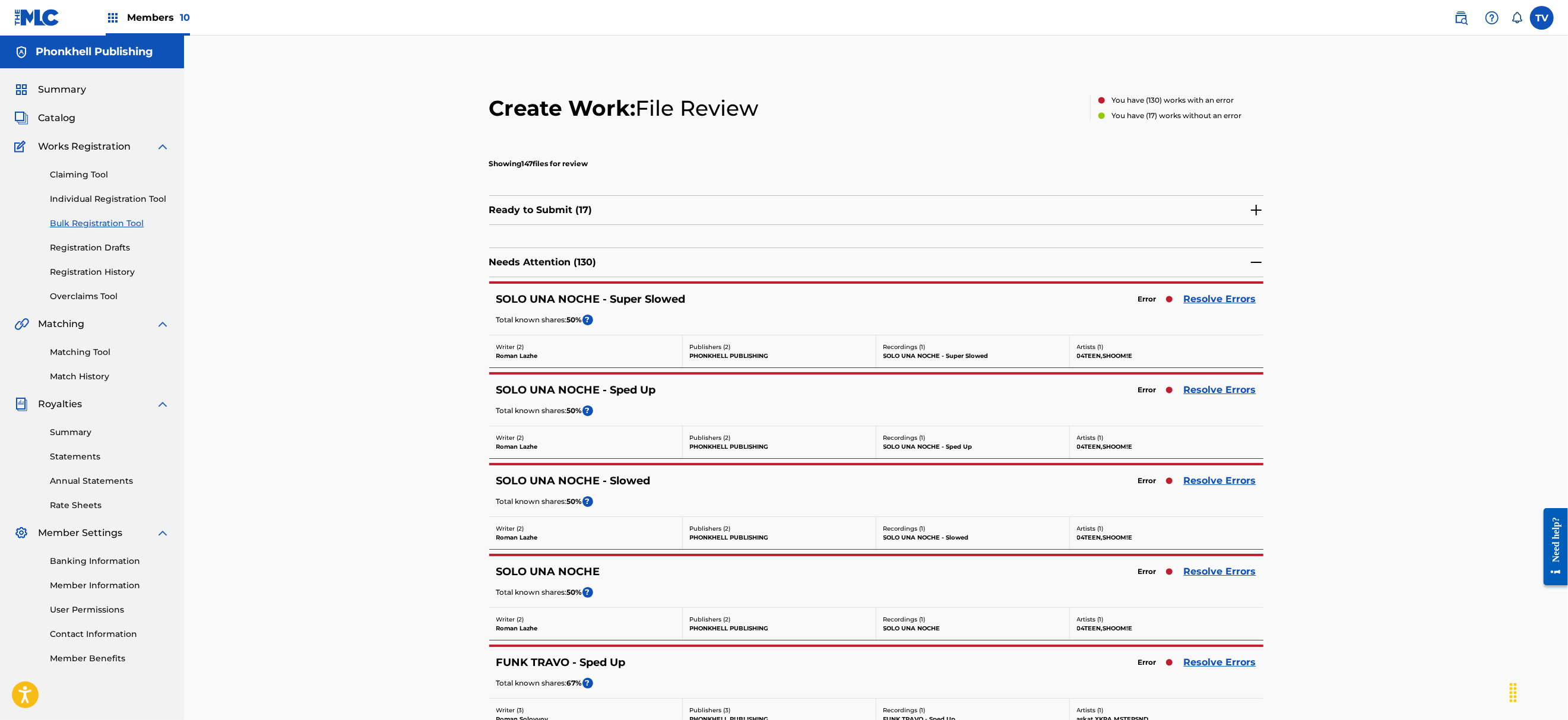
click at [1219, 298] on link "Resolve Errors" at bounding box center [1219, 299] width 72 height 14
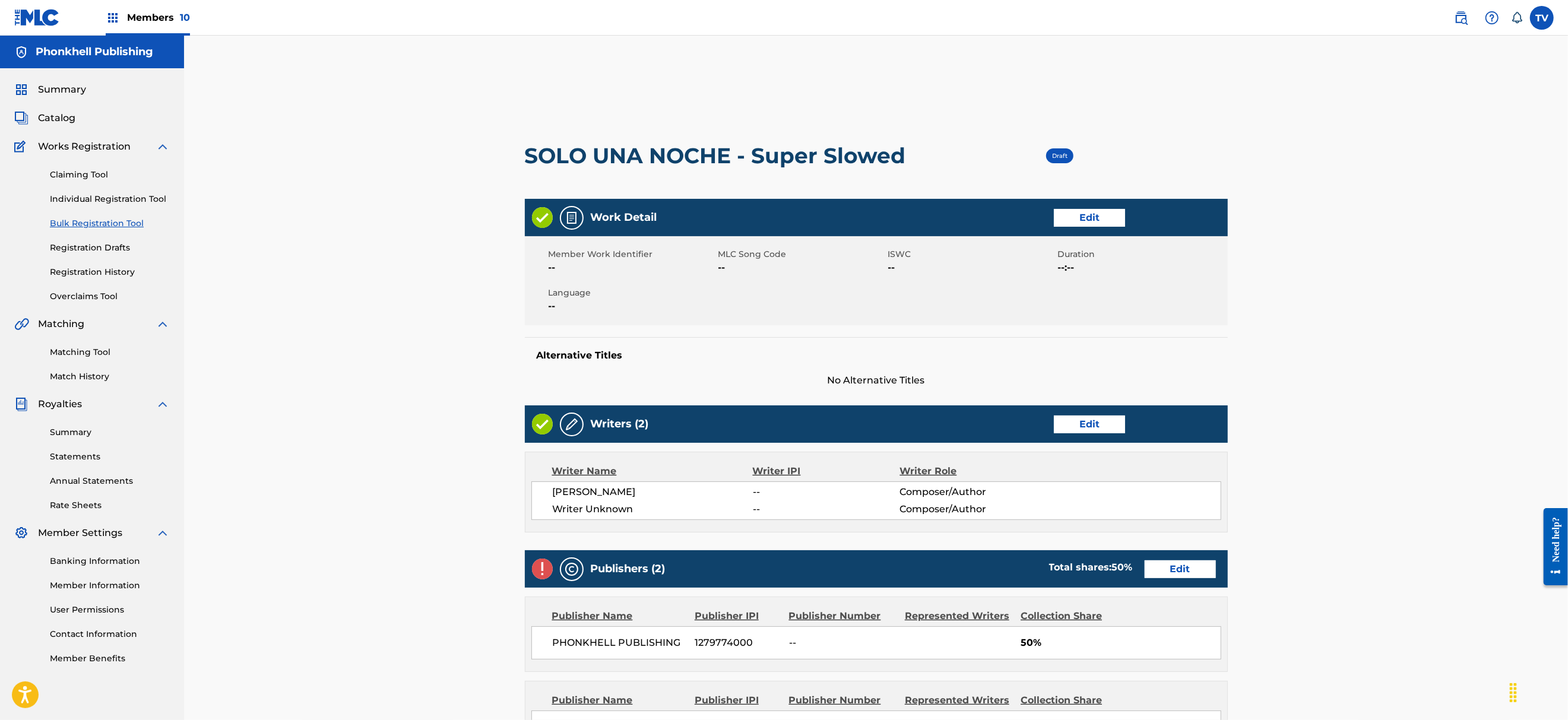
click at [1079, 430] on link "Edit" at bounding box center [1089, 424] width 71 height 18
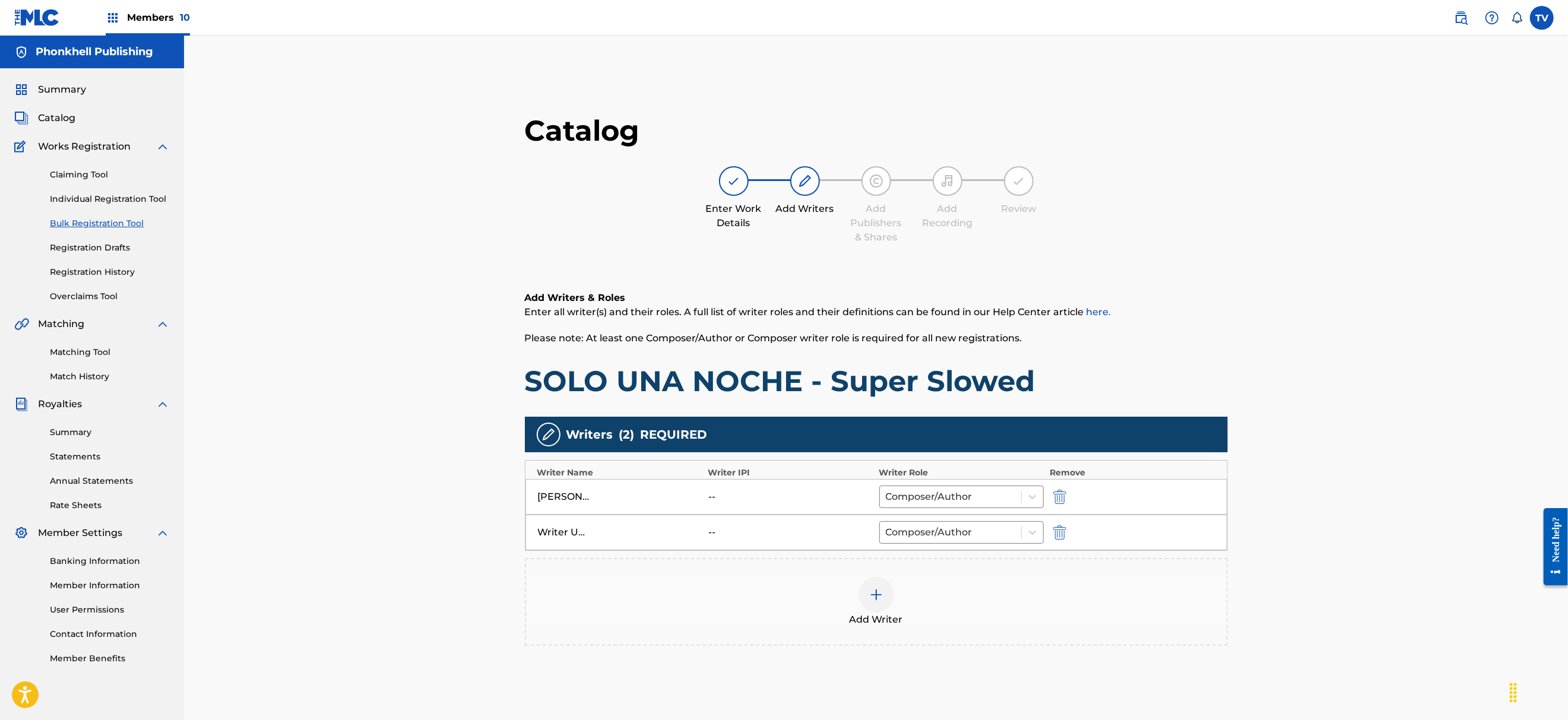
click at [1059, 539] on img "submit" at bounding box center [1059, 532] width 13 height 14
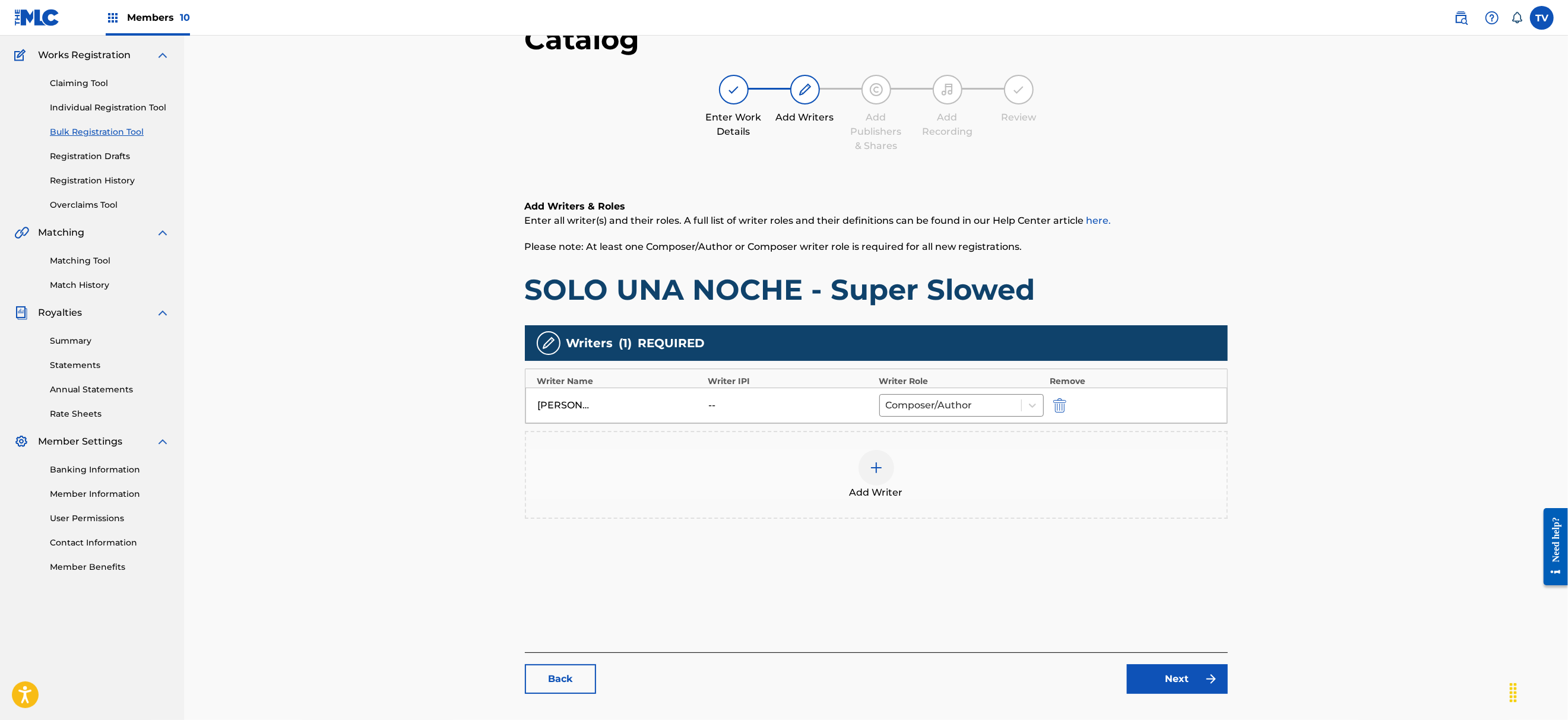
scroll to position [164, 0]
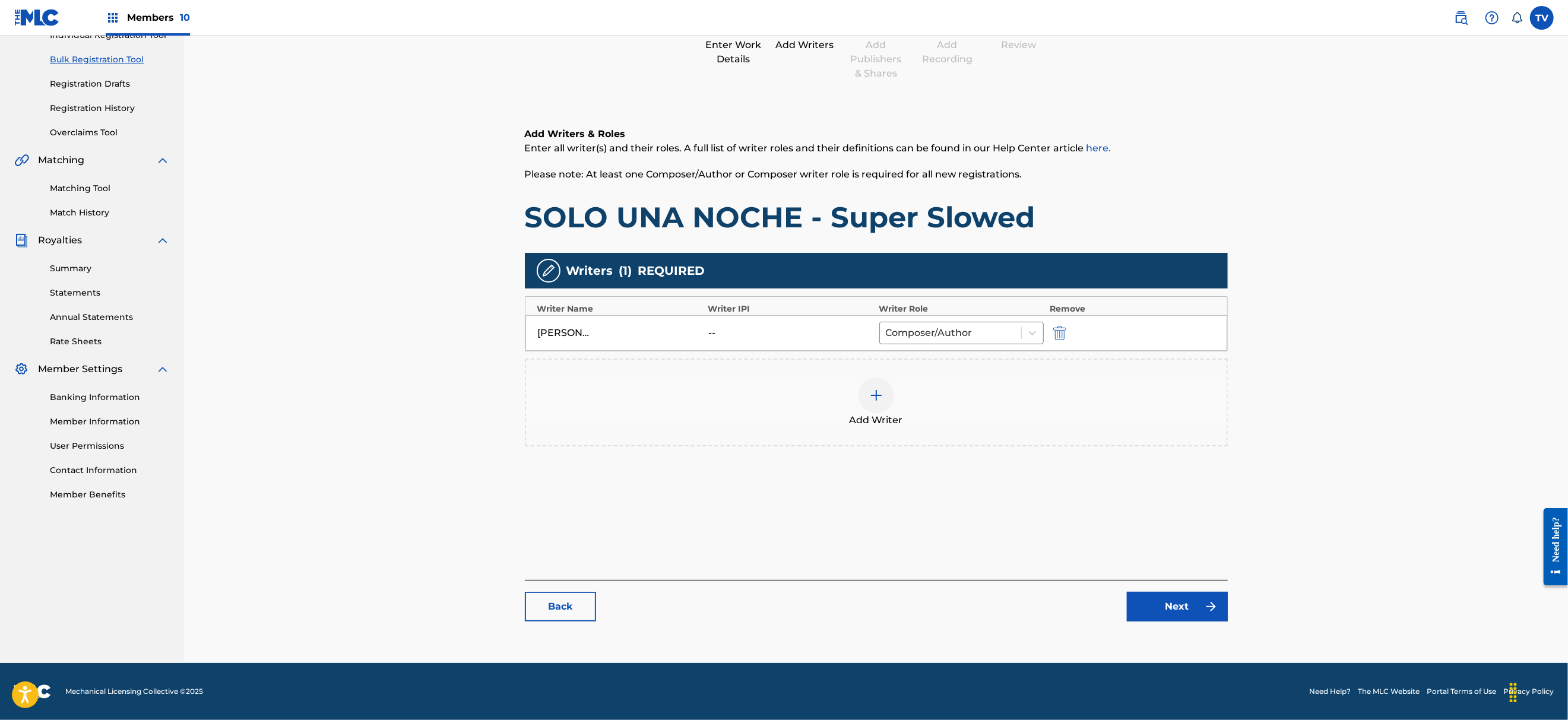
click at [1188, 608] on link "Next" at bounding box center [1177, 607] width 101 height 30
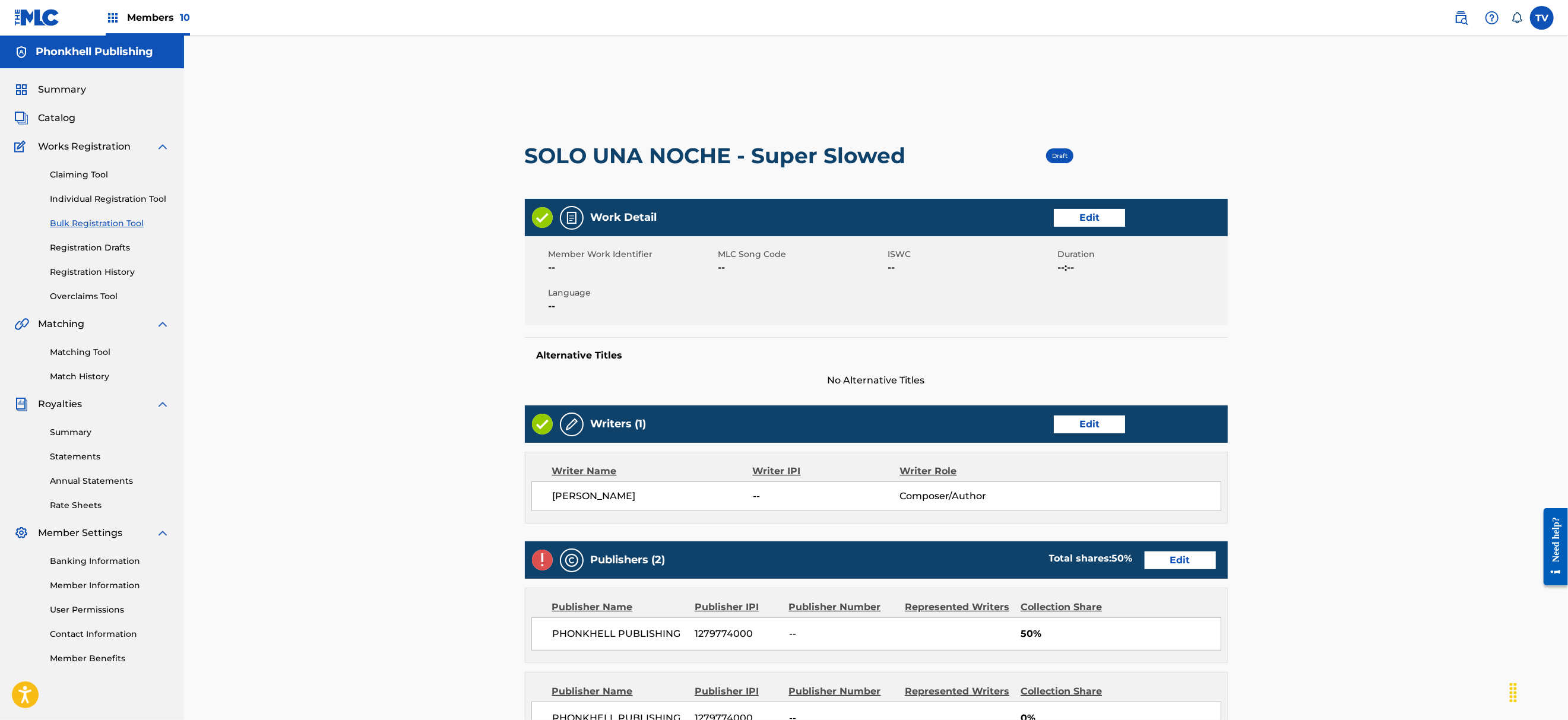
click at [1189, 563] on link "Edit" at bounding box center [1179, 560] width 71 height 18
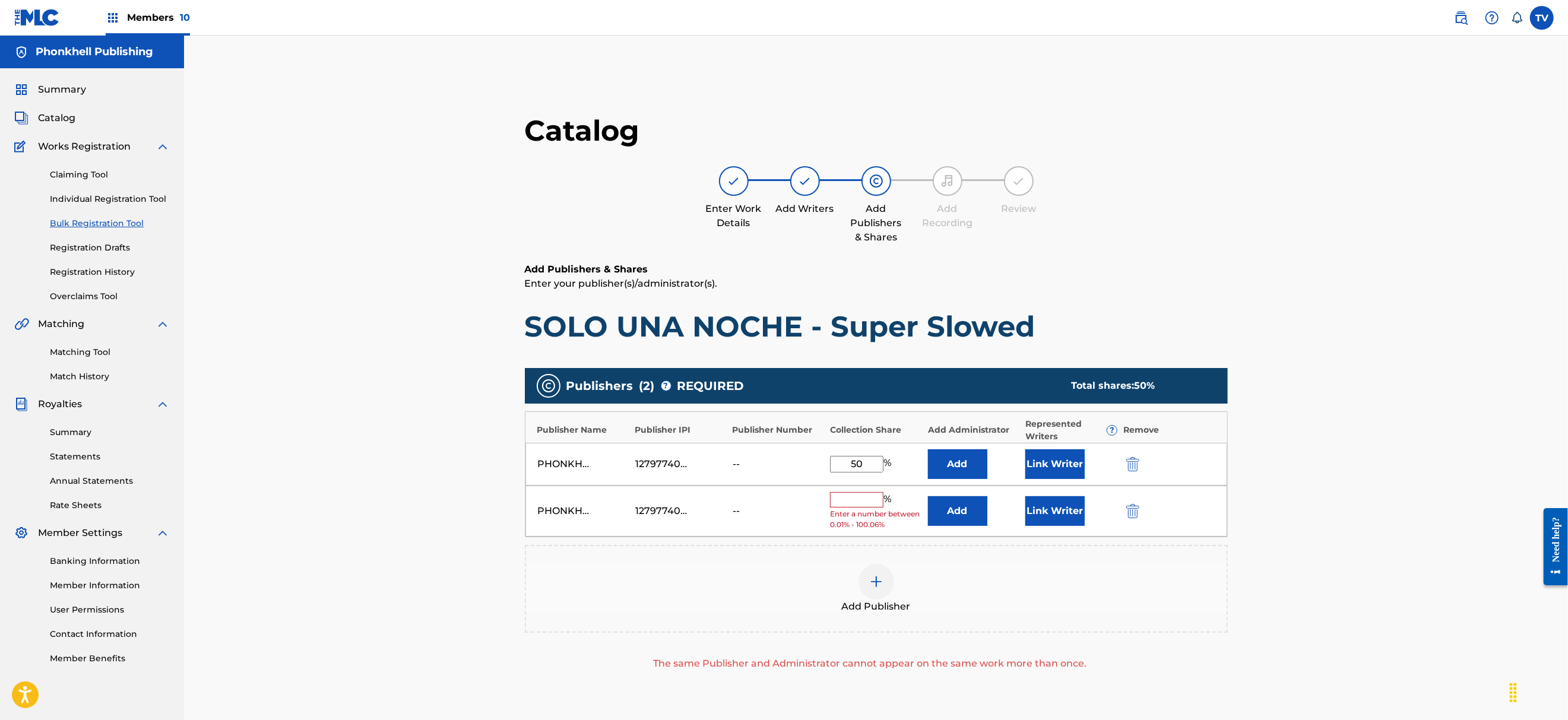
click at [1126, 509] on img "submit" at bounding box center [1133, 510] width 13 height 14
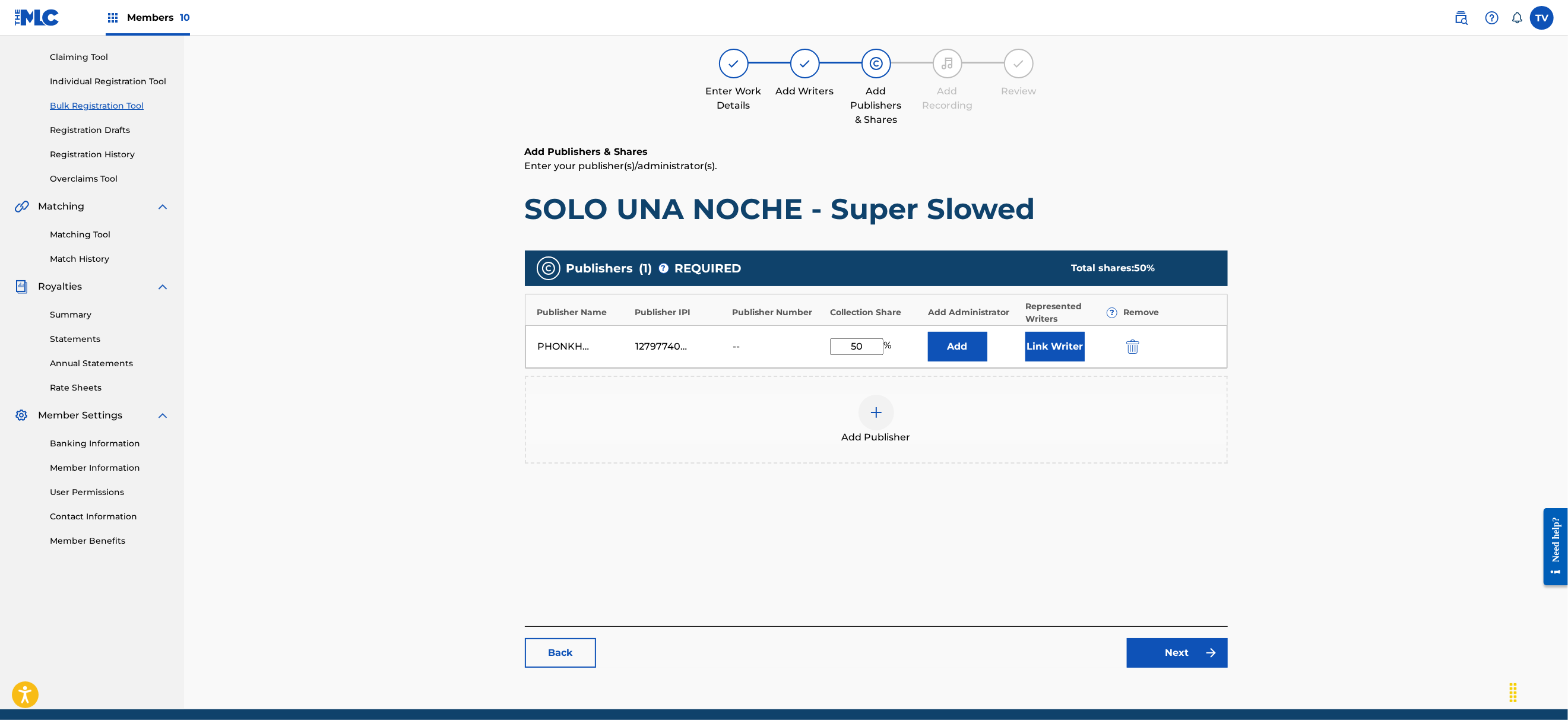
scroll to position [164, 0]
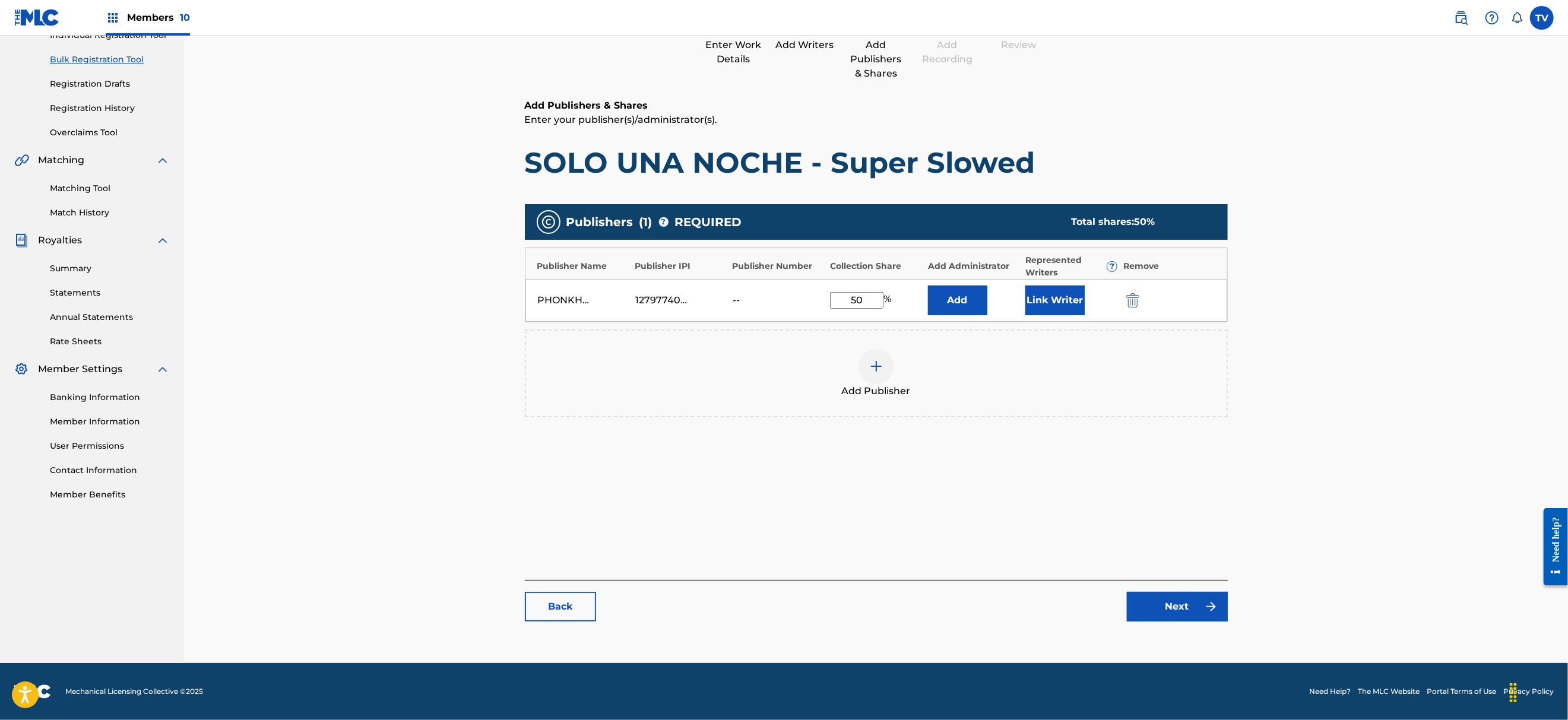
click at [1172, 609] on link "Next" at bounding box center [1177, 607] width 101 height 30
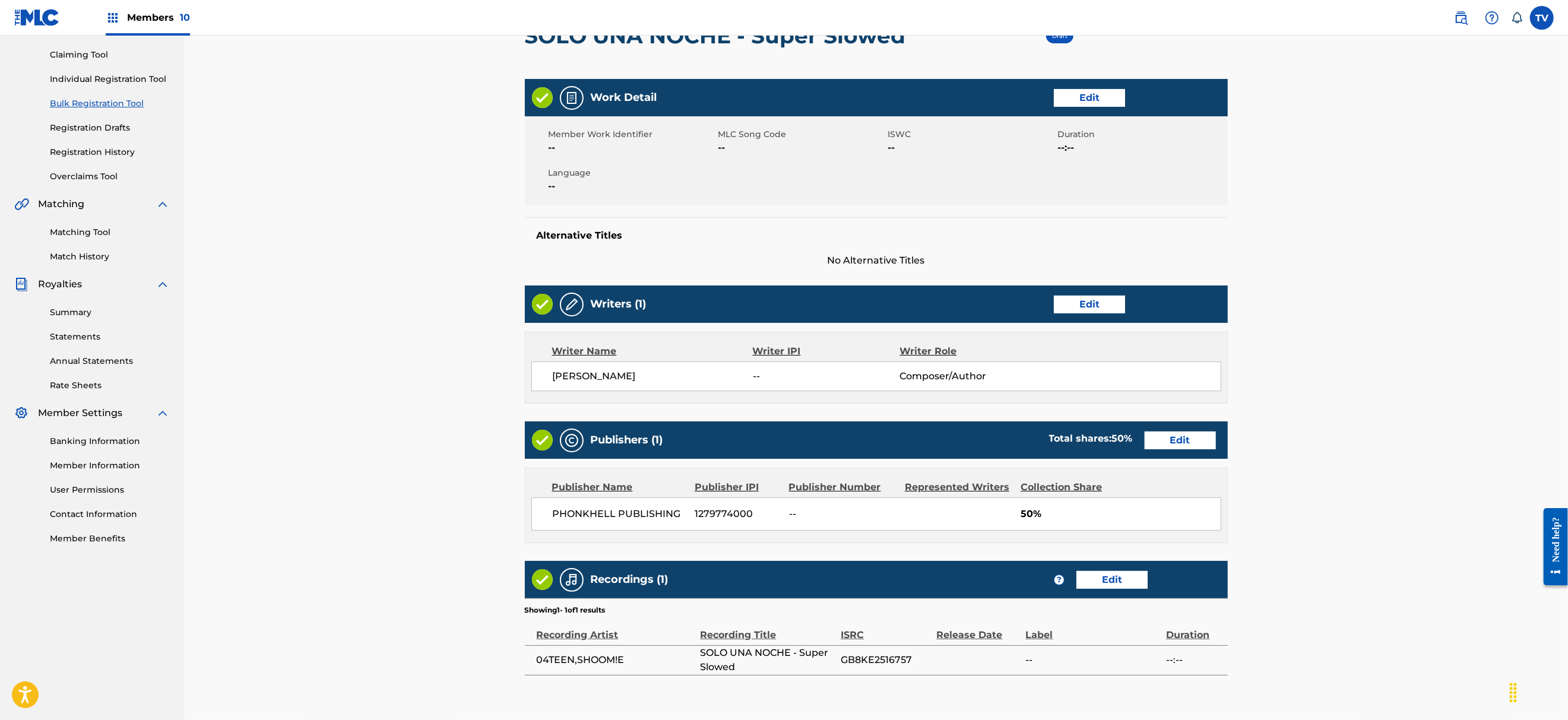
scroll to position [234, 0]
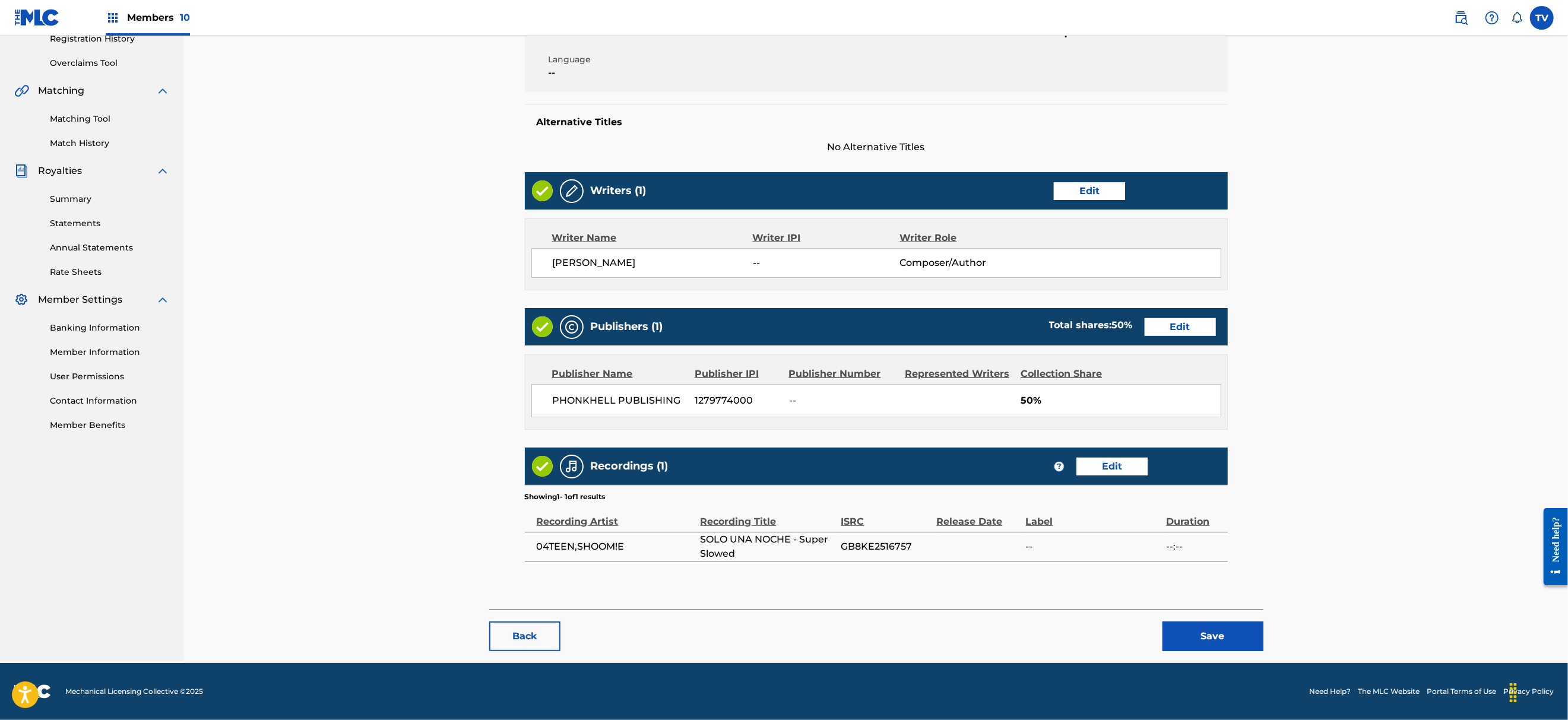
click at [1217, 632] on button "Save" at bounding box center [1213, 636] width 101 height 30
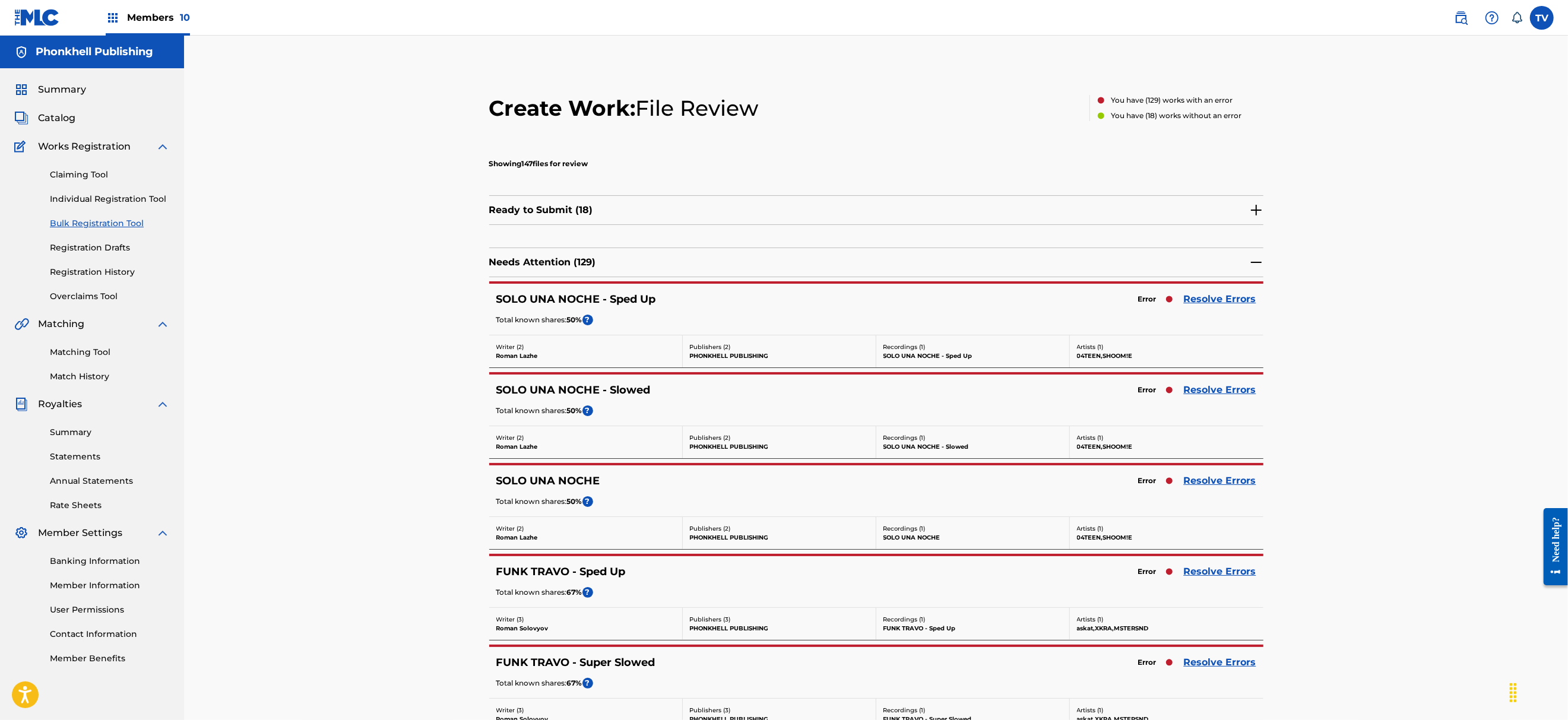
click at [1244, 300] on link "Resolve Errors" at bounding box center [1219, 299] width 72 height 14
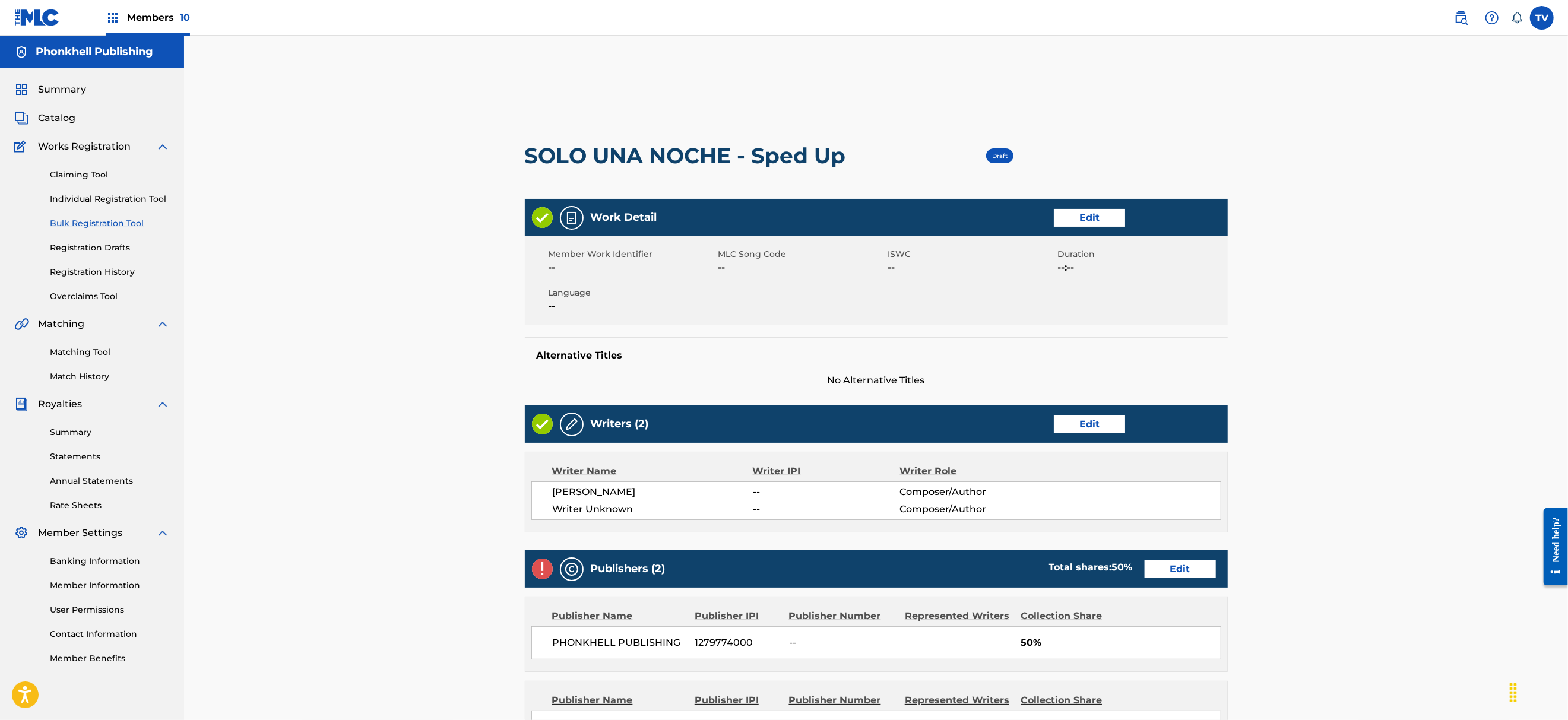
click at [1079, 426] on link "Edit" at bounding box center [1089, 424] width 71 height 18
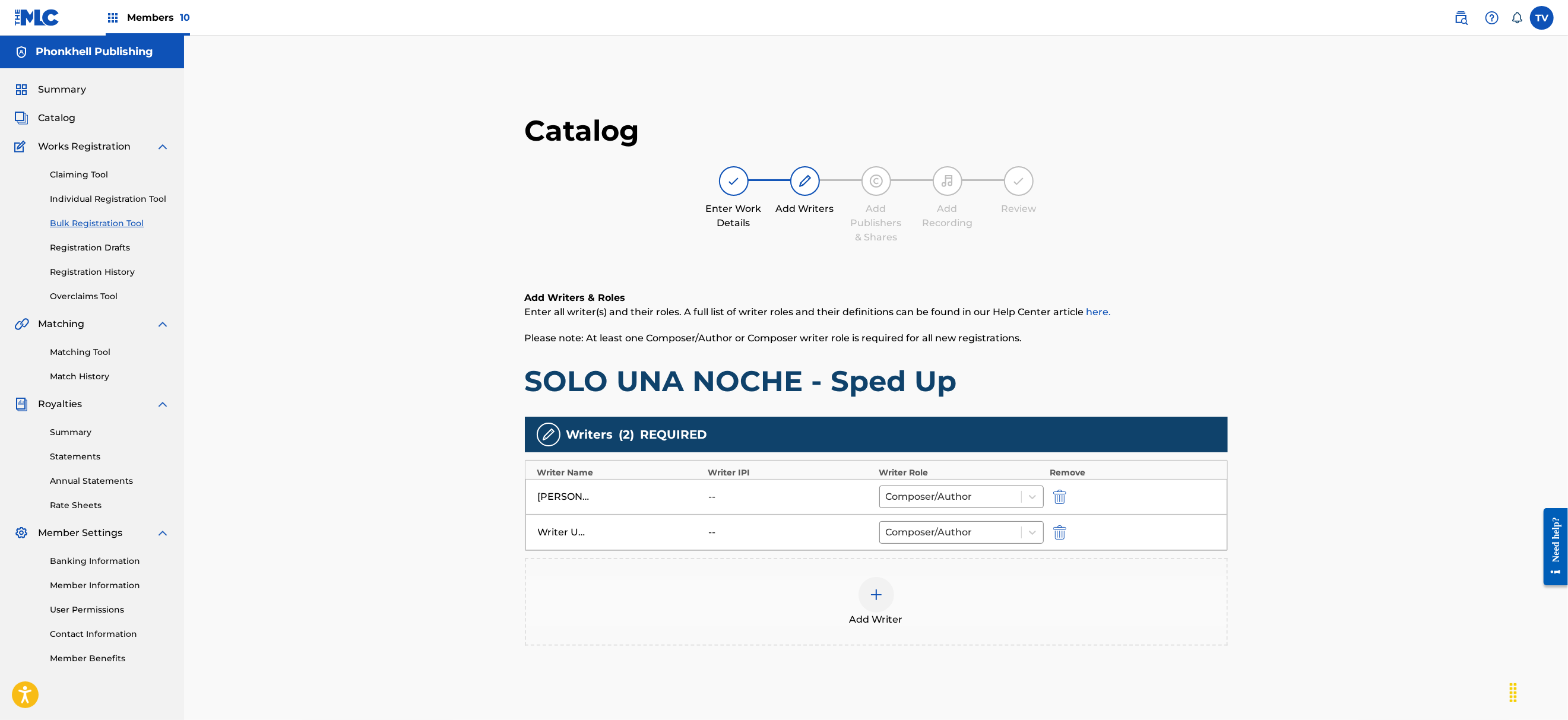
click at [1057, 530] on img "submit" at bounding box center [1059, 532] width 13 height 14
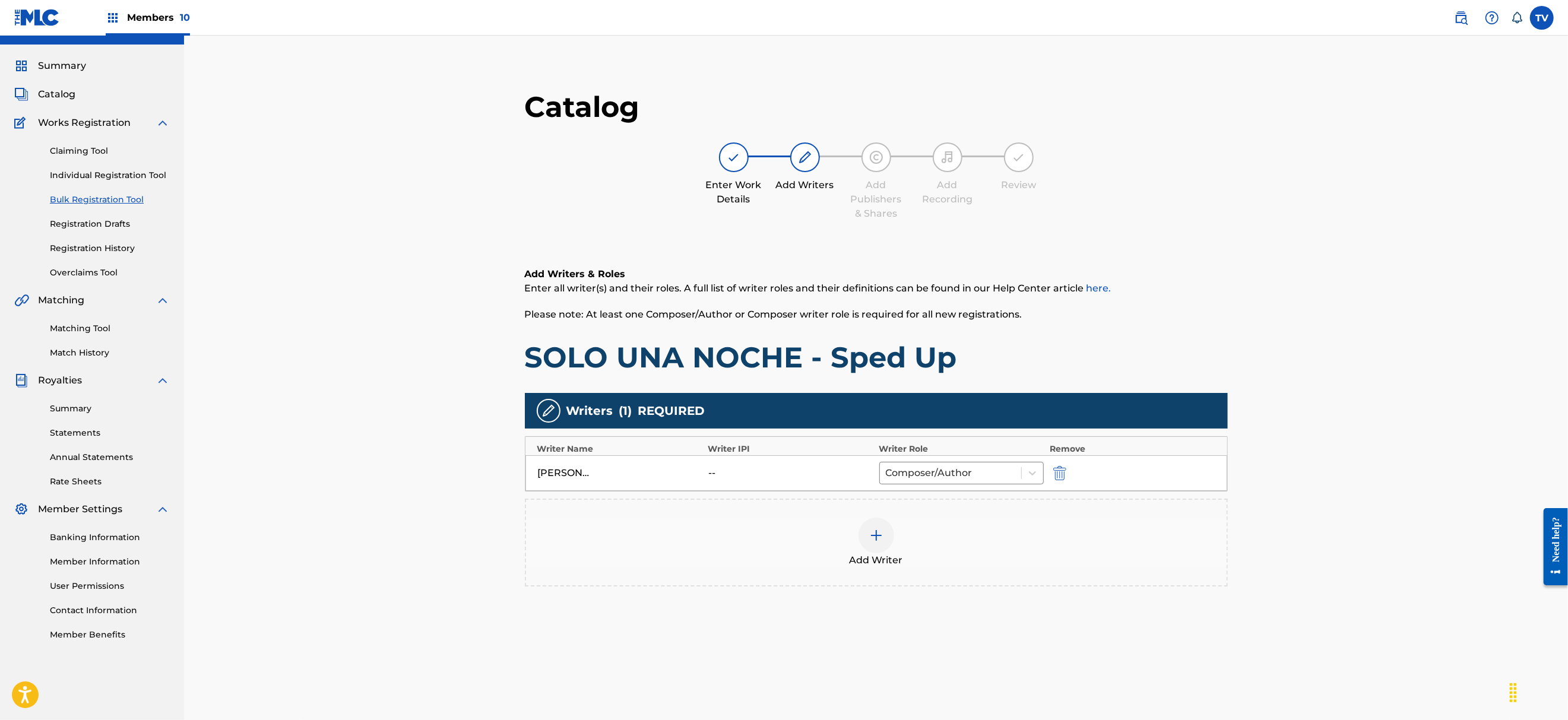
scroll to position [164, 0]
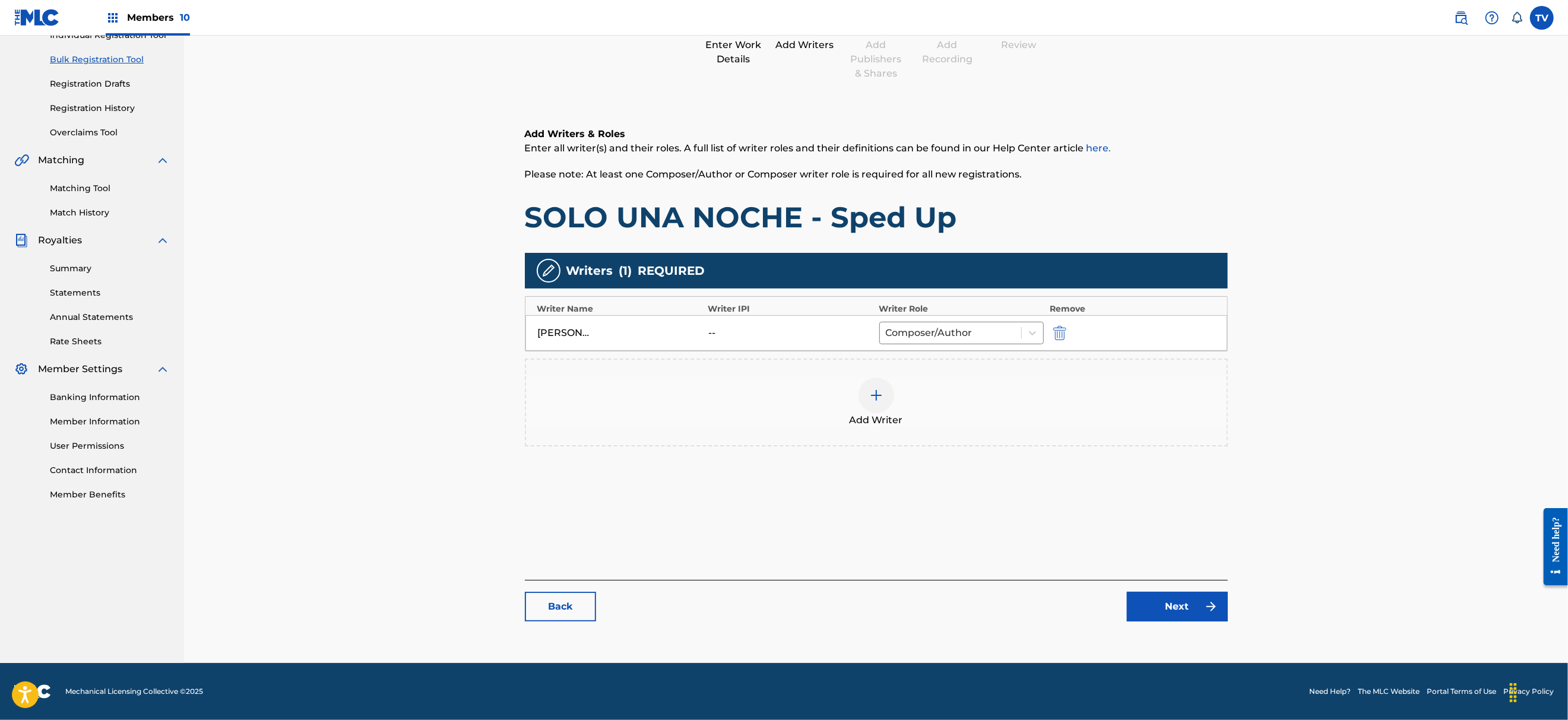
click at [1172, 617] on link "Next" at bounding box center [1177, 607] width 101 height 30
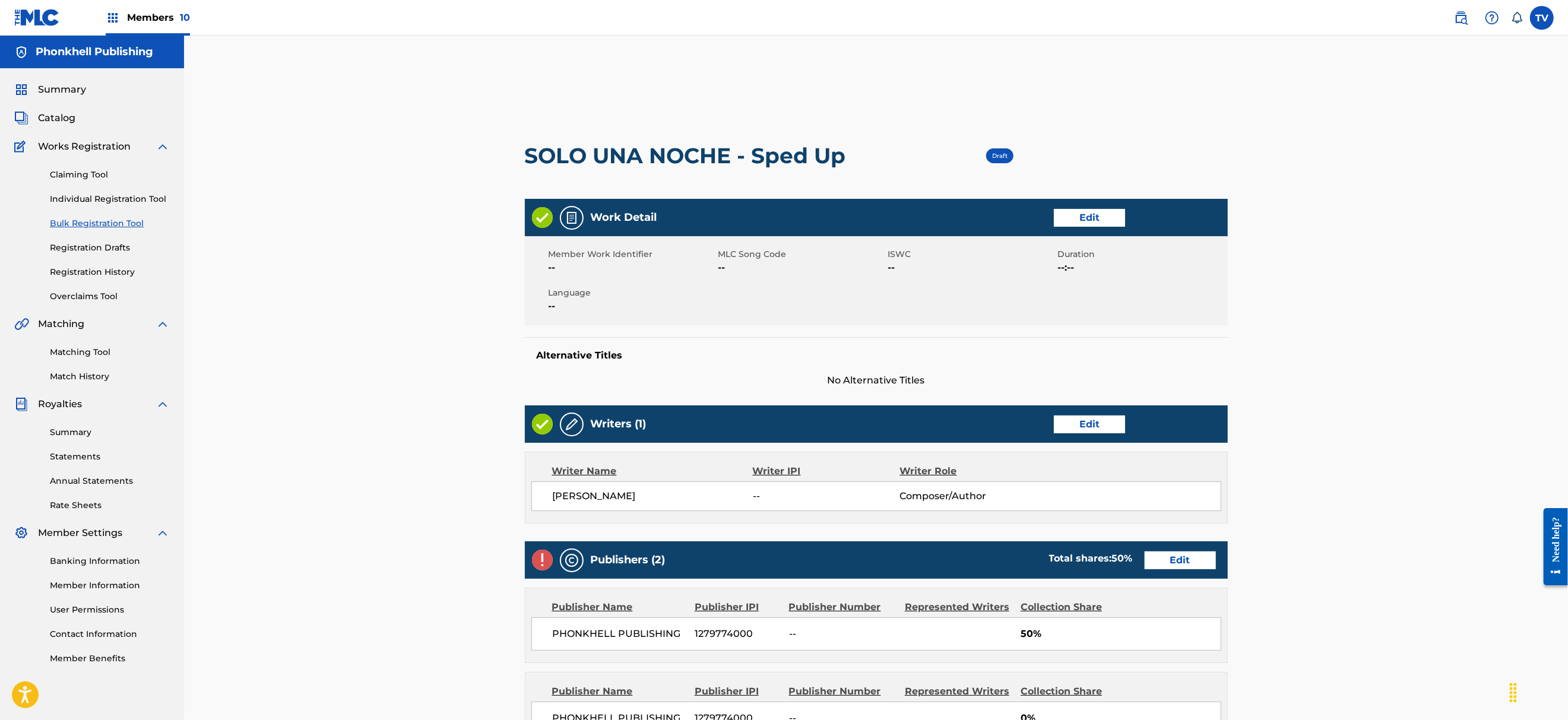
click at [1174, 557] on link "Edit" at bounding box center [1179, 560] width 71 height 18
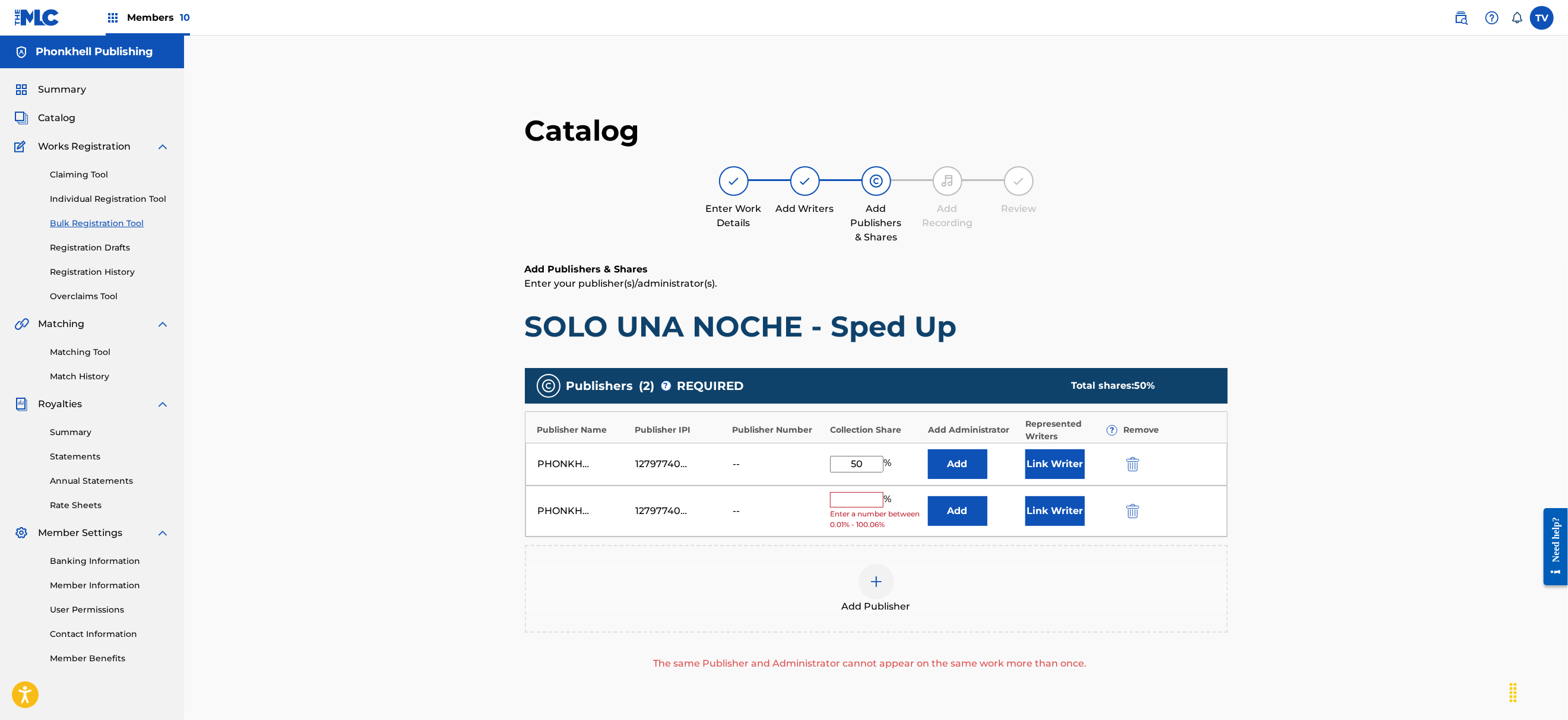
click at [1136, 509] on img "submit" at bounding box center [1133, 510] width 13 height 14
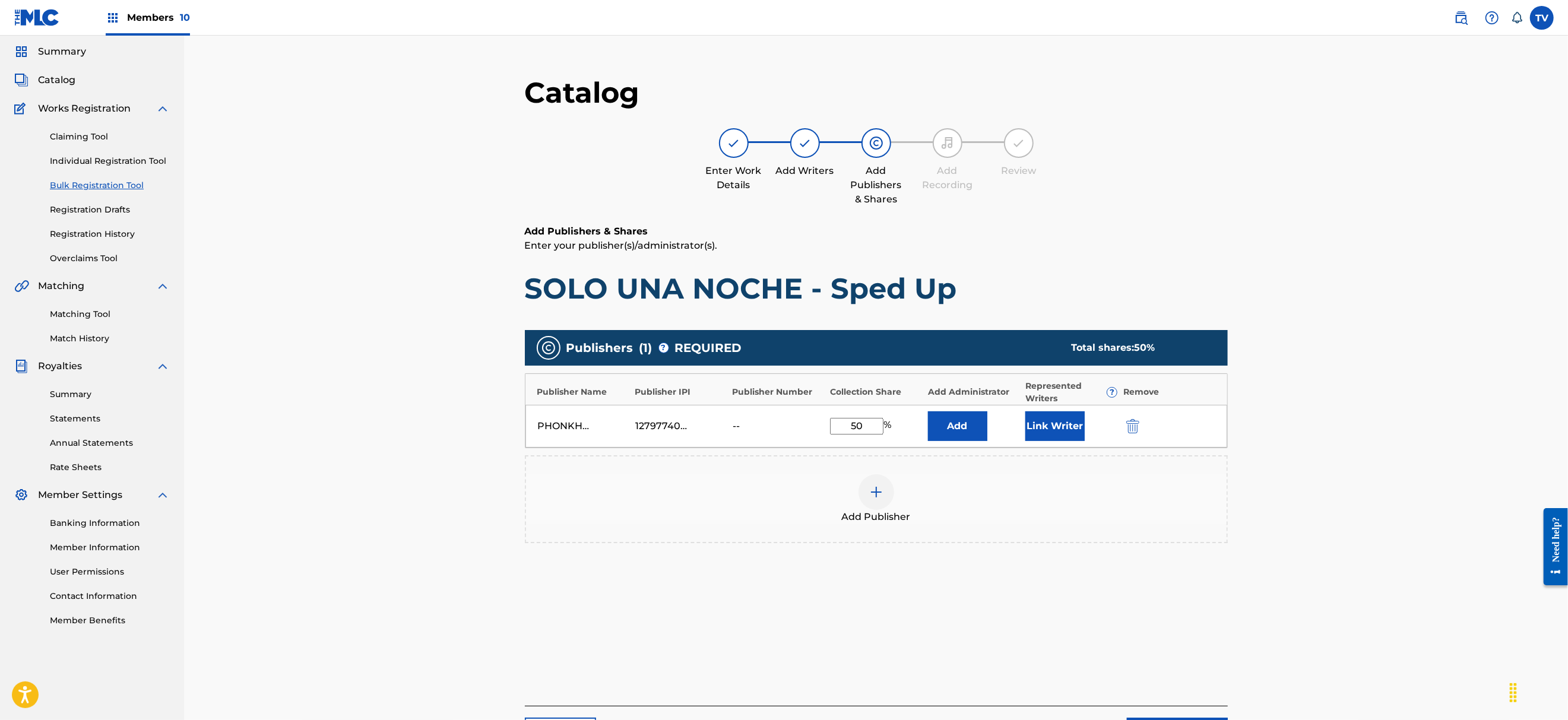
scroll to position [164, 0]
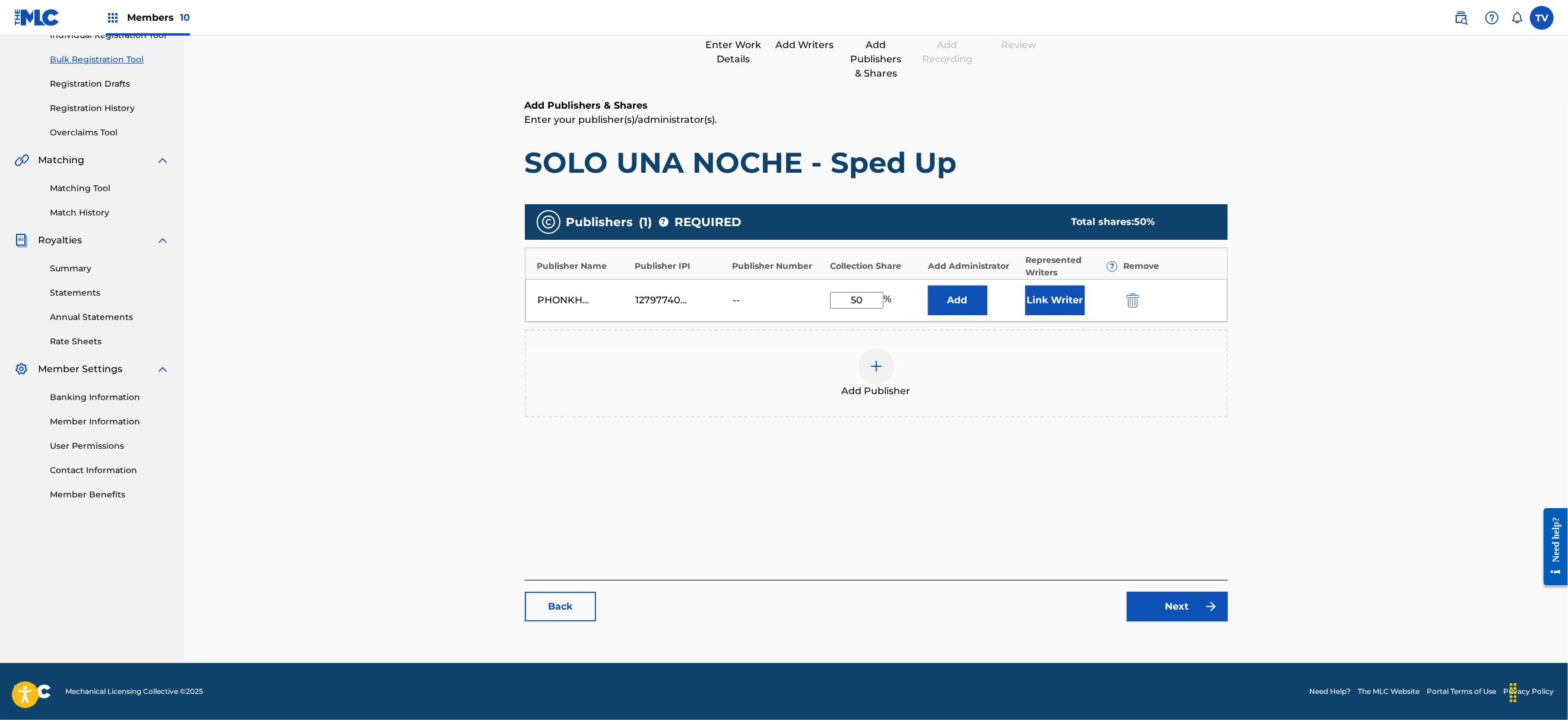
click at [1193, 610] on link "Next" at bounding box center [1177, 607] width 101 height 30
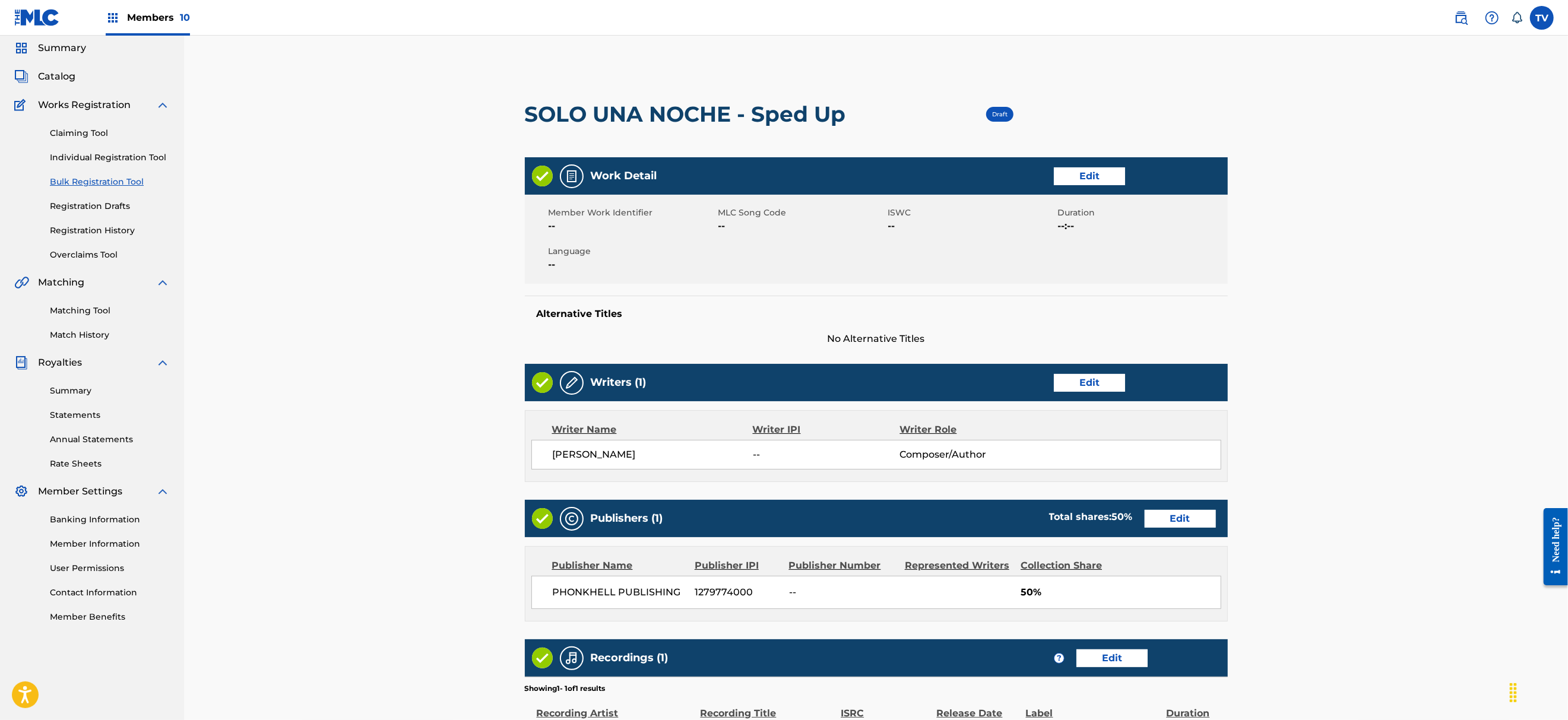
scroll to position [234, 0]
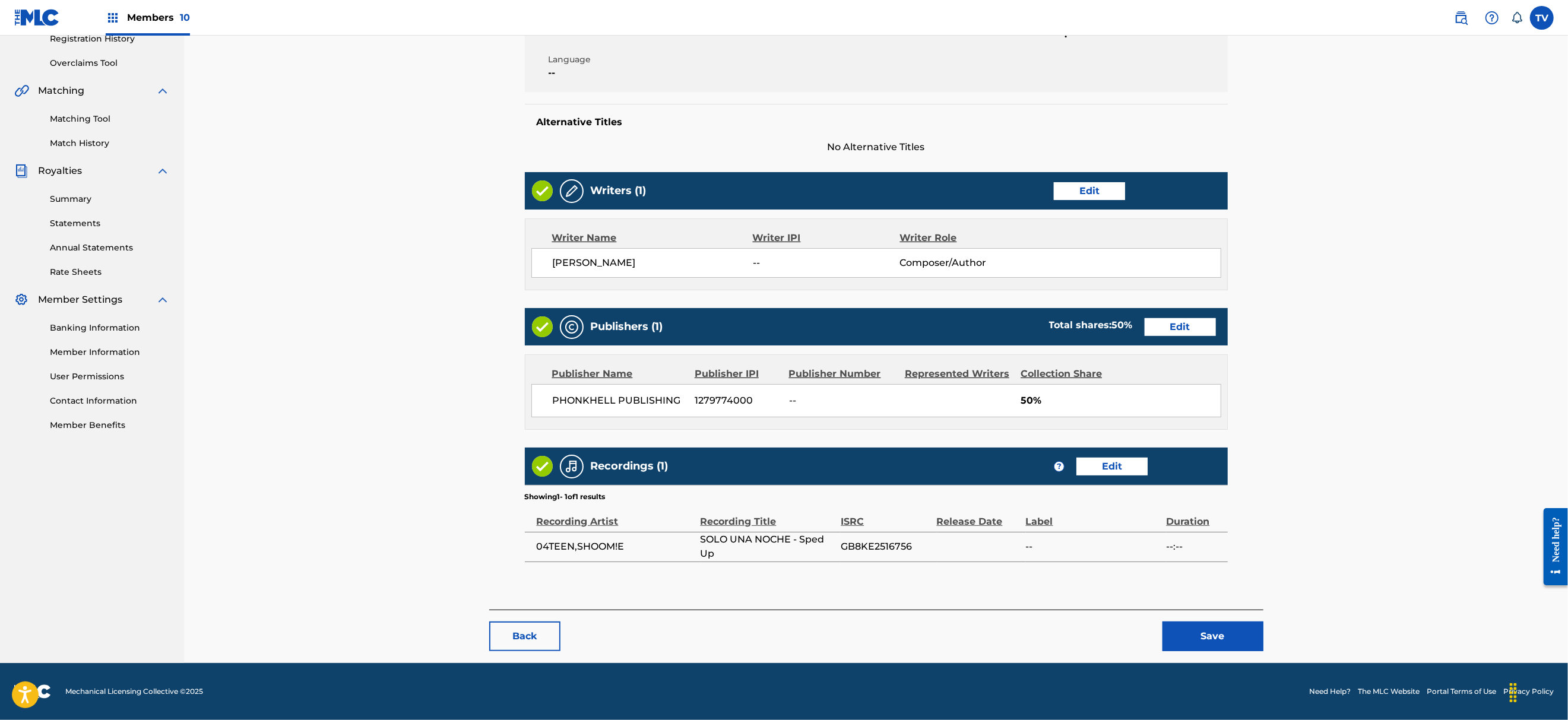
click at [1205, 634] on button "Save" at bounding box center [1213, 636] width 101 height 30
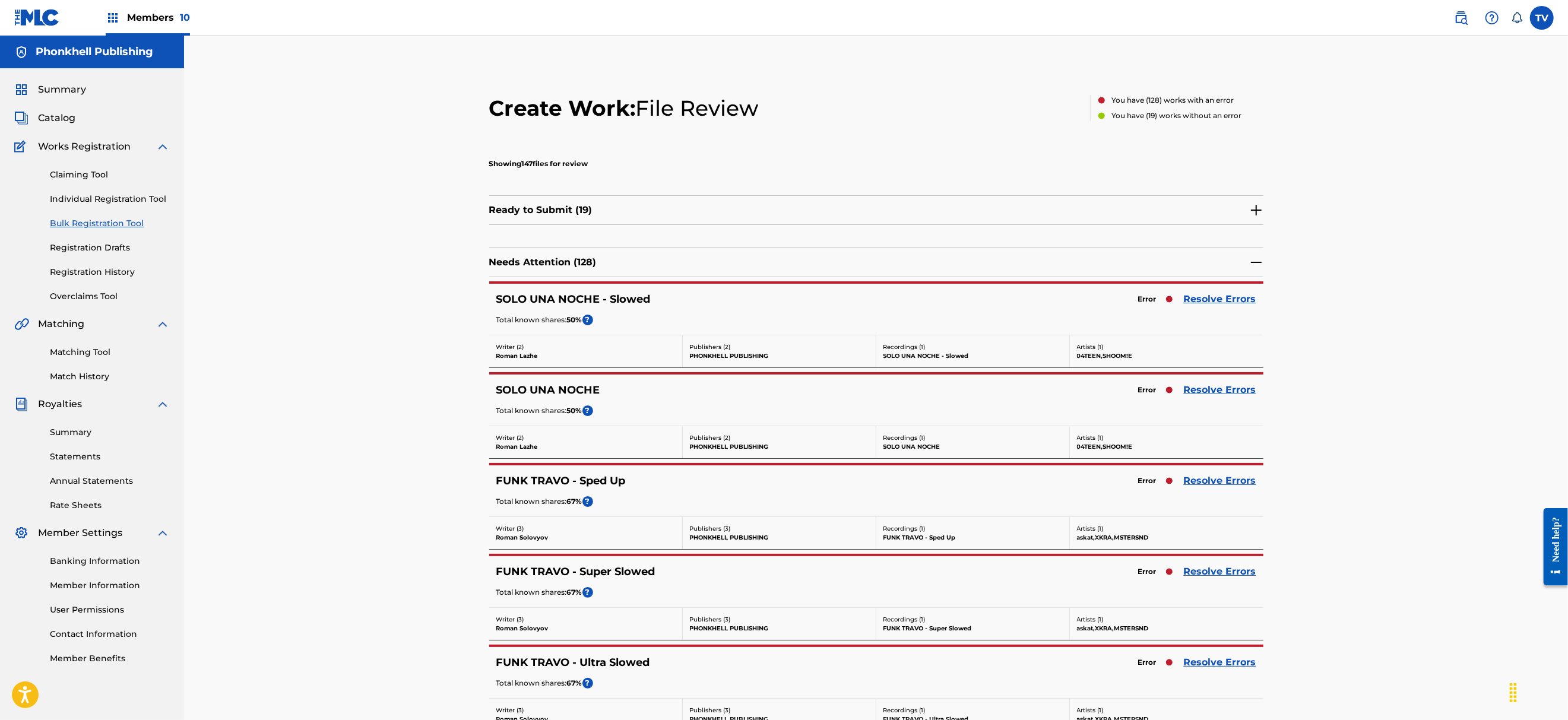
click at [1247, 295] on link "Resolve Errors" at bounding box center [1219, 299] width 72 height 14
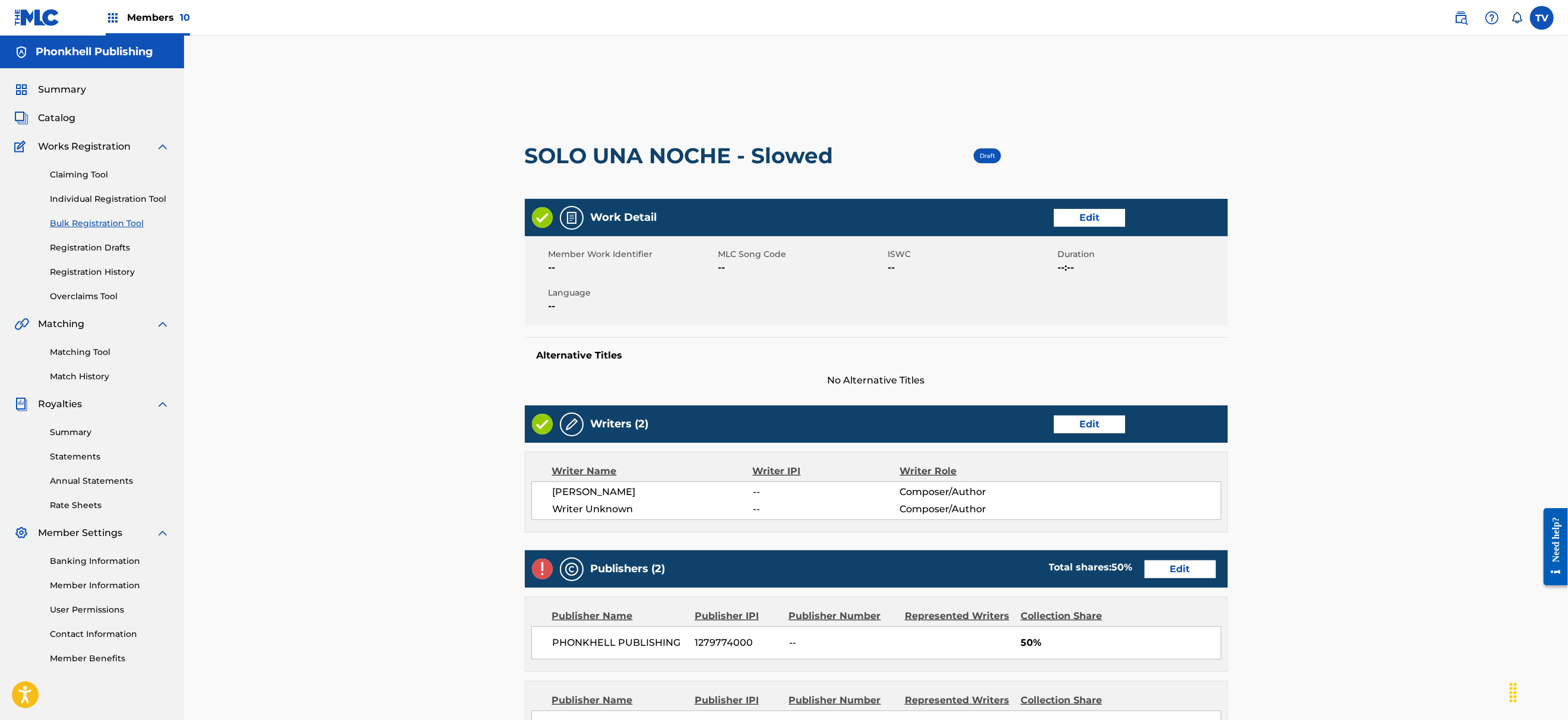
click at [1116, 420] on link "Edit" at bounding box center [1089, 424] width 71 height 18
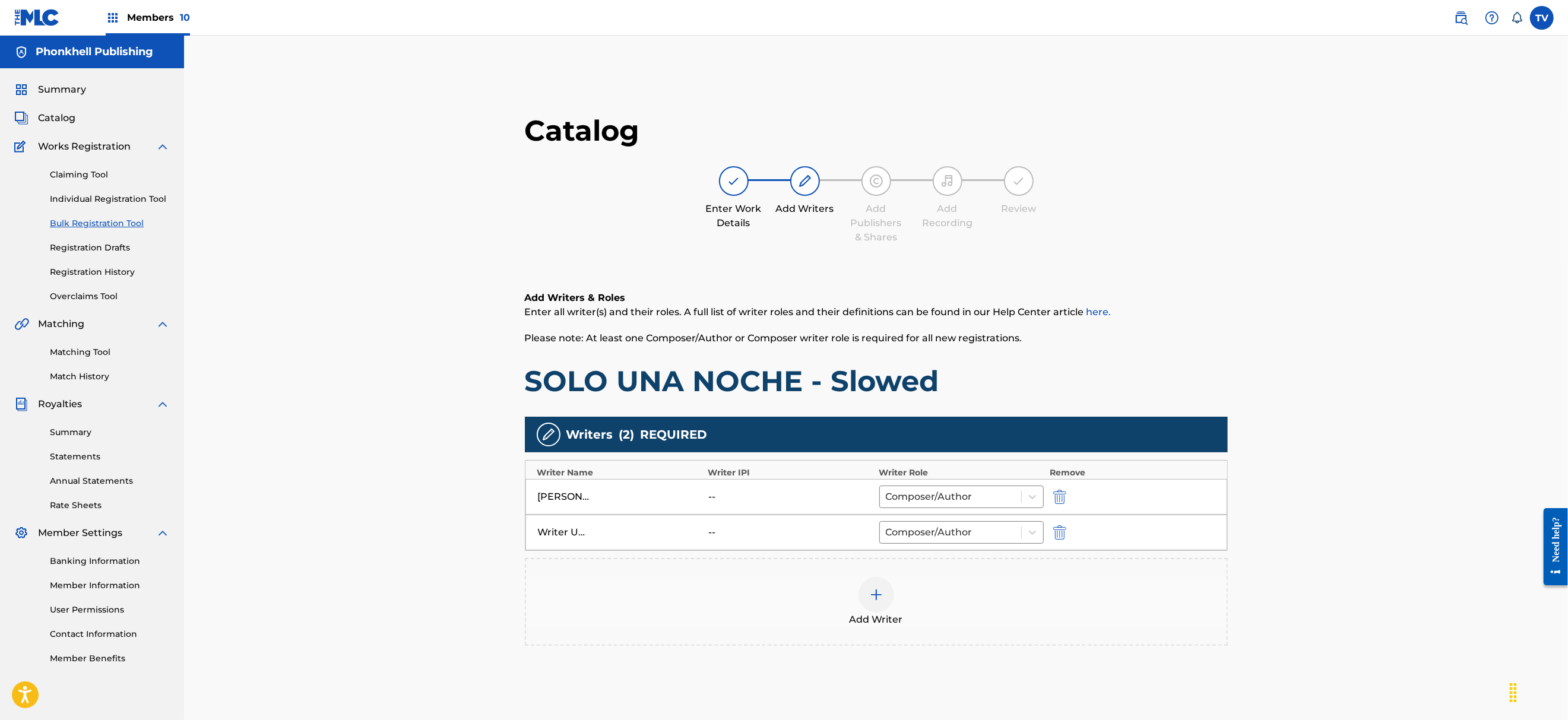
click at [1057, 536] on img "submit" at bounding box center [1059, 532] width 13 height 14
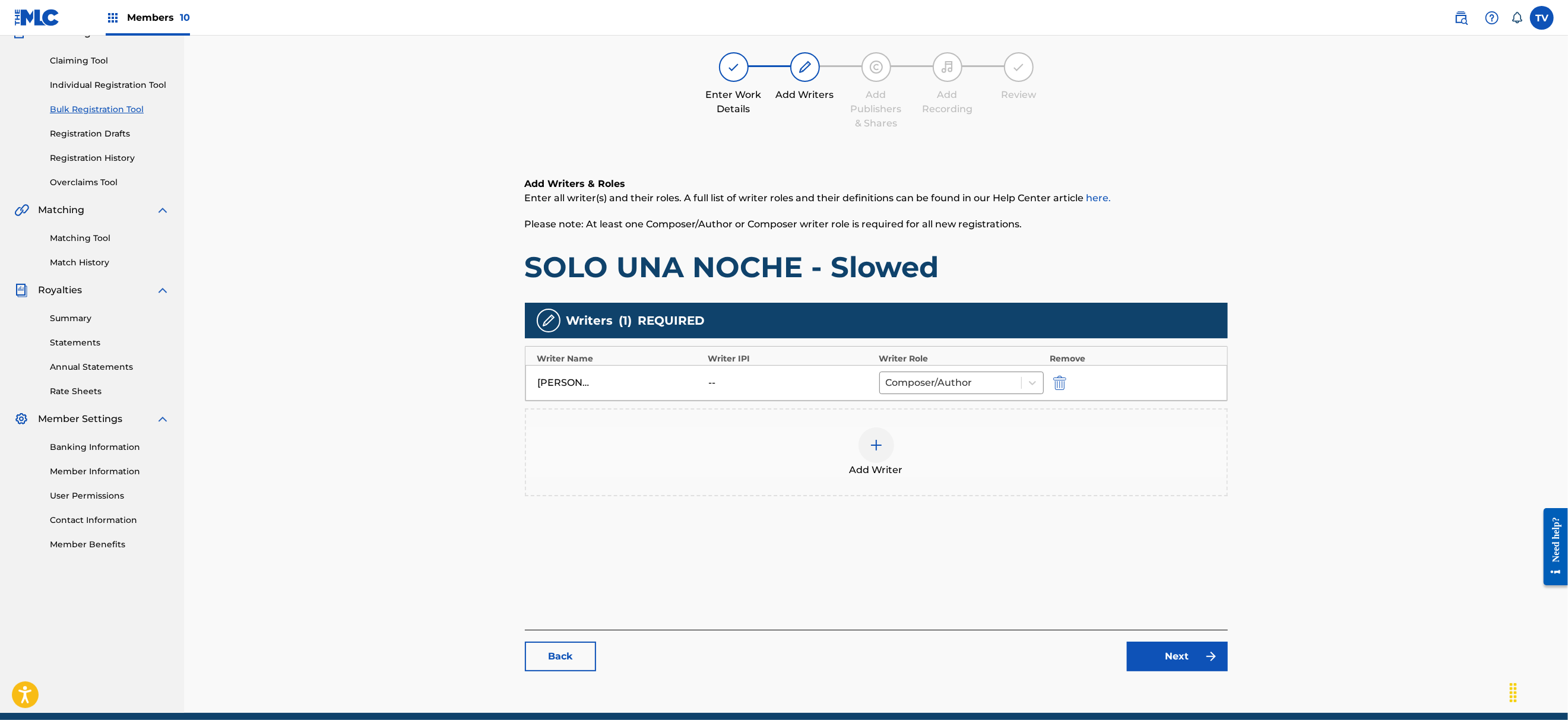
scroll to position [164, 0]
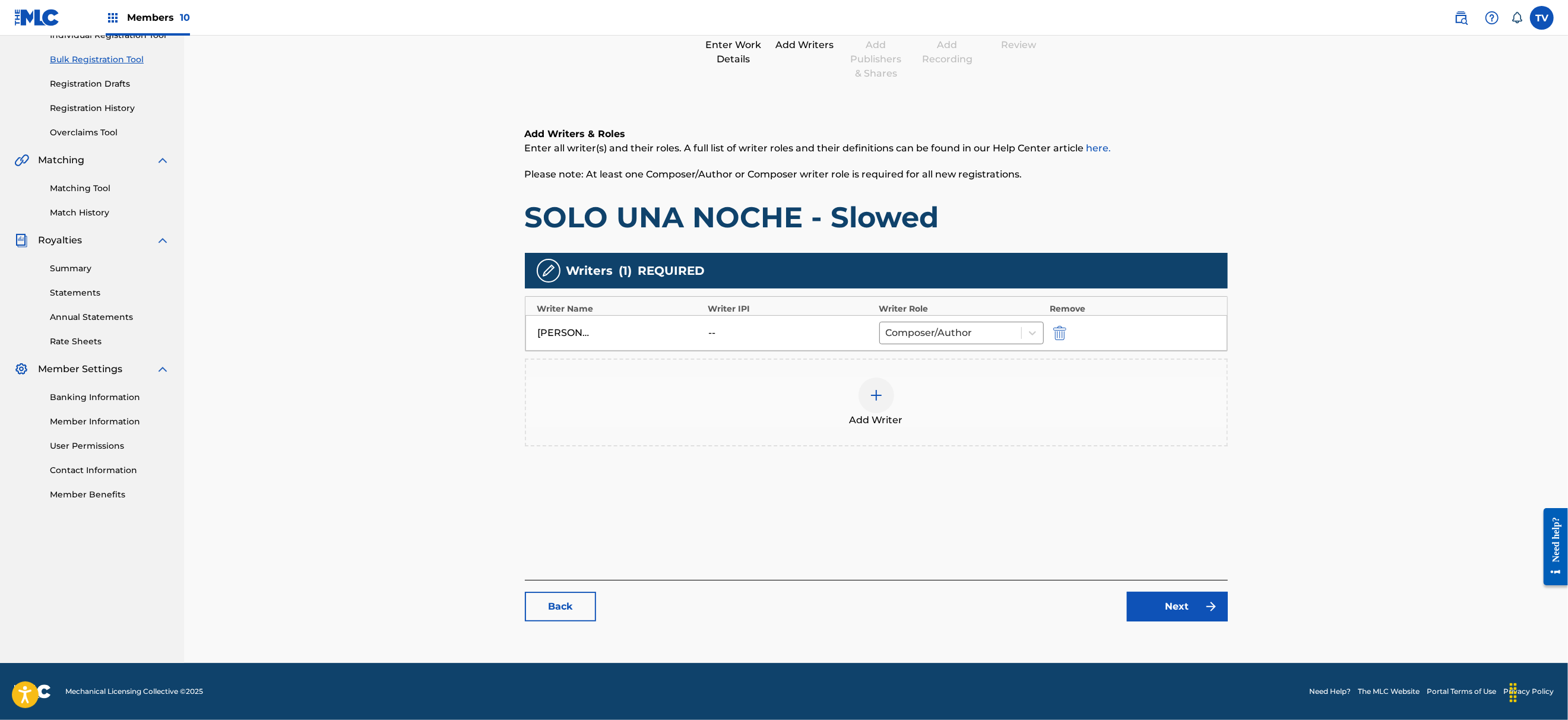
click at [1174, 611] on link "Next" at bounding box center [1177, 607] width 101 height 30
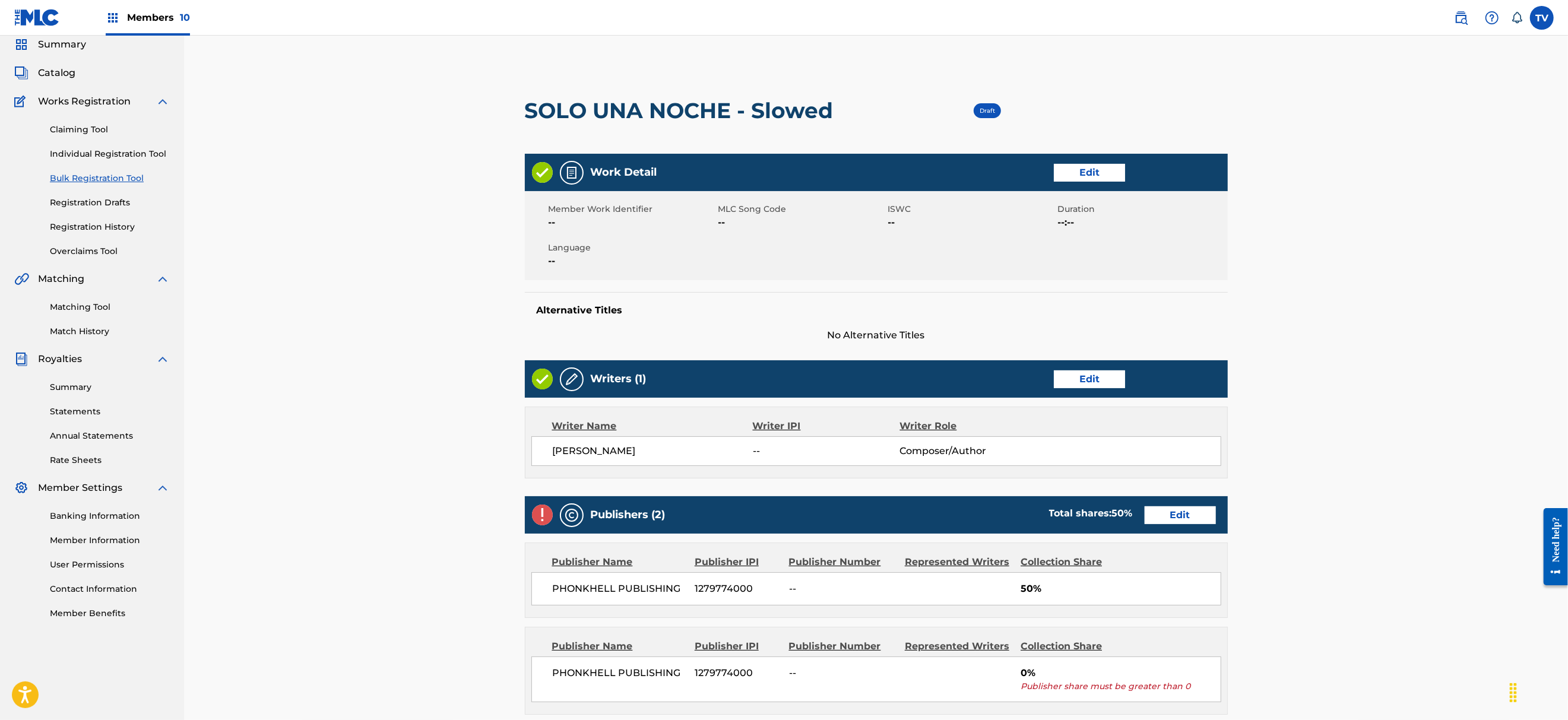
scroll to position [316, 0]
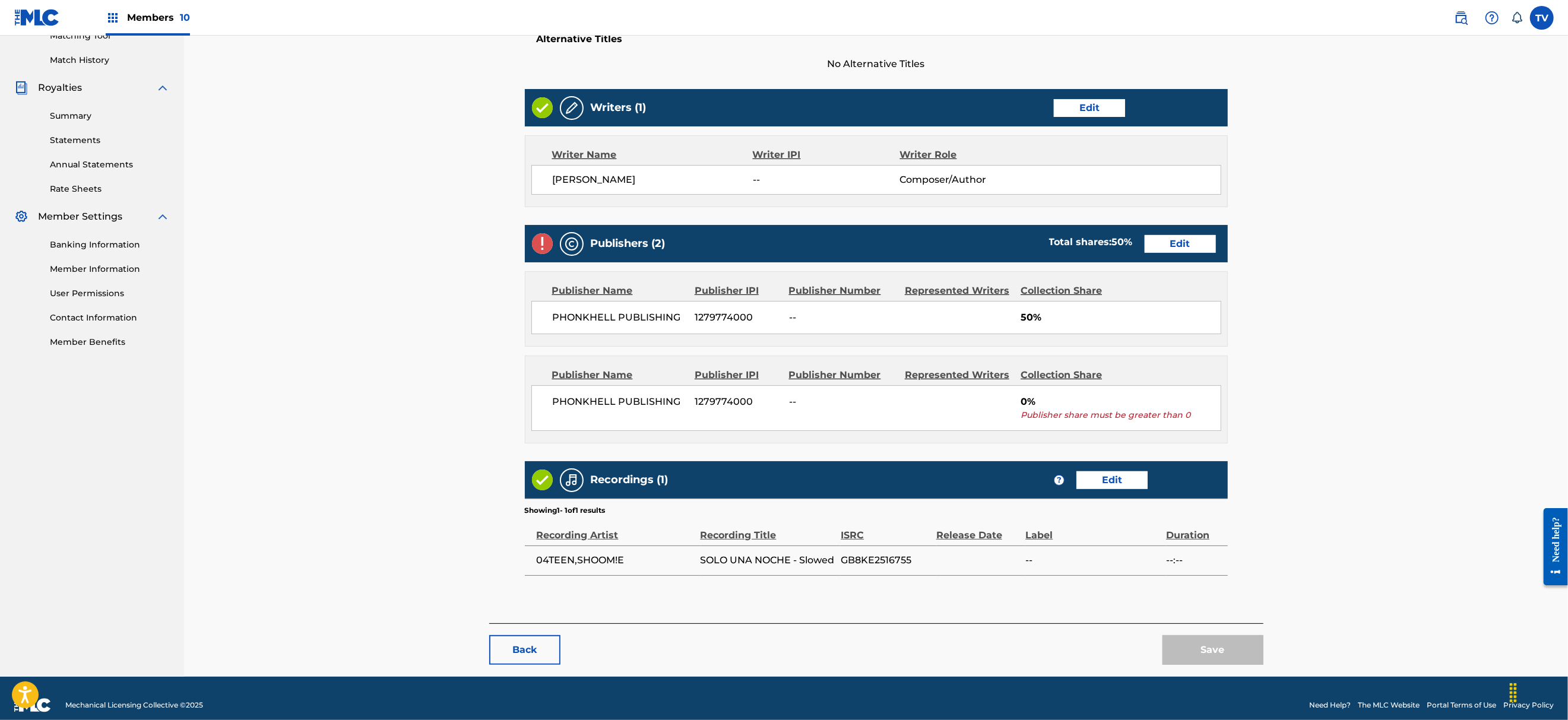
click at [1169, 247] on link "Edit" at bounding box center [1179, 244] width 71 height 18
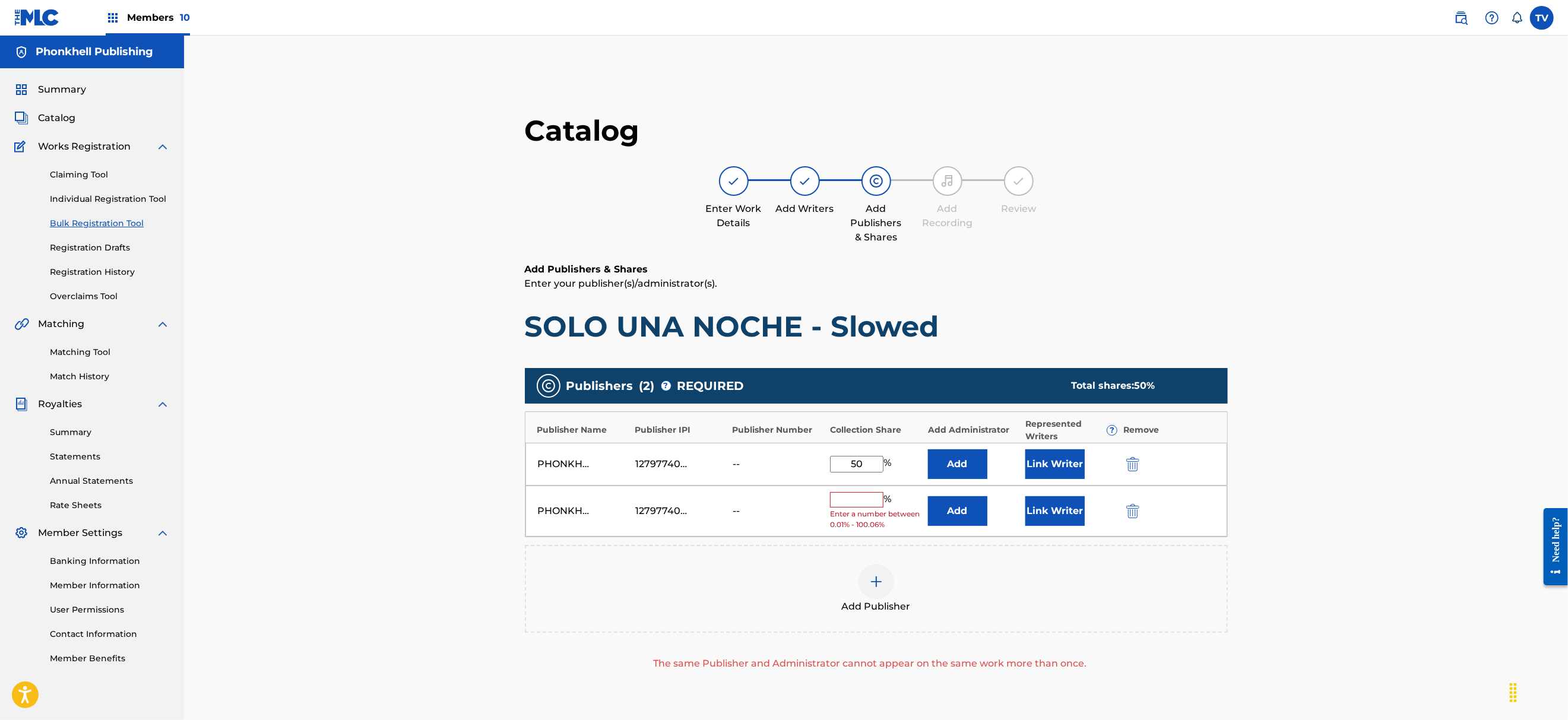
click at [1126, 516] on img "submit" at bounding box center [1133, 510] width 13 height 14
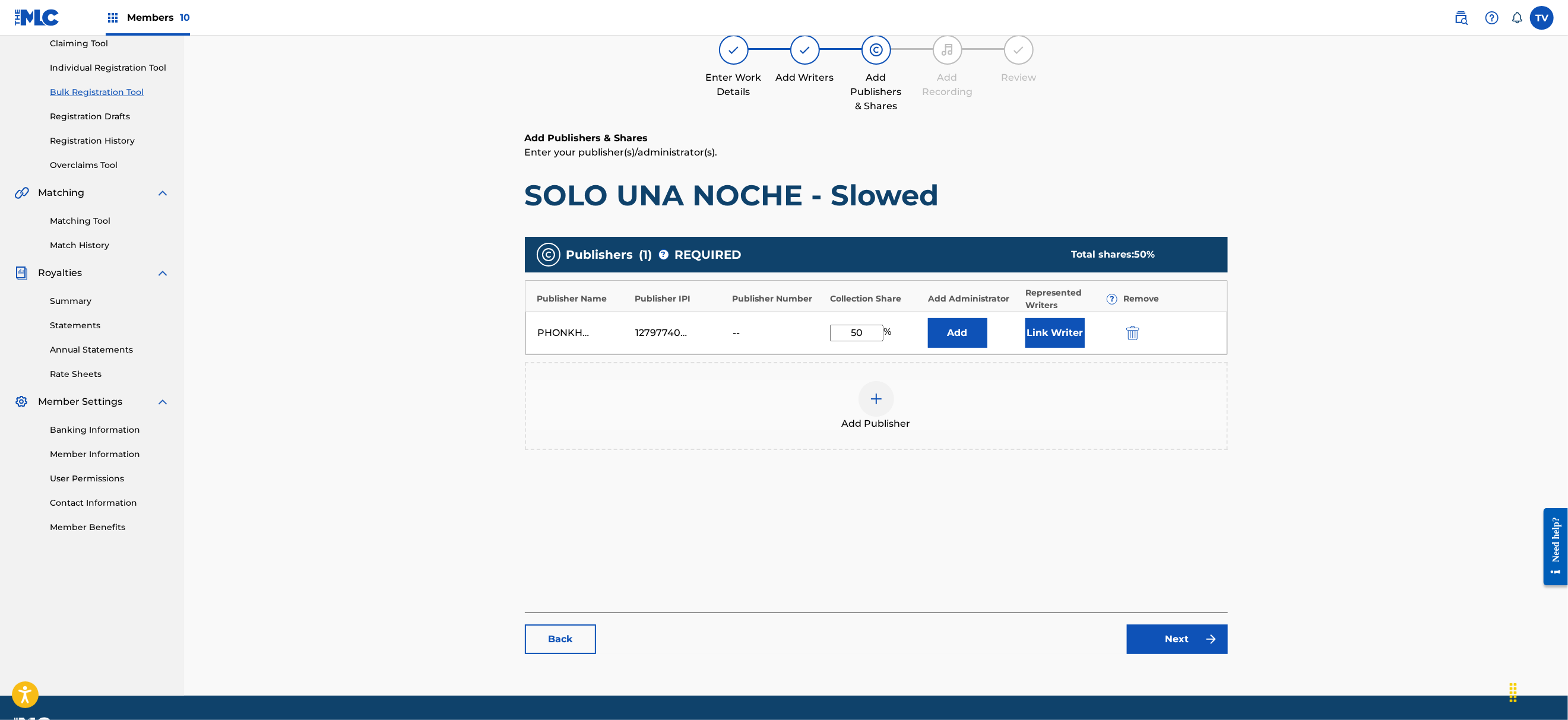
scroll to position [164, 0]
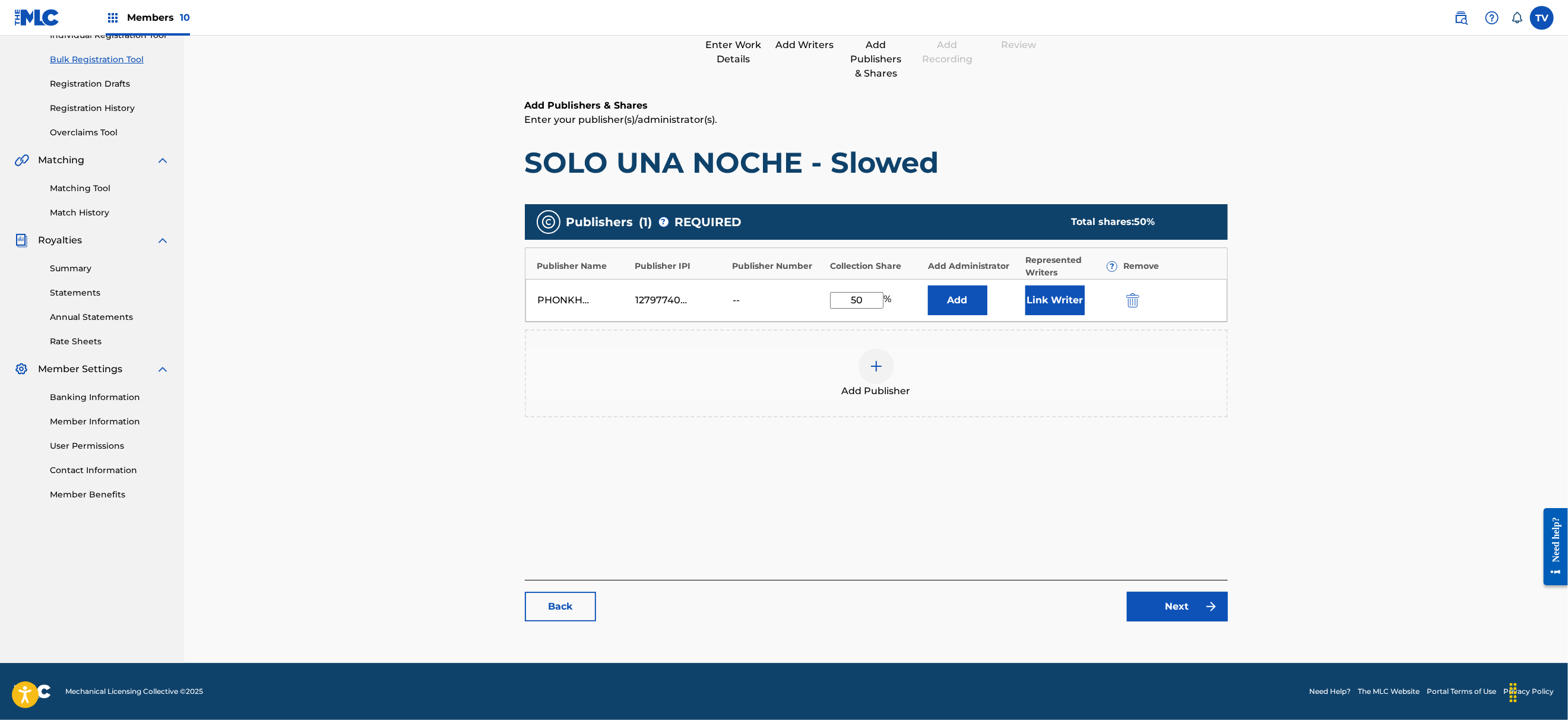
click at [1201, 611] on link "Next" at bounding box center [1177, 607] width 101 height 30
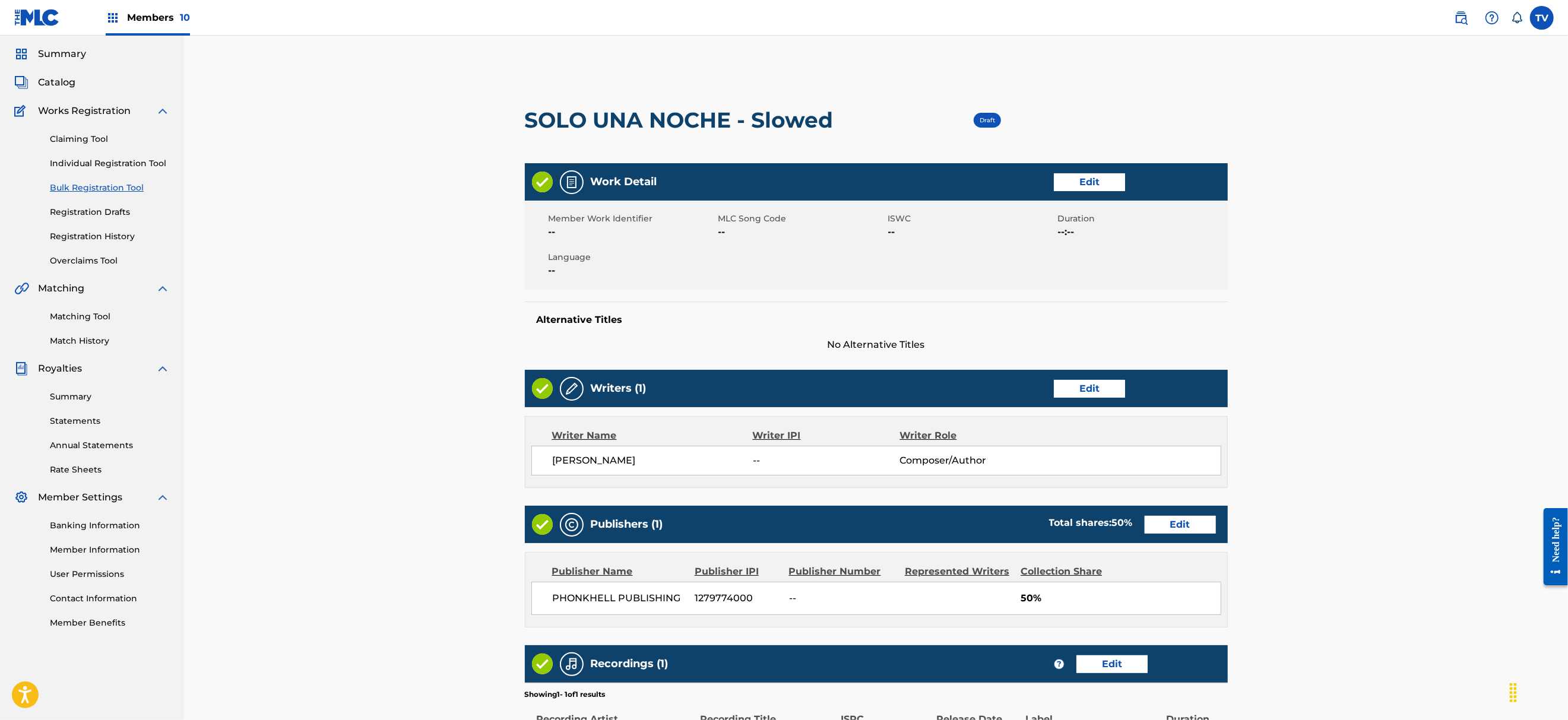
scroll to position [234, 0]
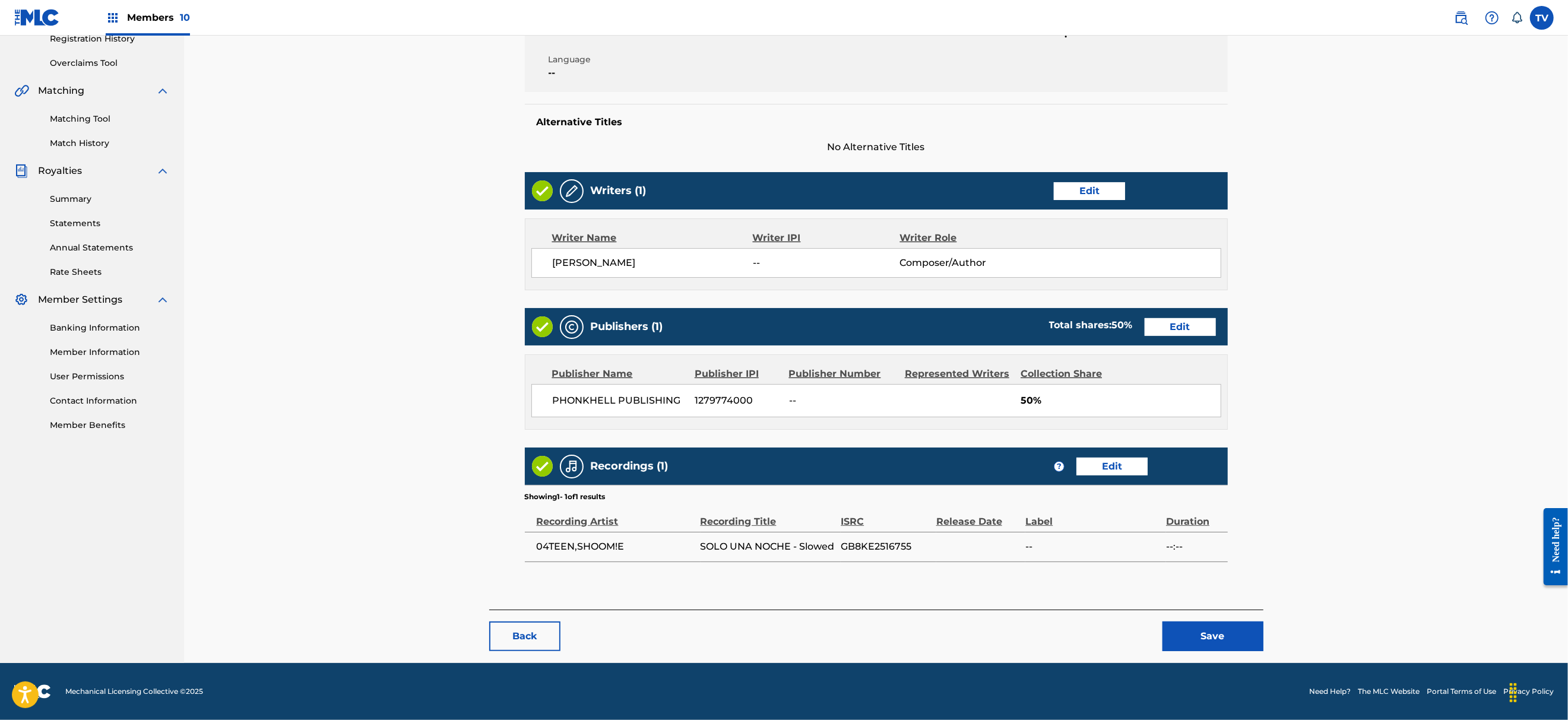
click at [1187, 646] on button "Save" at bounding box center [1213, 636] width 101 height 30
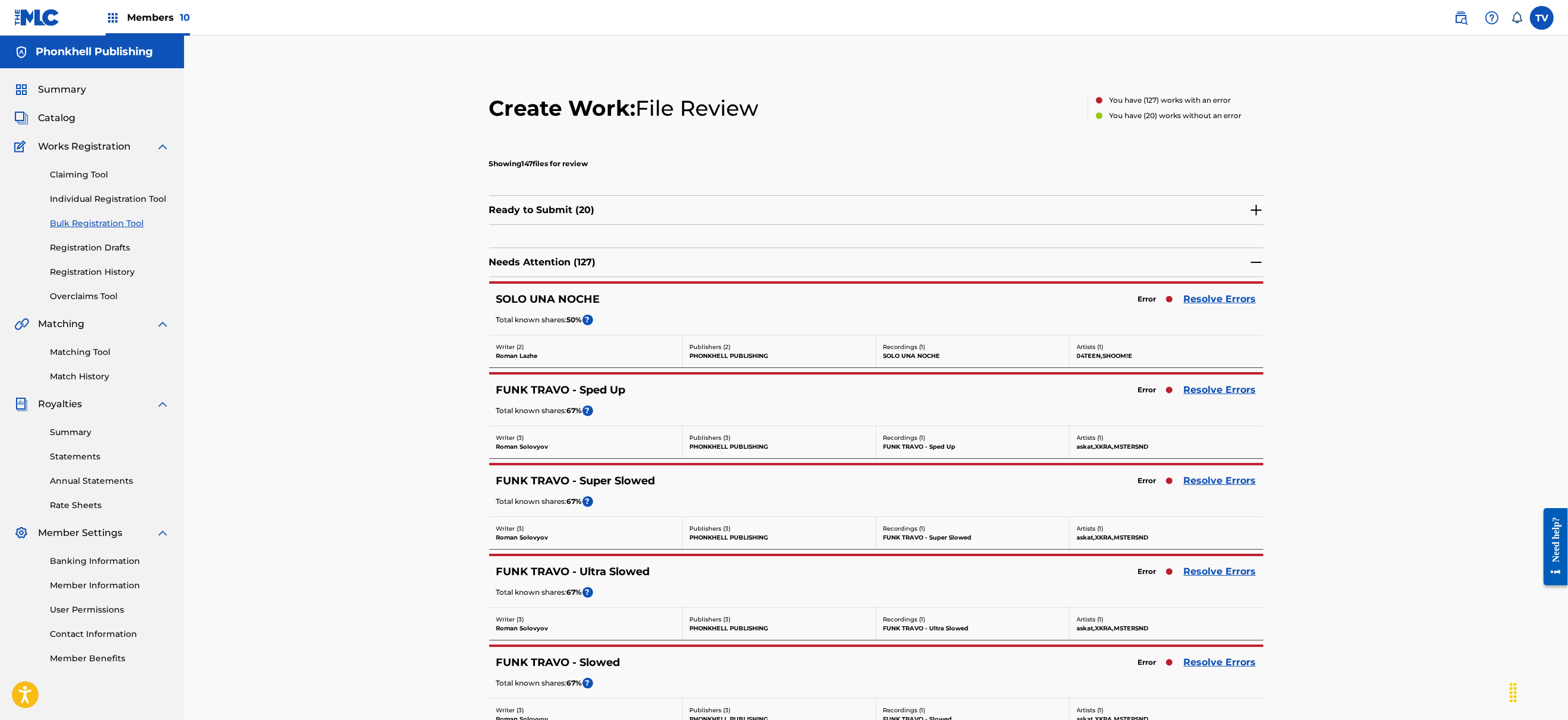
click at [1229, 298] on link "Resolve Errors" at bounding box center [1219, 299] width 72 height 14
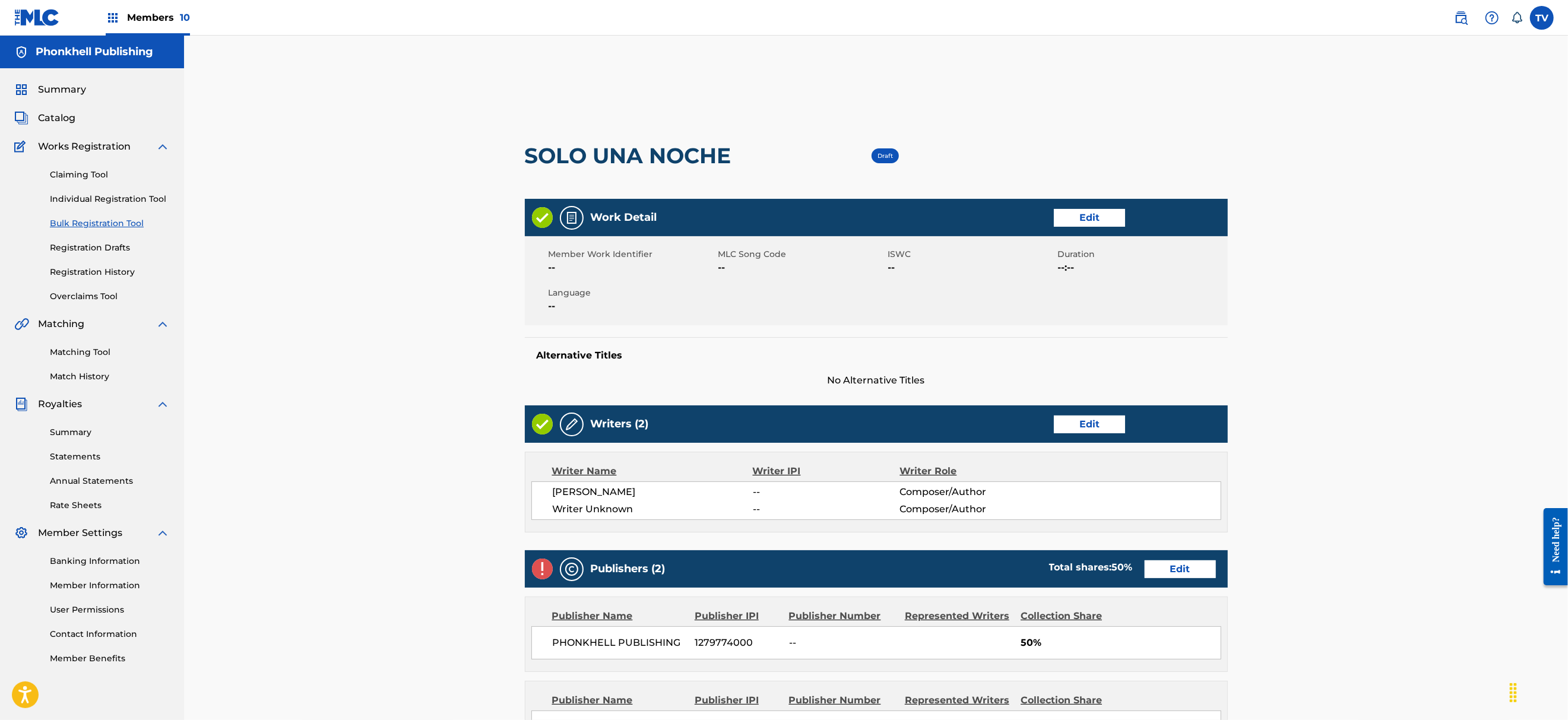
click at [1099, 424] on link "Edit" at bounding box center [1089, 424] width 71 height 18
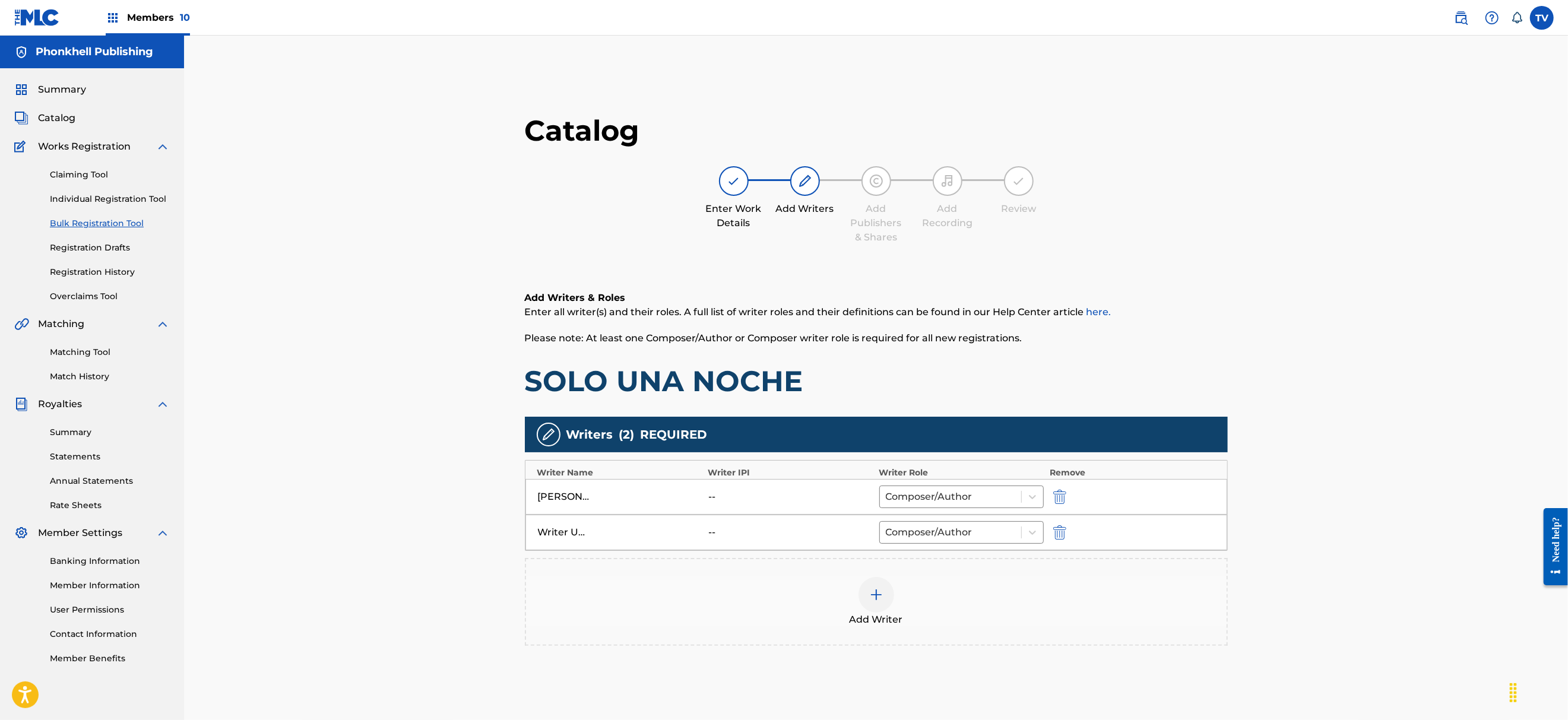
click at [1053, 528] on img "submit" at bounding box center [1059, 532] width 13 height 14
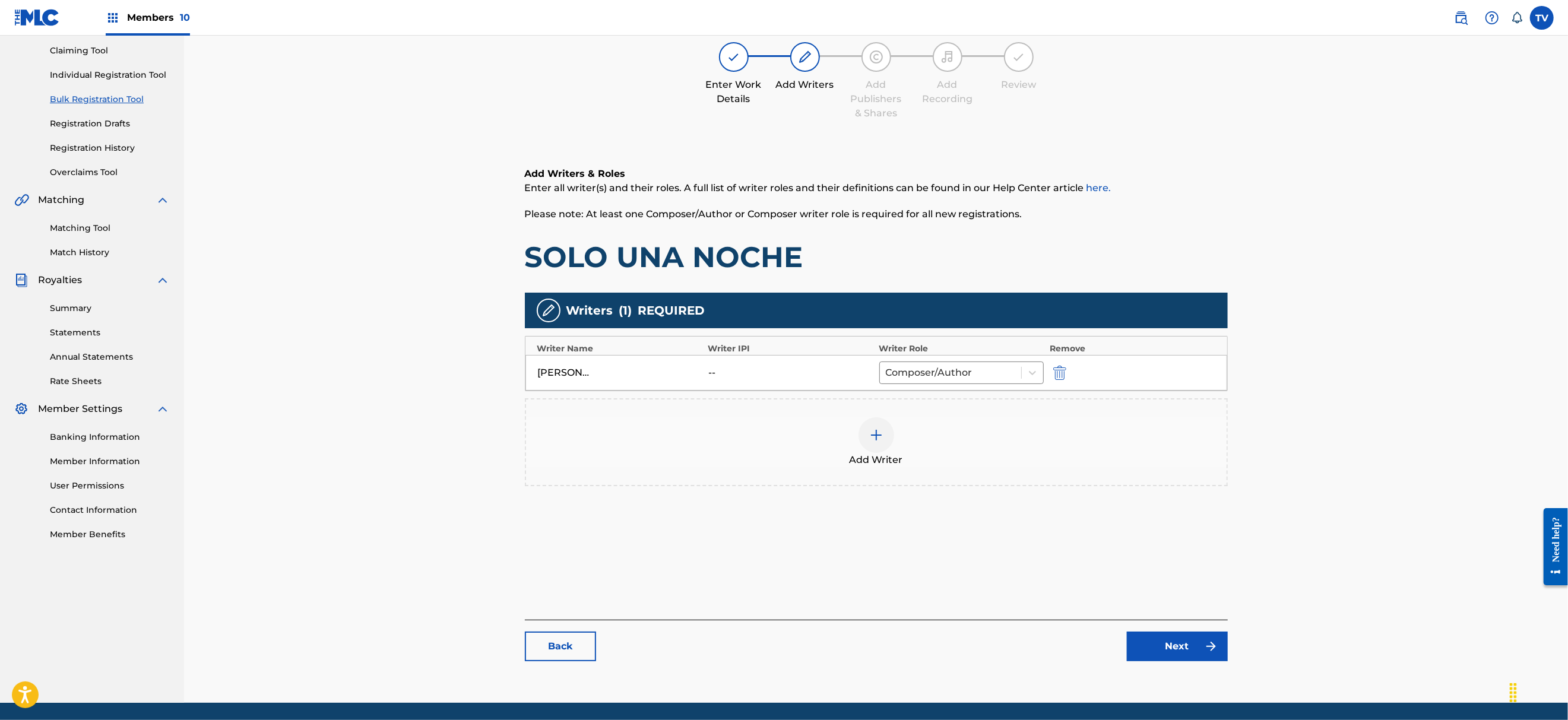
scroll to position [164, 0]
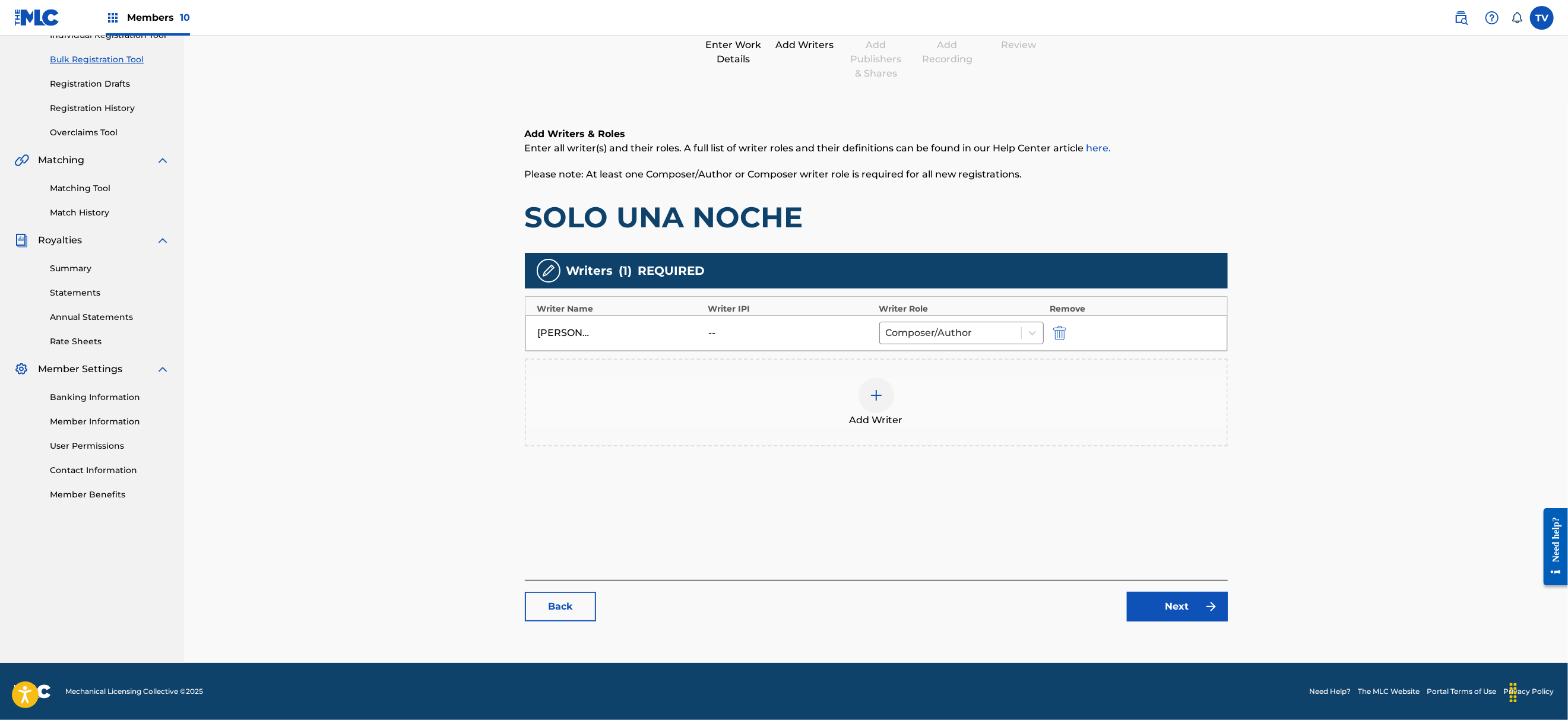
click at [1194, 605] on link "Next" at bounding box center [1177, 607] width 101 height 30
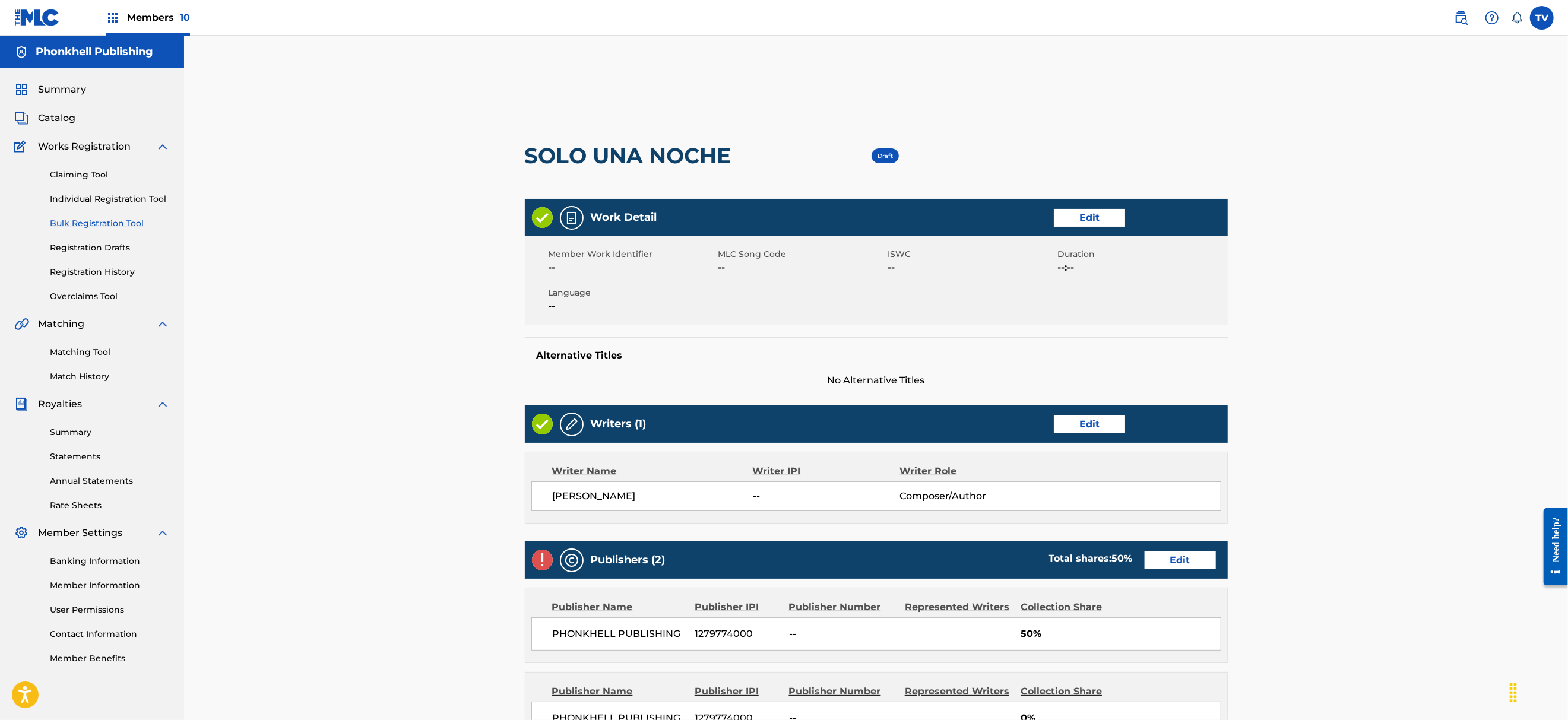
click at [1181, 558] on link "Edit" at bounding box center [1179, 560] width 71 height 18
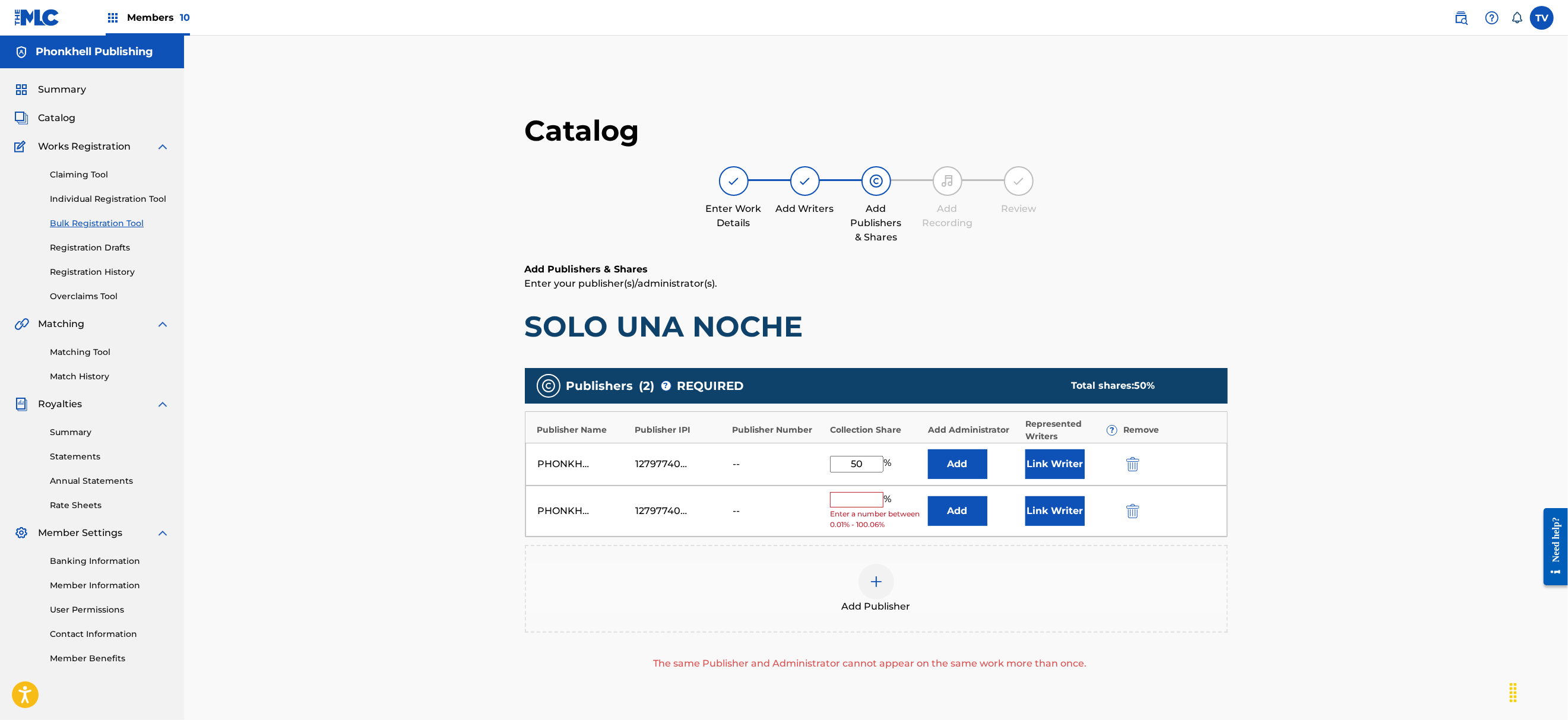
click at [1135, 512] on img "submit" at bounding box center [1133, 510] width 13 height 14
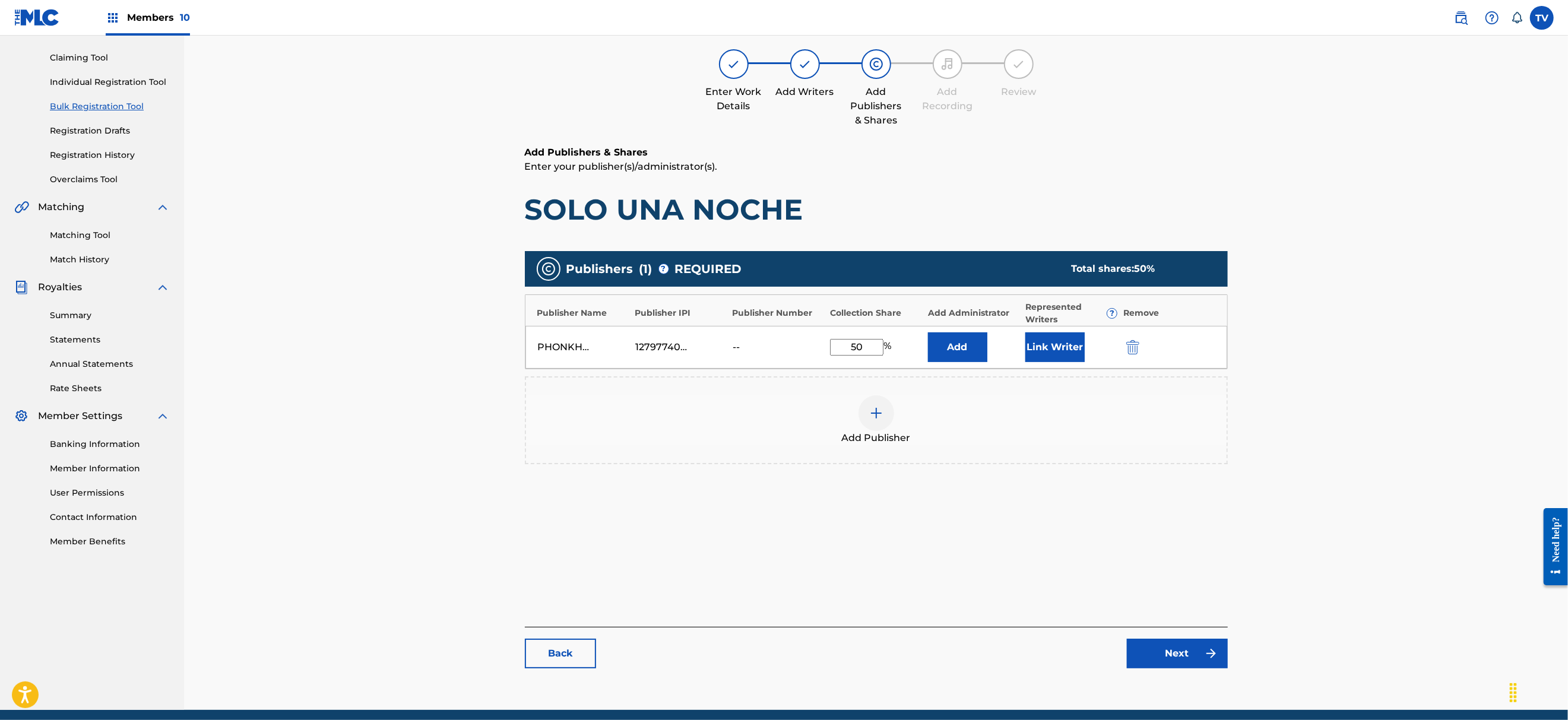
scroll to position [164, 0]
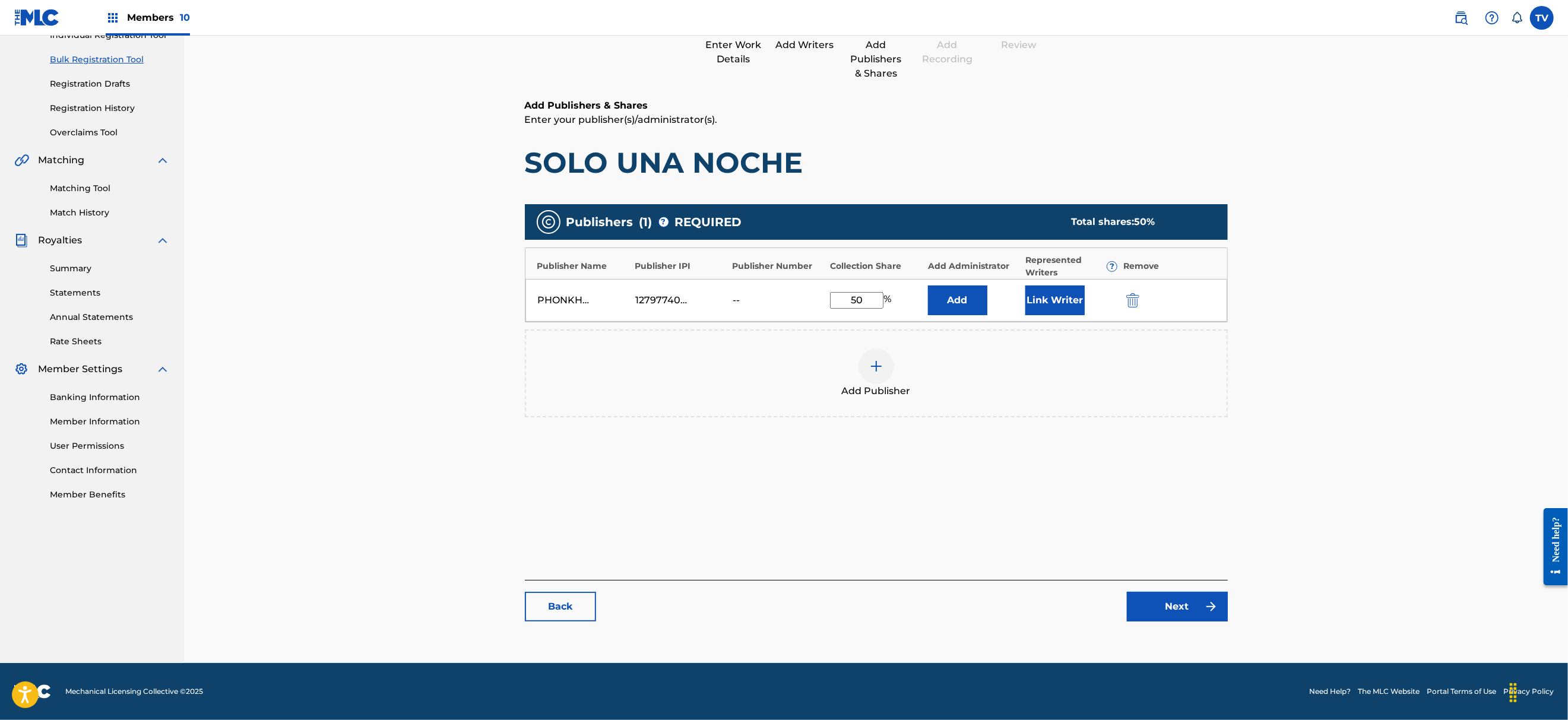
click at [1172, 599] on link "Next" at bounding box center [1177, 607] width 101 height 30
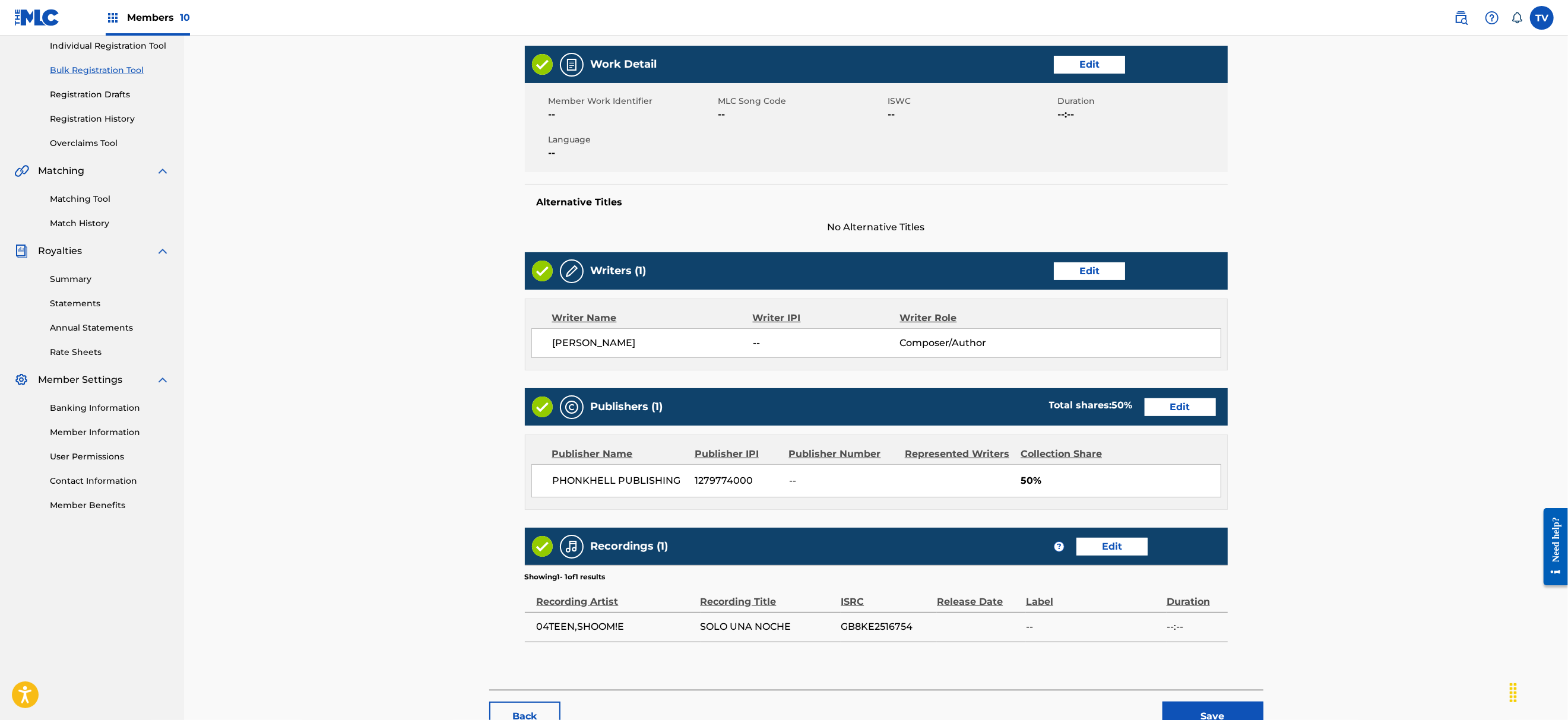
scroll to position [234, 0]
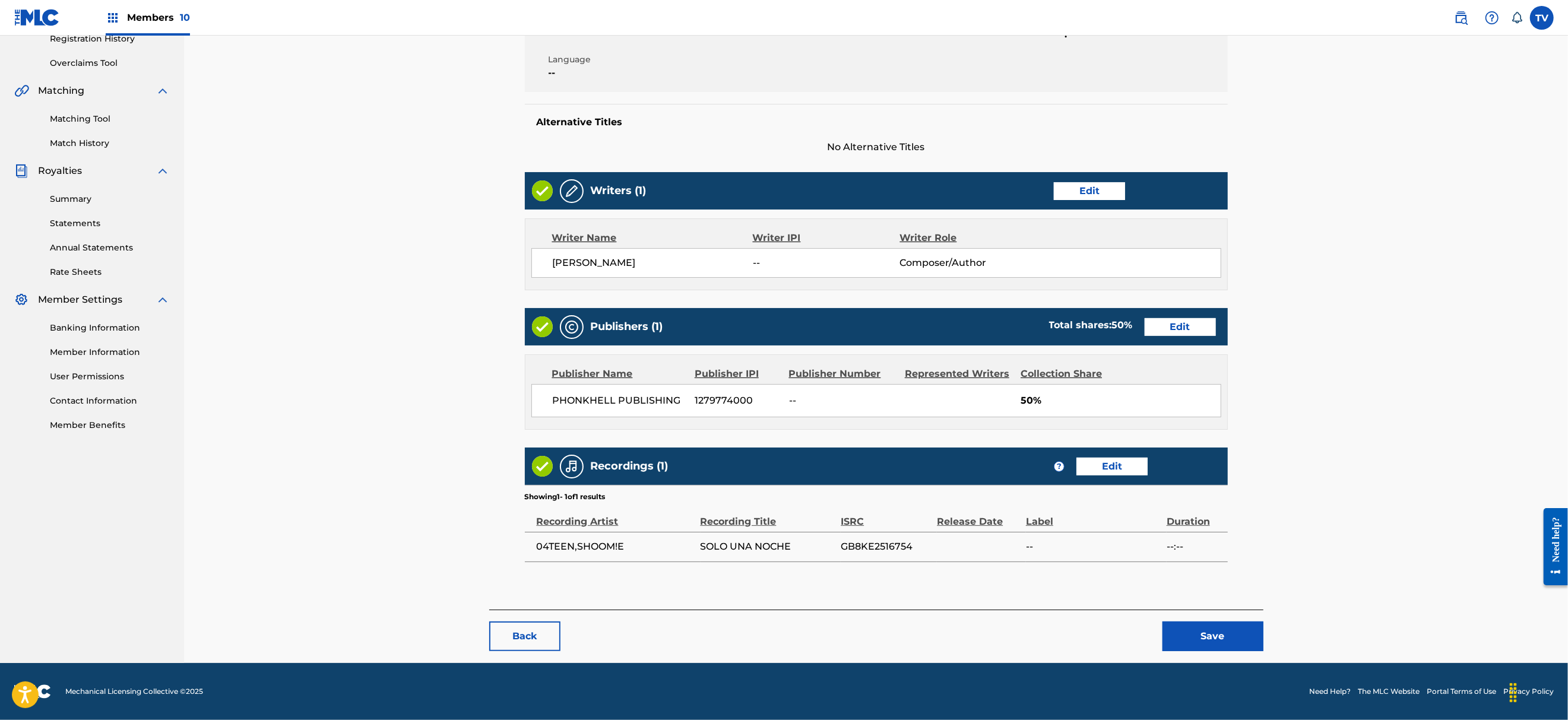
click at [1198, 639] on button "Save" at bounding box center [1213, 636] width 101 height 30
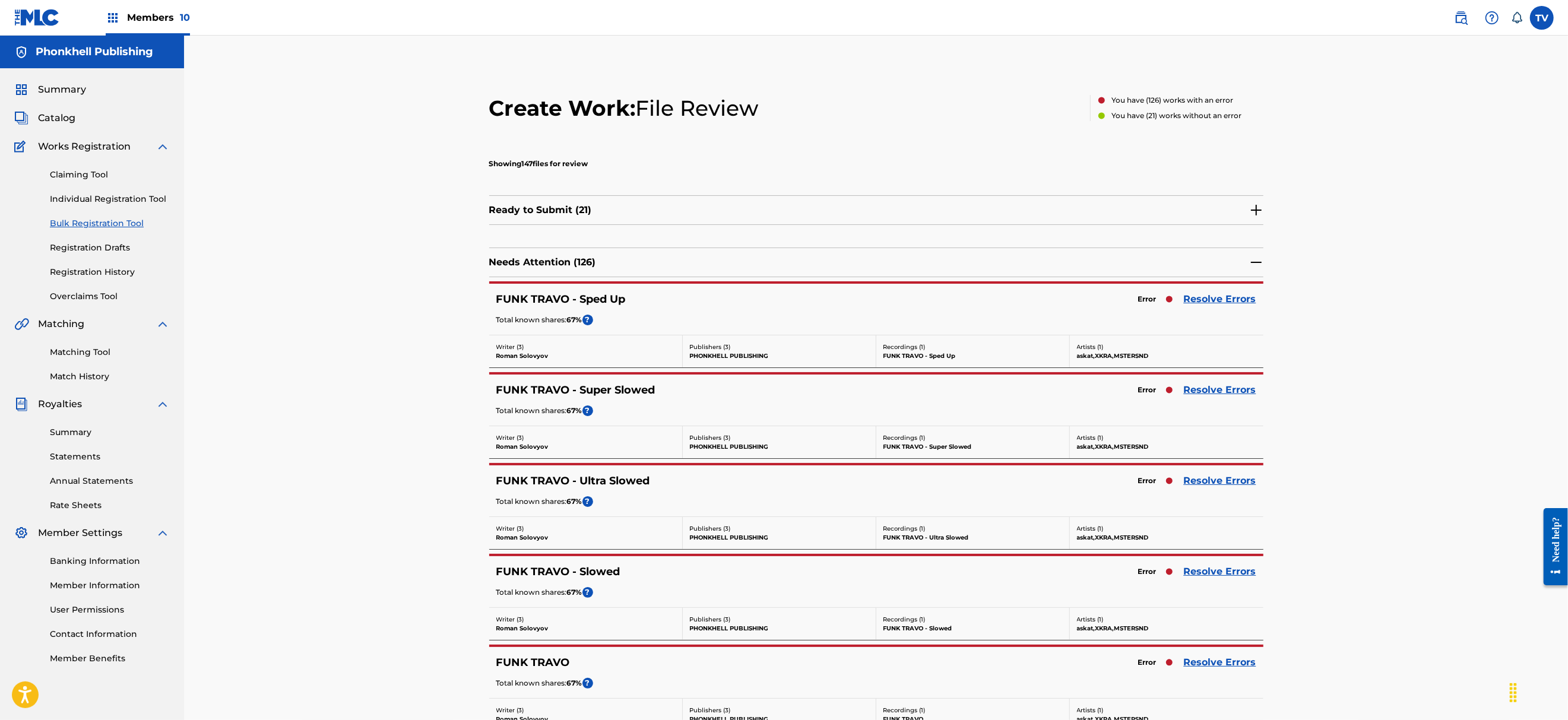
click at [1221, 295] on link "Resolve Errors" at bounding box center [1219, 299] width 72 height 14
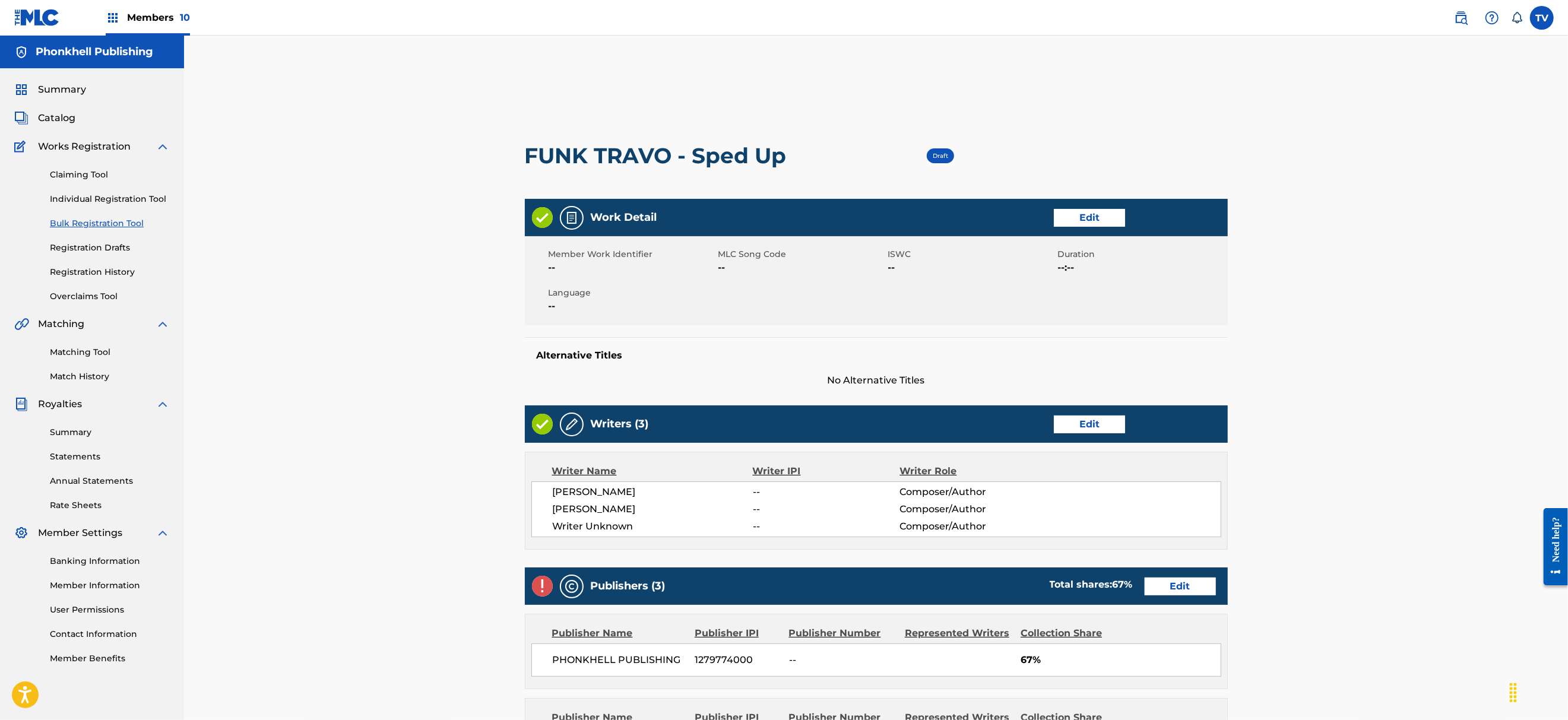
click at [1112, 422] on link "Edit" at bounding box center [1089, 424] width 71 height 18
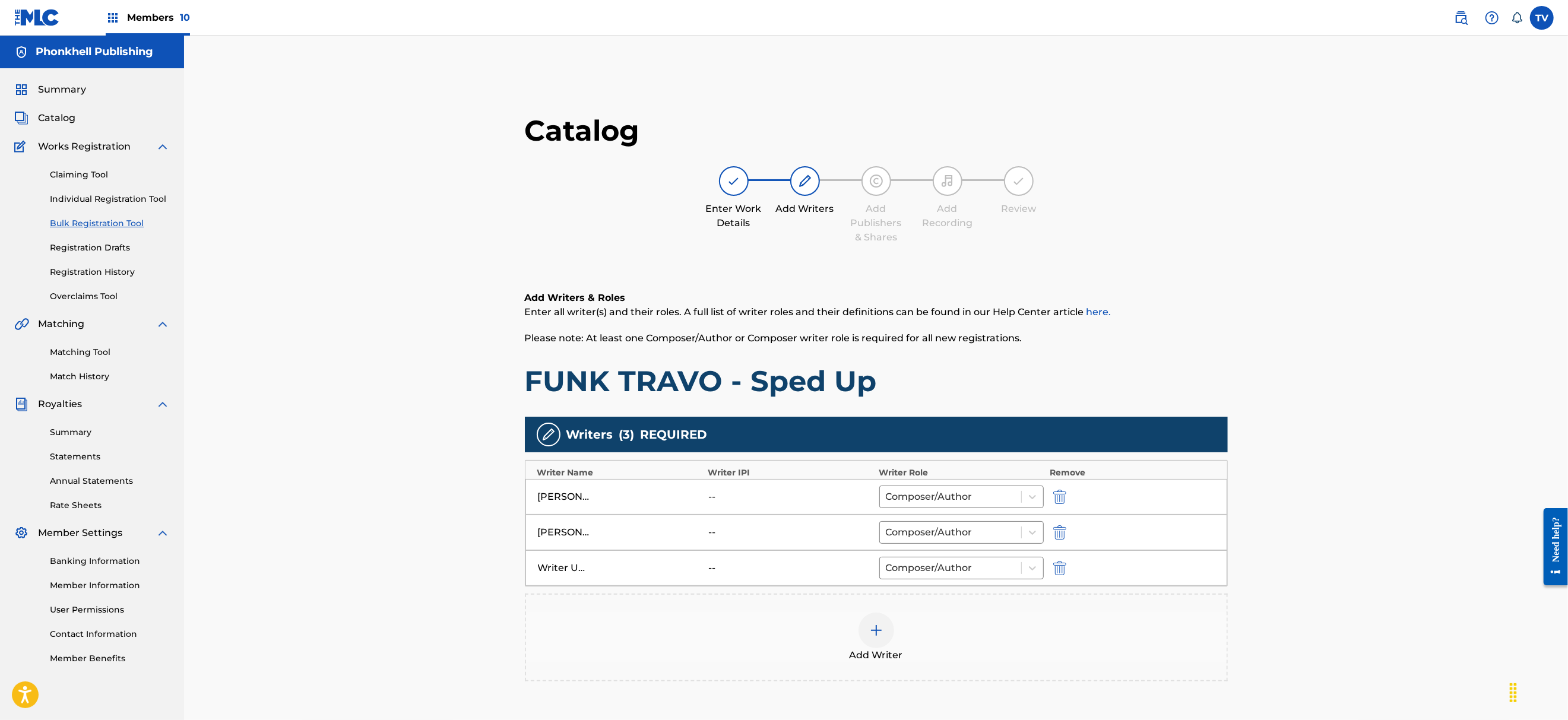
click at [1057, 570] on img "submit" at bounding box center [1059, 568] width 13 height 14
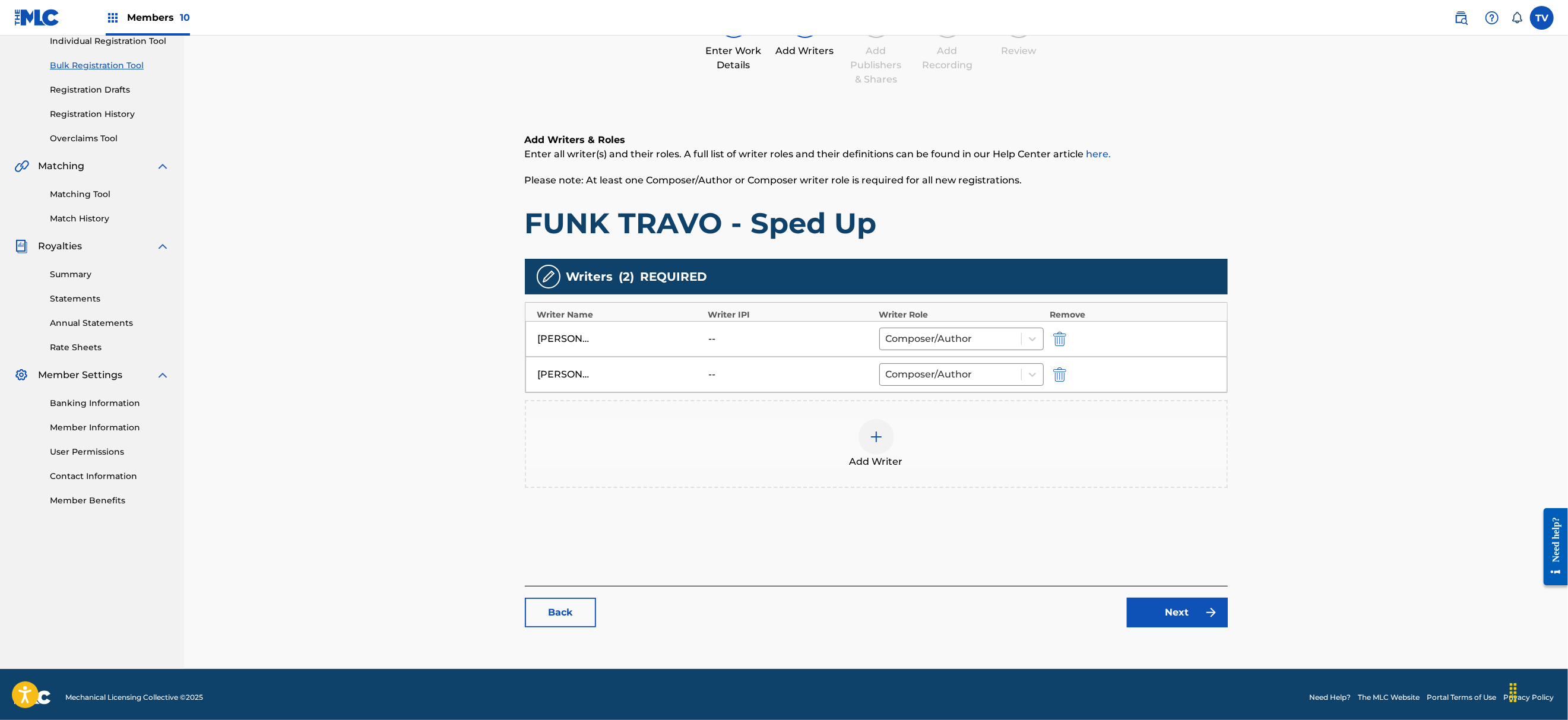
click at [1174, 604] on link "Next" at bounding box center [1177, 613] width 101 height 30
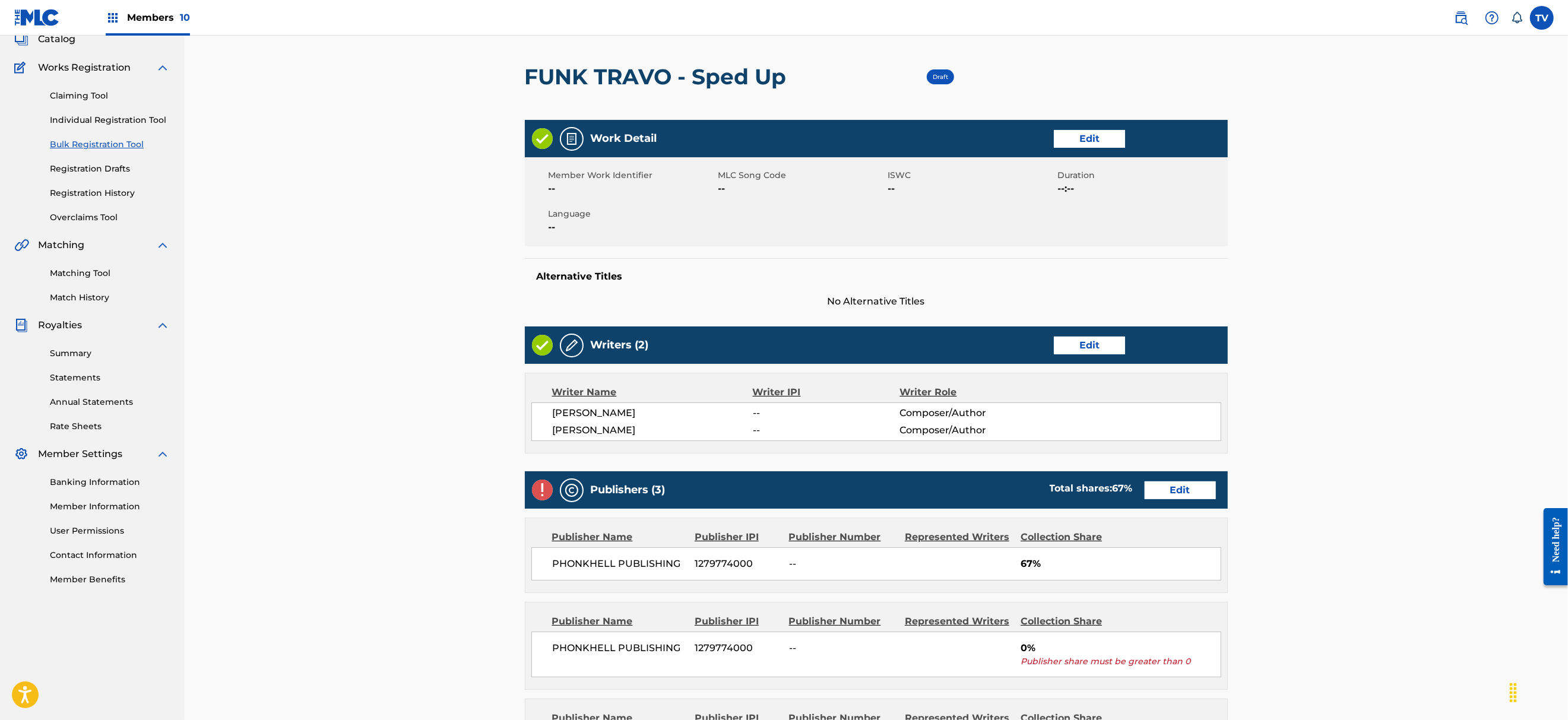
click at [1174, 495] on link "Edit" at bounding box center [1179, 490] width 71 height 18
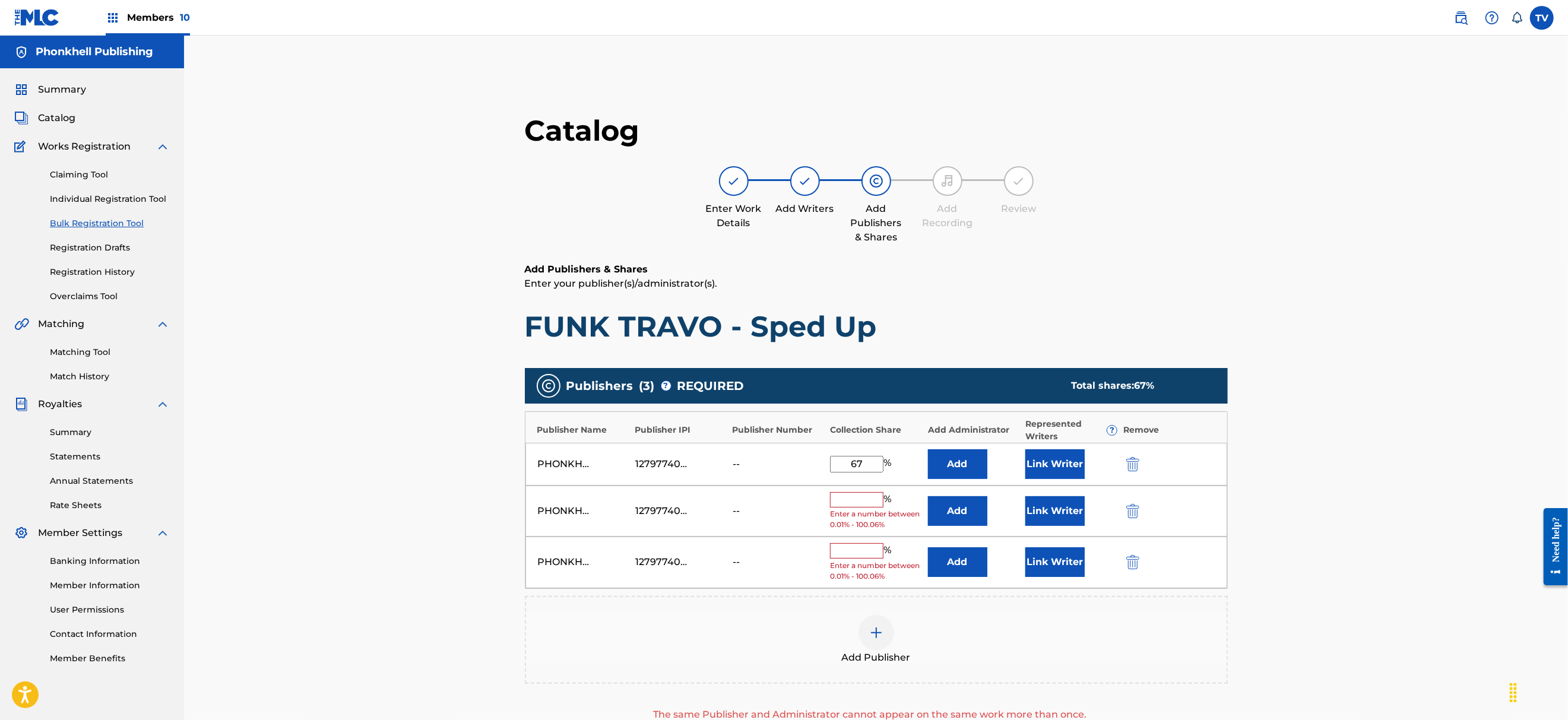
click at [1130, 510] on img "submit" at bounding box center [1133, 510] width 13 height 14
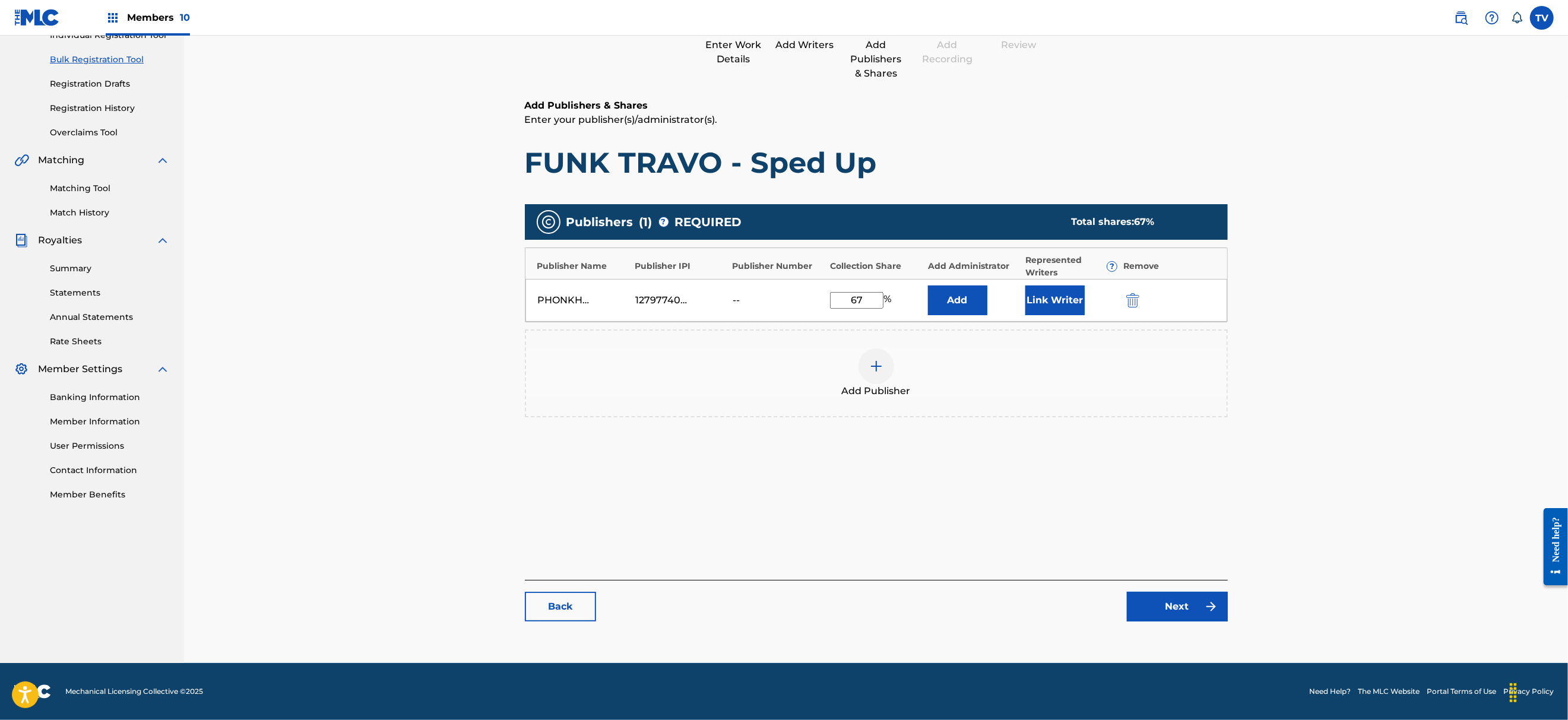
click at [1165, 601] on link "Next" at bounding box center [1177, 607] width 101 height 30
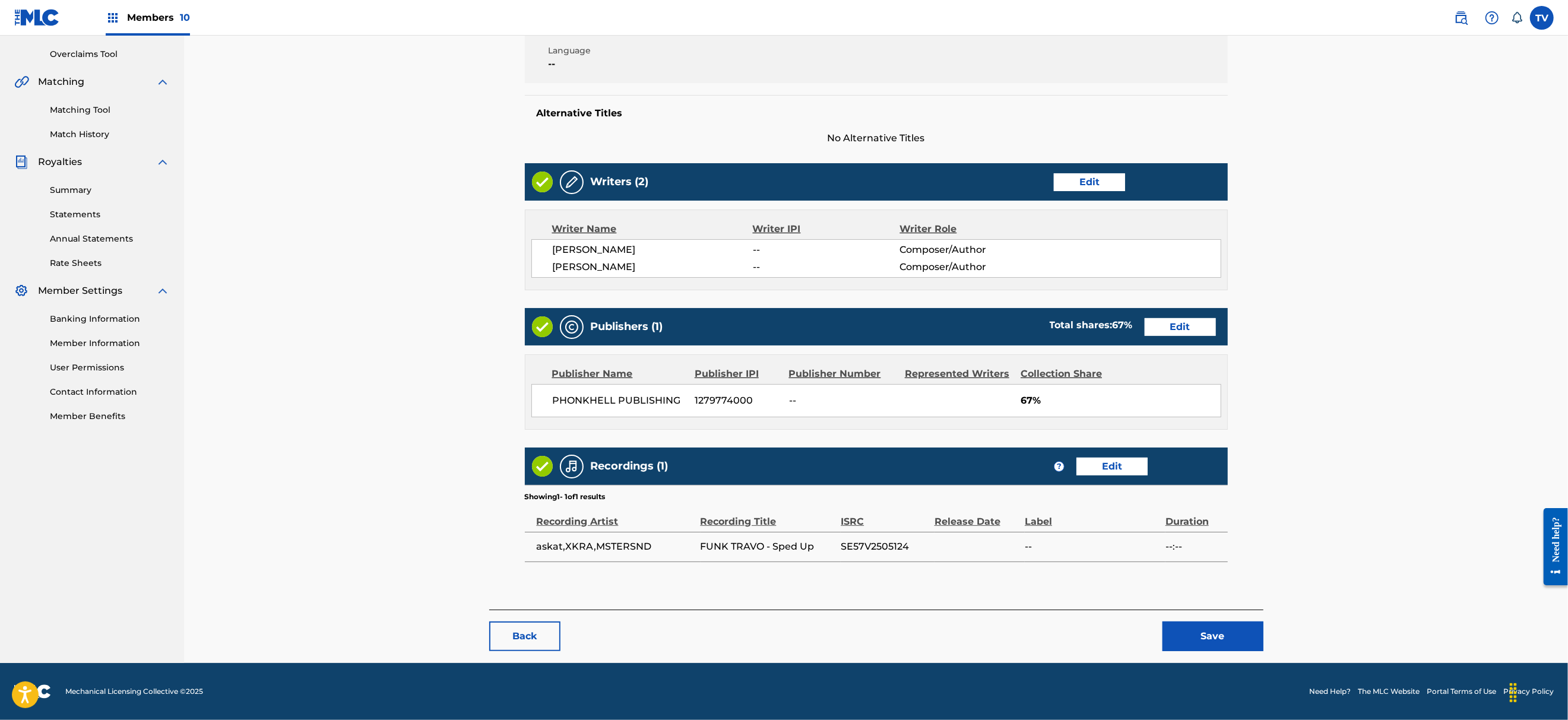
click at [1189, 644] on button "Save" at bounding box center [1213, 636] width 101 height 30
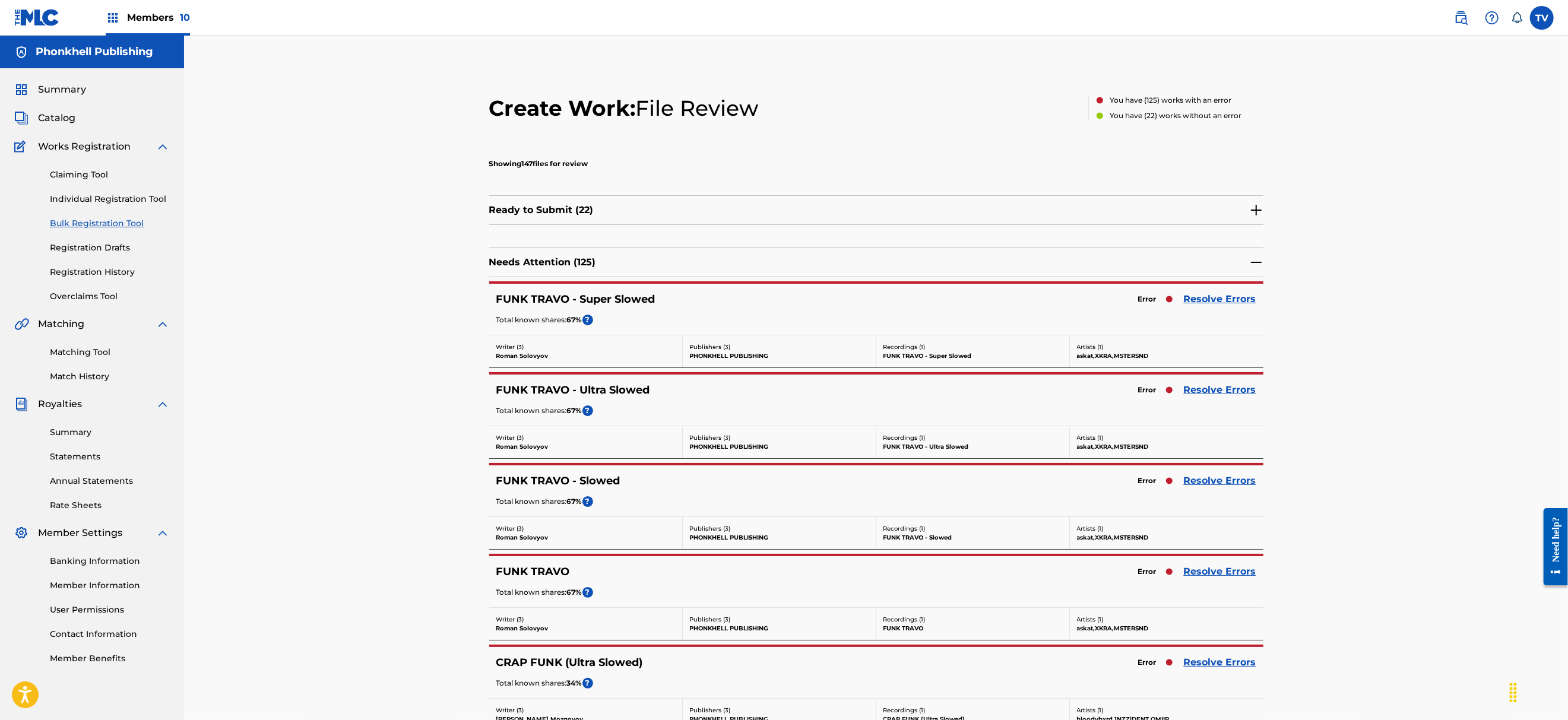
click at [1226, 302] on link "Resolve Errors" at bounding box center [1219, 299] width 72 height 14
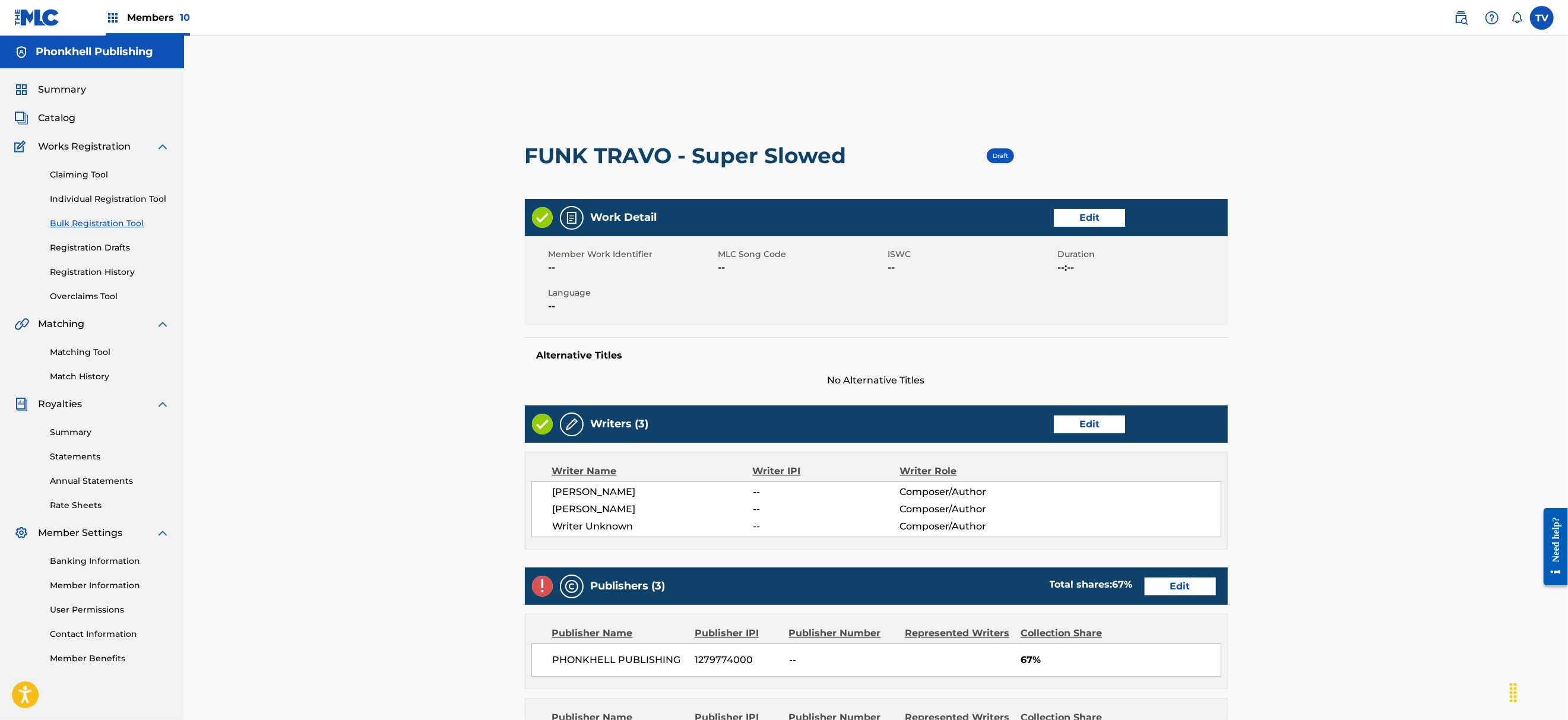
click at [1089, 425] on link "Edit" at bounding box center [1089, 424] width 71 height 18
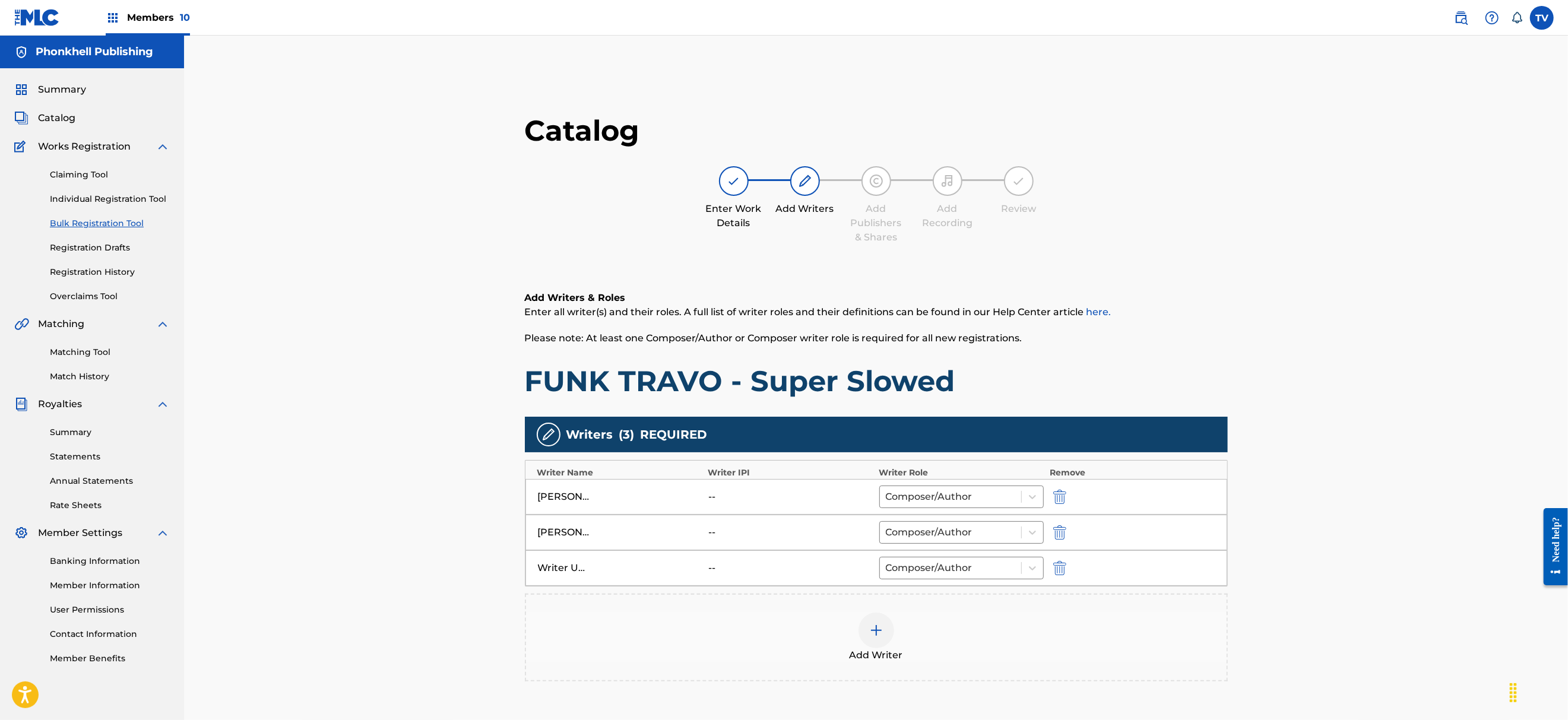
click at [1069, 566] on div at bounding box center [1076, 568] width 54 height 14
drag, startPoint x: 1050, startPoint y: 571, endPoint x: 1054, endPoint y: 564, distance: 8.1
click at [1052, 568] on button "submit" at bounding box center [1058, 568] width 18 height 14
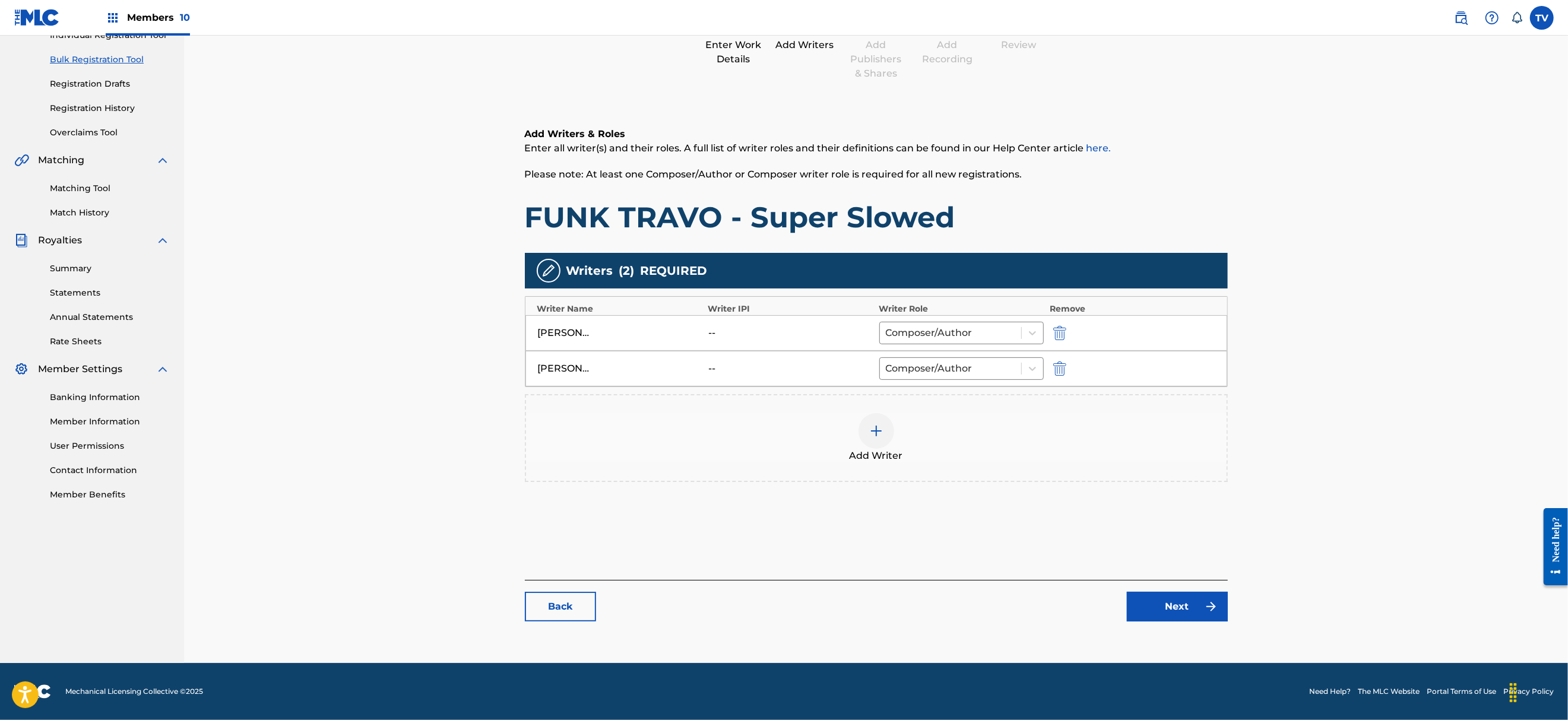
click at [1164, 597] on link "Next" at bounding box center [1177, 607] width 101 height 30
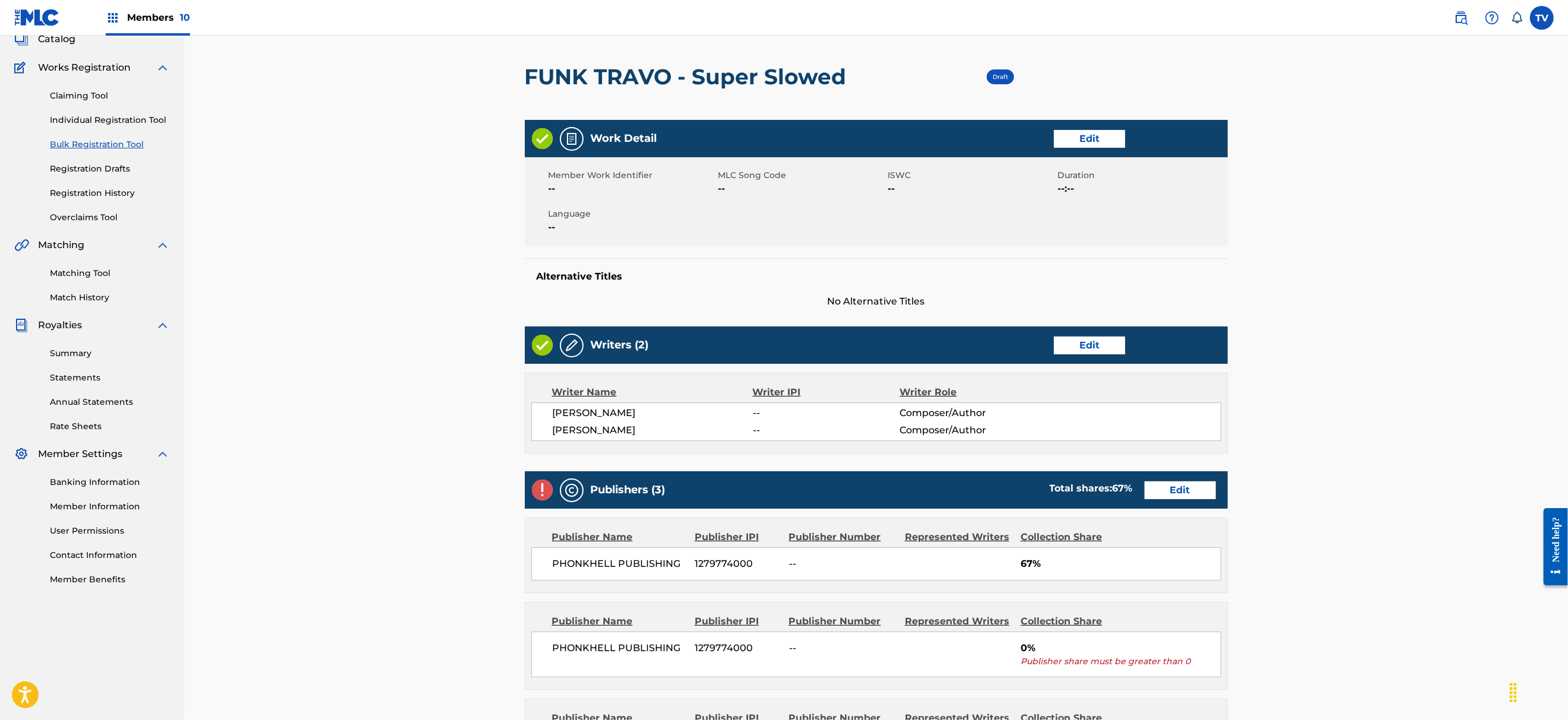
click at [1161, 491] on link "Edit" at bounding box center [1179, 490] width 71 height 18
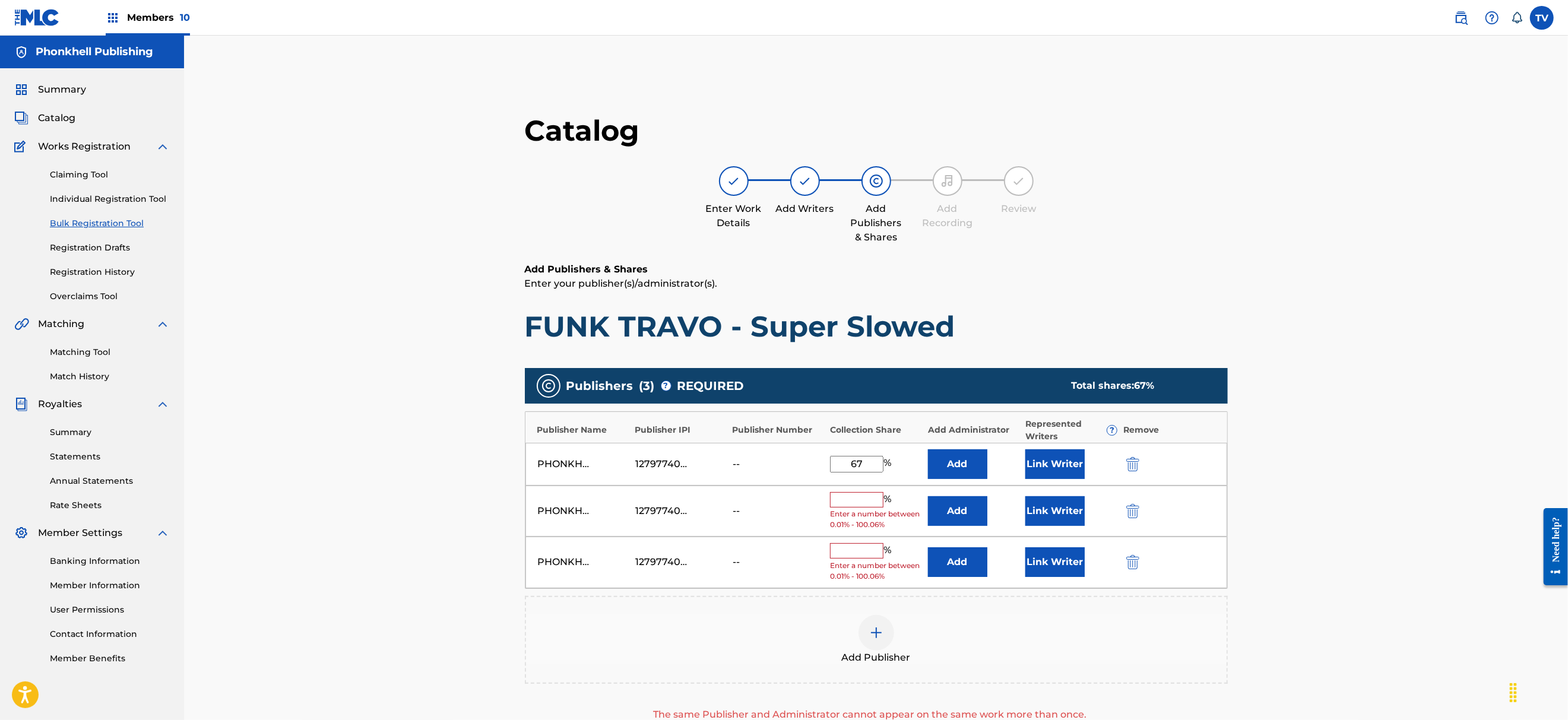
click at [1128, 511] on img "submit" at bounding box center [1133, 510] width 13 height 14
click at [1128, 510] on img "submit" at bounding box center [1133, 510] width 13 height 14
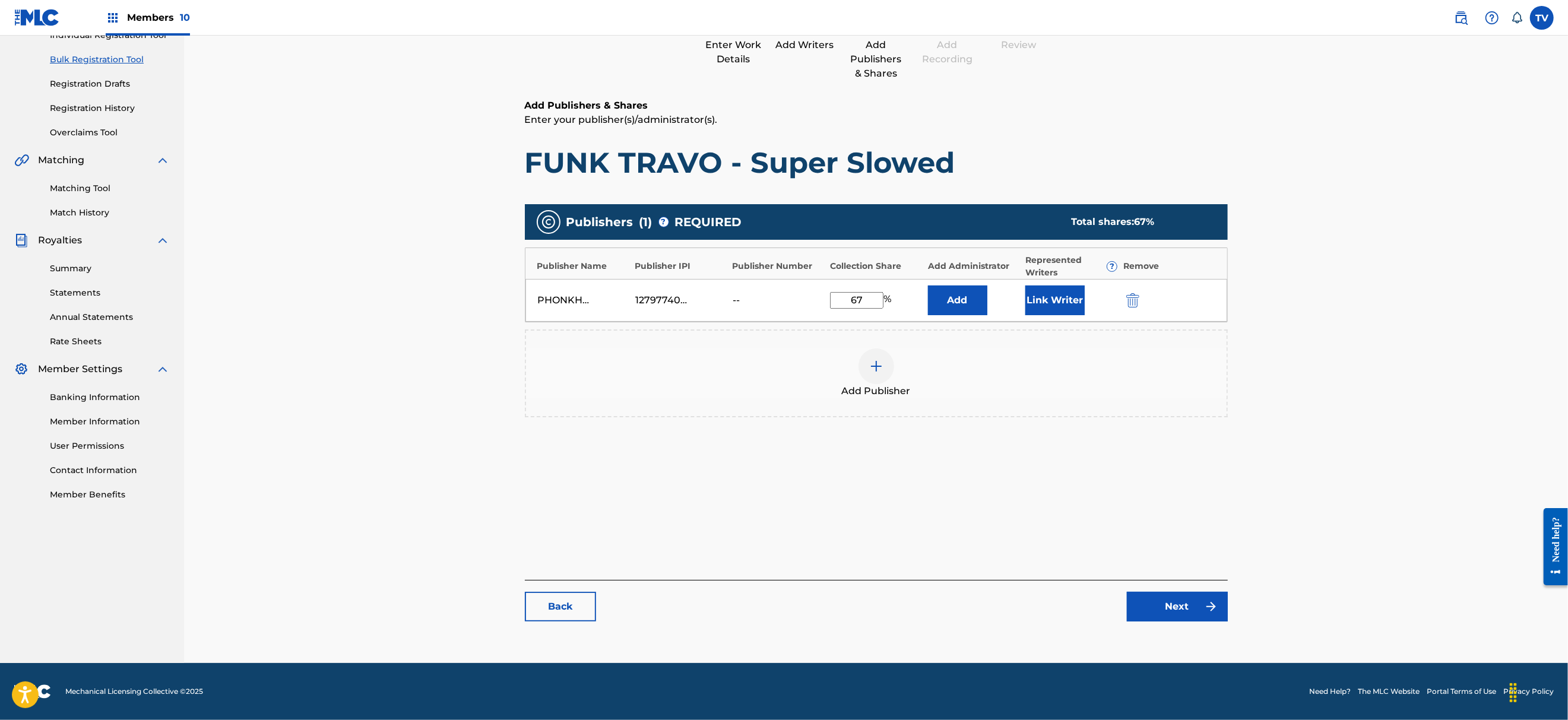
click at [1185, 610] on link "Next" at bounding box center [1177, 607] width 101 height 30
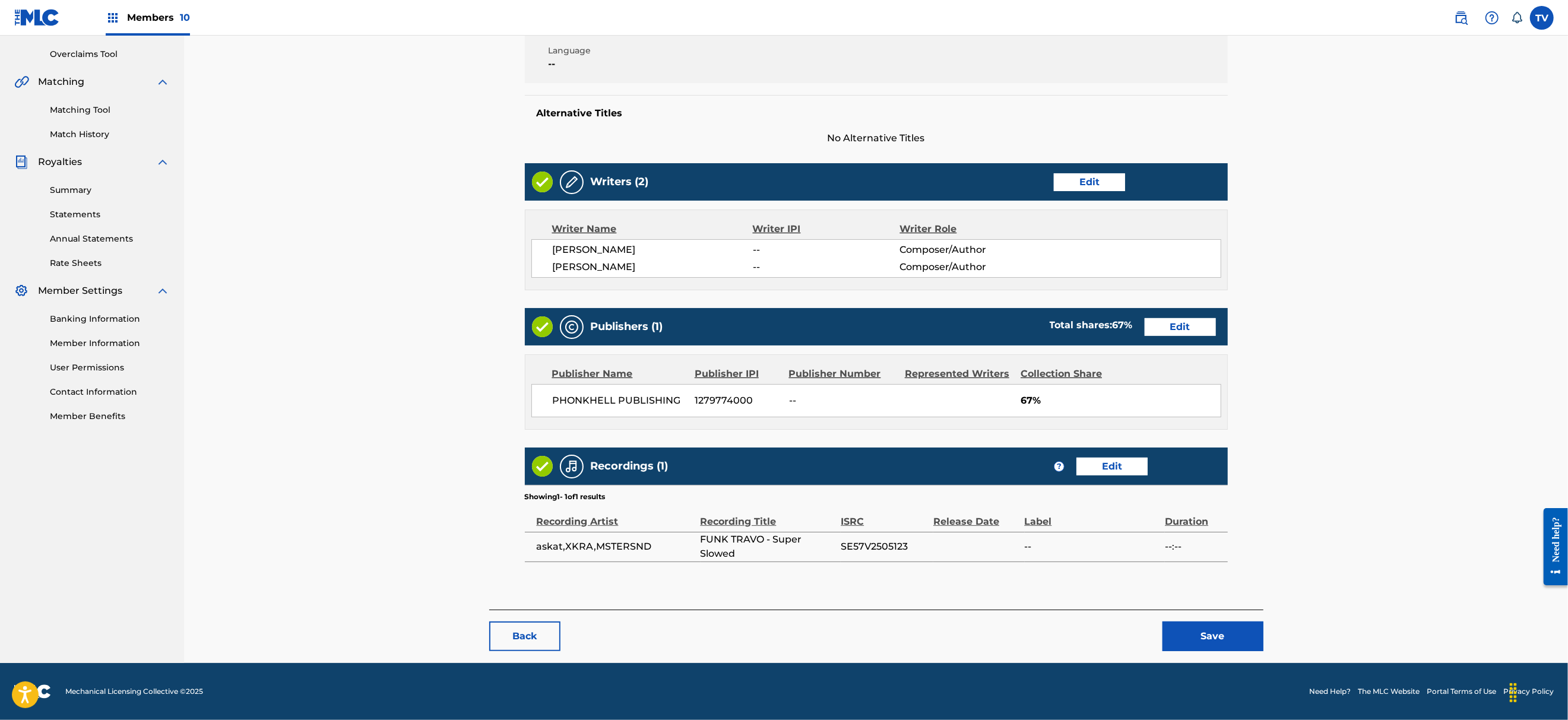
click at [1198, 625] on button "Save" at bounding box center [1213, 636] width 101 height 30
